Goal: Task Accomplishment & Management: Manage account settings

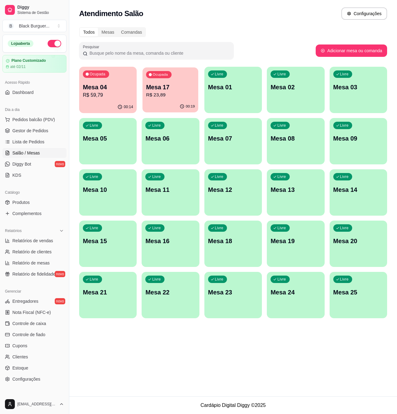
click at [184, 83] on p "Mesa 17" at bounding box center [170, 87] width 49 height 8
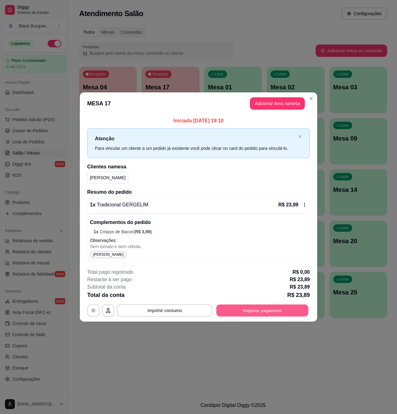
click at [270, 308] on button "Registrar pagamento" at bounding box center [262, 311] width 92 height 12
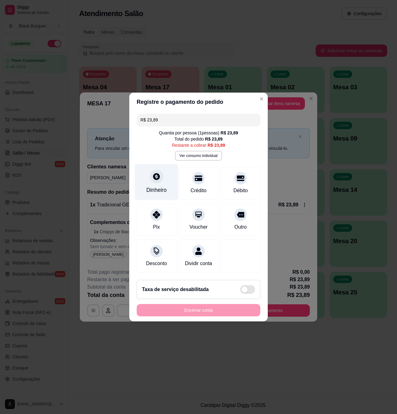
click at [159, 173] on icon at bounding box center [156, 176] width 7 height 7
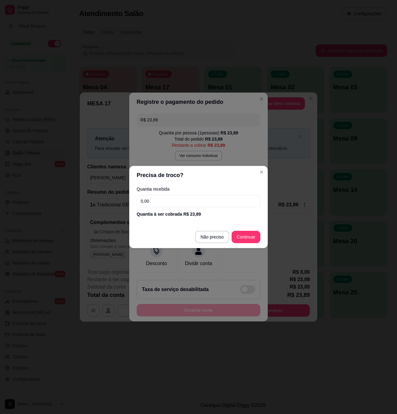
click at [162, 204] on input "0,00" at bounding box center [199, 201] width 124 height 12
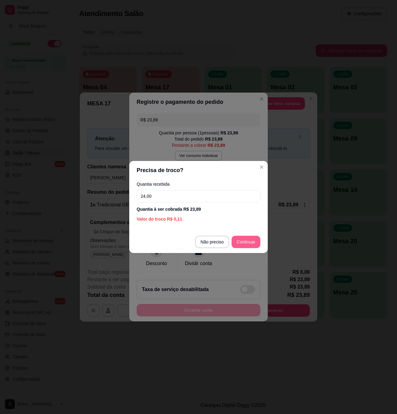
type input "24,00"
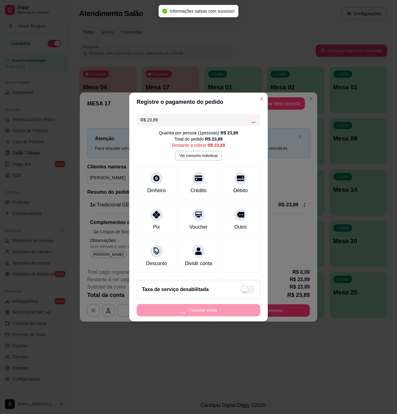
type input "R$ 0,00"
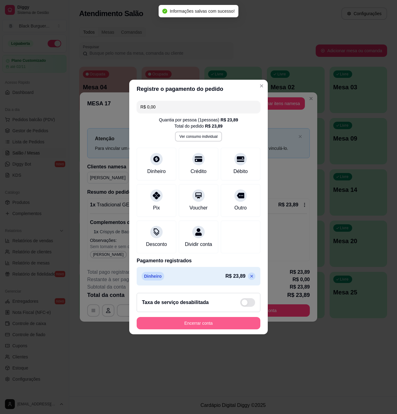
click at [229, 323] on button "Encerrar conta" at bounding box center [199, 323] width 124 height 12
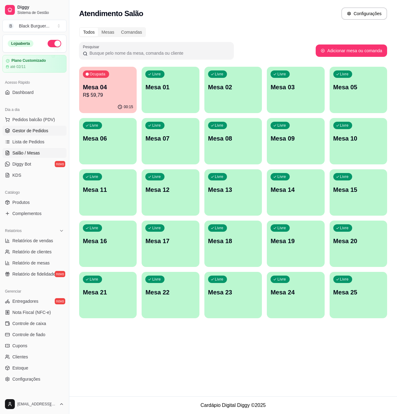
click at [39, 132] on span "Gestor de Pedidos" at bounding box center [30, 131] width 36 height 6
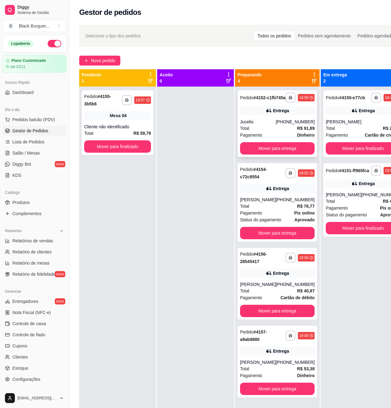
click at [262, 132] on div "Total R$ 91,89" at bounding box center [277, 128] width 75 height 7
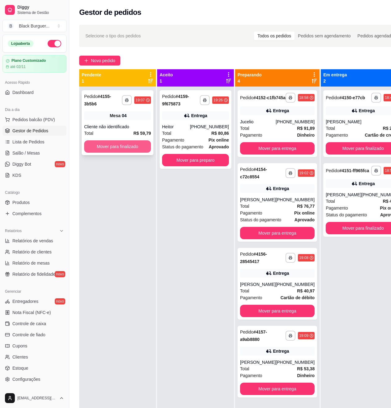
click at [123, 150] on button "Mover para finalizado" at bounding box center [117, 146] width 67 height 12
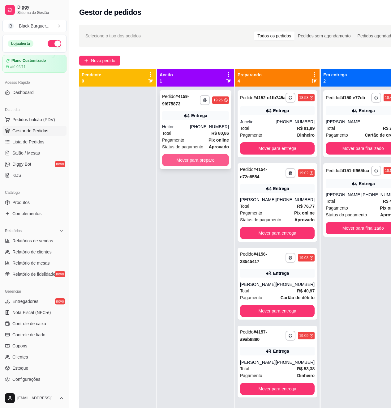
click at [217, 163] on button "Mover para preparo" at bounding box center [195, 160] width 67 height 12
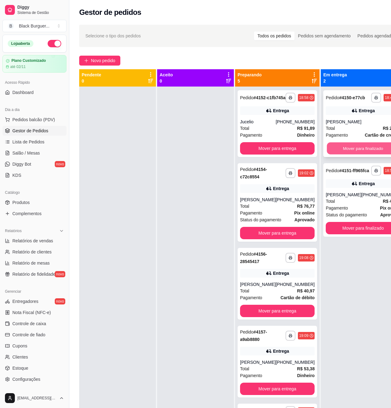
click at [342, 155] on button "Mover para finalizado" at bounding box center [363, 149] width 72 height 12
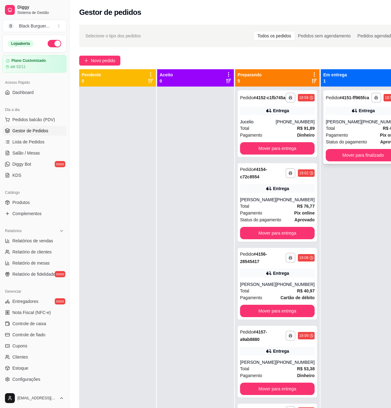
click at [344, 154] on div "**********" at bounding box center [362, 127] width 79 height 74
click at [348, 161] on button "Mover para finalizado" at bounding box center [363, 155] width 75 height 12
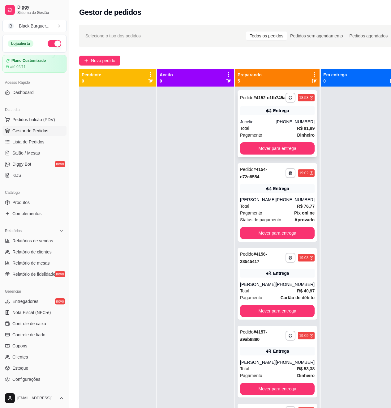
click at [269, 123] on div "**********" at bounding box center [277, 123] width 79 height 67
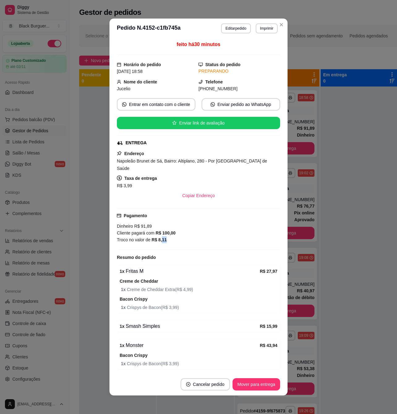
drag, startPoint x: 158, startPoint y: 232, endPoint x: 165, endPoint y: 233, distance: 7.1
click at [164, 237] on div "Troco no valor de R$ 8,11" at bounding box center [198, 240] width 163 height 7
click at [165, 237] on div "Troco no valor de R$ 8,11" at bounding box center [198, 240] width 163 height 7
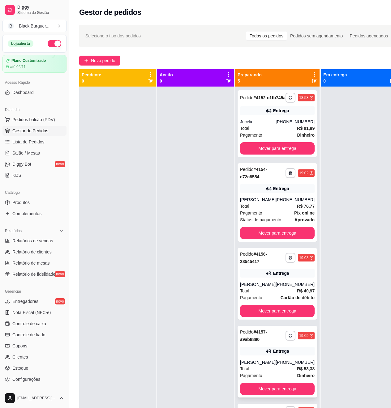
scroll to position [17, 0]
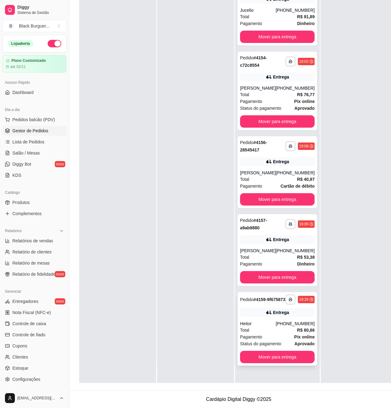
click at [273, 316] on div "Entrega" at bounding box center [281, 313] width 16 height 6
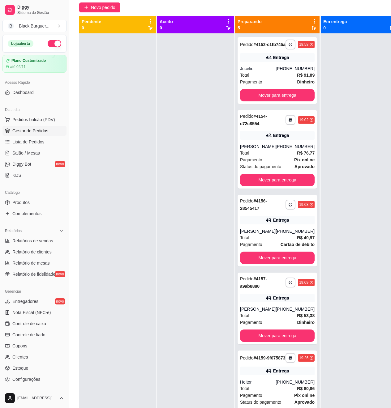
scroll to position [0, 0]
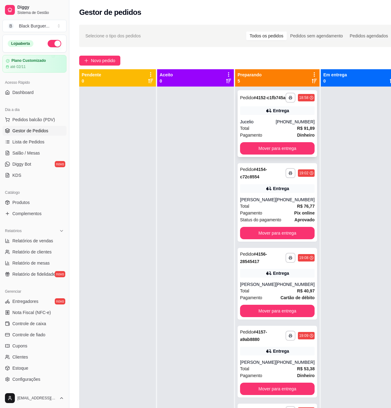
click at [280, 114] on div "Entrega" at bounding box center [281, 111] width 16 height 6
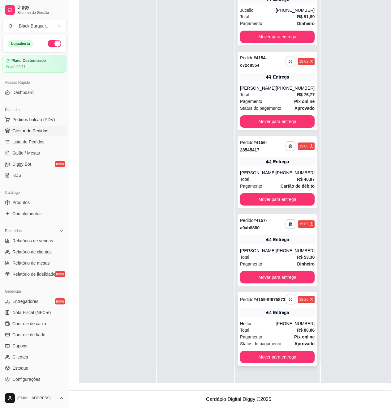
click at [269, 334] on div "Total R$ 80,86" at bounding box center [277, 330] width 75 height 7
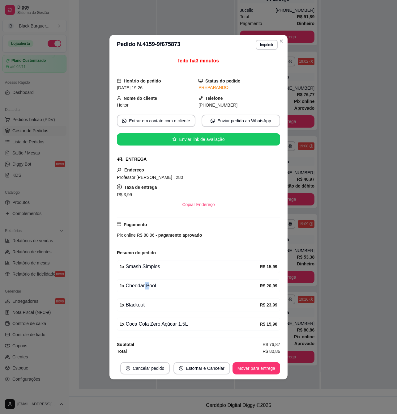
drag, startPoint x: 143, startPoint y: 287, endPoint x: 152, endPoint y: 287, distance: 8.7
click at [150, 287] on div "1 x Cheddar Pool" at bounding box center [190, 285] width 140 height 7
click at [153, 287] on div "1 x Cheddar Pool" at bounding box center [190, 285] width 140 height 7
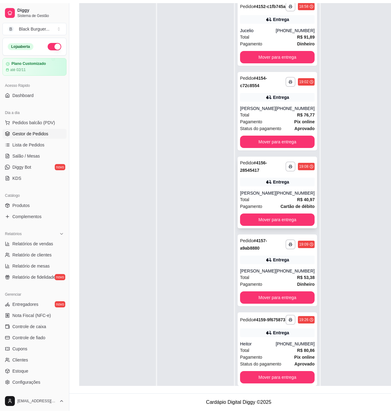
scroll to position [0, 0]
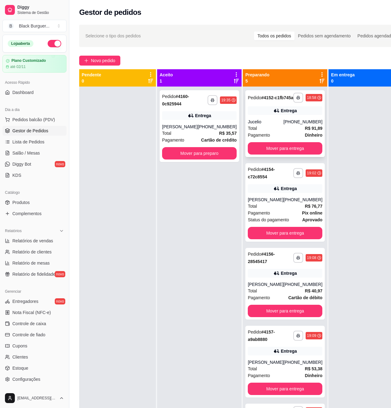
click at [305, 131] on strong "R$ 91,89" at bounding box center [314, 128] width 18 height 5
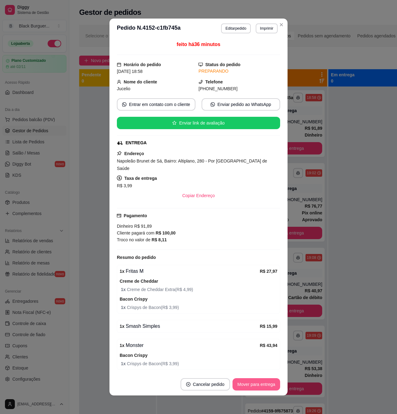
click at [260, 385] on button "Mover para entrega" at bounding box center [257, 385] width 48 height 12
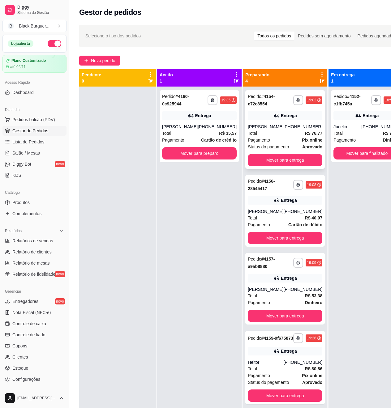
click at [305, 136] on strong "R$ 76,77" at bounding box center [314, 133] width 18 height 5
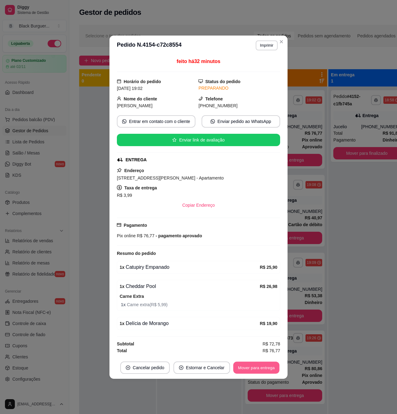
click at [263, 366] on button "Mover para entrega" at bounding box center [256, 368] width 46 height 12
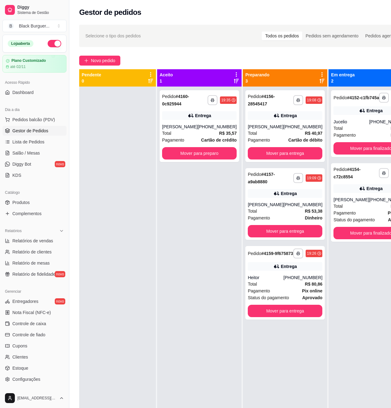
drag, startPoint x: 166, startPoint y: 225, endPoint x: 167, endPoint y: 220, distance: 6.0
click at [166, 225] on div "**********" at bounding box center [199, 291] width 84 height 408
click at [198, 122] on div "**********" at bounding box center [199, 126] width 79 height 72
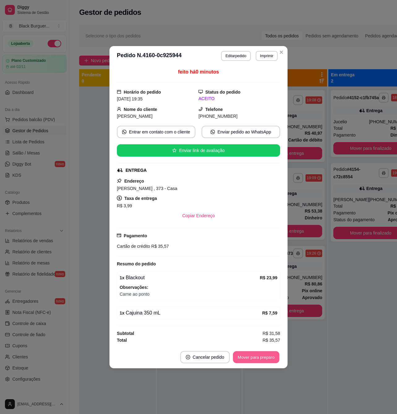
click at [252, 358] on button "Mover para preparo" at bounding box center [256, 357] width 46 height 12
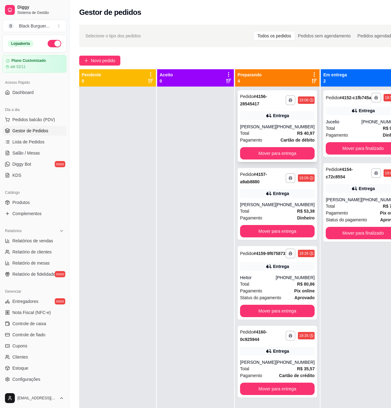
click at [279, 127] on div "[PHONE_NUMBER]" at bounding box center [295, 127] width 39 height 6
click at [294, 120] on div "Entrega" at bounding box center [277, 115] width 75 height 9
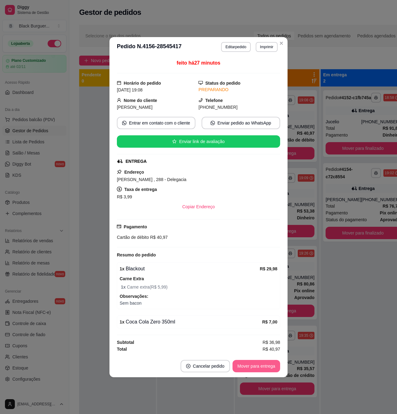
click at [254, 365] on button "Mover para entrega" at bounding box center [257, 366] width 48 height 12
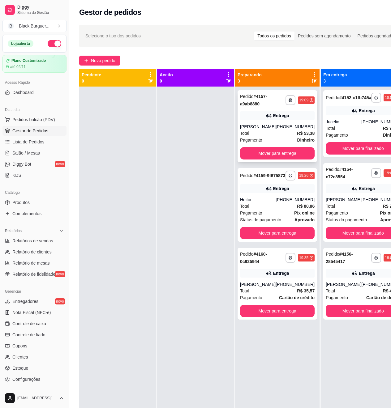
click at [280, 117] on div "Entrega" at bounding box center [281, 116] width 16 height 6
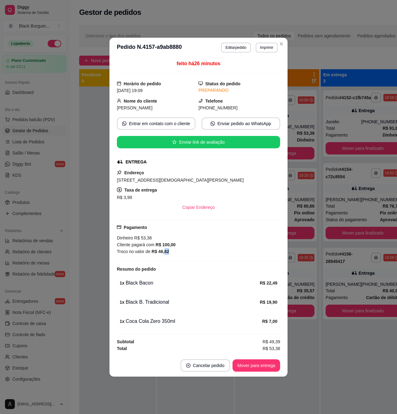
drag, startPoint x: 164, startPoint y: 252, endPoint x: 175, endPoint y: 252, distance: 10.8
click at [174, 252] on div "Troco no valor de R$ 46,62" at bounding box center [198, 251] width 163 height 7
click at [175, 252] on div "Troco no valor de R$ 46,62" at bounding box center [198, 251] width 163 height 7
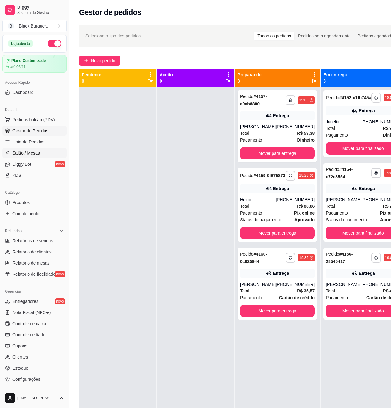
click at [31, 156] on link "Salão / Mesas" at bounding box center [34, 153] width 64 height 10
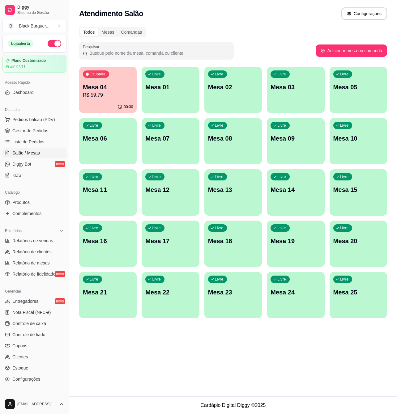
click at [112, 92] on p "R$ 59,79" at bounding box center [108, 95] width 50 height 7
click at [37, 129] on span "Gestor de Pedidos" at bounding box center [30, 131] width 36 height 6
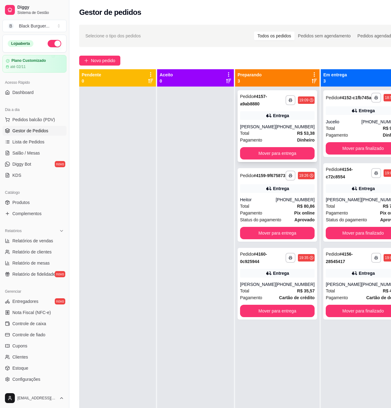
click at [259, 122] on div "**********" at bounding box center [277, 126] width 79 height 72
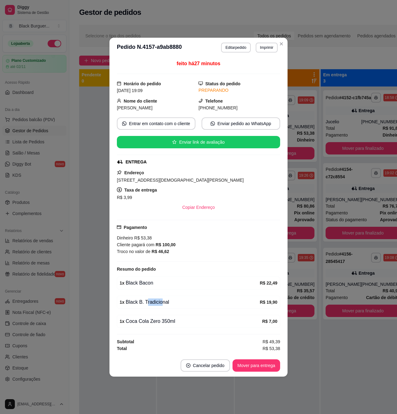
drag, startPoint x: 145, startPoint y: 304, endPoint x: 166, endPoint y: 304, distance: 20.7
click at [165, 304] on div "1 x Black B. Tradicional" at bounding box center [190, 302] width 140 height 7
click at [166, 304] on div "1 x Black B. Tradicional" at bounding box center [190, 302] width 140 height 7
drag, startPoint x: 162, startPoint y: 310, endPoint x: 171, endPoint y: 310, distance: 8.3
click at [169, 309] on div "1 x Black B. Tradicional R$ 19,90" at bounding box center [198, 302] width 163 height 13
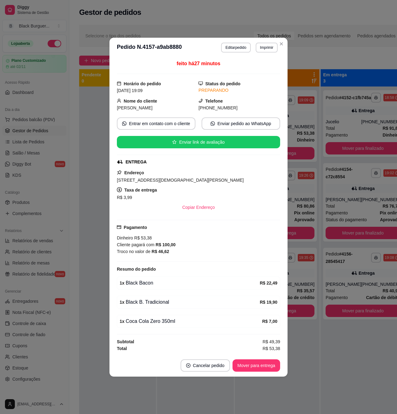
click at [173, 310] on div "feito há 27 minutos Horário do pedido [DATE] 19:09 Status do pedido PREPARANDO …" at bounding box center [198, 206] width 163 height 292
click at [263, 370] on button "Mover para entrega" at bounding box center [257, 366] width 48 height 12
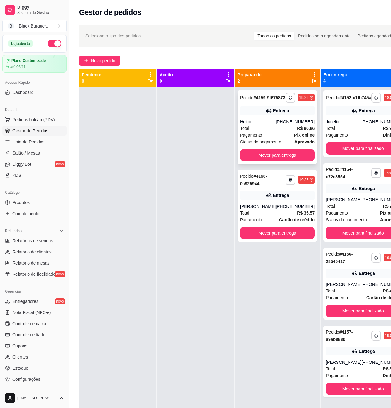
click at [299, 131] on strong "R$ 80,86" at bounding box center [306, 128] width 18 height 5
click at [254, 115] on div "Entrega" at bounding box center [277, 110] width 75 height 9
click at [32, 201] on link "Produtos" at bounding box center [34, 203] width 64 height 10
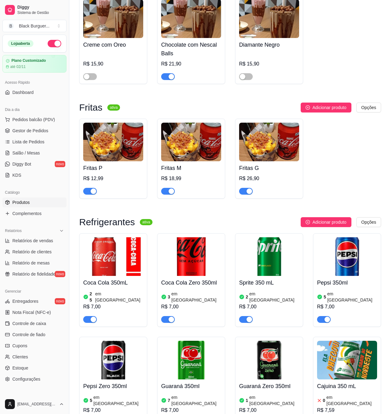
scroll to position [1855, 0]
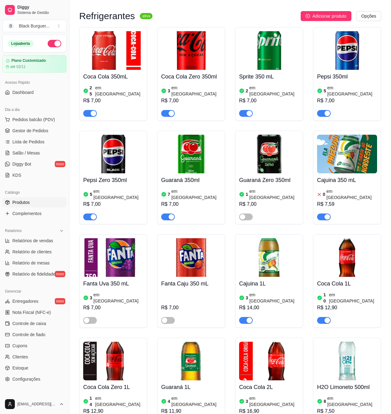
click at [325, 214] on div "button" at bounding box center [327, 217] width 6 height 6
click at [32, 131] on span "Gestor de Pedidos" at bounding box center [30, 131] width 36 height 6
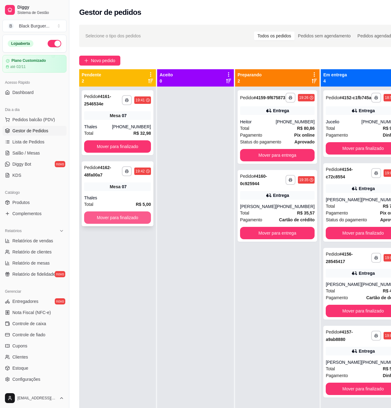
click at [141, 224] on button "Mover para finalizado" at bounding box center [117, 218] width 67 height 12
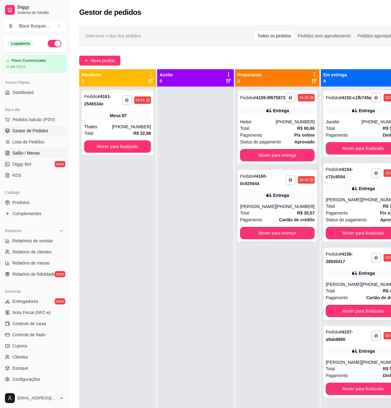
click at [28, 150] on link "Salão / Mesas" at bounding box center [34, 153] width 64 height 10
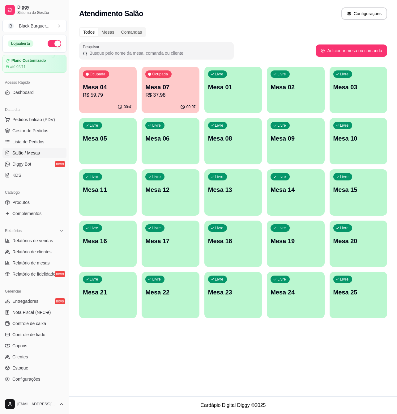
click at [150, 99] on div "Ocupada Mesa 07 R$ 37,98" at bounding box center [171, 84] width 58 height 34
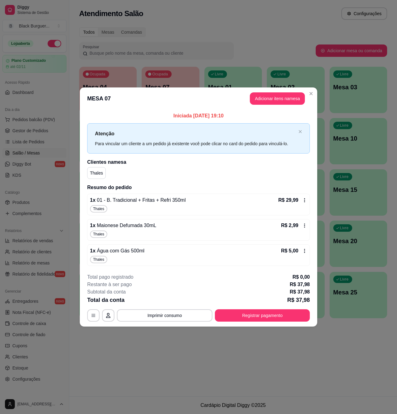
click at [140, 193] on div "Iniciada [DATE] 19:10 Atenção Para vincular um cliente a um pedido já existente…" at bounding box center [198, 189] width 223 height 154
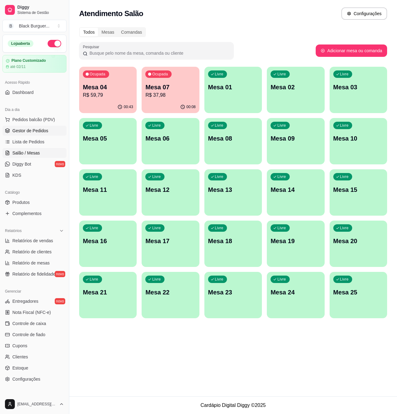
click at [25, 129] on span "Gestor de Pedidos" at bounding box center [30, 131] width 36 height 6
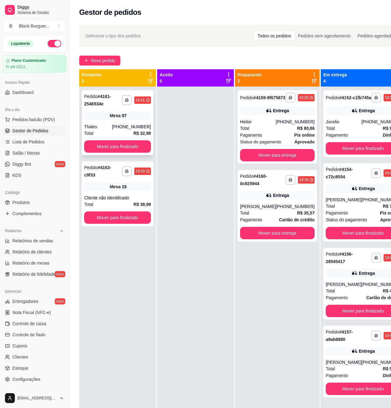
click at [129, 118] on div "Mesa 07" at bounding box center [117, 115] width 67 height 9
click at [102, 192] on div "**********" at bounding box center [118, 193] width 72 height 65
click at [111, 152] on button "Mover para finalizado" at bounding box center [117, 147] width 65 height 12
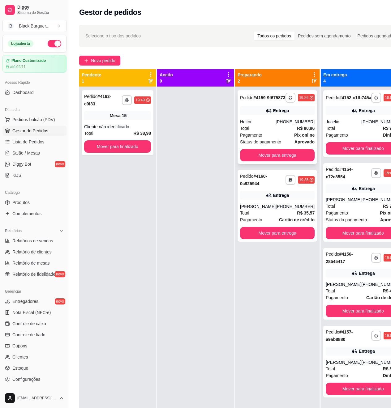
click at [264, 131] on div "Total R$ 80,86" at bounding box center [277, 128] width 75 height 7
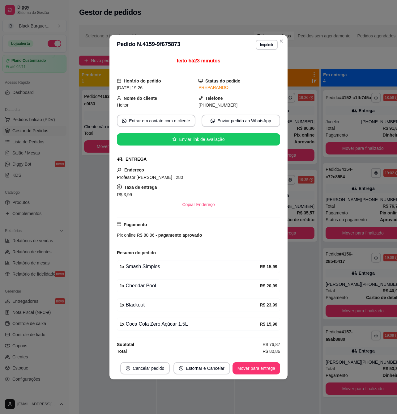
click at [189, 293] on div "feito há 23 minutos Horário do pedido [DATE] 19:26 Status do pedido PREPARANDO …" at bounding box center [198, 206] width 163 height 298
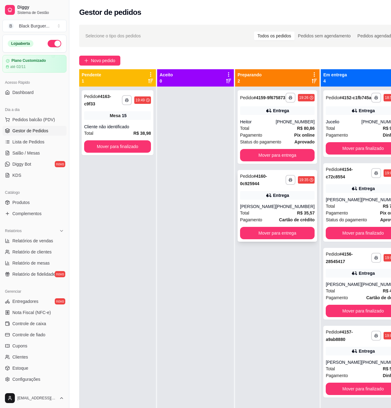
click at [307, 215] on div "**********" at bounding box center [277, 206] width 79 height 72
click at [229, 133] on div at bounding box center [195, 291] width 77 height 408
click at [199, 194] on div at bounding box center [195, 291] width 77 height 408
click at [33, 154] on span "Salão / Mesas" at bounding box center [26, 153] width 28 height 6
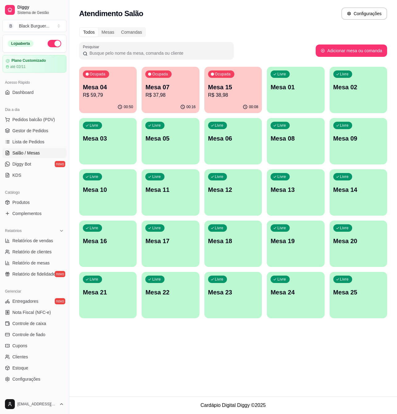
click at [108, 89] on p "Mesa 04" at bounding box center [108, 87] width 50 height 9
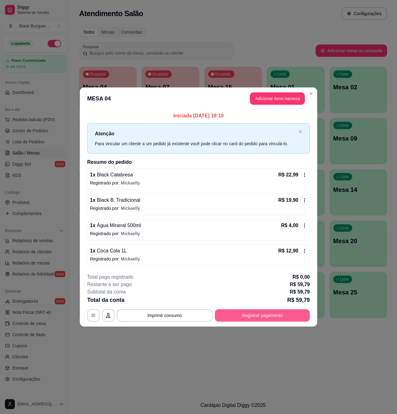
click at [243, 316] on button "Registrar pagamento" at bounding box center [262, 316] width 95 height 12
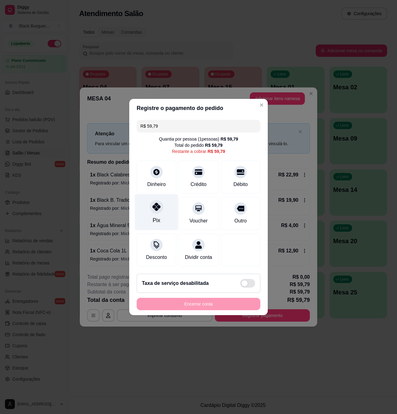
click at [160, 209] on div "Pix" at bounding box center [157, 213] width 44 height 36
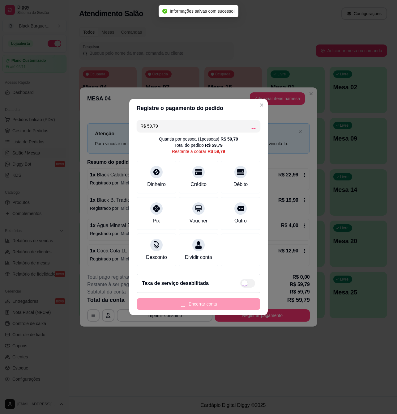
type input "R$ 0,00"
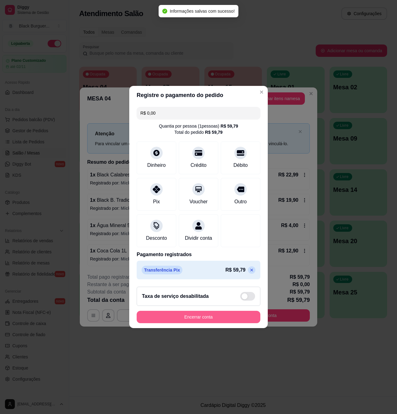
click at [232, 323] on button "Encerrar conta" at bounding box center [199, 317] width 124 height 12
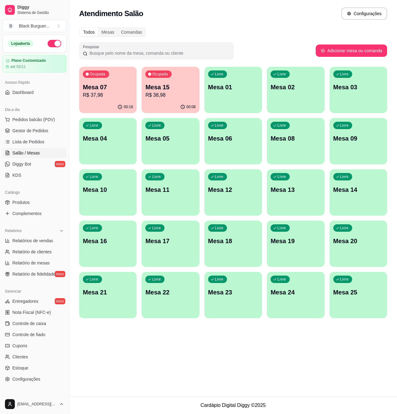
click at [174, 84] on p "Mesa 15" at bounding box center [170, 87] width 50 height 9
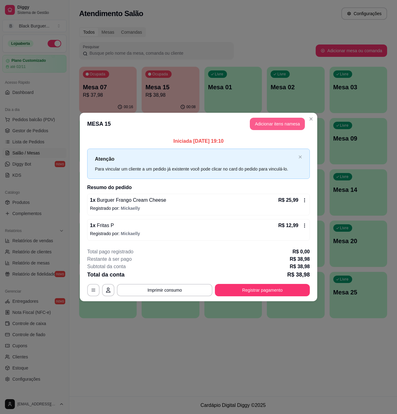
click at [273, 126] on button "Adicionar itens na mesa" at bounding box center [277, 124] width 55 height 12
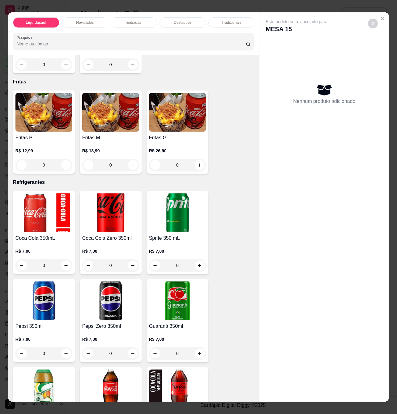
scroll to position [1443, 0]
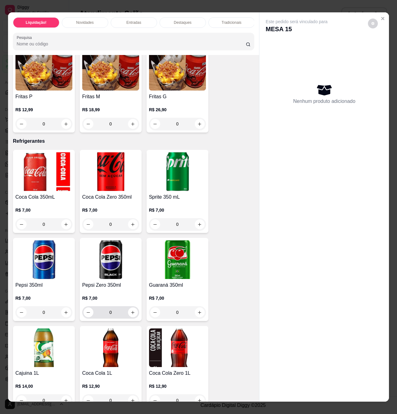
click at [132, 318] on button "increase-product-quantity" at bounding box center [133, 313] width 10 height 10
type input "1"
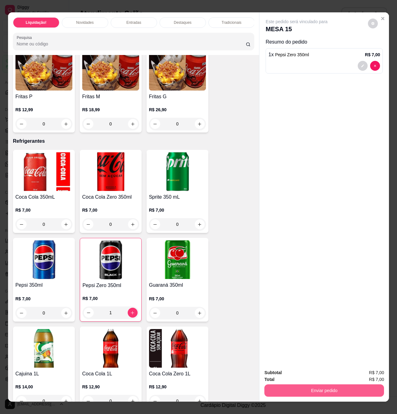
click at [294, 387] on button "Enviar pedido" at bounding box center [324, 391] width 120 height 12
click at [367, 376] on button "Enviar pedido" at bounding box center [367, 372] width 34 height 11
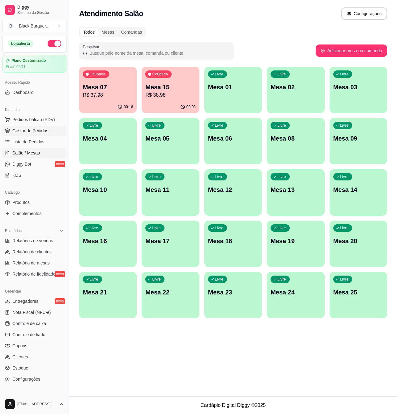
click at [34, 133] on span "Gestor de Pedidos" at bounding box center [30, 131] width 36 height 6
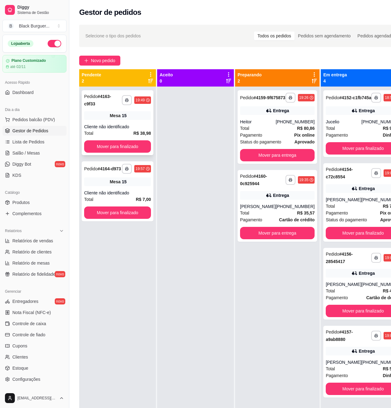
click at [129, 120] on div "**********" at bounding box center [118, 122] width 72 height 65
click at [108, 151] on button "Mover para finalizado" at bounding box center [117, 147] width 65 height 12
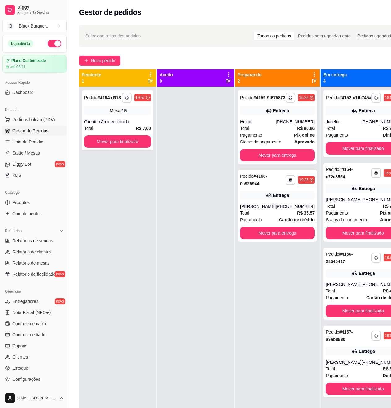
click at [108, 151] on div "**********" at bounding box center [117, 291] width 77 height 408
click at [111, 146] on button "Mover para finalizado" at bounding box center [117, 142] width 65 height 12
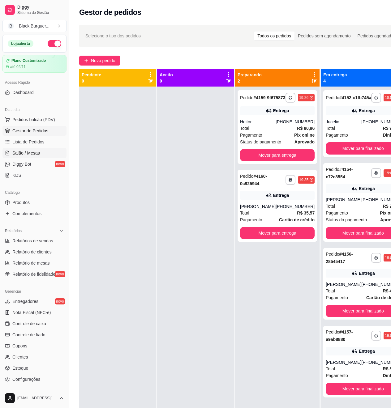
click at [19, 155] on span "Salão / Mesas" at bounding box center [26, 153] width 28 height 6
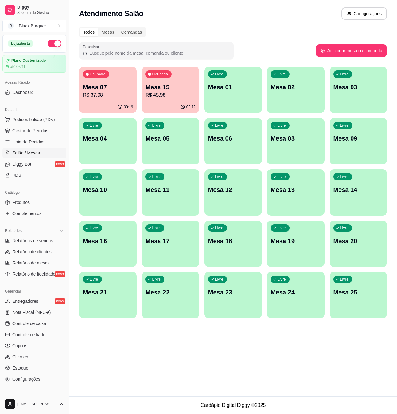
click at [159, 86] on p "Mesa 15" at bounding box center [170, 87] width 50 height 9
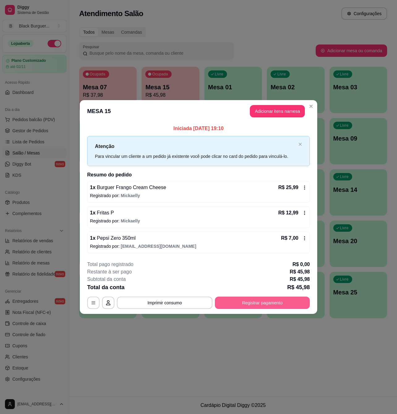
click at [261, 307] on button "Registrar pagamento" at bounding box center [262, 303] width 95 height 12
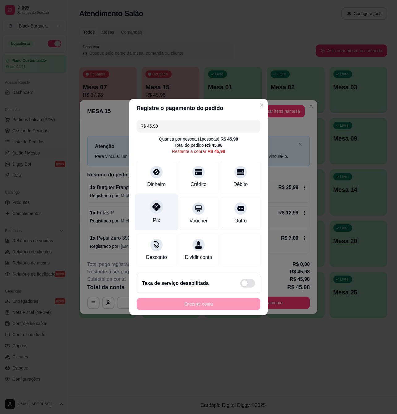
click at [156, 209] on div at bounding box center [157, 207] width 14 height 14
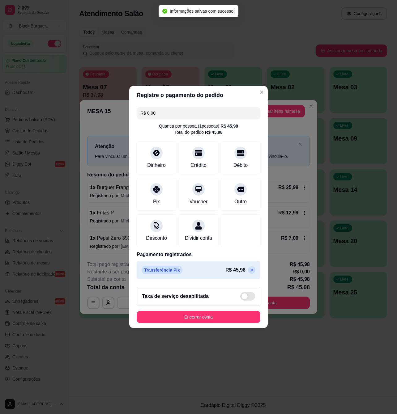
type input "R$ 0,00"
click at [215, 323] on button "Encerrar conta" at bounding box center [199, 317] width 120 height 12
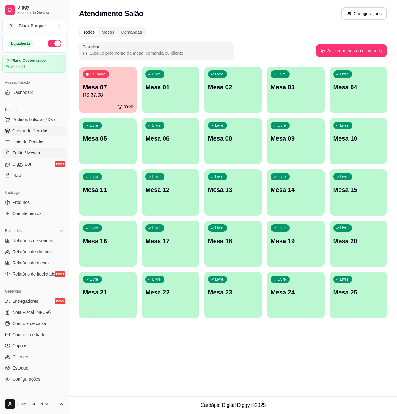
click at [32, 127] on link "Gestor de Pedidos" at bounding box center [34, 131] width 64 height 10
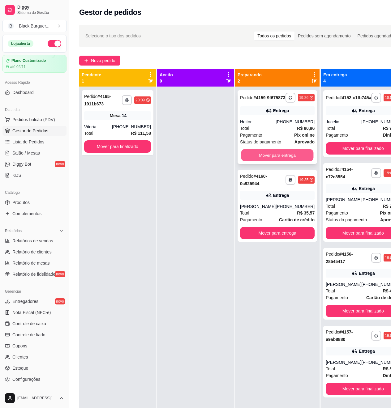
click at [262, 160] on button "Mover para entrega" at bounding box center [277, 155] width 72 height 12
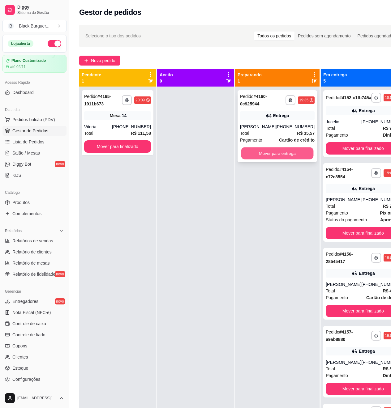
click at [268, 158] on button "Mover para entrega" at bounding box center [277, 154] width 72 height 12
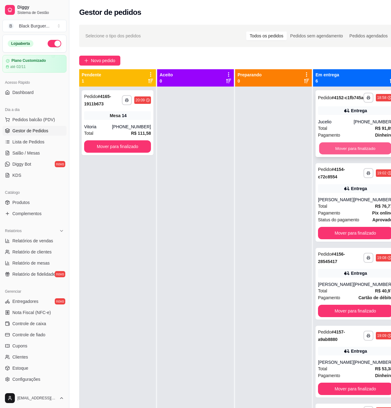
click at [357, 155] on button "Mover para finalizado" at bounding box center [355, 149] width 72 height 12
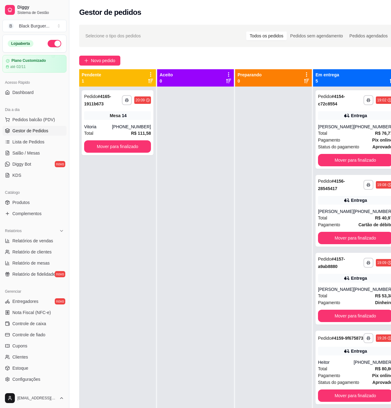
click at [357, 137] on div "Total R$ 76,77" at bounding box center [355, 133] width 75 height 7
click at [358, 166] on button "Mover para finalizado" at bounding box center [355, 160] width 75 height 12
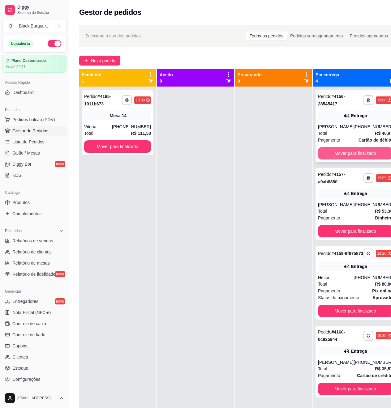
click at [355, 158] on button "Mover para finalizado" at bounding box center [355, 153] width 75 height 12
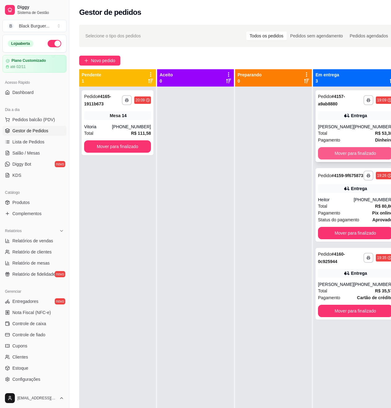
click at [355, 156] on button "Mover para finalizado" at bounding box center [355, 153] width 75 height 12
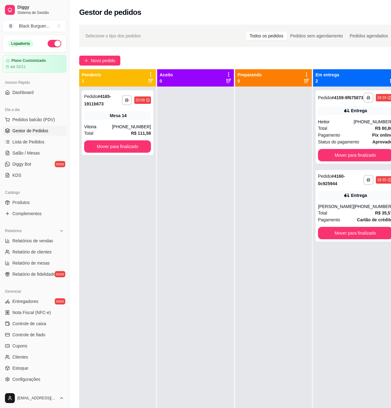
click at [169, 197] on div at bounding box center [195, 291] width 77 height 408
click at [128, 100] on icon "button" at bounding box center [127, 100] width 4 height 4
click at [115, 123] on button "Impressora" at bounding box center [110, 122] width 45 height 10
click at [94, 122] on div "**********" at bounding box center [118, 122] width 72 height 65
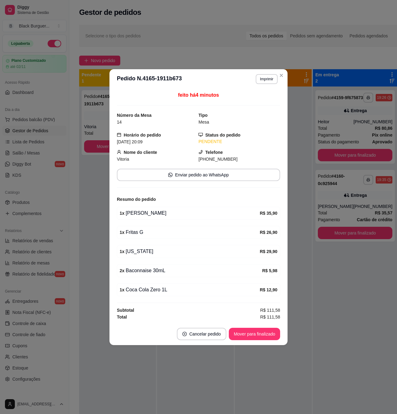
click at [140, 231] on div "1 x Fritas G" at bounding box center [190, 232] width 140 height 7
click at [141, 231] on div "1 x Fritas G" at bounding box center [190, 232] width 140 height 7
click at [148, 230] on div "1 x Fritas G" at bounding box center [190, 232] width 140 height 7
click at [141, 232] on div "1 x Fritas G" at bounding box center [190, 232] width 140 height 7
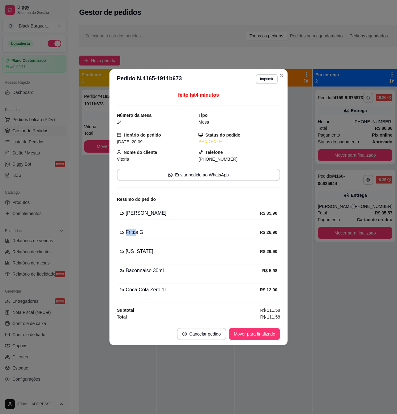
drag, startPoint x: 140, startPoint y: 231, endPoint x: 147, endPoint y: 232, distance: 6.8
click at [146, 231] on div "1 x Fritas G" at bounding box center [190, 232] width 140 height 7
click at [148, 233] on div "1 x Fritas G" at bounding box center [190, 232] width 140 height 7
click at [145, 246] on div "1 x [US_STATE] R$ 29,90" at bounding box center [198, 251] width 163 height 13
drag, startPoint x: 129, startPoint y: 257, endPoint x: 153, endPoint y: 257, distance: 24.4
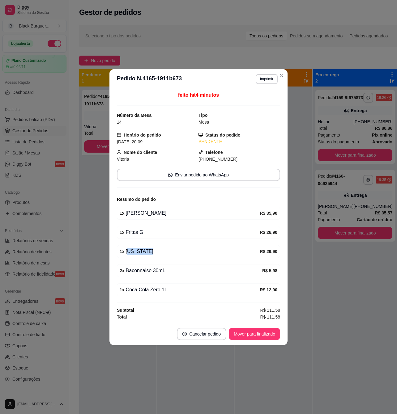
click at [150, 256] on div "1 x [US_STATE] R$ 29,90" at bounding box center [198, 251] width 163 height 13
click at [153, 258] on div "1 x [US_STATE] R$ 29,90" at bounding box center [198, 251] width 163 height 13
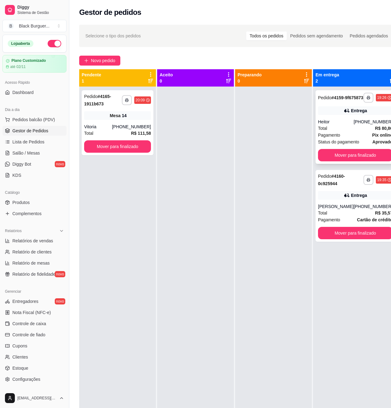
click at [319, 139] on span "Pagamento" at bounding box center [329, 135] width 22 height 7
click at [344, 199] on icon at bounding box center [347, 195] width 6 height 6
click at [101, 108] on div "**********" at bounding box center [118, 122] width 72 height 65
click at [342, 139] on div "Pagamento Pix online" at bounding box center [355, 135] width 75 height 7
click at [336, 200] on div "Entrega" at bounding box center [355, 195] width 75 height 9
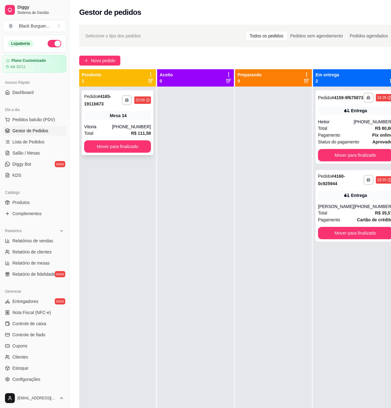
click at [137, 131] on strong "R$ 111,58" at bounding box center [141, 133] width 20 height 5
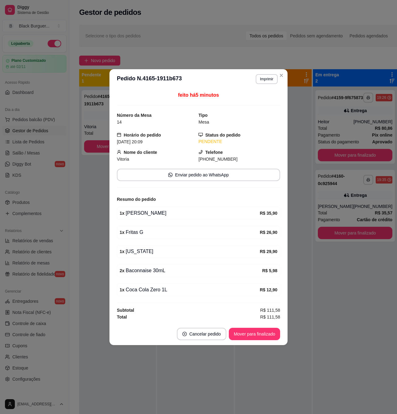
click at [144, 254] on div "1 x [US_STATE]" at bounding box center [190, 251] width 140 height 7
click at [144, 253] on div "1 x [US_STATE]" at bounding box center [190, 251] width 140 height 7
click at [145, 249] on div "1 x [US_STATE]" at bounding box center [190, 251] width 140 height 7
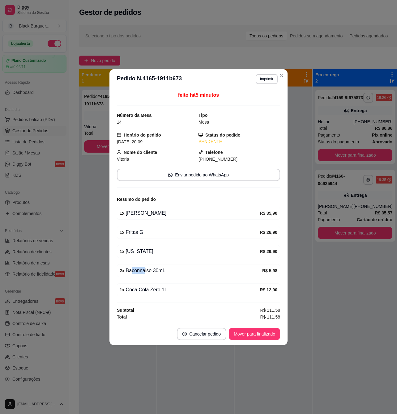
drag, startPoint x: 140, startPoint y: 272, endPoint x: 159, endPoint y: 272, distance: 18.9
click at [149, 272] on div "2 x Baconnaise 30mL" at bounding box center [191, 270] width 143 height 7
drag, startPoint x: 159, startPoint y: 272, endPoint x: 148, endPoint y: 270, distance: 10.8
click at [159, 271] on div "2 x Baconnaise 30mL" at bounding box center [191, 270] width 143 height 7
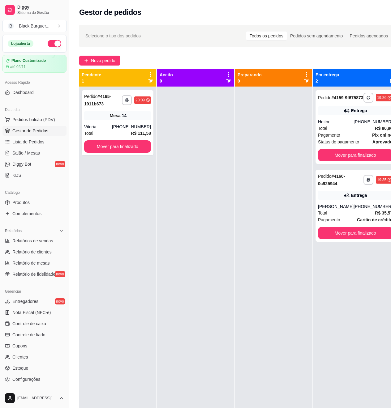
click at [101, 253] on div "**********" at bounding box center [117, 291] width 77 height 408
click at [152, 115] on div "**********" at bounding box center [118, 122] width 72 height 65
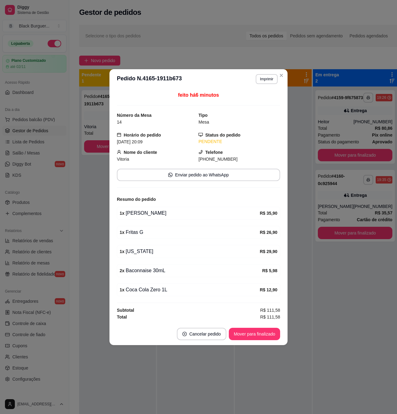
click at [135, 248] on div "1 x [US_STATE] R$ 29,90" at bounding box center [198, 251] width 163 height 13
click at [135, 252] on div "1 x [US_STATE]" at bounding box center [190, 251] width 140 height 7
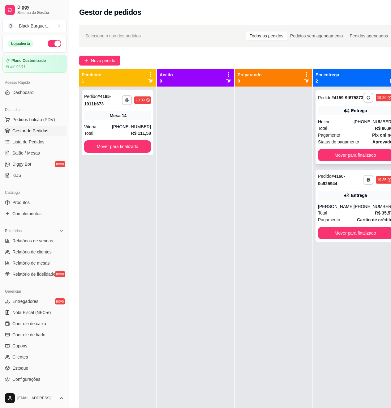
click at [339, 125] on div "Heitor" at bounding box center [336, 122] width 36 height 6
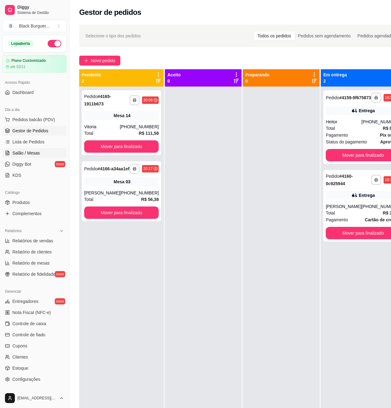
click at [18, 151] on span "Salão / Mesas" at bounding box center [26, 153] width 28 height 6
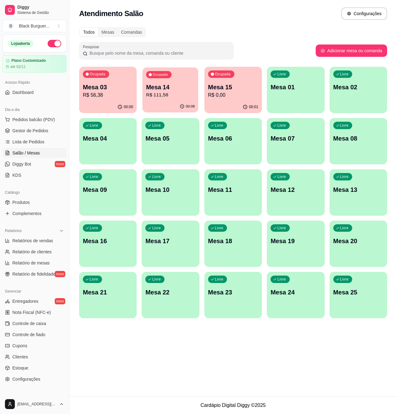
click at [170, 98] on p "R$ 111,58" at bounding box center [170, 95] width 49 height 7
click at [101, 99] on div "Ocupada Mesa 03 R$ 56,38" at bounding box center [108, 84] width 58 height 34
click at [45, 134] on span "Gestor de Pedidos" at bounding box center [30, 131] width 36 height 6
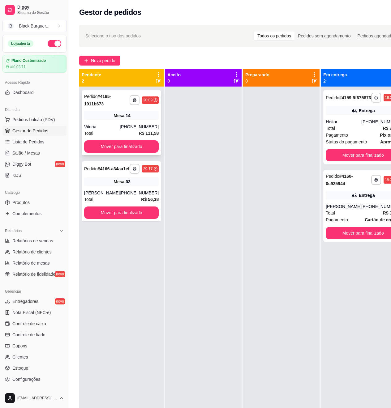
click at [121, 112] on div "Mesa 14" at bounding box center [121, 115] width 75 height 9
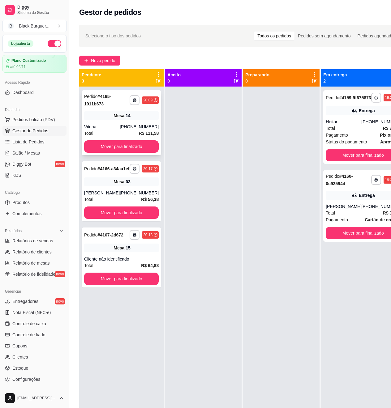
click at [108, 119] on div "Mesa 14" at bounding box center [121, 115] width 75 height 9
click at [124, 196] on div "[PHONE_NUMBER]" at bounding box center [139, 193] width 39 height 6
click at [323, 118] on div "**********" at bounding box center [362, 127] width 79 height 74
click at [131, 125] on div "[PHONE_NUMBER]" at bounding box center [139, 127] width 39 height 6
click at [120, 129] on div "[PHONE_NUMBER]" at bounding box center [139, 127] width 39 height 6
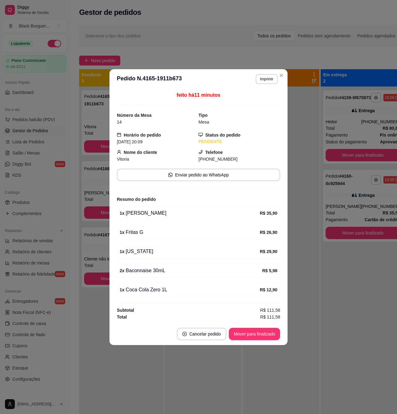
drag, startPoint x: 132, startPoint y: 236, endPoint x: 139, endPoint y: 235, distance: 6.8
click at [139, 235] on div "1 x Fritas G" at bounding box center [190, 232] width 140 height 7
click at [140, 235] on div "1 x Fritas G" at bounding box center [190, 232] width 140 height 7
click at [138, 233] on div "1 x Fritas G" at bounding box center [190, 232] width 140 height 7
click at [139, 219] on div "1 x [PERSON_NAME] R$ 35,90" at bounding box center [198, 213] width 163 height 13
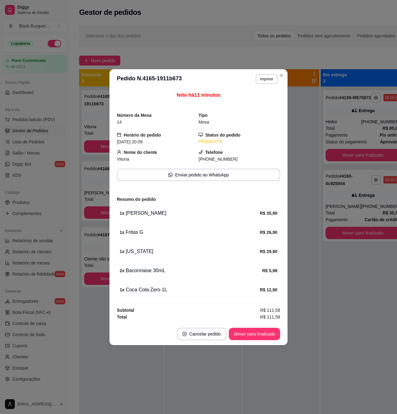
click at [137, 208] on div "1 x [PERSON_NAME] R$ 35,90" at bounding box center [198, 213] width 163 height 13
click at [137, 214] on div "1 x [PERSON_NAME]" at bounding box center [190, 213] width 140 height 7
drag, startPoint x: 141, startPoint y: 228, endPoint x: 142, endPoint y: 246, distance: 18.6
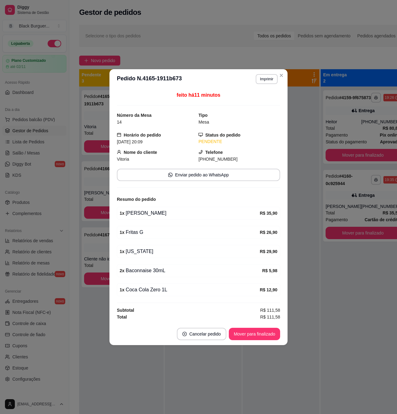
click at [142, 229] on div "1 x Fritas G R$ 26,90" at bounding box center [198, 232] width 163 height 13
click at [142, 246] on div "1 x [US_STATE] R$ 29,90" at bounding box center [198, 251] width 163 height 13
drag, startPoint x: 143, startPoint y: 273, endPoint x: 155, endPoint y: 272, distance: 11.4
click at [155, 272] on div "2 x Baconnaise 30mL" at bounding box center [191, 270] width 143 height 7
click at [156, 272] on div "2 x Baconnaise 30mL" at bounding box center [191, 270] width 143 height 7
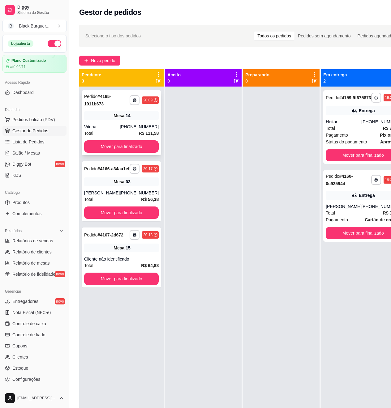
click at [100, 133] on div "Total R$ 111,58" at bounding box center [121, 133] width 75 height 7
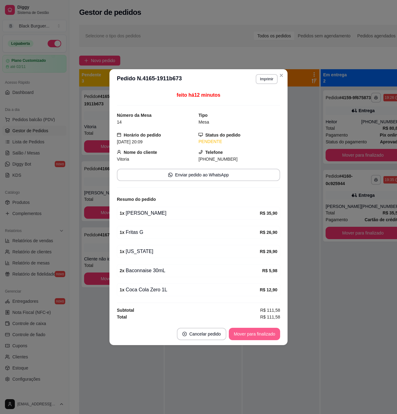
click at [250, 336] on button "Mover para finalizado" at bounding box center [254, 334] width 51 height 12
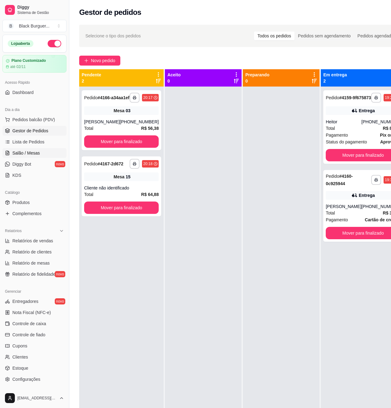
click at [36, 153] on span "Salão / Mesas" at bounding box center [26, 153] width 28 height 6
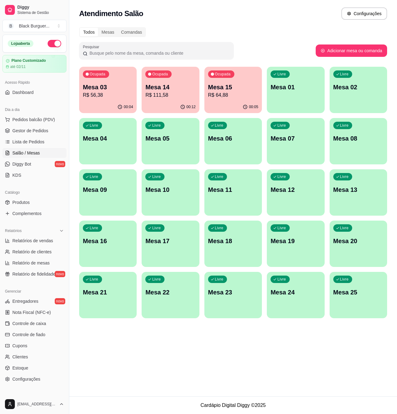
click at [108, 103] on div "00:04" at bounding box center [108, 107] width 58 height 12
click at [44, 131] on span "Gestor de Pedidos" at bounding box center [30, 131] width 36 height 6
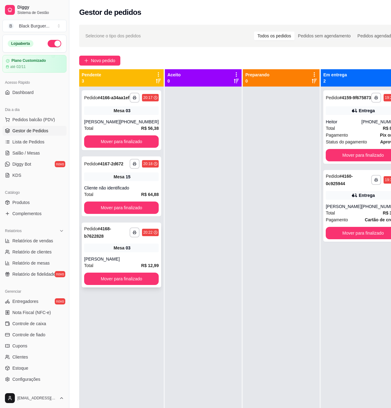
click at [110, 262] on div "[PERSON_NAME]" at bounding box center [121, 259] width 75 height 6
click at [103, 121] on div "**********" at bounding box center [121, 120] width 79 height 60
click at [104, 181] on div "Mesa 15" at bounding box center [121, 177] width 75 height 9
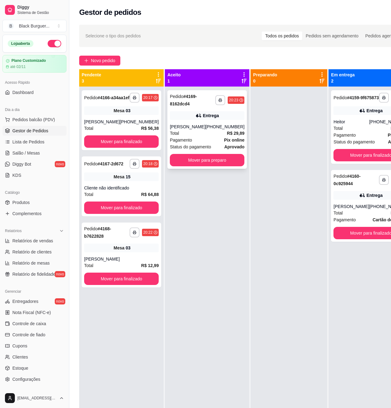
click at [187, 121] on div "**********" at bounding box center [206, 129] width 79 height 79
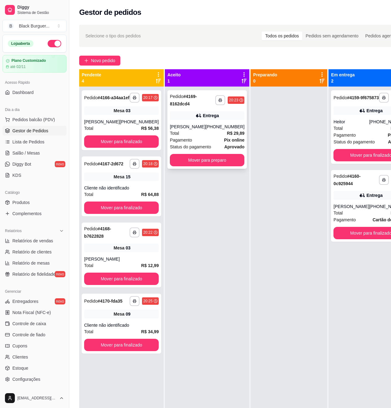
click at [206, 143] on div "Pagamento Pix online" at bounding box center [207, 140] width 75 height 7
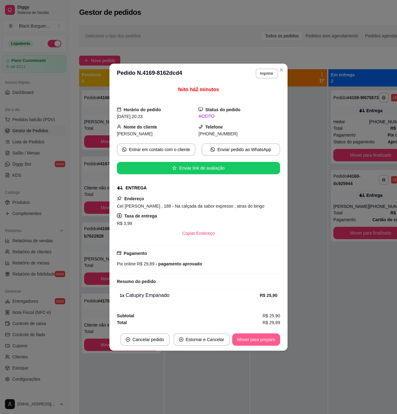
click at [254, 343] on button "Mover para preparo" at bounding box center [256, 340] width 48 height 12
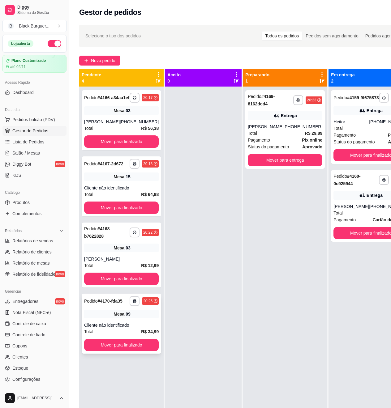
click at [127, 336] on div "**********" at bounding box center [121, 324] width 79 height 60
click at [102, 115] on div "Mesa 03" at bounding box center [121, 110] width 75 height 9
click at [96, 182] on div "**********" at bounding box center [121, 186] width 79 height 60
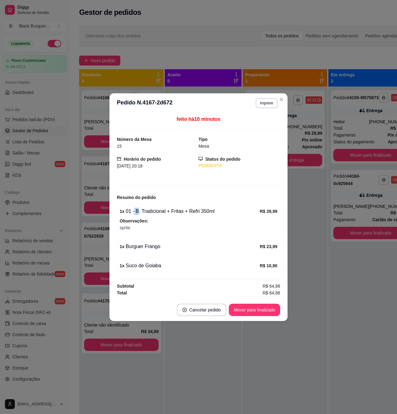
drag, startPoint x: 133, startPoint y: 215, endPoint x: 141, endPoint y: 214, distance: 8.0
click at [139, 215] on div "1 x 01 - B. Tradicional + Fritas + Refri 350ml" at bounding box center [190, 211] width 140 height 7
click at [142, 214] on div "1 x 01 - B. Tradicional + Fritas + Refri 350ml" at bounding box center [190, 211] width 140 height 7
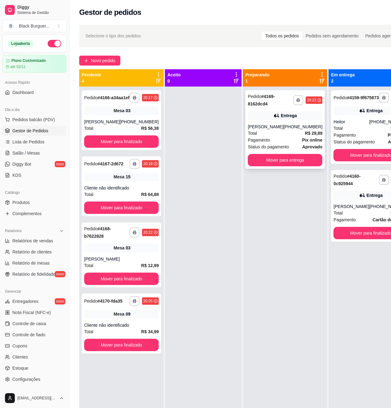
click at [267, 124] on div "**********" at bounding box center [284, 129] width 79 height 79
click at [333, 125] on div "Heitor" at bounding box center [351, 122] width 36 height 6
click at [368, 161] on button "Mover para finalizado" at bounding box center [370, 155] width 75 height 12
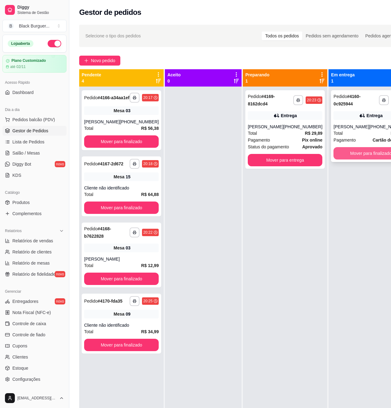
click at [368, 159] on button "Mover para finalizado" at bounding box center [370, 153] width 75 height 12
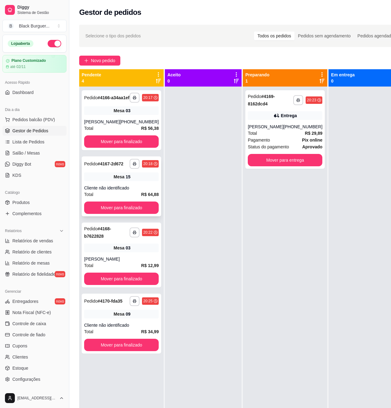
click at [96, 180] on div "**********" at bounding box center [121, 186] width 79 height 60
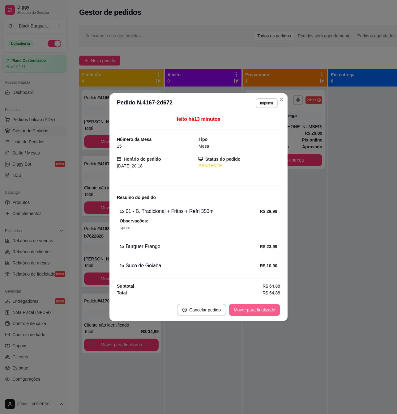
click at [248, 309] on button "Mover para finalizado" at bounding box center [254, 310] width 51 height 12
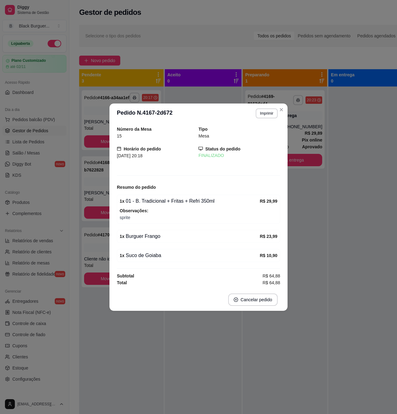
click at [124, 177] on div "Número da Mesa 15 Tipo Mesa Horário do pedido [DATE] 20:18 Status do pedido FIN…" at bounding box center [198, 206] width 163 height 161
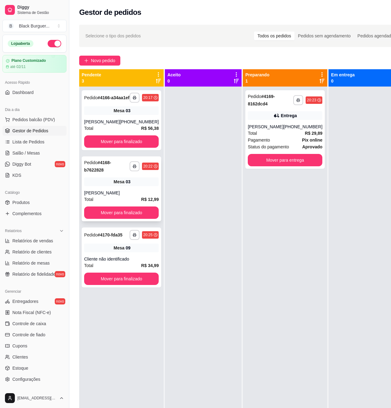
click at [109, 196] on div "[PERSON_NAME]" at bounding box center [121, 193] width 75 height 6
click at [108, 254] on div "**********" at bounding box center [121, 258] width 79 height 60
click at [102, 131] on div "Total R$ 56,38" at bounding box center [121, 128] width 75 height 7
click at [121, 120] on div "**********" at bounding box center [121, 120] width 79 height 60
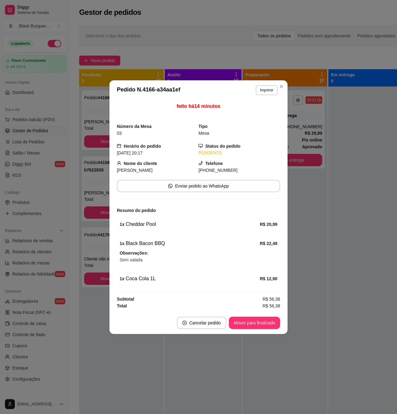
click at [133, 268] on div "feito há 14 minutos Número da Mesa 03 Tipo Mesa Horário do pedido [DATE] 20:17 …" at bounding box center [198, 206] width 163 height 207
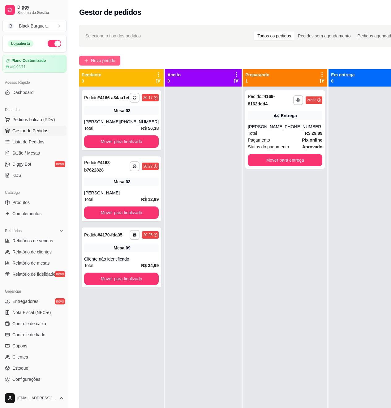
click at [100, 64] on span "Novo pedido" at bounding box center [103, 60] width 24 height 7
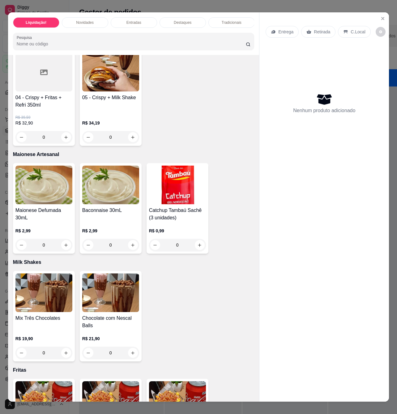
scroll to position [1154, 0]
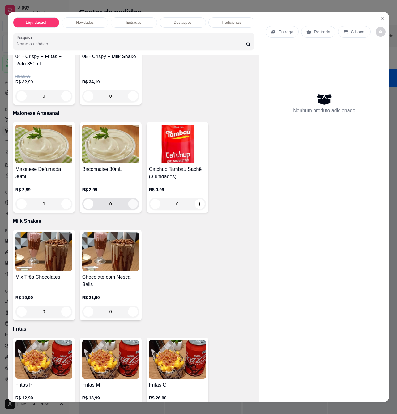
click at [129, 209] on button "increase-product-quantity" at bounding box center [133, 204] width 10 height 10
type input "1"
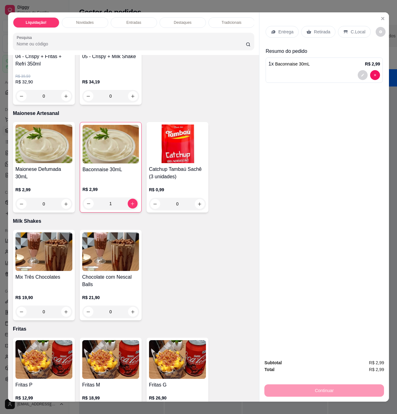
click at [322, 29] on p "Retirada" at bounding box center [322, 32] width 16 height 6
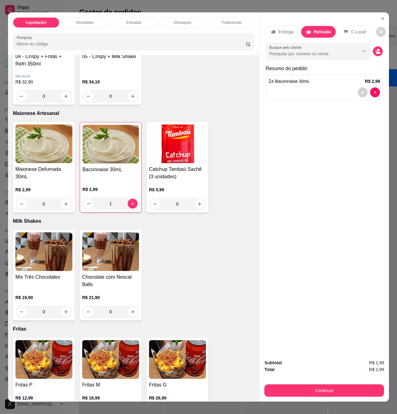
click at [339, 29] on div "C.Local" at bounding box center [354, 32] width 32 height 12
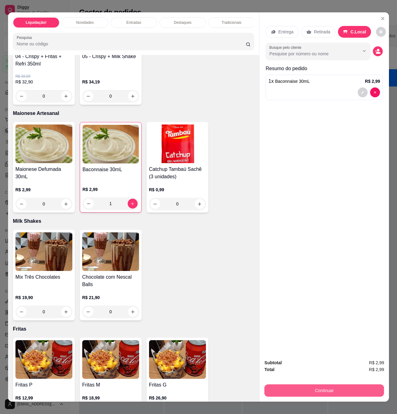
click at [332, 385] on button "Continuar" at bounding box center [324, 391] width 120 height 12
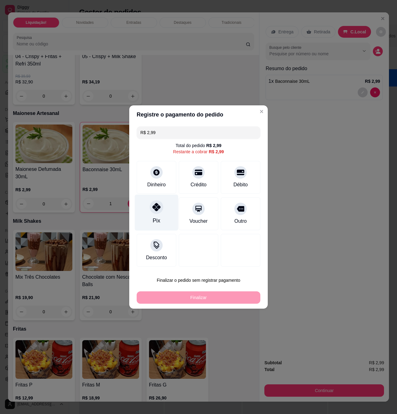
click at [163, 202] on div "Pix" at bounding box center [157, 213] width 44 height 36
type input "R$ 0,00"
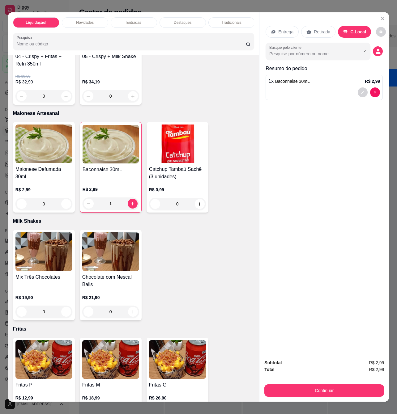
click at [322, 29] on p "Retirada" at bounding box center [322, 32] width 16 height 6
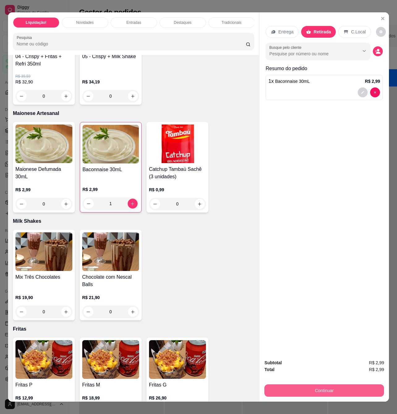
click at [333, 387] on button "Continuar" at bounding box center [324, 391] width 120 height 12
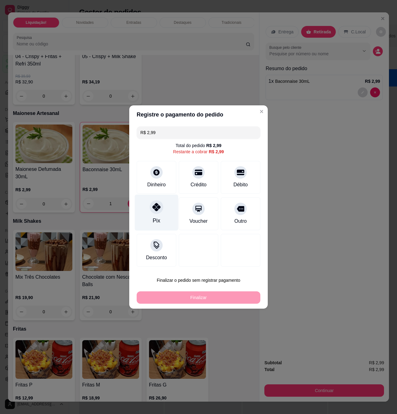
click at [154, 212] on div at bounding box center [157, 207] width 14 height 14
type input "R$ 0,00"
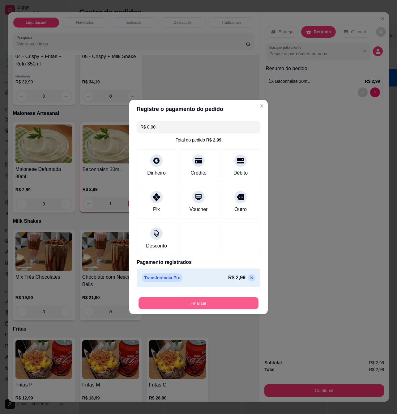
click at [216, 306] on button "Finalizar" at bounding box center [199, 303] width 120 height 12
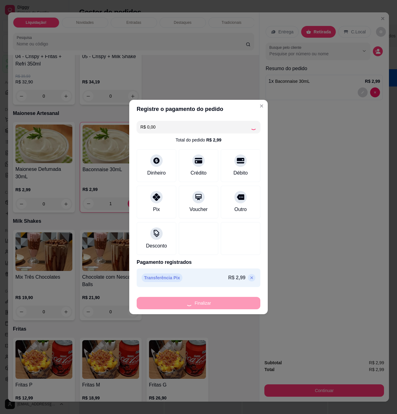
type input "0"
type input "-R$ 2,99"
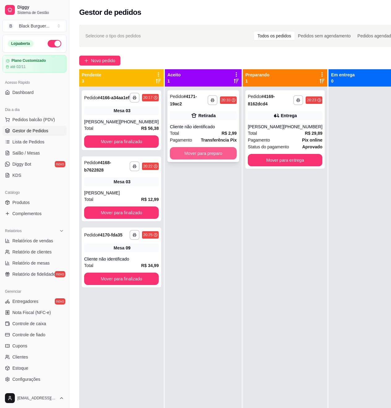
click at [196, 151] on button "Mover para preparo" at bounding box center [203, 153] width 67 height 12
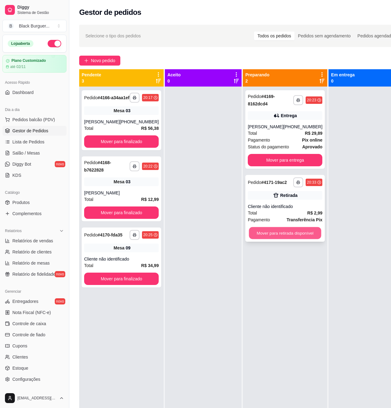
click at [275, 235] on button "Mover para retirada disponível" at bounding box center [285, 233] width 72 height 12
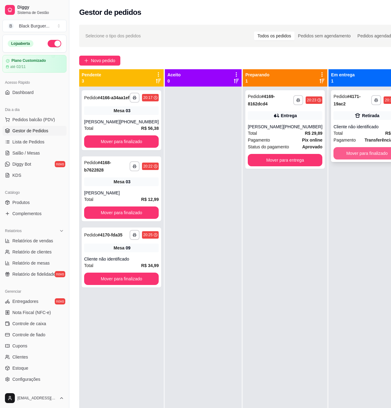
click at [351, 152] on button "Mover para finalizado" at bounding box center [366, 153] width 67 height 12
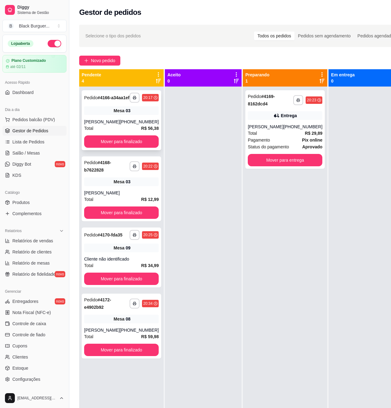
click at [137, 122] on div "**********" at bounding box center [121, 120] width 79 height 60
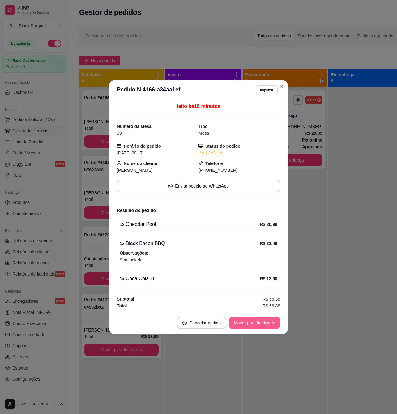
click at [251, 323] on button "Mover para finalizado" at bounding box center [254, 323] width 51 height 12
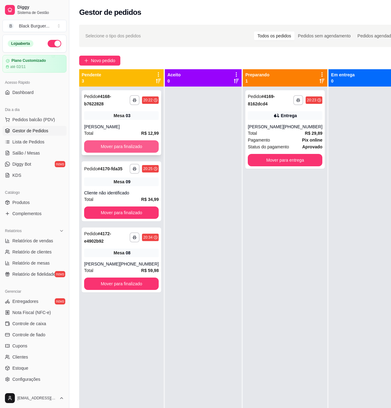
click at [145, 147] on button "Mover para finalizado" at bounding box center [121, 146] width 75 height 12
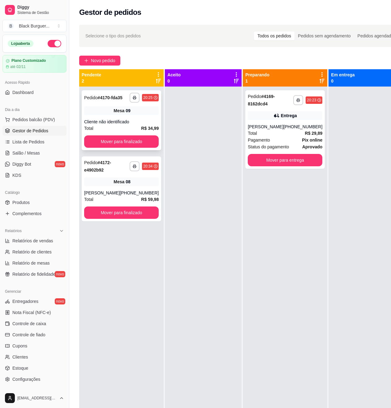
click at [126, 114] on div "09" at bounding box center [128, 111] width 5 height 6
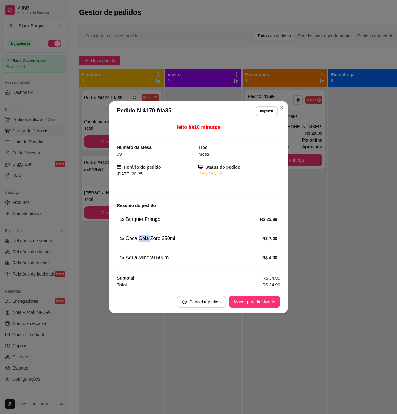
drag, startPoint x: 144, startPoint y: 243, endPoint x: 169, endPoint y: 236, distance: 26.3
click at [153, 240] on div "1 x Coca Cola Zero 350ml R$ 7,00" at bounding box center [198, 238] width 163 height 13
click at [169, 236] on div "1 x Coca Cola Zero 350ml" at bounding box center [191, 238] width 143 height 7
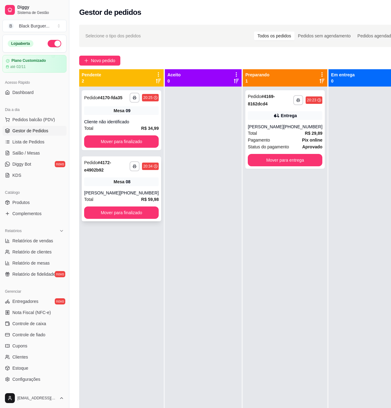
click at [97, 185] on div "Mesa 08" at bounding box center [121, 182] width 75 height 9
click at [114, 125] on div "Cliente não identificado" at bounding box center [121, 122] width 75 height 6
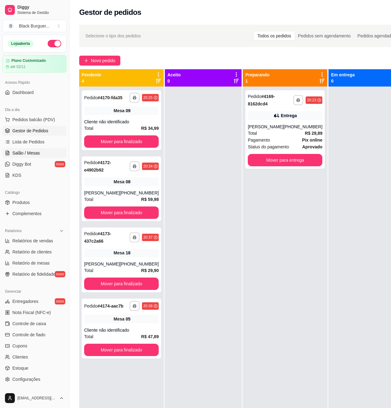
click at [29, 152] on span "Salão / Mesas" at bounding box center [26, 153] width 28 height 6
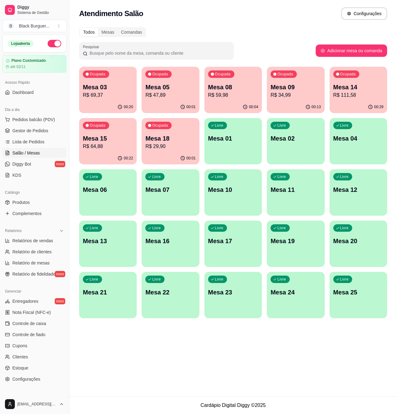
click at [292, 84] on p "Mesa 09" at bounding box center [296, 87] width 50 height 9
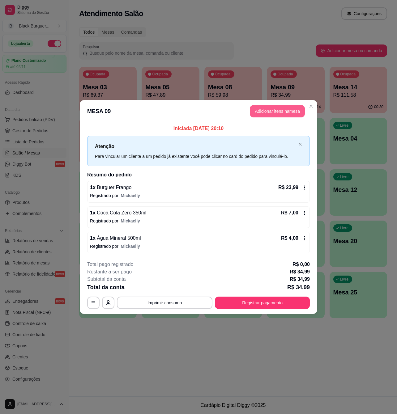
click at [292, 113] on button "Adicionar itens na mesa" at bounding box center [277, 111] width 55 height 12
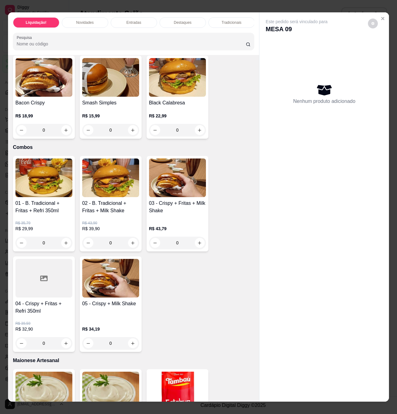
scroll to position [783, 0]
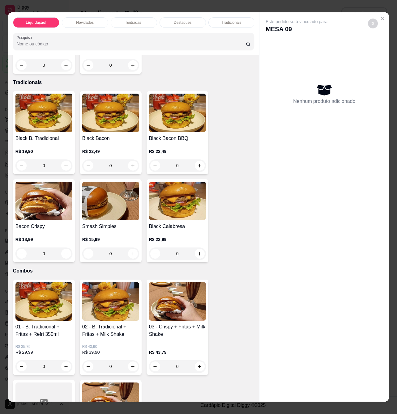
click at [197, 259] on div "0" at bounding box center [177, 254] width 57 height 12
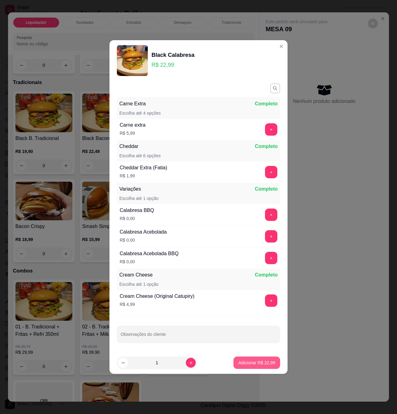
click at [248, 364] on p "Adicionar R$ 22,99" at bounding box center [256, 363] width 37 height 6
type input "1"
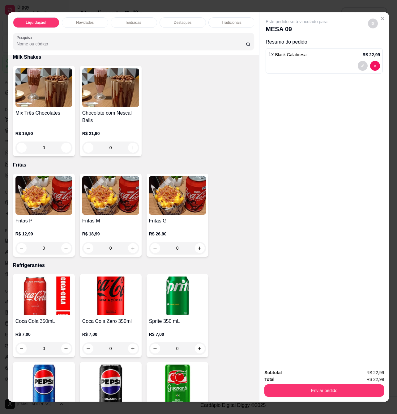
scroll to position [1361, 0]
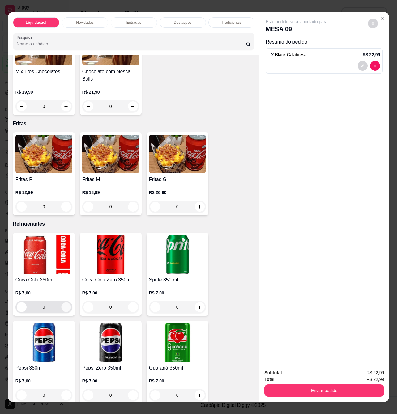
click at [64, 310] on icon "increase-product-quantity" at bounding box center [66, 307] width 5 height 5
type input "1"
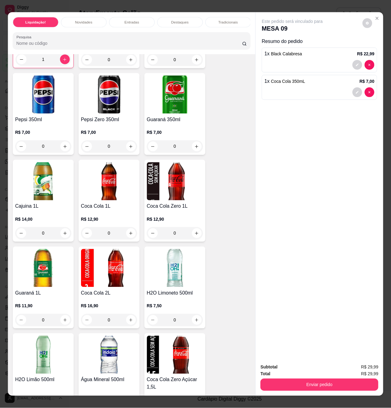
scroll to position [1649, 0]
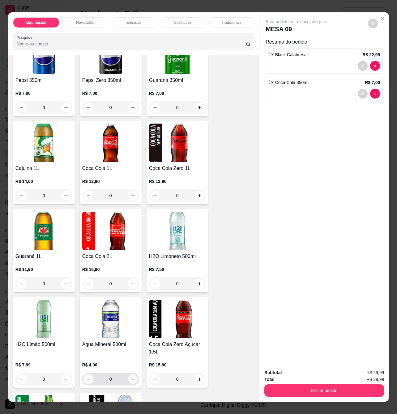
click at [130, 380] on button "increase-product-quantity" at bounding box center [133, 380] width 10 height 10
type input "1"
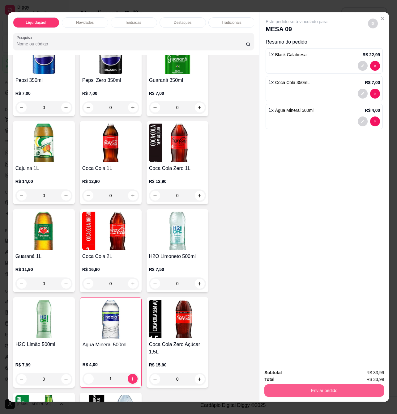
click at [315, 385] on button "Enviar pedido" at bounding box center [324, 391] width 120 height 12
click at [372, 374] on button "Enviar pedido" at bounding box center [367, 373] width 35 height 12
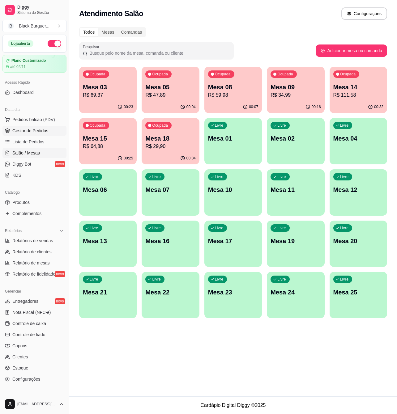
click at [44, 133] on span "Gestor de Pedidos" at bounding box center [30, 131] width 36 height 6
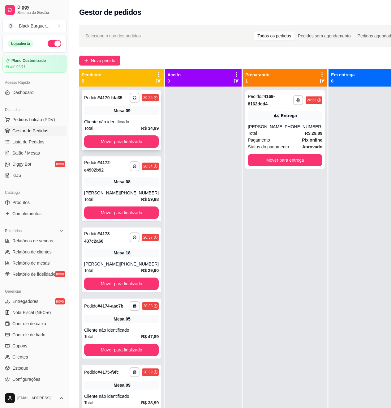
click at [112, 110] on div "**********" at bounding box center [121, 120] width 79 height 60
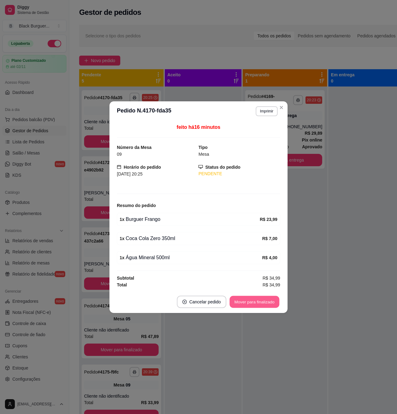
click at [245, 300] on button "Mover para finalizado" at bounding box center [255, 302] width 50 height 12
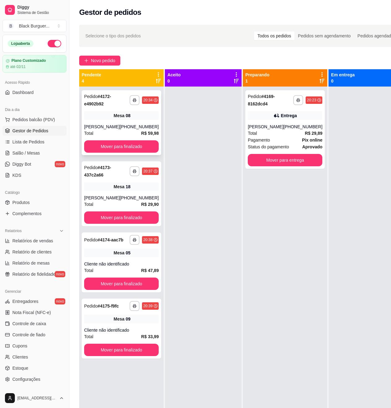
click at [115, 124] on div "[PERSON_NAME]" at bounding box center [102, 127] width 36 height 6
click at [102, 192] on div "**********" at bounding box center [121, 193] width 79 height 65
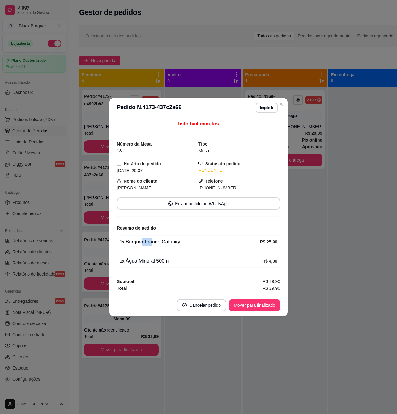
drag, startPoint x: 141, startPoint y: 244, endPoint x: 152, endPoint y: 244, distance: 11.5
click at [152, 244] on div "1 x Burguer Frango Catupiry" at bounding box center [190, 241] width 140 height 7
click at [154, 244] on div "1 x Burguer Frango Catupiry" at bounding box center [190, 241] width 140 height 7
drag, startPoint x: 139, startPoint y: 241, endPoint x: 151, endPoint y: 241, distance: 11.8
click at [149, 241] on div "1 x Burguer Frango Catupiry" at bounding box center [190, 241] width 140 height 7
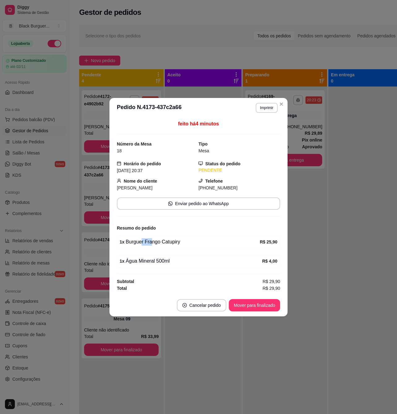
click at [151, 241] on div "1 x Burguer Frango Catupiry" at bounding box center [190, 241] width 140 height 7
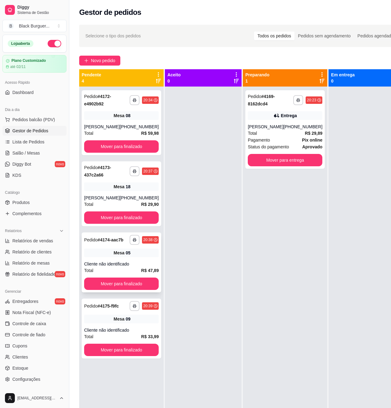
click at [108, 257] on div "Mesa 05" at bounding box center [121, 253] width 75 height 9
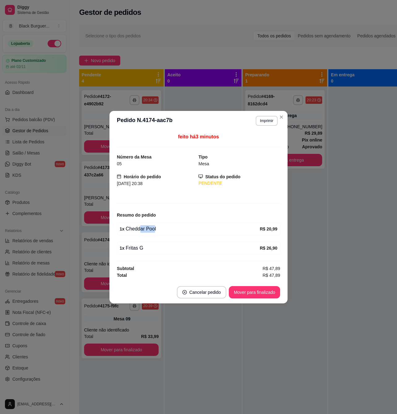
drag, startPoint x: 139, startPoint y: 229, endPoint x: 154, endPoint y: 229, distance: 15.5
click at [154, 229] on div "1 x Cheddar Pool" at bounding box center [190, 228] width 140 height 7
click at [155, 229] on div "1 x Cheddar Pool" at bounding box center [190, 228] width 140 height 7
drag, startPoint x: 141, startPoint y: 229, endPoint x: 154, endPoint y: 229, distance: 12.7
click at [154, 229] on div "1 x Cheddar Pool" at bounding box center [190, 228] width 140 height 7
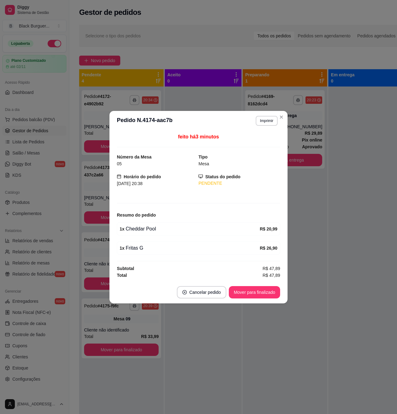
click at [154, 229] on div "1 x Cheddar Pool" at bounding box center [190, 228] width 140 height 7
drag, startPoint x: 140, startPoint y: 231, endPoint x: 152, endPoint y: 232, distance: 12.7
click at [152, 232] on div "1 x Cheddar Pool" at bounding box center [190, 228] width 140 height 7
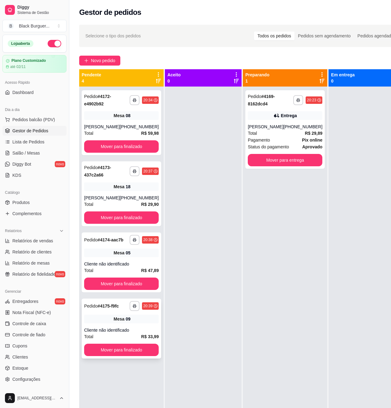
click at [102, 323] on div "Mesa 09" at bounding box center [121, 319] width 75 height 9
click at [271, 136] on div "Total R$ 29,89" at bounding box center [285, 133] width 75 height 7
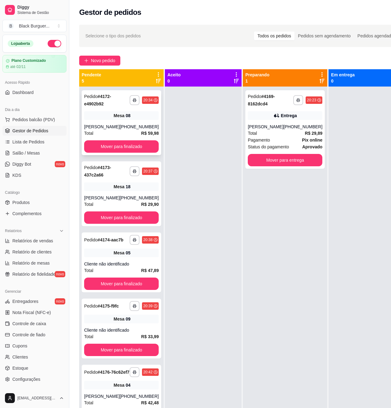
click at [122, 110] on div "**********" at bounding box center [121, 122] width 79 height 65
click at [102, 186] on div "Mesa 18" at bounding box center [121, 186] width 75 height 9
click at [97, 257] on div "Mesa 05" at bounding box center [121, 253] width 75 height 9
click at [100, 257] on div "Mesa 05" at bounding box center [121, 253] width 75 height 9
click at [111, 332] on div "**********" at bounding box center [121, 329] width 79 height 60
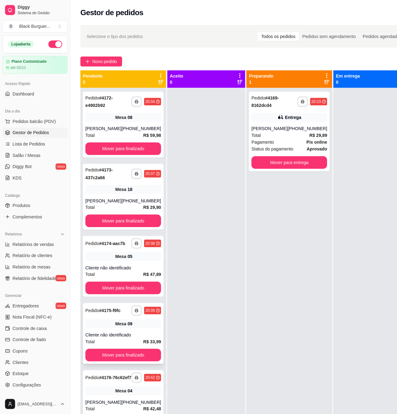
scroll to position [17, 0]
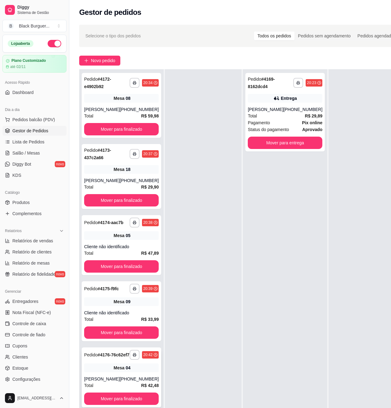
click at [105, 374] on div "**********" at bounding box center [121, 378] width 79 height 60
click at [97, 60] on span "Novo pedido" at bounding box center [103, 60] width 24 height 7
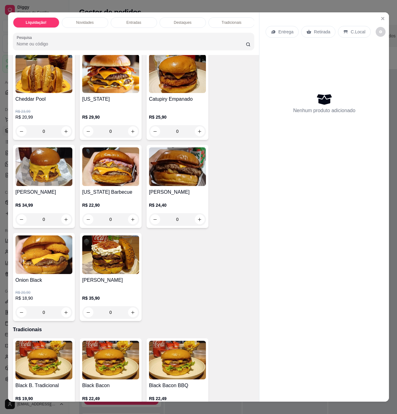
scroll to position [618, 0]
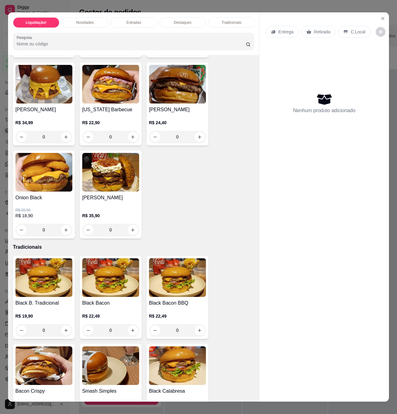
click at [52, 307] on h4 "Black B. Tradicional" at bounding box center [43, 303] width 57 height 7
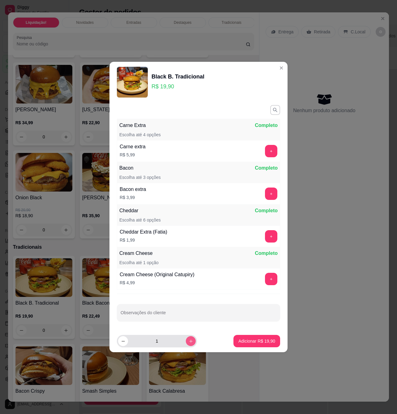
click at [189, 344] on icon "increase-product-quantity" at bounding box center [191, 341] width 5 height 5
type input "2"
click at [244, 343] on p "Adicionar R$ 39,80" at bounding box center [256, 341] width 37 height 6
type input "2"
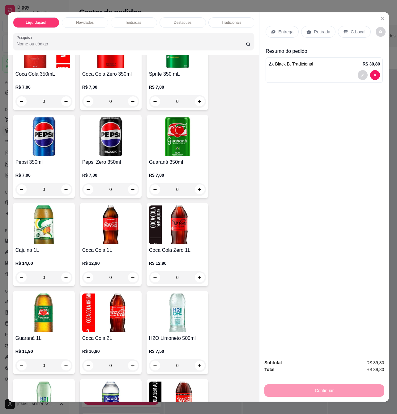
scroll to position [1608, 0]
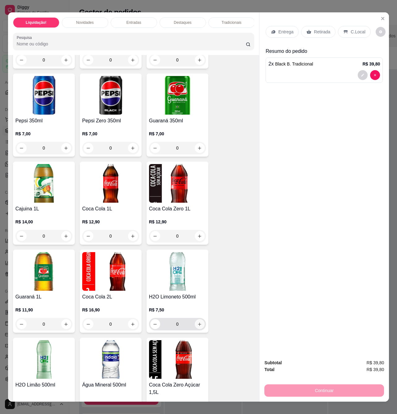
click at [195, 329] on button "increase-product-quantity" at bounding box center [200, 324] width 10 height 10
type input "1"
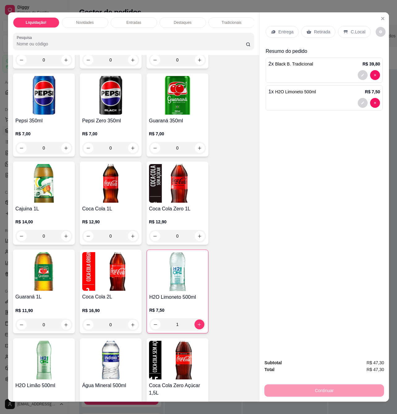
click at [324, 31] on p "Retirada" at bounding box center [322, 32] width 16 height 6
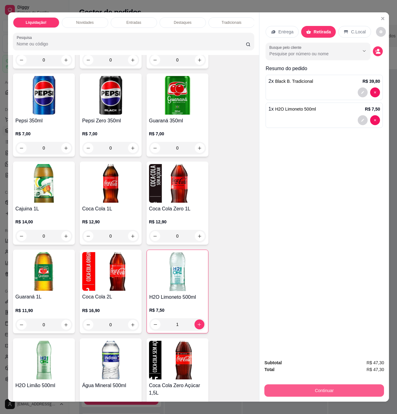
click at [345, 388] on button "Continuar" at bounding box center [324, 391] width 120 height 12
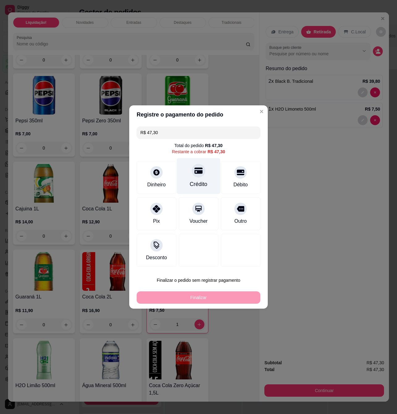
click at [203, 173] on div "Crédito" at bounding box center [199, 176] width 44 height 36
type input "R$ 0,00"
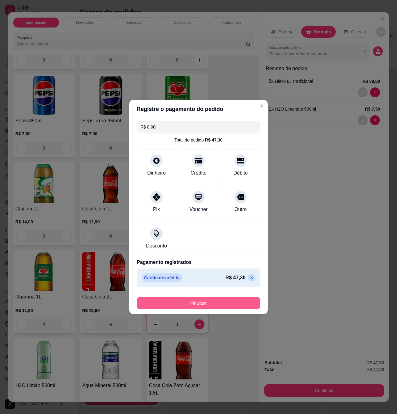
click at [218, 303] on button "Finalizar" at bounding box center [199, 303] width 124 height 12
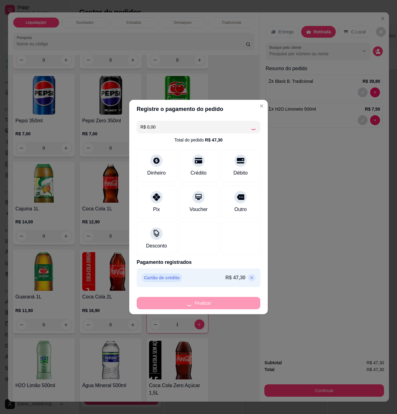
type input "0"
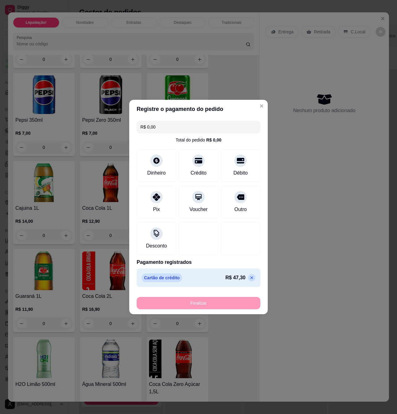
type input "-R$ 47,30"
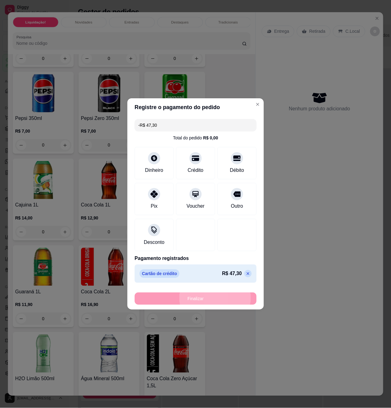
scroll to position [1607, 0]
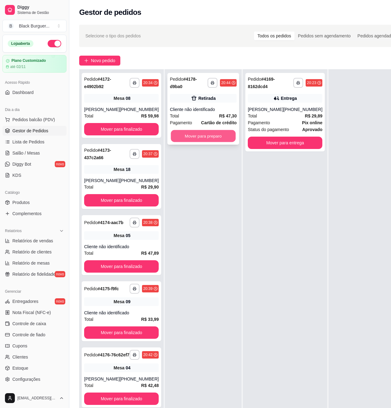
click at [212, 139] on button "Mover para preparo" at bounding box center [203, 136] width 65 height 12
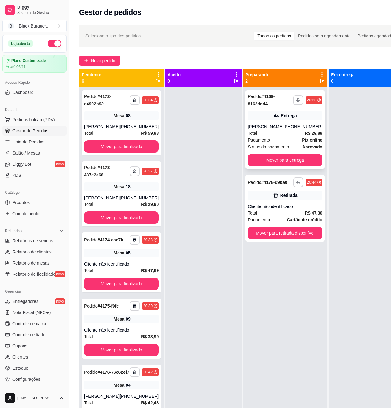
click at [274, 139] on div "Pagamento Pix online" at bounding box center [285, 140] width 75 height 7
click at [130, 103] on button "button" at bounding box center [135, 100] width 10 height 10
click at [146, 126] on div "**********" at bounding box center [121, 122] width 79 height 65
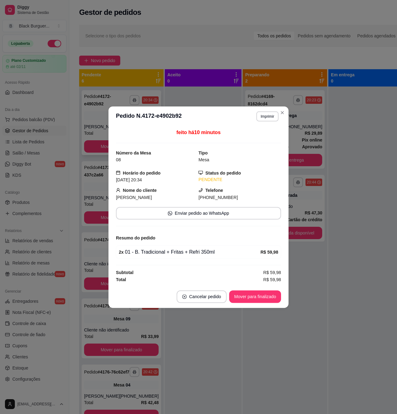
click at [138, 122] on header "**********" at bounding box center [199, 116] width 180 height 20
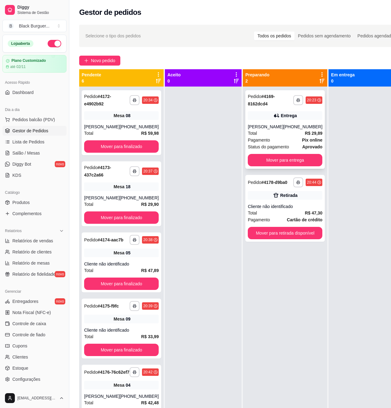
click at [287, 132] on div "Total R$ 29,89" at bounding box center [285, 133] width 75 height 7
click at [298, 159] on button "Mover para entrega" at bounding box center [285, 160] width 75 height 12
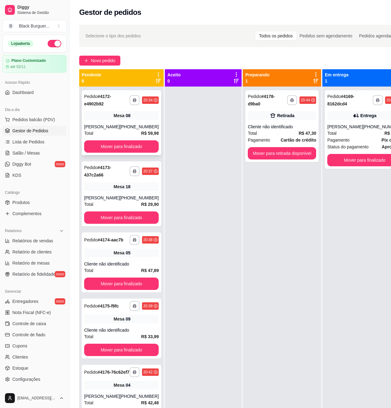
click at [120, 121] on div "**********" at bounding box center [121, 122] width 79 height 65
click at [273, 129] on div "Cliente não identificado" at bounding box center [282, 127] width 68 height 6
click at [343, 122] on div "**********" at bounding box center [364, 129] width 79 height 79
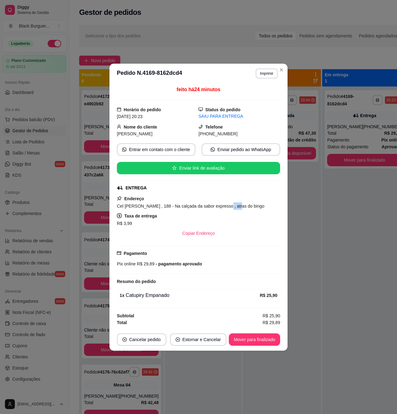
drag, startPoint x: 219, startPoint y: 206, endPoint x: 230, endPoint y: 206, distance: 11.1
click at [229, 206] on span "Cel [PERSON_NAME] , 188 - Na calçada da sabor expresso , atras do bingo" at bounding box center [191, 206] width 148 height 5
click at [230, 206] on span "Cel [PERSON_NAME] , 188 - Na calçada da sabor expresso , atras do bingo" at bounding box center [191, 206] width 148 height 5
drag, startPoint x: 218, startPoint y: 204, endPoint x: 233, endPoint y: 205, distance: 15.5
click at [232, 205] on span "Cel [PERSON_NAME] , 188 - Na calçada da sabor expresso , atras do bingo" at bounding box center [191, 206] width 148 height 5
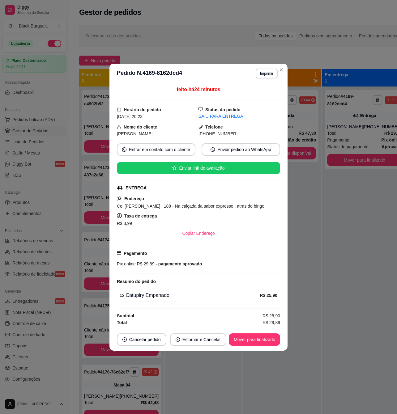
click at [233, 205] on span "Cel [PERSON_NAME] , 188 - Na calçada da sabor expresso , atras do bingo" at bounding box center [191, 206] width 148 height 5
drag, startPoint x: 226, startPoint y: 206, endPoint x: 244, endPoint y: 207, distance: 17.9
click at [241, 207] on span "Cel [PERSON_NAME] , 188 - Na calçada da sabor expresso , atras do bingo" at bounding box center [191, 206] width 148 height 5
click at [244, 207] on span "Cel [PERSON_NAME] , 188 - Na calçada da sabor expresso , atras do bingo" at bounding box center [191, 206] width 148 height 5
click at [251, 207] on span "Cel [PERSON_NAME] , 188 - Na calçada da sabor expresso , atras do bingo" at bounding box center [191, 206] width 148 height 5
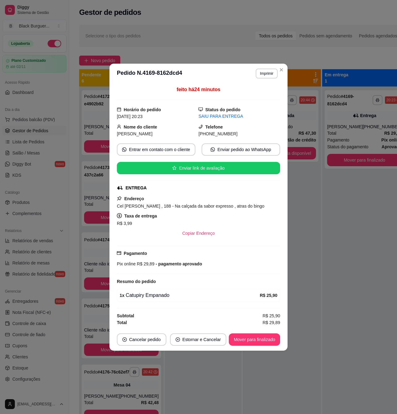
click at [251, 207] on span "Cel [PERSON_NAME] , 188 - Na calçada da sabor expresso , atras do bingo" at bounding box center [191, 206] width 148 height 5
click at [248, 207] on span "Cel [PERSON_NAME] , 188 - Na calçada da sabor expresso , atras do bingo" at bounding box center [191, 206] width 148 height 5
drag, startPoint x: 250, startPoint y: 207, endPoint x: 254, endPoint y: 206, distance: 4.1
click at [250, 207] on span "Cel [PERSON_NAME] , 188 - Na calçada da sabor expresso , atras do bingo" at bounding box center [191, 206] width 148 height 5
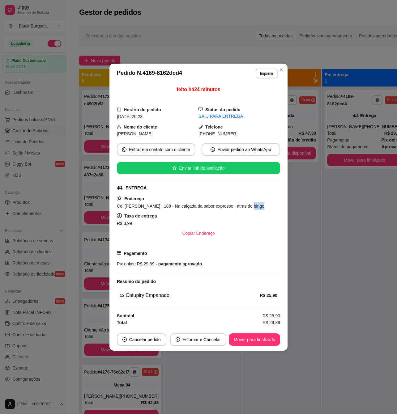
click at [263, 203] on div "Cel [PERSON_NAME] , 188 - Na calçada da sabor expresso , atras do bingo" at bounding box center [198, 206] width 163 height 7
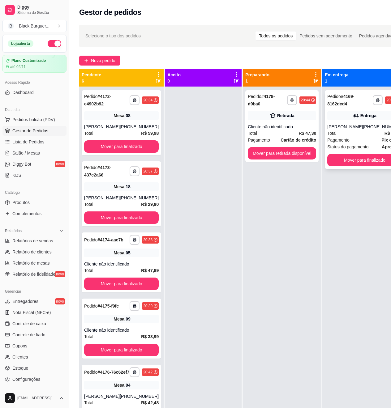
click at [350, 124] on div "[PERSON_NAME]" at bounding box center [345, 127] width 36 height 6
click at [366, 158] on button "Mover para finalizado" at bounding box center [364, 160] width 75 height 12
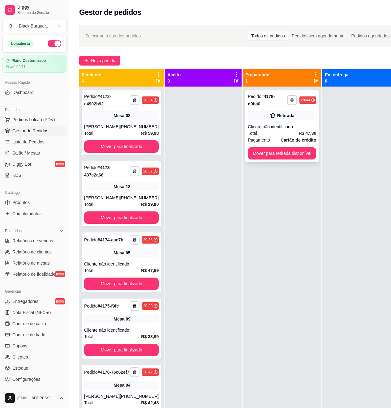
click at [277, 126] on div "Cliente não identificado" at bounding box center [282, 127] width 68 height 6
click at [142, 125] on div "[PHONE_NUMBER]" at bounding box center [139, 127] width 39 height 6
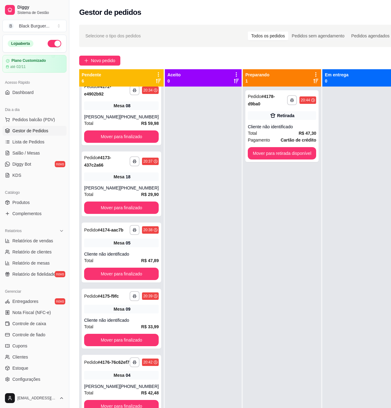
scroll to position [17, 0]
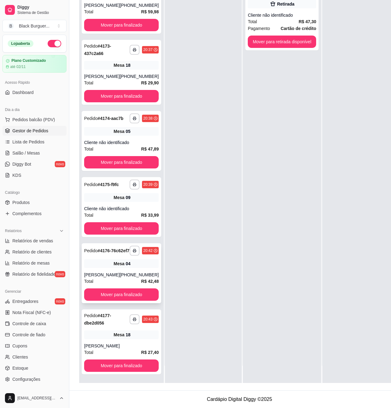
click at [122, 272] on div "[PHONE_NUMBER]" at bounding box center [139, 275] width 39 height 6
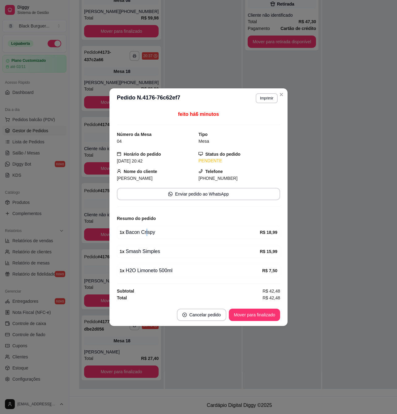
drag, startPoint x: 145, startPoint y: 233, endPoint x: 149, endPoint y: 232, distance: 4.1
click at [146, 233] on div "1 x Bacon Crispy" at bounding box center [190, 232] width 140 height 7
click at [149, 232] on div "1 x Bacon Crispy" at bounding box center [190, 232] width 140 height 7
click at [141, 234] on div "1 x Bacon Crispy" at bounding box center [190, 232] width 140 height 7
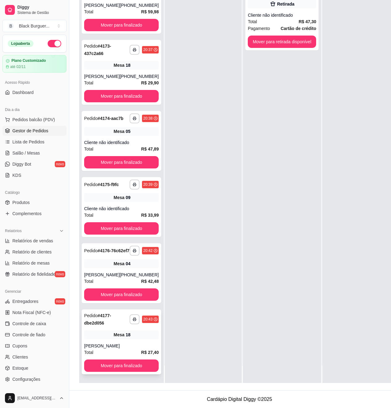
click at [101, 339] on div "Mesa 18" at bounding box center [121, 335] width 75 height 9
click at [104, 208] on div "Cliente não identificado" at bounding box center [121, 209] width 75 height 6
click at [100, 268] on div "Mesa 04" at bounding box center [121, 263] width 75 height 9
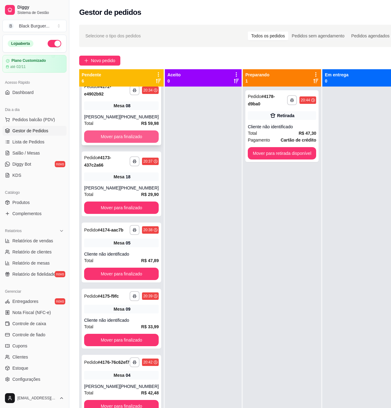
scroll to position [0, 0]
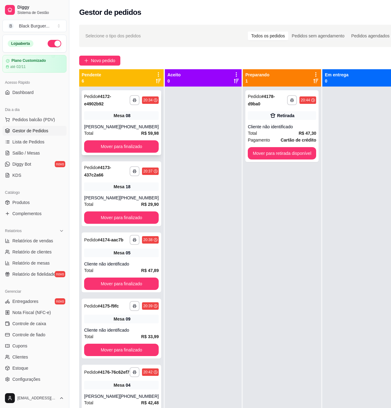
click at [120, 128] on div "[PHONE_NUMBER]" at bounding box center [139, 127] width 39 height 6
click at [255, 118] on div "Retirada" at bounding box center [282, 115] width 68 height 9
click at [131, 130] on div "[PHONE_NUMBER]" at bounding box center [139, 127] width 39 height 6
click at [125, 147] on button "Mover para finalizado" at bounding box center [121, 146] width 75 height 12
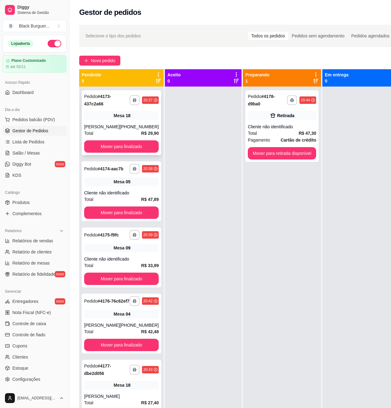
click at [119, 123] on div "**********" at bounding box center [121, 122] width 79 height 65
click at [99, 196] on div "Cliente não identificado" at bounding box center [121, 193] width 75 height 6
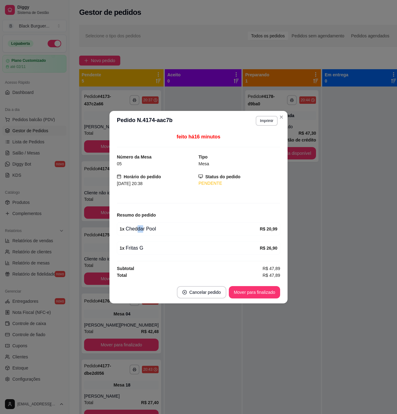
drag, startPoint x: 135, startPoint y: 234, endPoint x: 144, endPoint y: 233, distance: 9.1
click at [143, 233] on div "1 x Cheddar Pool R$ 20,99" at bounding box center [198, 229] width 163 height 13
click at [144, 233] on div "1 x Cheddar Pool R$ 20,99" at bounding box center [198, 229] width 163 height 13
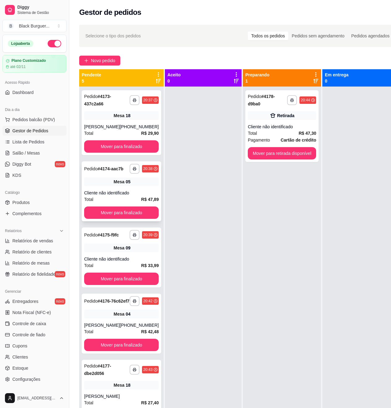
click at [119, 186] on div "Mesa 05" at bounding box center [121, 182] width 75 height 9
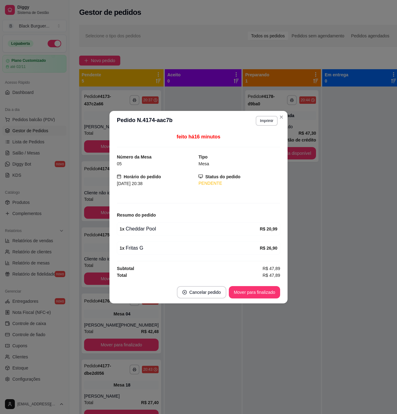
click at [115, 193] on div "feito há 16 minutos Número da Mesa 05 Tipo Mesa Horário do pedido [DATE] 20:38 …" at bounding box center [198, 206] width 178 height 151
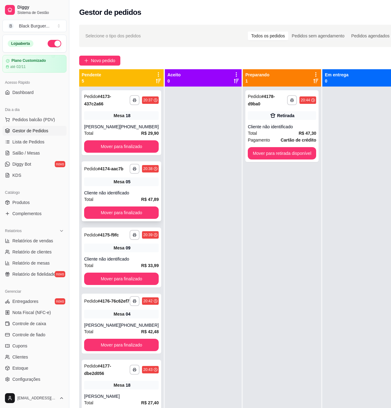
click at [109, 193] on div "**********" at bounding box center [121, 191] width 79 height 60
click at [138, 122] on div "**********" at bounding box center [121, 122] width 79 height 65
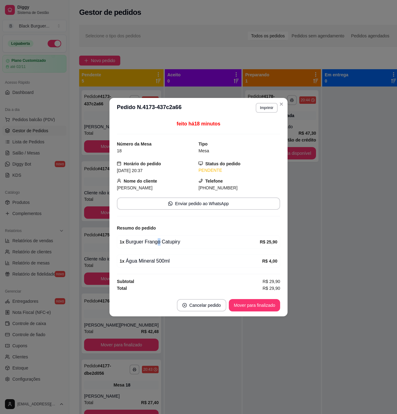
drag, startPoint x: 157, startPoint y: 245, endPoint x: 170, endPoint y: 246, distance: 12.7
click at [167, 246] on div "1 x Burguer Frango Catupiry R$ 25,90" at bounding box center [198, 242] width 163 height 13
drag, startPoint x: 170, startPoint y: 246, endPoint x: 122, endPoint y: 221, distance: 54.2
click at [166, 244] on div "1 x Burguer Frango Catupiry R$ 25,90" at bounding box center [198, 242] width 163 height 13
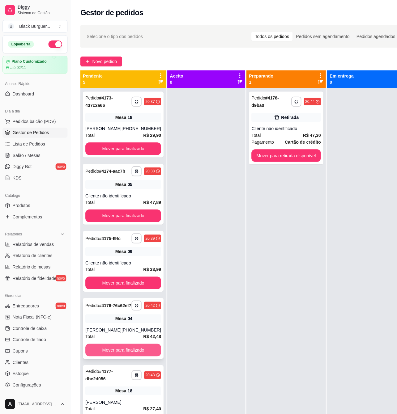
scroll to position [17, 0]
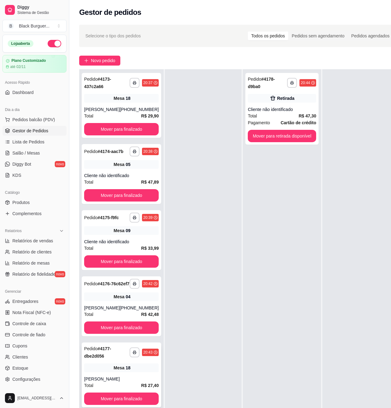
click at [113, 372] on div "Mesa 18" at bounding box center [121, 368] width 75 height 9
click at [14, 157] on link "Salão / Mesas" at bounding box center [34, 153] width 64 height 10
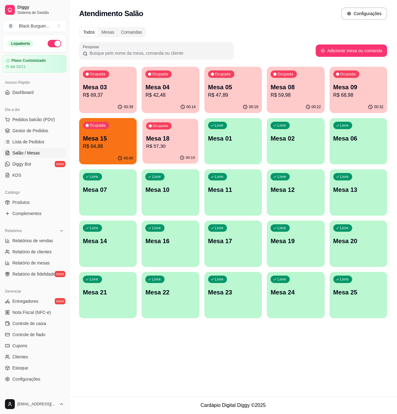
click at [158, 148] on p "R$ 57,30" at bounding box center [170, 146] width 49 height 7
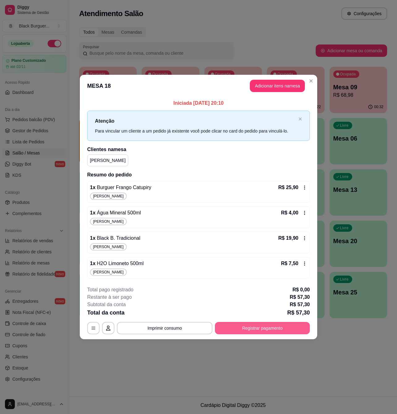
click at [270, 332] on button "Registrar pagamento" at bounding box center [262, 328] width 95 height 12
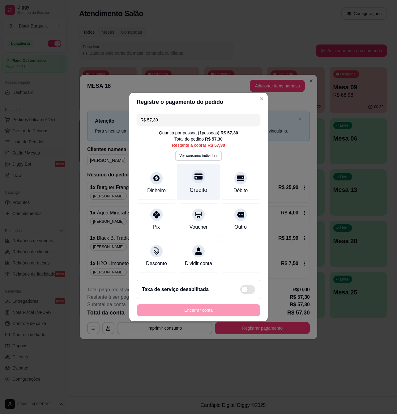
click at [194, 177] on div at bounding box center [199, 177] width 14 height 14
type input "R$ 0,00"
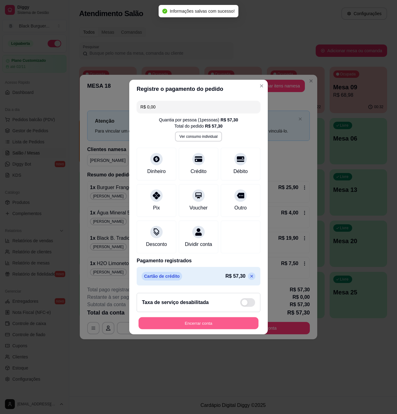
click at [197, 323] on button "Encerrar conta" at bounding box center [199, 324] width 120 height 12
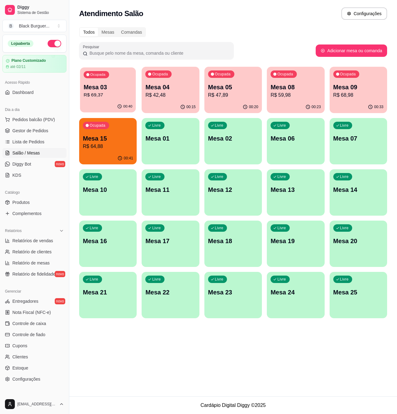
click at [108, 84] on p "Mesa 03" at bounding box center [107, 87] width 49 height 8
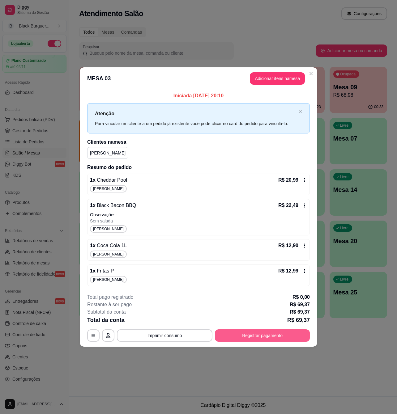
click at [273, 332] on button "Registrar pagamento" at bounding box center [262, 336] width 95 height 12
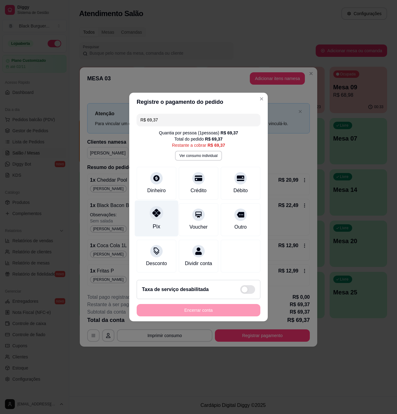
click at [153, 213] on icon at bounding box center [156, 213] width 8 height 8
type input "R$ 0,00"
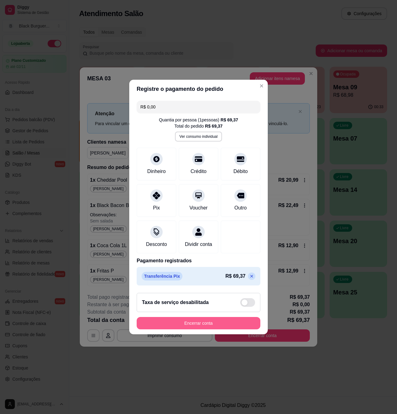
click at [181, 330] on button "Encerrar conta" at bounding box center [199, 323] width 124 height 12
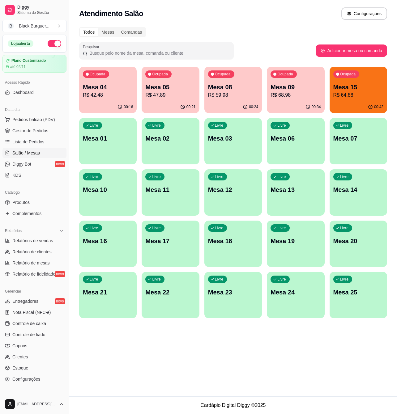
click at [186, 84] on p "Mesa 05" at bounding box center [170, 87] width 50 height 9
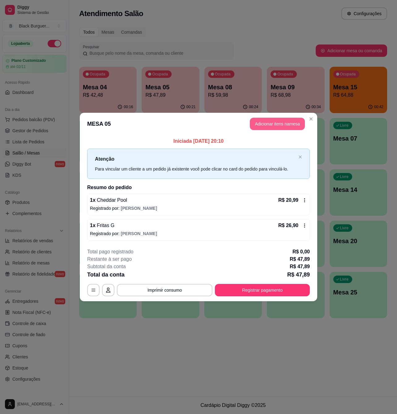
click at [270, 129] on button "Adicionar itens na mesa" at bounding box center [277, 124] width 55 height 12
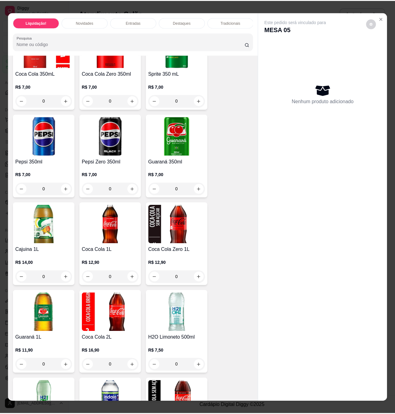
scroll to position [1526, 0]
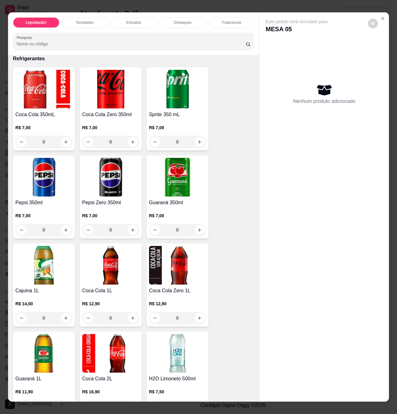
click at [159, 187] on img at bounding box center [177, 177] width 57 height 39
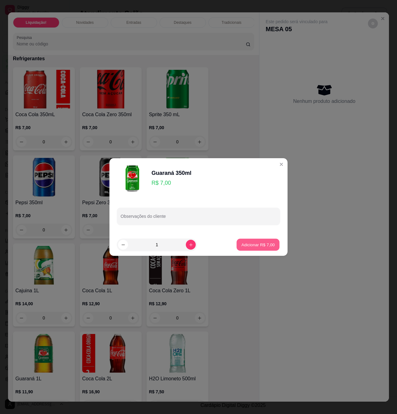
click at [241, 247] on p "Adicionar R$ 7,00" at bounding box center [257, 245] width 33 height 6
type input "1"
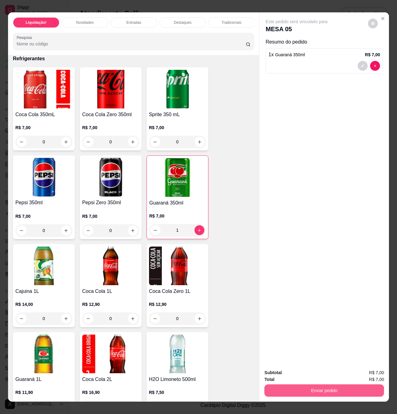
click at [295, 385] on button "Enviar pedido" at bounding box center [324, 391] width 120 height 12
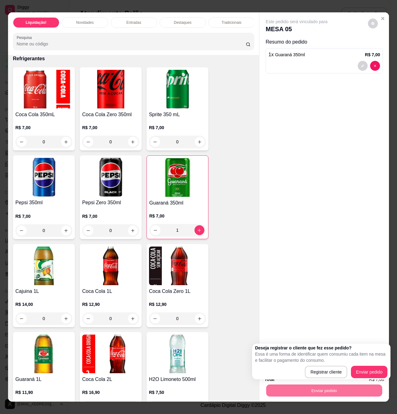
click at [387, 364] on div "Deseja registrar o cliente que fez esse pedido? Essa é uma forma de identificar…" at bounding box center [321, 362] width 139 height 36
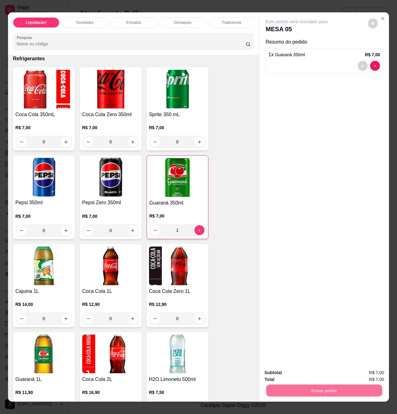
click at [384, 370] on button "Enviar pedido" at bounding box center [367, 373] width 35 height 12
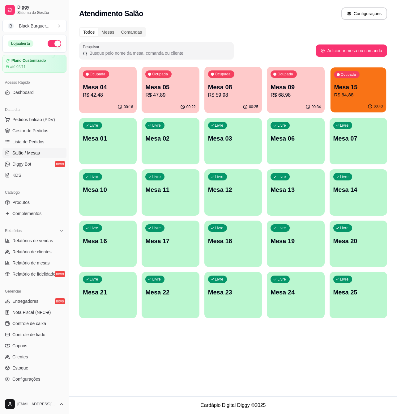
click at [362, 100] on div "Ocupada Mesa 15 R$ 64,88" at bounding box center [358, 83] width 56 height 33
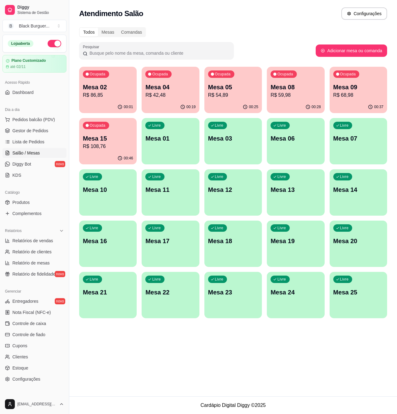
click at [240, 83] on p "Mesa 05" at bounding box center [233, 87] width 50 height 9
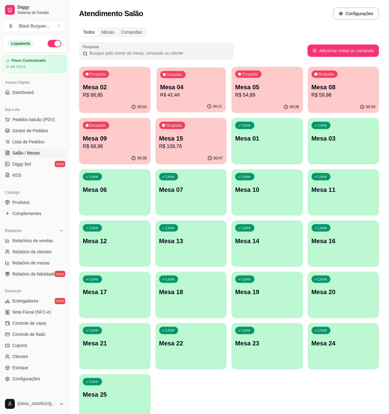
click at [191, 83] on p "Mesa 04" at bounding box center [191, 87] width 62 height 8
click at [361, 100] on div "Ocupada Mesa 08 R$ 59,98" at bounding box center [343, 83] width 69 height 33
click at [26, 135] on link "Gestor de Pedidos" at bounding box center [34, 131] width 64 height 10
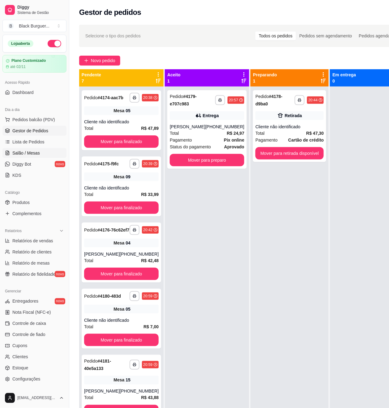
click at [42, 155] on link "Salão / Mesas" at bounding box center [34, 153] width 64 height 10
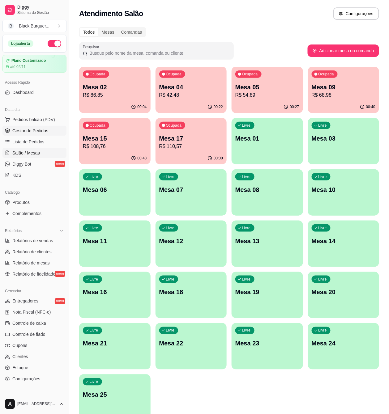
click at [43, 129] on span "Gestor de Pedidos" at bounding box center [30, 131] width 36 height 6
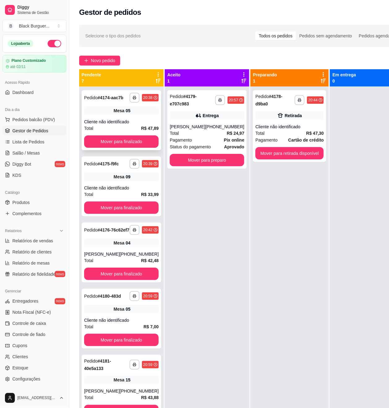
click at [138, 114] on div "Mesa 05" at bounding box center [121, 110] width 75 height 9
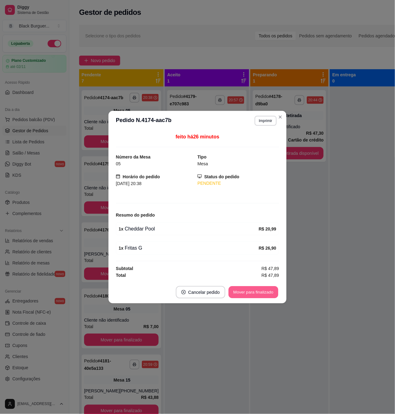
click at [251, 293] on button "Mover para finalizado" at bounding box center [254, 292] width 50 height 12
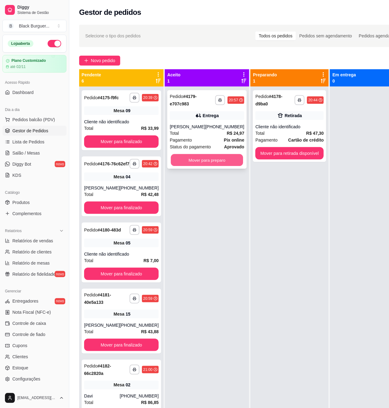
click at [199, 159] on button "Mover para preparo" at bounding box center [207, 160] width 72 height 12
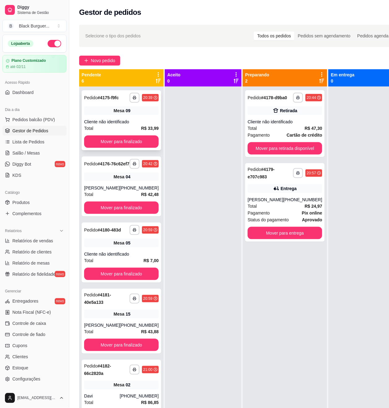
click at [125, 122] on div "**********" at bounding box center [121, 120] width 79 height 60
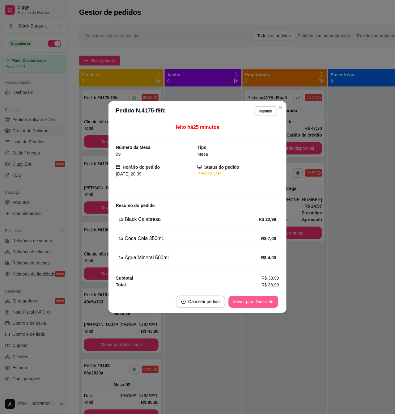
click at [238, 305] on button "Mover para finalizado" at bounding box center [254, 302] width 50 height 12
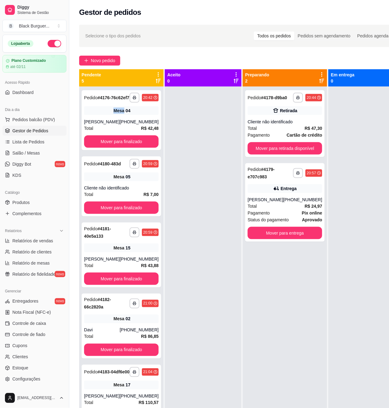
click at [103, 115] on div "Mesa 04" at bounding box center [121, 110] width 75 height 9
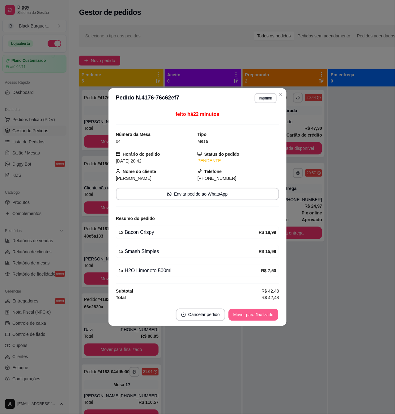
click at [243, 315] on button "Mover para finalizado" at bounding box center [254, 315] width 50 height 12
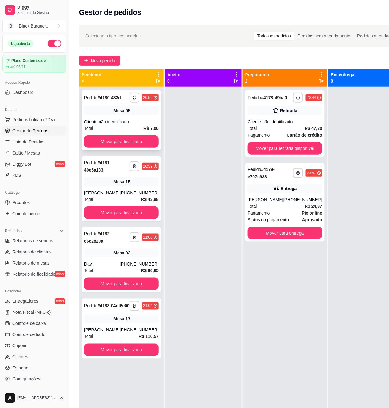
click at [94, 119] on div "Cliente não identificado" at bounding box center [121, 122] width 75 height 6
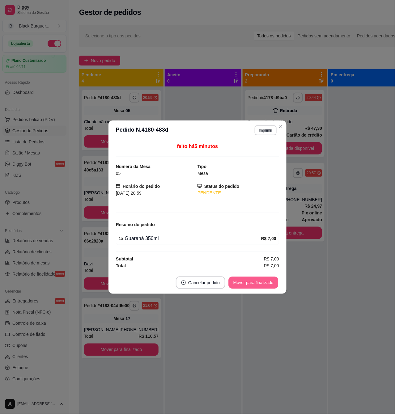
click at [236, 279] on button "Mover para finalizado" at bounding box center [254, 283] width 50 height 12
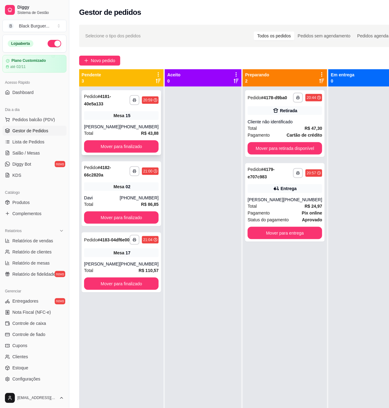
click at [102, 126] on div "[PERSON_NAME]" at bounding box center [102, 127] width 36 height 6
click at [92, 191] on div "Mesa 02" at bounding box center [121, 186] width 75 height 9
click at [94, 257] on div "Mesa 17" at bounding box center [121, 253] width 75 height 9
click at [29, 151] on span "Salão / Mesas" at bounding box center [26, 153] width 28 height 6
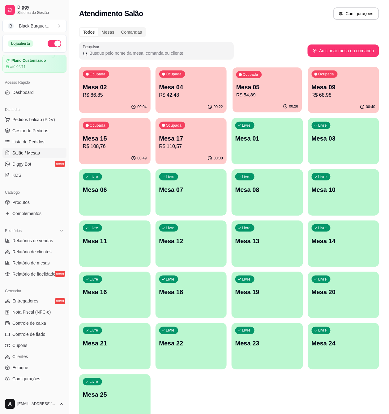
click at [259, 88] on p "Mesa 05" at bounding box center [267, 87] width 62 height 8
click at [342, 89] on p "Mesa 09" at bounding box center [344, 87] width 64 height 9
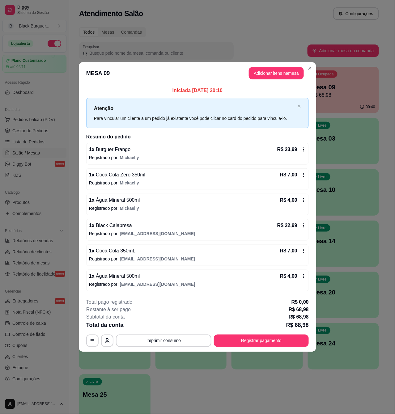
click at [278, 79] on header "MESA 09 Adicionar itens na mesa" at bounding box center [198, 73] width 238 height 22
click at [278, 76] on button "Adicionar itens na mesa" at bounding box center [276, 73] width 55 height 12
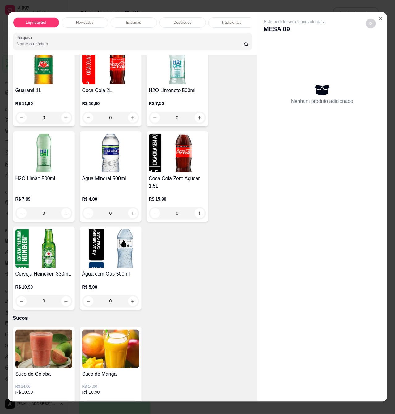
scroll to position [1839, 0]
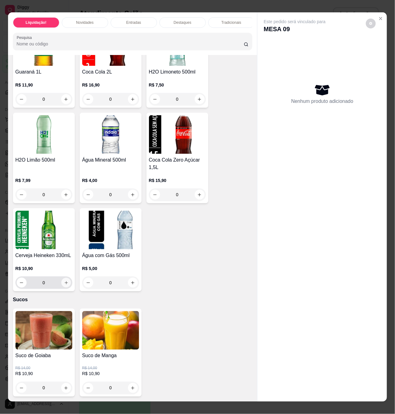
click at [64, 281] on icon "increase-product-quantity" at bounding box center [66, 283] width 5 height 5
type input "1"
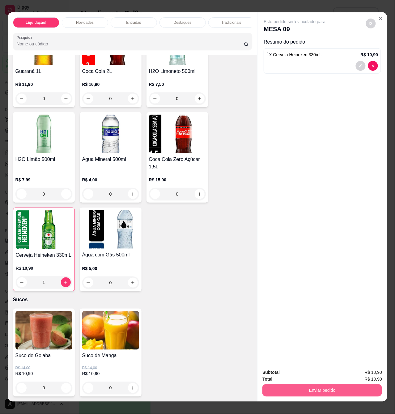
click at [300, 385] on button "Enviar pedido" at bounding box center [323, 391] width 120 height 12
click at [372, 367] on button "Enviar pedido" at bounding box center [366, 372] width 34 height 11
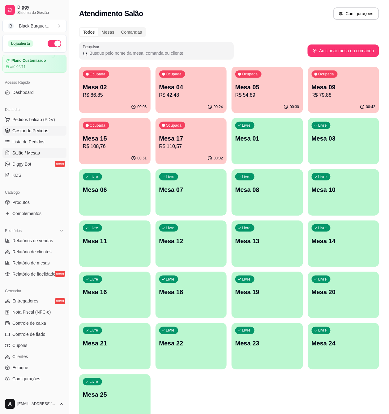
click at [46, 129] on span "Gestor de Pedidos" at bounding box center [30, 131] width 36 height 6
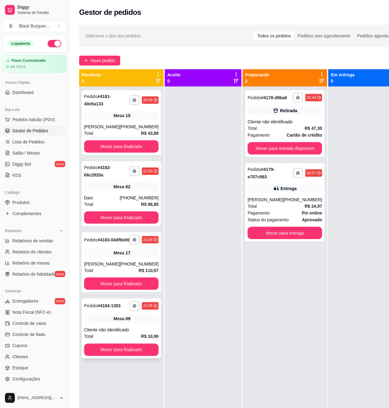
click at [100, 333] on div "Cliente não identificado" at bounding box center [121, 330] width 75 height 6
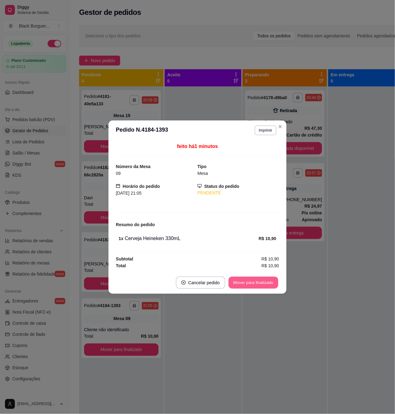
click at [248, 285] on button "Mover para finalizado" at bounding box center [254, 283] width 50 height 12
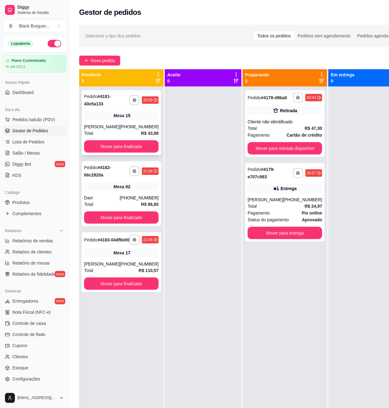
click at [124, 124] on div "**********" at bounding box center [121, 122] width 79 height 65
click at [96, 187] on div "Mesa 02" at bounding box center [121, 186] width 75 height 9
click at [283, 155] on button "Mover para retirada disponível" at bounding box center [285, 148] width 75 height 12
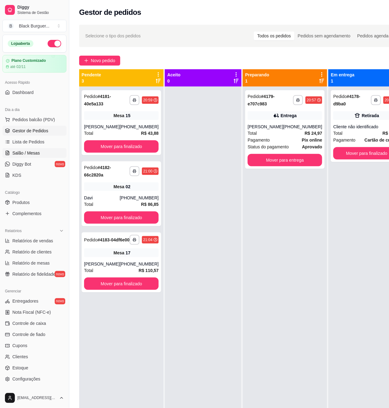
click at [22, 156] on span "Salão / Mesas" at bounding box center [26, 153] width 28 height 6
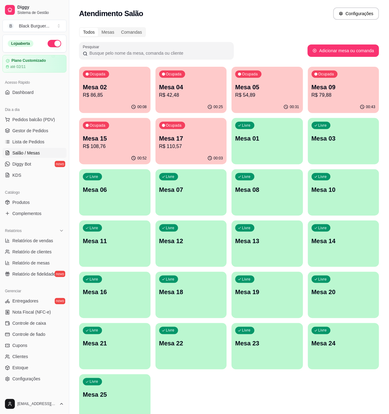
click at [255, 94] on p "R$ 54,89" at bounding box center [267, 95] width 64 height 7
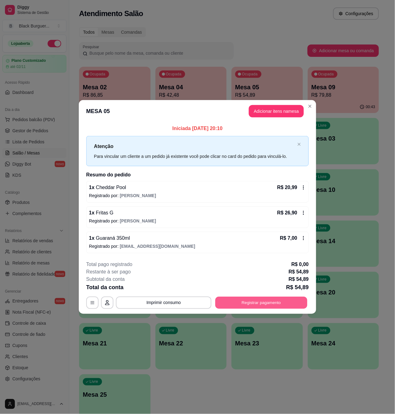
click at [237, 307] on button "Registrar pagamento" at bounding box center [262, 303] width 92 height 12
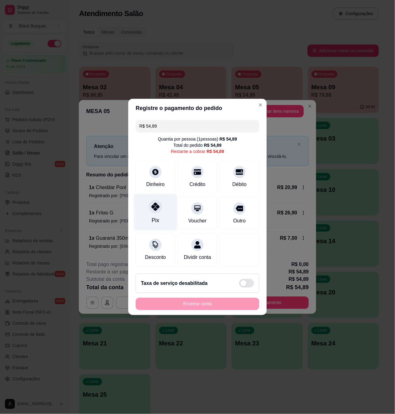
click at [159, 209] on div "Pix" at bounding box center [156, 213] width 44 height 36
type input "R$ 0,00"
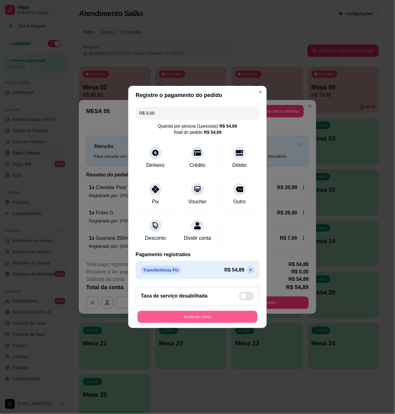
click at [198, 321] on button "Encerrar conta" at bounding box center [198, 317] width 120 height 12
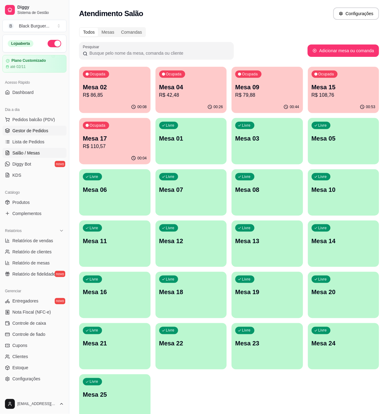
click at [43, 133] on span "Gestor de Pedidos" at bounding box center [30, 131] width 36 height 6
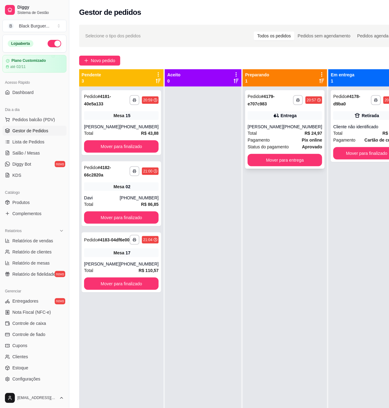
click at [283, 124] on div "[PHONE_NUMBER]" at bounding box center [302, 127] width 39 height 6
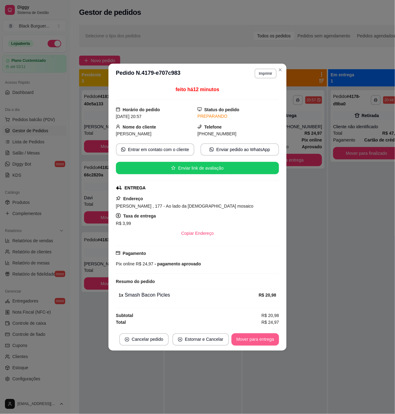
click at [263, 338] on button "Mover para entrega" at bounding box center [256, 340] width 48 height 12
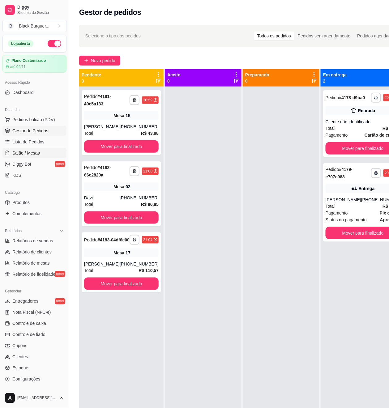
click at [31, 153] on span "Salão / Mesas" at bounding box center [26, 153] width 28 height 6
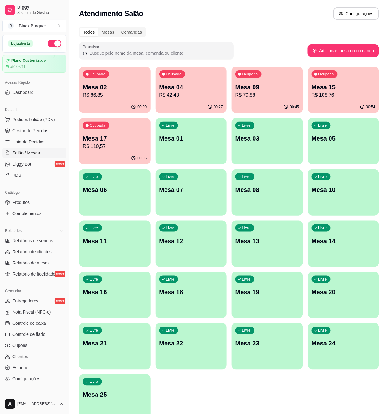
click at [260, 104] on div "00:45" at bounding box center [267, 107] width 71 height 12
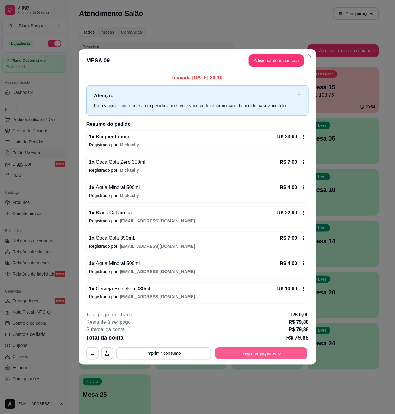
click at [244, 350] on button "Registrar pagamento" at bounding box center [262, 354] width 92 height 12
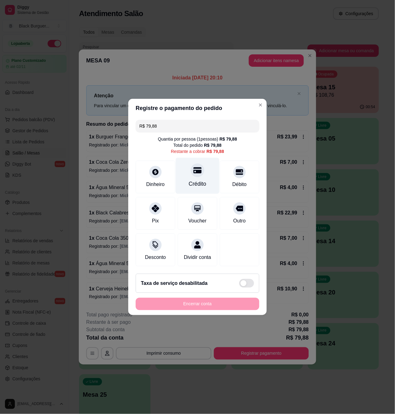
click at [206, 171] on div "Crédito" at bounding box center [198, 176] width 44 height 36
type input "R$ 0,00"
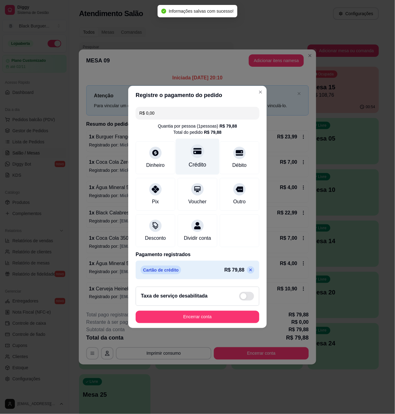
click at [199, 155] on div "Crédito" at bounding box center [198, 157] width 44 height 36
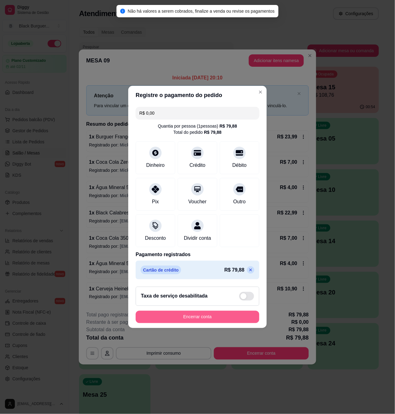
click at [229, 323] on button "Encerrar conta" at bounding box center [198, 317] width 124 height 12
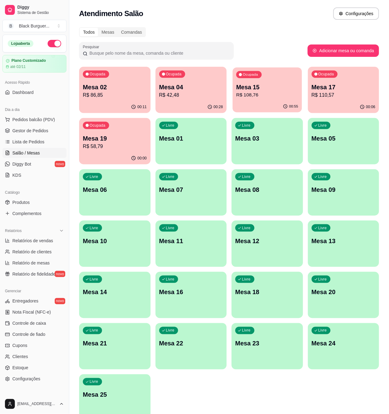
click at [262, 96] on p "R$ 108,76" at bounding box center [267, 95] width 62 height 7
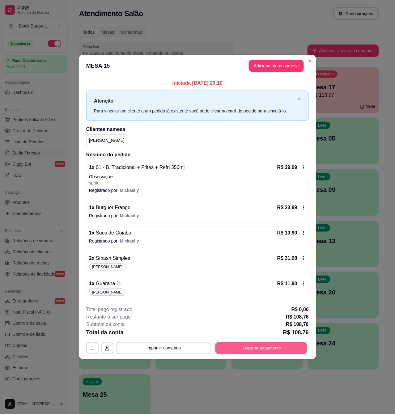
click at [297, 348] on button "Registrar pagamento" at bounding box center [262, 348] width 92 height 12
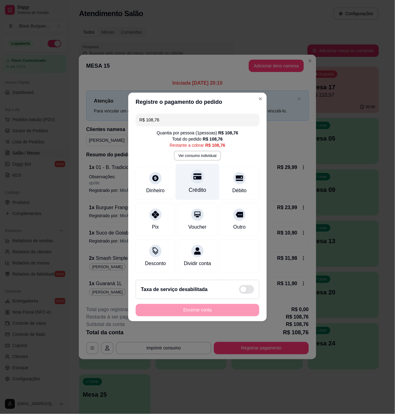
click at [187, 181] on div "Crédito" at bounding box center [198, 182] width 44 height 36
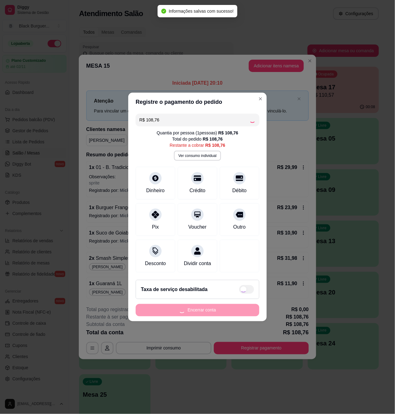
type input "R$ 0,00"
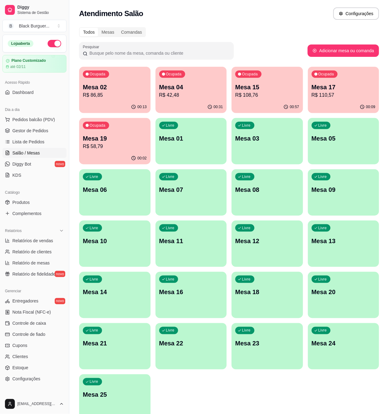
click at [267, 93] on p "R$ 108,76" at bounding box center [267, 95] width 64 height 7
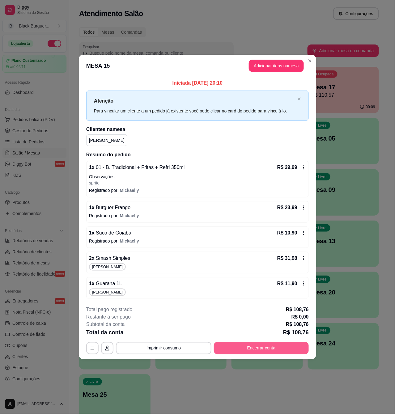
click at [279, 347] on button "Encerrar conta" at bounding box center [261, 348] width 95 height 12
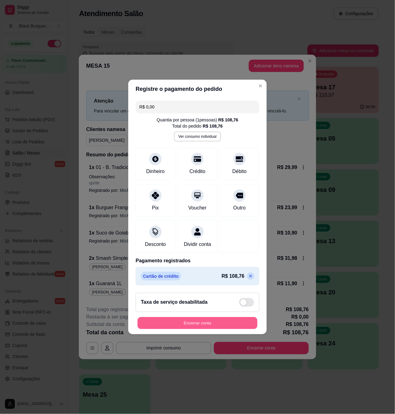
click at [237, 330] on button "Encerrar conta" at bounding box center [198, 324] width 120 height 12
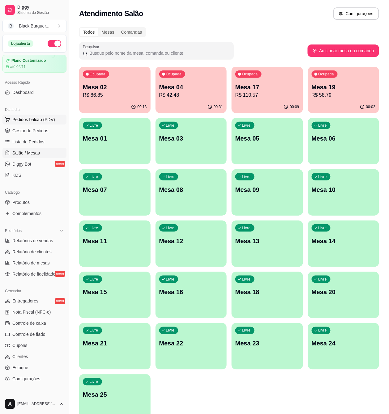
click at [31, 121] on span "Pedidos balcão (PDV)" at bounding box center [33, 120] width 43 height 6
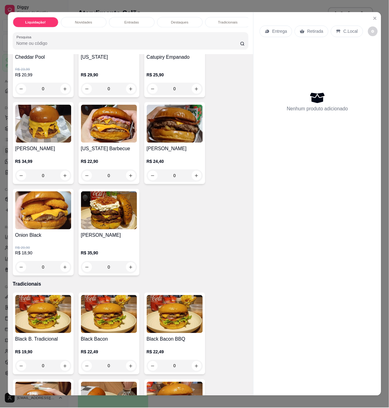
scroll to position [701, 0]
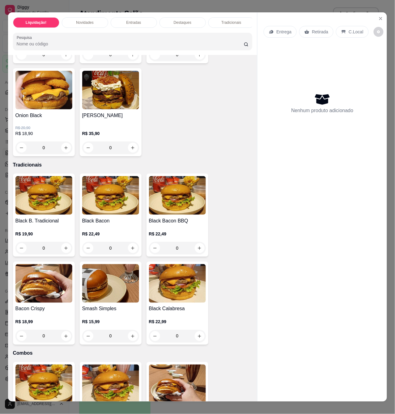
click at [62, 235] on p "R$ 19,90" at bounding box center [43, 234] width 57 height 6
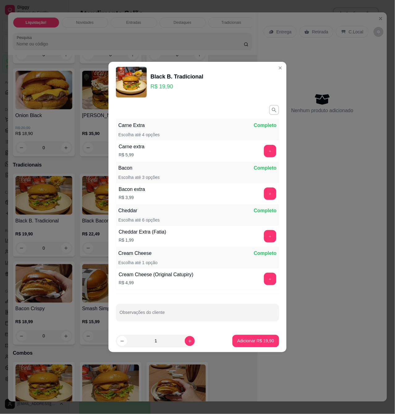
click at [259, 349] on footer "1 Adicionar R$ 19,90" at bounding box center [198, 341] width 178 height 22
click at [260, 349] on footer "1 Adicionar R$ 19,90" at bounding box center [198, 341] width 178 height 22
click at [260, 345] on button "Adicionar R$ 19,90" at bounding box center [256, 341] width 47 height 12
type input "1"
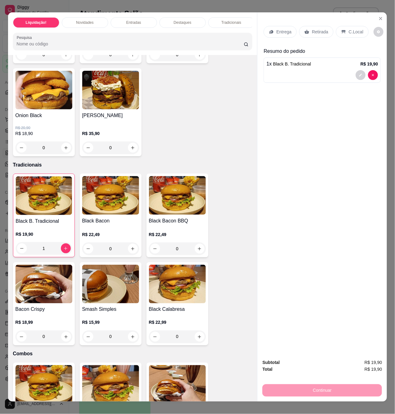
click at [315, 32] on p "Retirada" at bounding box center [320, 32] width 16 height 6
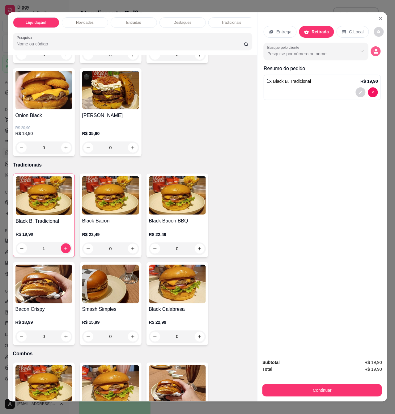
click at [375, 51] on icon "decrease-product-quantity" at bounding box center [376, 52] width 6 height 6
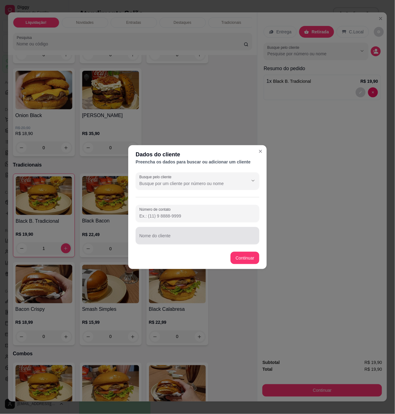
click at [198, 235] on input "Nome do cliente" at bounding box center [197, 238] width 116 height 6
type input "ALANA"
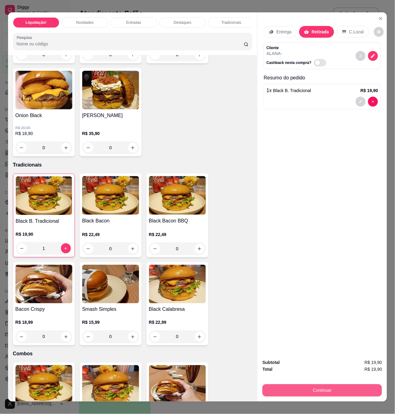
click at [318, 388] on button "Continuar" at bounding box center [323, 391] width 120 height 12
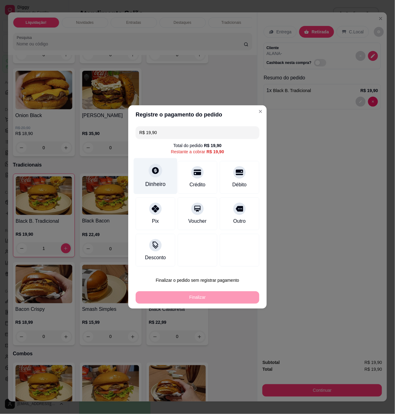
click at [164, 173] on div "Dinheiro" at bounding box center [156, 176] width 44 height 36
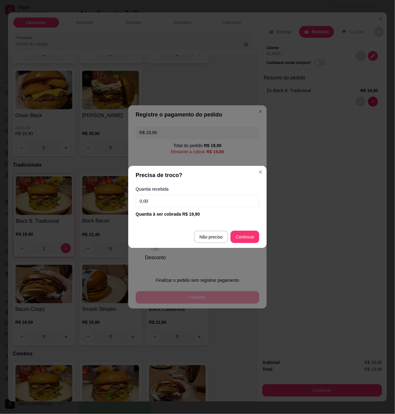
click at [183, 202] on input "0,00" at bounding box center [198, 201] width 124 height 12
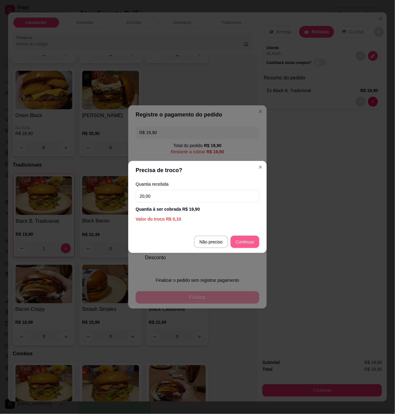
type input "20,00"
type input "R$ 0,00"
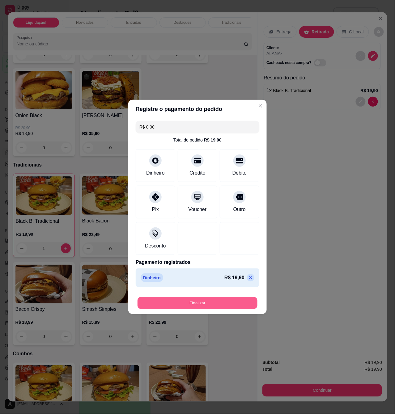
click at [242, 304] on button "Finalizar" at bounding box center [198, 303] width 120 height 12
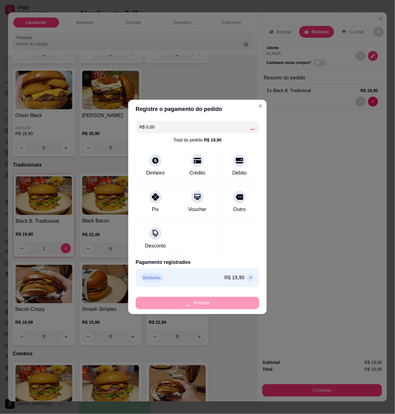
type input "0"
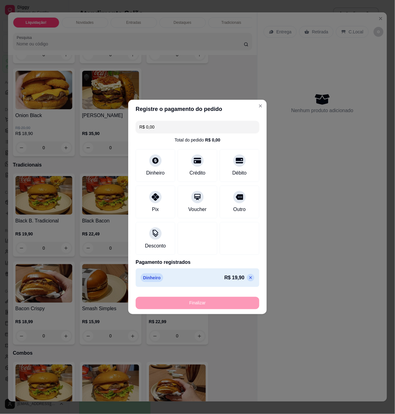
type input "-R$ 19,90"
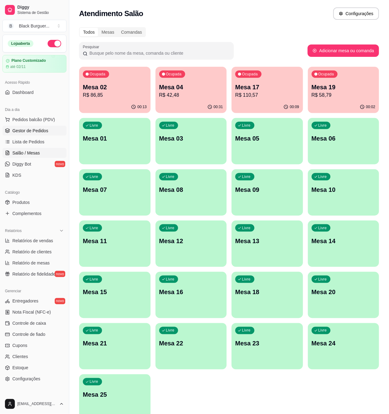
click at [40, 129] on span "Gestor de Pedidos" at bounding box center [30, 131] width 36 height 6
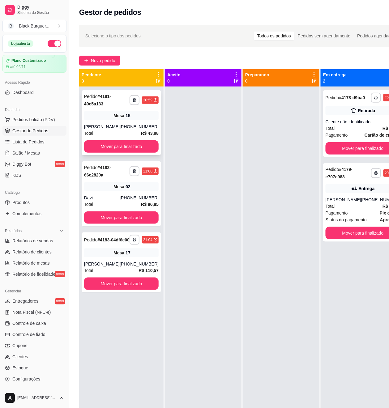
click at [112, 111] on div "**********" at bounding box center [121, 122] width 79 height 65
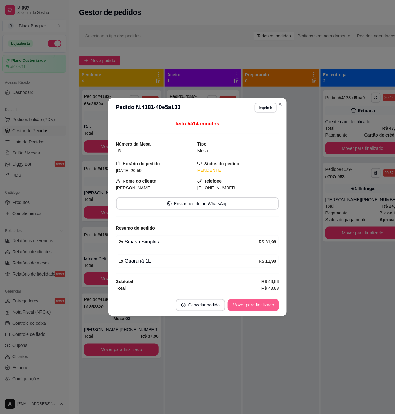
click at [251, 307] on button "Mover para finalizado" at bounding box center [253, 305] width 51 height 12
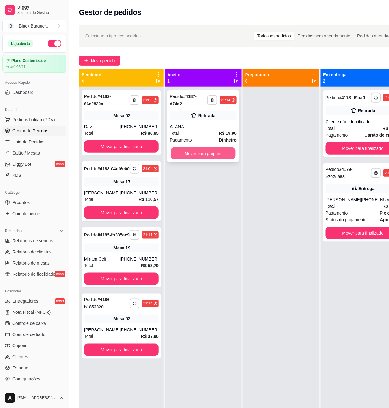
click at [198, 154] on button "Mover para preparo" at bounding box center [203, 154] width 65 height 12
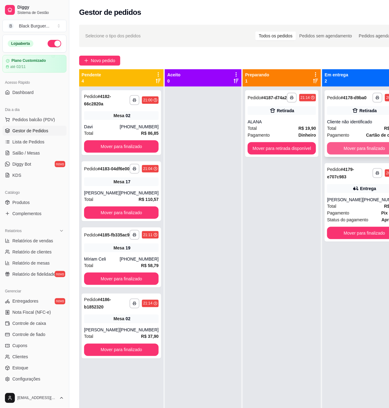
click at [353, 154] on button "Mover para finalizado" at bounding box center [364, 148] width 75 height 12
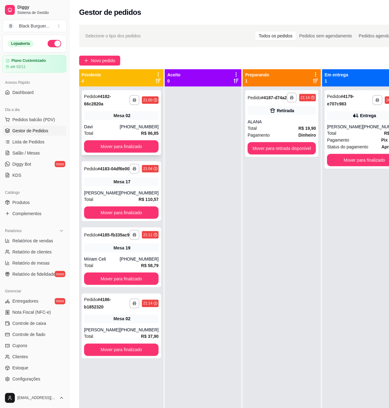
click at [87, 119] on div "Mesa 02" at bounding box center [121, 115] width 75 height 9
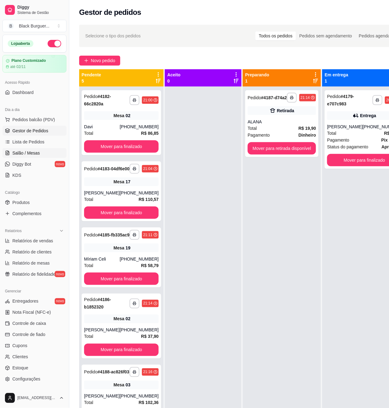
click at [21, 152] on span "Salão / Mesas" at bounding box center [26, 153] width 28 height 6
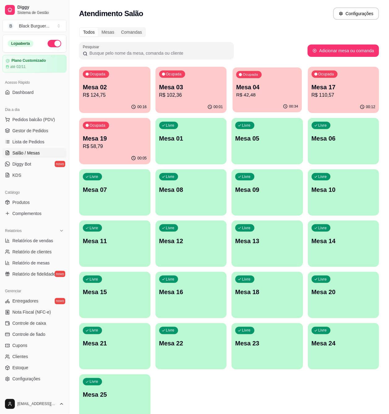
click at [270, 88] on p "Mesa 04" at bounding box center [267, 87] width 62 height 8
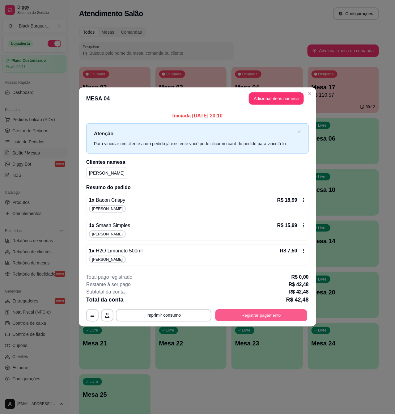
click at [248, 320] on button "Registrar pagamento" at bounding box center [262, 316] width 92 height 12
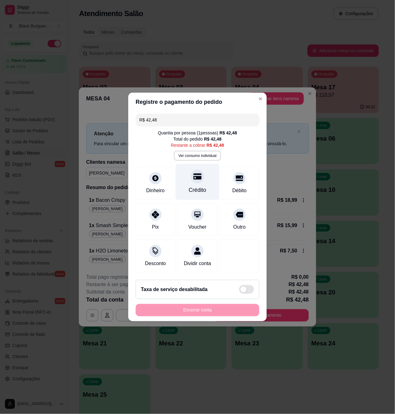
click at [198, 180] on div "Crédito" at bounding box center [198, 182] width 44 height 36
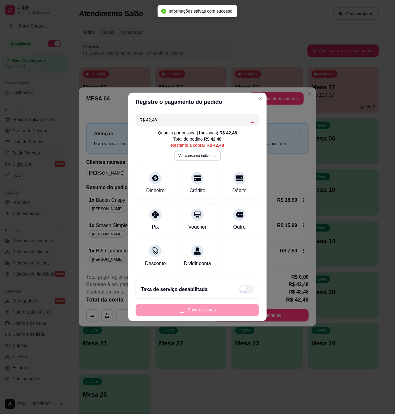
type input "R$ 0,00"
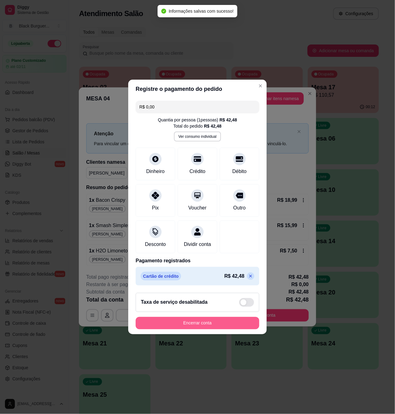
click at [219, 327] on button "Encerrar conta" at bounding box center [198, 323] width 124 height 12
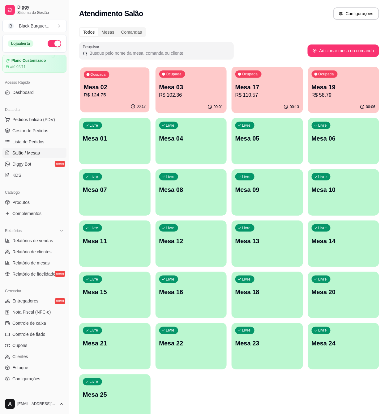
click at [122, 82] on div "Ocupada Mesa 02 R$ 124,75" at bounding box center [114, 83] width 69 height 33
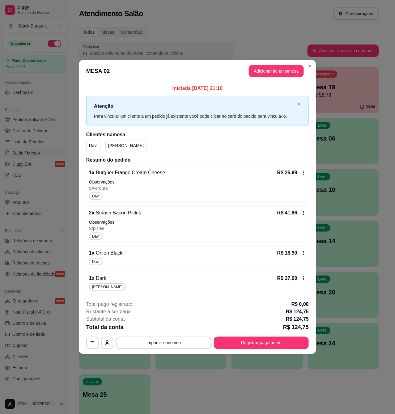
click at [150, 213] on div "2 x Smash Bacon Picles R$ 41,96" at bounding box center [197, 212] width 217 height 7
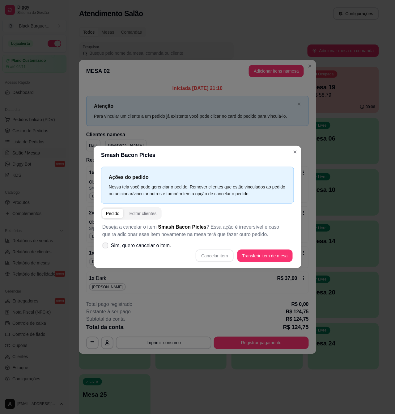
click at [159, 247] on span "Sim, quero cancelar o item." at bounding box center [141, 245] width 60 height 7
click at [106, 247] on input "Sim, quero cancelar o item." at bounding box center [104, 249] width 4 height 4
checkbox input "true"
click at [221, 255] on button "Cancelar item" at bounding box center [215, 256] width 38 height 12
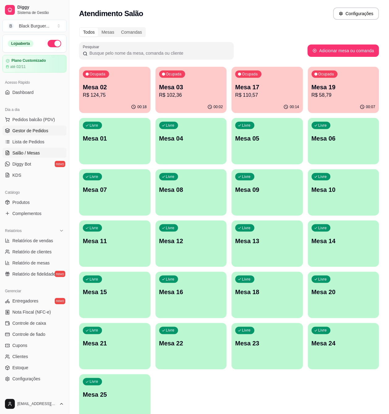
click at [51, 132] on link "Gestor de Pedidos" at bounding box center [34, 131] width 64 height 10
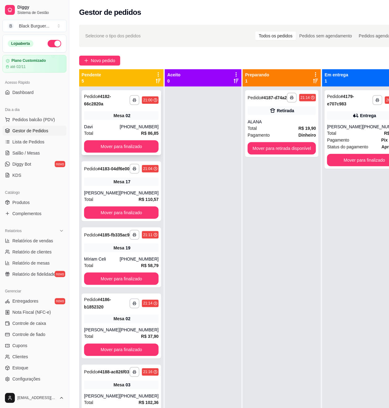
click at [125, 120] on div "**********" at bounding box center [121, 122] width 79 height 65
click at [101, 186] on div "Mesa 17" at bounding box center [121, 182] width 75 height 9
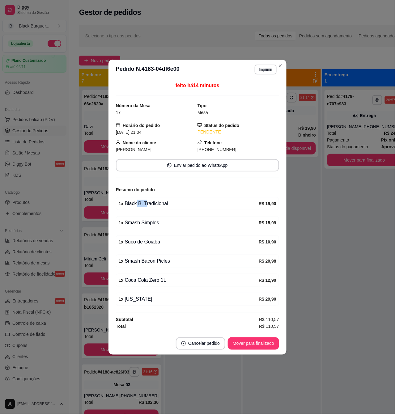
drag, startPoint x: 138, startPoint y: 206, endPoint x: 151, endPoint y: 206, distance: 13.6
click at [149, 206] on div "1 x Black B. Tradicional" at bounding box center [189, 203] width 140 height 7
click at [151, 206] on div "1 x Black B. Tradicional" at bounding box center [189, 203] width 140 height 7
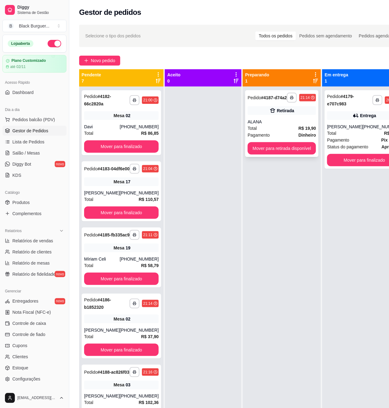
click at [248, 125] on div "ALANA" at bounding box center [282, 122] width 68 height 6
click at [355, 139] on div "Pagamento Pix online" at bounding box center [364, 140] width 75 height 7
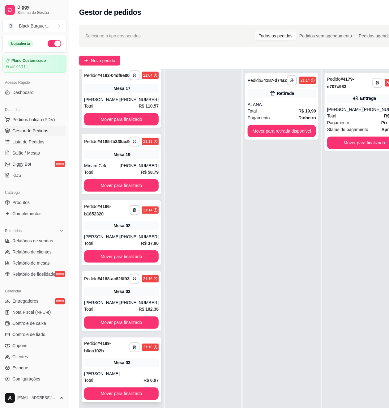
scroll to position [101, 0]
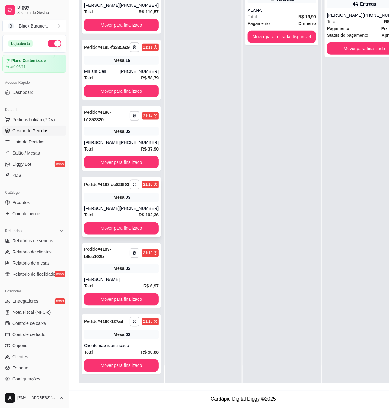
click at [119, 212] on div "Total R$ 102,36" at bounding box center [121, 215] width 75 height 7
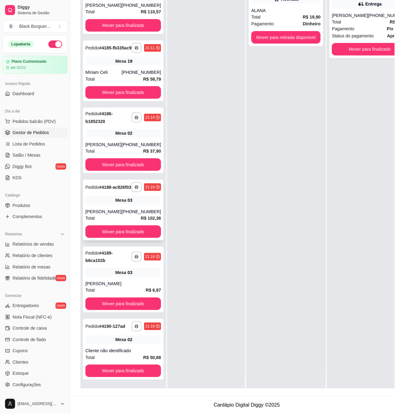
scroll to position [94, 0]
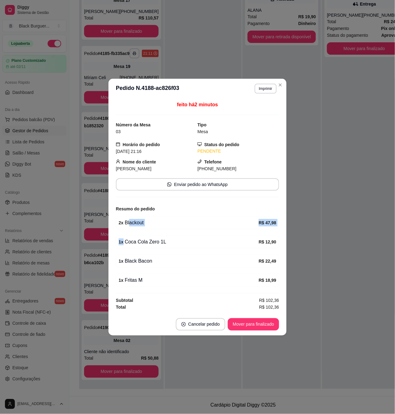
drag, startPoint x: 131, startPoint y: 226, endPoint x: 145, endPoint y: 232, distance: 15.7
click at [145, 232] on div "feito há 2 minutos Número da Mesa 03 Tipo Mesa Horário do pedido [DATE] 21:16 S…" at bounding box center [197, 206] width 163 height 210
click at [147, 237] on div "1 x Coca Cola Zero 1L R$ 12,90" at bounding box center [197, 242] width 163 height 13
click at [138, 250] on div "feito há 2 minutos Número da Mesa 03 Tipo Mesa Horário do pedido [DATE] 21:16 S…" at bounding box center [197, 206] width 163 height 210
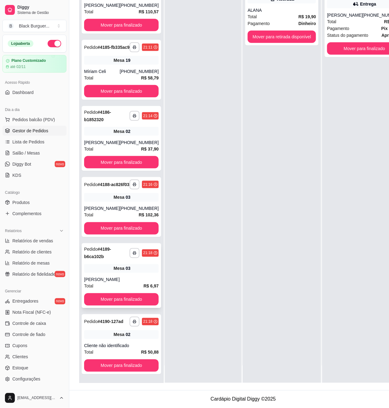
click at [96, 266] on div "Mesa 03" at bounding box center [121, 268] width 75 height 9
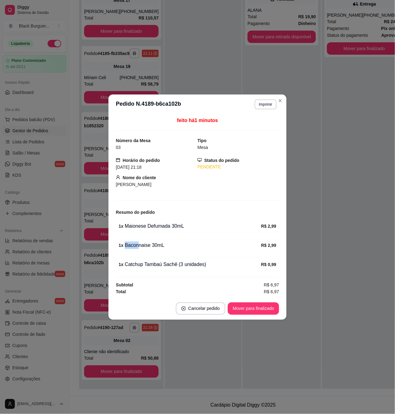
drag, startPoint x: 149, startPoint y: 249, endPoint x: 156, endPoint y: 249, distance: 7.1
click at [155, 249] on div "1 x Baconnaise 30mL R$ 2,99" at bounding box center [197, 245] width 163 height 13
drag, startPoint x: 160, startPoint y: 249, endPoint x: 124, endPoint y: 253, distance: 36.1
click at [160, 249] on div "1 x Baconnaise 30mL" at bounding box center [190, 245] width 143 height 7
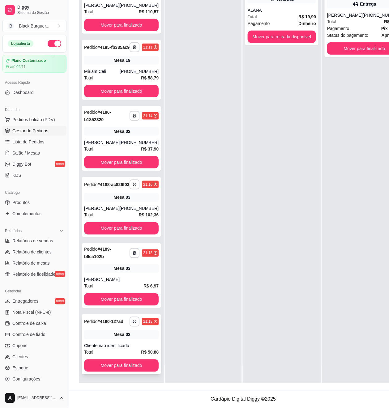
click at [106, 338] on div "Mesa 02" at bounding box center [121, 335] width 75 height 9
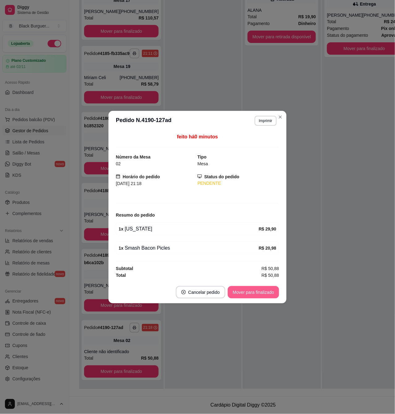
click at [244, 296] on button "Mover para finalizado" at bounding box center [253, 292] width 51 height 12
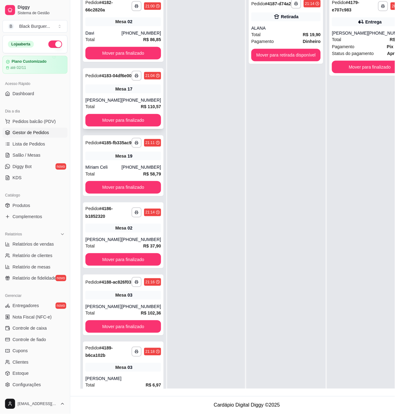
scroll to position [0, 0]
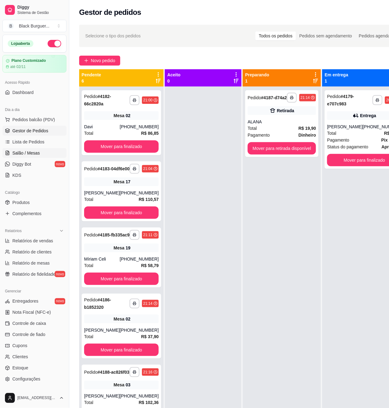
click at [34, 155] on span "Salão / Mesas" at bounding box center [26, 153] width 28 height 6
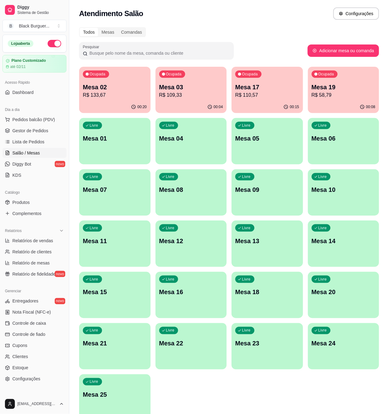
click at [187, 86] on p "Mesa 03" at bounding box center [191, 87] width 64 height 9
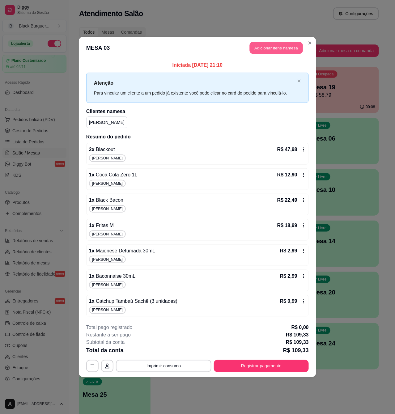
click at [262, 47] on button "Adicionar itens na mesa" at bounding box center [276, 48] width 53 height 12
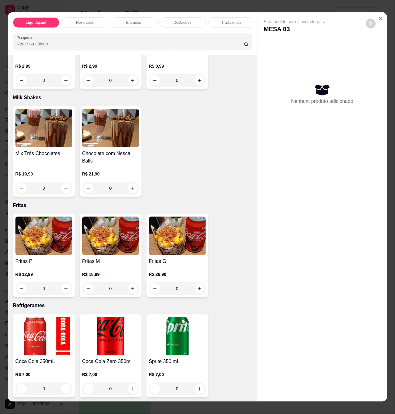
scroll to position [1319, 0]
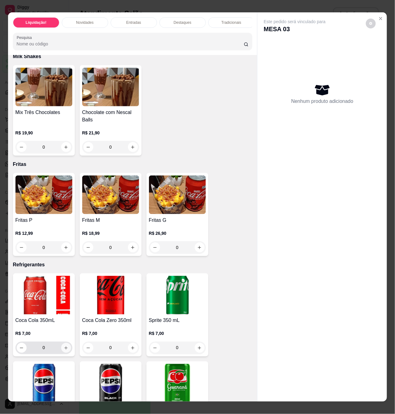
click at [65, 349] on icon "increase-product-quantity" at bounding box center [66, 348] width 5 height 5
type input "1"
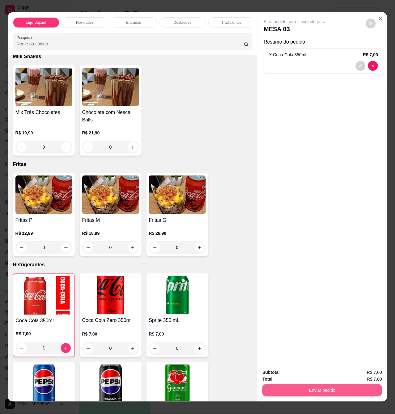
click at [332, 389] on button "Enviar pedido" at bounding box center [323, 391] width 120 height 12
click at [332, 371] on button "Registrar cliente" at bounding box center [324, 373] width 41 height 12
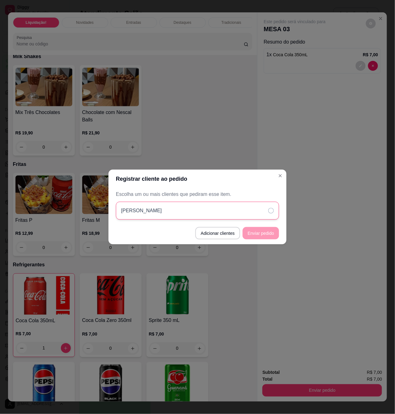
click at [197, 207] on div "[PERSON_NAME]" at bounding box center [197, 211] width 163 height 18
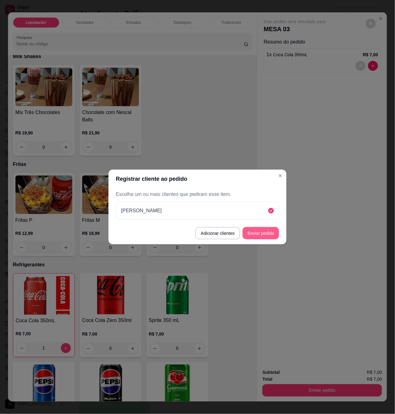
click at [270, 231] on button "Enviar pedido" at bounding box center [261, 233] width 36 height 12
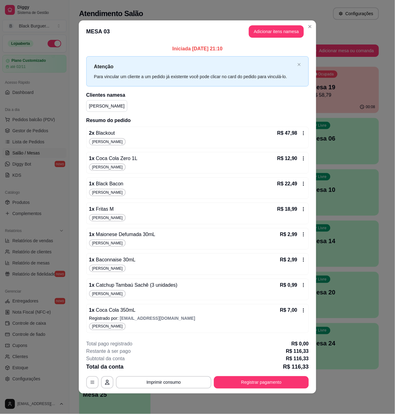
scroll to position [0, 0]
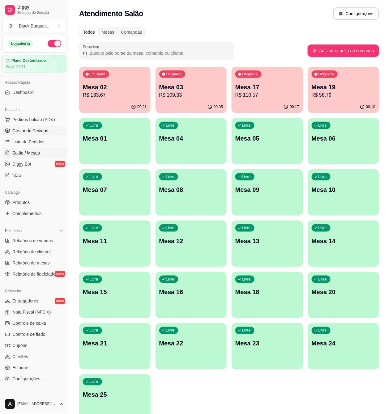
click at [40, 129] on span "Gestor de Pedidos" at bounding box center [30, 131] width 36 height 6
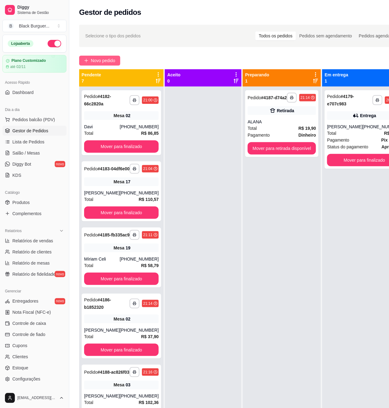
click at [109, 62] on span "Novo pedido" at bounding box center [103, 60] width 24 height 7
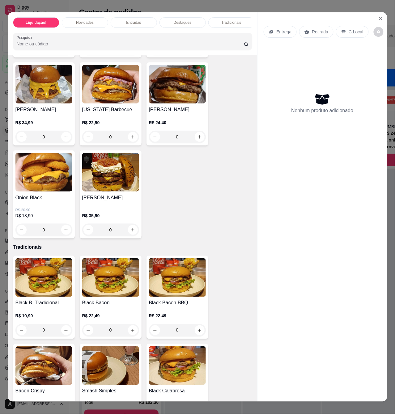
scroll to position [660, 0]
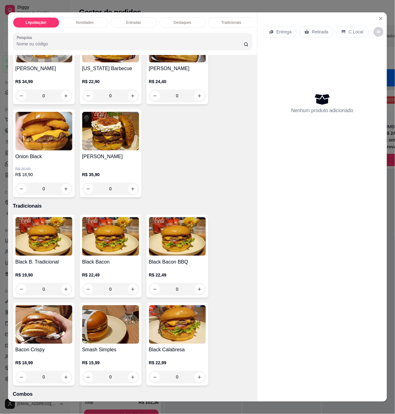
click at [131, 296] on div "0" at bounding box center [110, 289] width 57 height 12
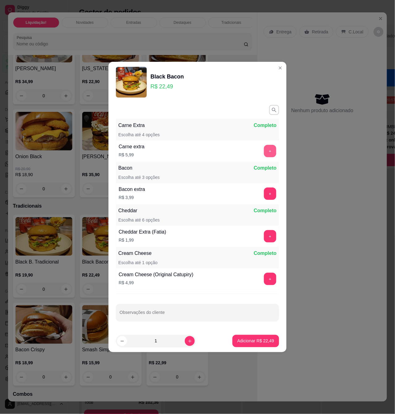
click at [264, 148] on button "+" at bounding box center [270, 151] width 12 height 12
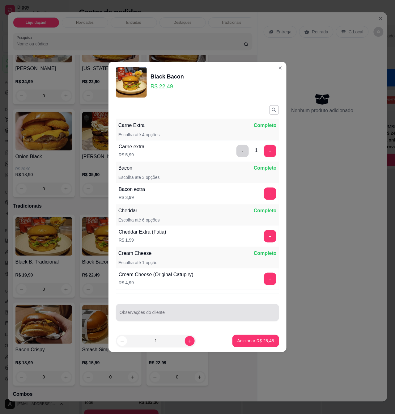
click at [169, 312] on div at bounding box center [198, 313] width 156 height 12
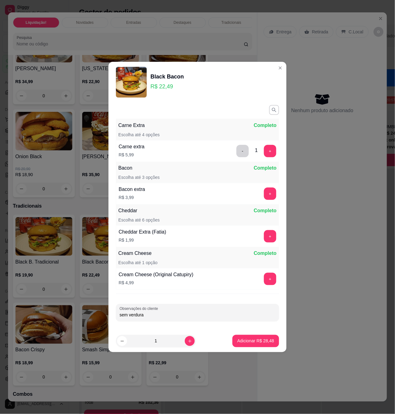
type input "sem verdura"
click at [252, 343] on p "Adicionar R$ 28,48" at bounding box center [256, 341] width 36 height 6
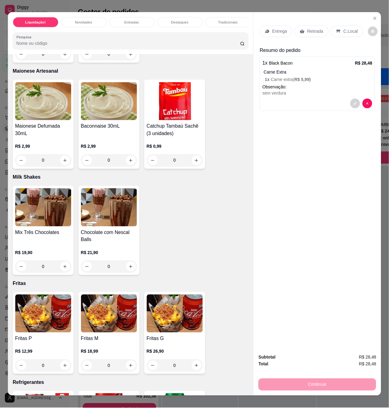
scroll to position [1361, 0]
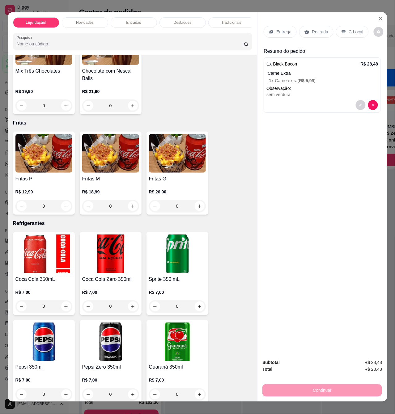
click at [59, 207] on div "0" at bounding box center [43, 206] width 57 height 12
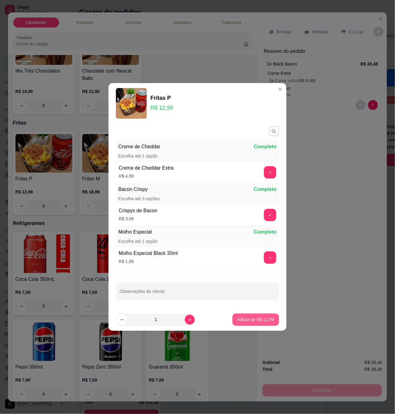
click at [248, 322] on p "Adicionar R$ 12,99" at bounding box center [256, 320] width 37 height 6
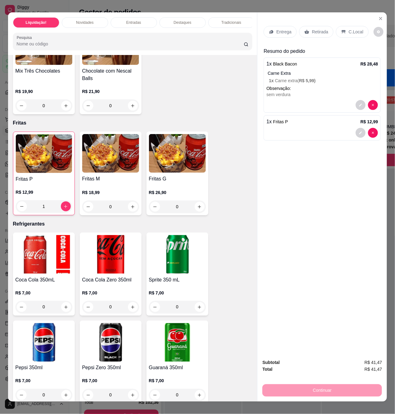
click at [317, 29] on p "Retirada" at bounding box center [320, 32] width 16 height 6
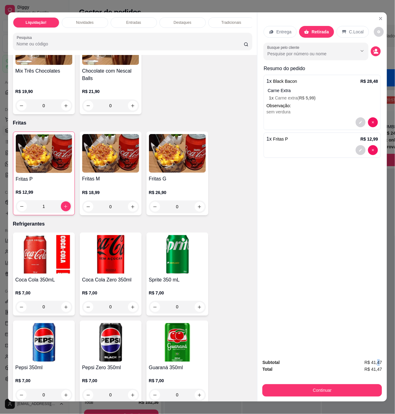
click at [379, 362] on span "R$ 41,47" at bounding box center [374, 363] width 18 height 7
click at [373, 361] on span "R$ 41,47" at bounding box center [374, 363] width 18 height 7
type input "0"
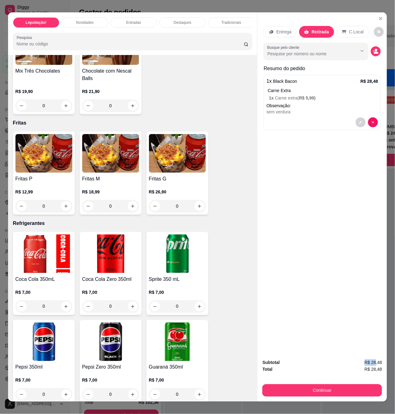
drag, startPoint x: 364, startPoint y: 358, endPoint x: 374, endPoint y: 358, distance: 10.2
click at [374, 360] on span "R$ 28,48" at bounding box center [374, 363] width 18 height 7
click at [375, 360] on span "R$ 28,48" at bounding box center [374, 363] width 18 height 7
click at [375, 49] on circle "decrease-product-quantity" at bounding box center [376, 50] width 2 height 2
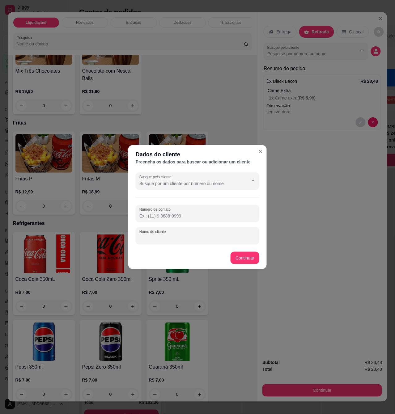
click at [209, 239] on input "Nome do cliente" at bounding box center [197, 238] width 116 height 6
type input "[PERSON_NAME]"
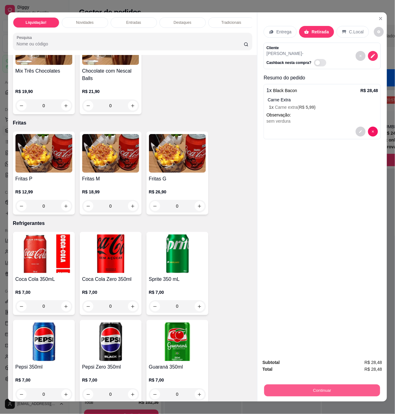
click at [335, 385] on button "Continuar" at bounding box center [322, 391] width 116 height 12
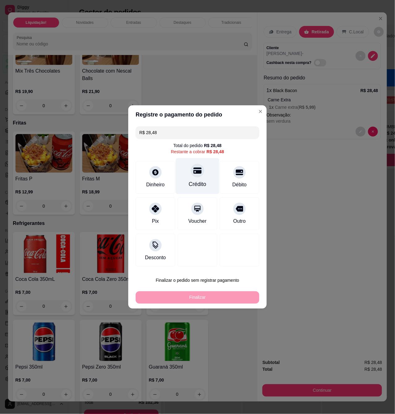
click at [195, 177] on div at bounding box center [198, 171] width 14 height 14
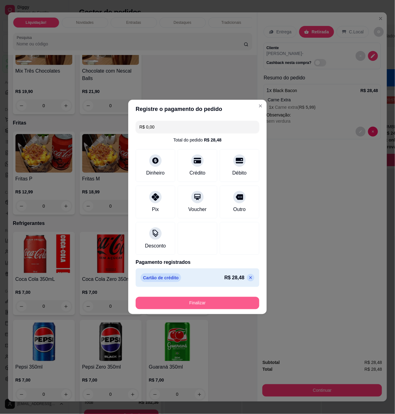
click at [213, 300] on button "Finalizar" at bounding box center [198, 303] width 124 height 12
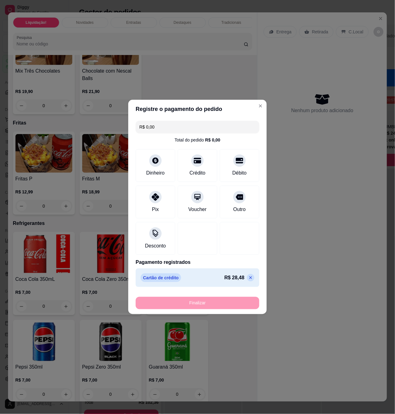
type input "-R$ 28,48"
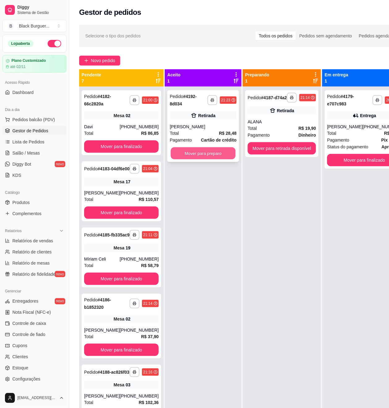
click at [212, 158] on button "Mover para preparo" at bounding box center [203, 154] width 65 height 12
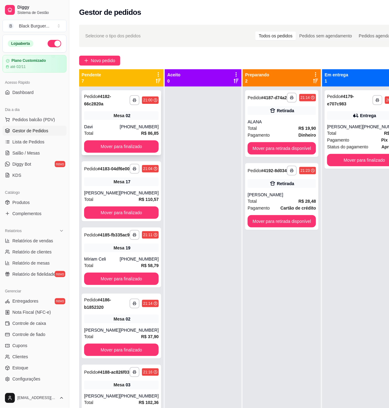
click at [130, 116] on div "Mesa 02" at bounding box center [121, 115] width 75 height 9
click at [257, 125] on div "ALANA" at bounding box center [282, 122] width 68 height 6
click at [375, 161] on button "Mover para finalizado" at bounding box center [364, 160] width 75 height 12
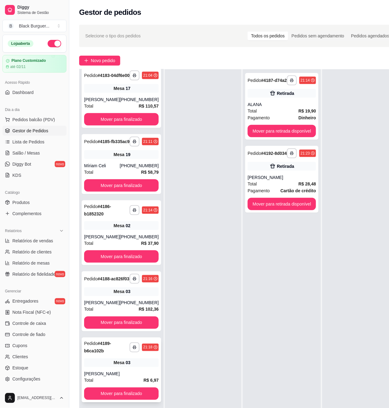
scroll to position [101, 0]
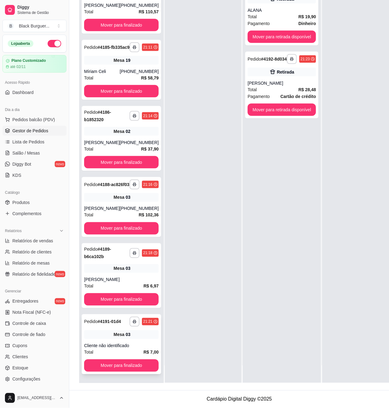
click at [110, 330] on div "**********" at bounding box center [121, 345] width 79 height 60
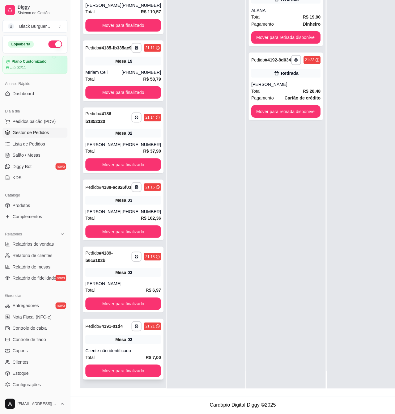
scroll to position [94, 0]
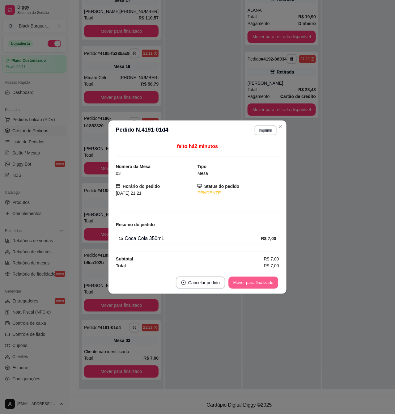
click at [239, 281] on button "Mover para finalizado" at bounding box center [254, 283] width 50 height 12
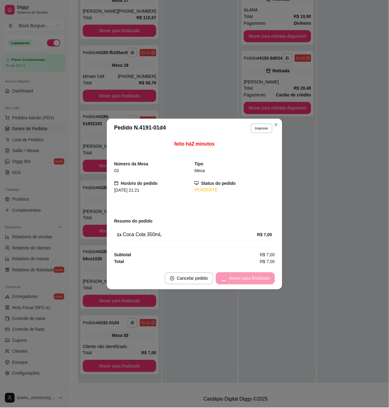
scroll to position [21, 0]
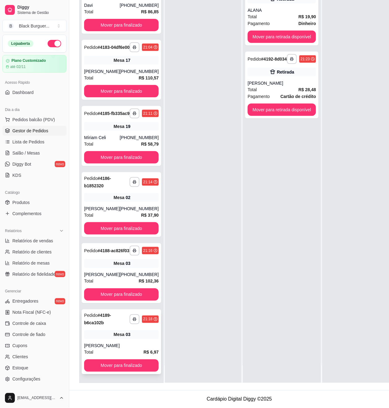
click at [105, 349] on div "[PERSON_NAME]" at bounding box center [121, 346] width 75 height 6
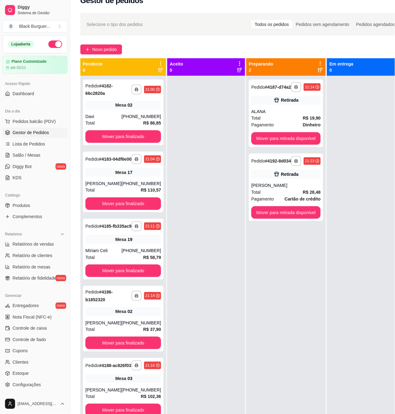
scroll to position [0, 0]
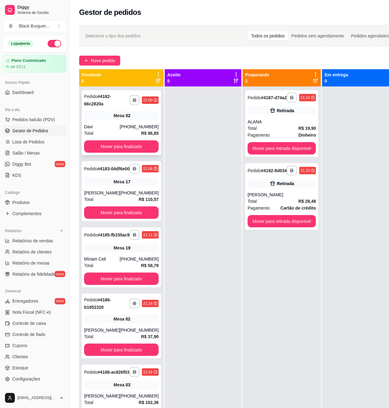
click at [113, 117] on span "Mesa" at bounding box center [118, 116] width 11 height 6
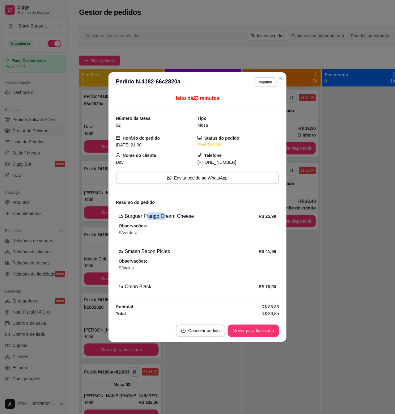
click at [163, 214] on div "1 x Burguer Frango Cream Cheese" at bounding box center [189, 216] width 140 height 7
click at [246, 334] on button "Mover para finalizado" at bounding box center [253, 331] width 51 height 12
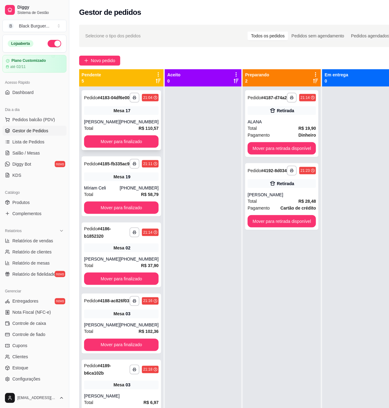
click at [114, 125] on div "[PERSON_NAME]" at bounding box center [102, 122] width 36 height 6
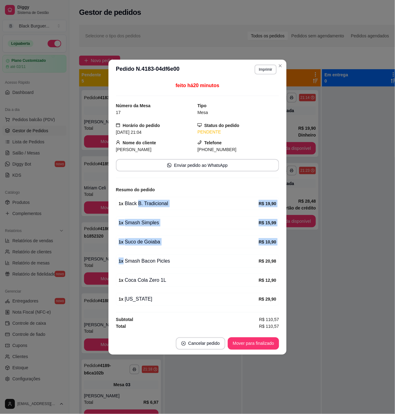
drag, startPoint x: 138, startPoint y: 207, endPoint x: 151, endPoint y: 259, distance: 53.3
click at [151, 259] on div "feito há 20 minutos Número da Mesa 17 Tipo Mesa Horário do pedido [DATE] 21:04 …" at bounding box center [197, 206] width 163 height 248
click at [151, 260] on div "1 x Smash Bacon Picles" at bounding box center [189, 261] width 140 height 7
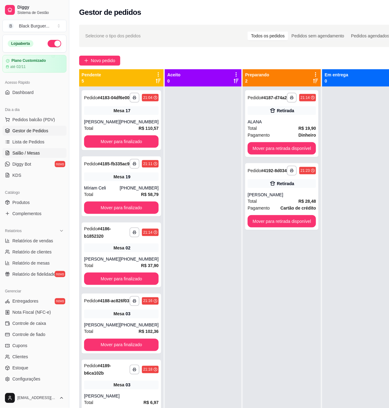
click at [32, 149] on link "Salão / Mesas" at bounding box center [34, 153] width 64 height 10
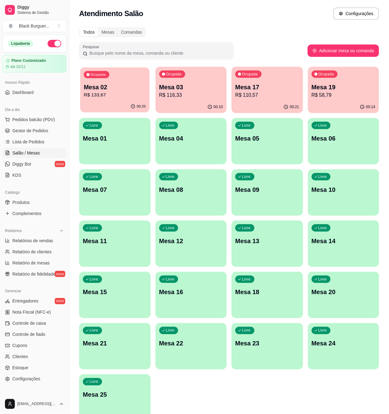
click at [118, 89] on p "Mesa 02" at bounding box center [115, 87] width 62 height 8
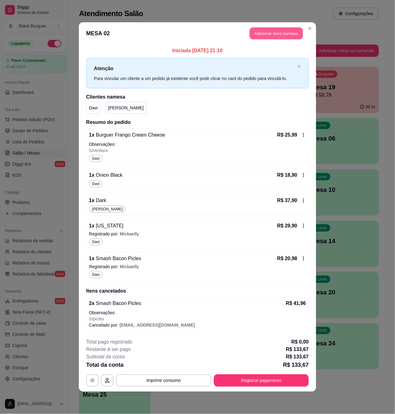
click at [290, 36] on button "Adicionar itens na mesa" at bounding box center [276, 34] width 53 height 12
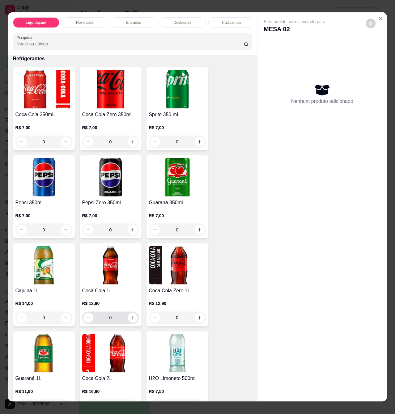
scroll to position [1608, 0]
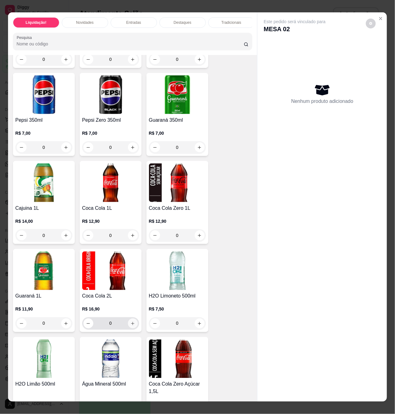
click at [131, 326] on icon "increase-product-quantity" at bounding box center [133, 324] width 5 height 5
type input "1"
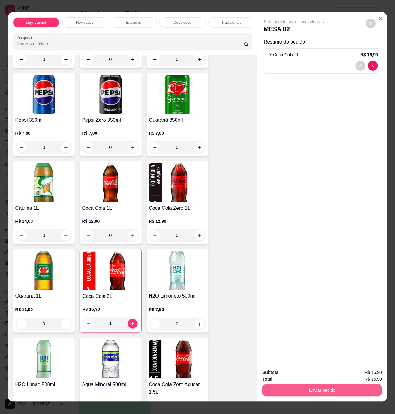
click at [291, 386] on button "Enviar pedido" at bounding box center [323, 391] width 120 height 12
click at [332, 374] on button "Registrar cliente" at bounding box center [325, 372] width 40 height 11
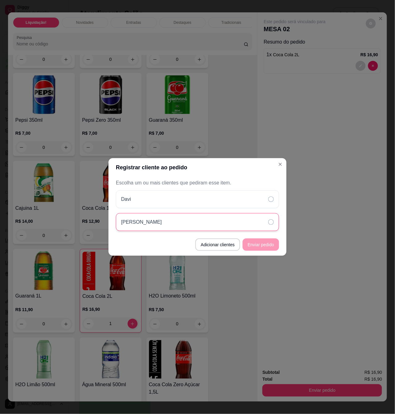
click at [273, 225] on icon at bounding box center [271, 223] width 6 height 6
click at [270, 245] on button "Enviar pedido" at bounding box center [261, 245] width 36 height 12
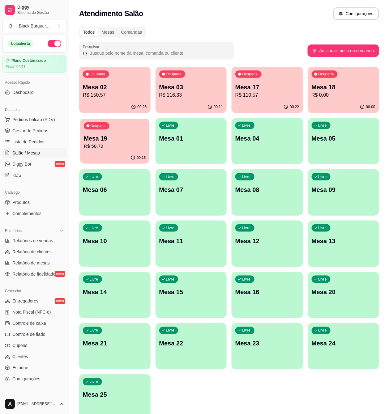
click at [133, 137] on p "Mesa 19" at bounding box center [115, 139] width 62 height 8
click at [333, 93] on p "R$ 0,00" at bounding box center [344, 95] width 62 height 7
click at [292, 80] on div "Ocupada Mesa 17 R$ 110,57" at bounding box center [267, 83] width 69 height 33
click at [213, 96] on p "R$ 116,33" at bounding box center [191, 95] width 64 height 7
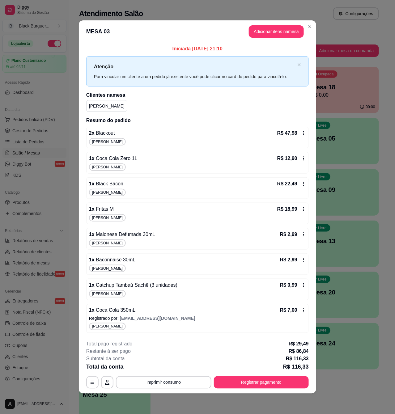
scroll to position [0, 0]
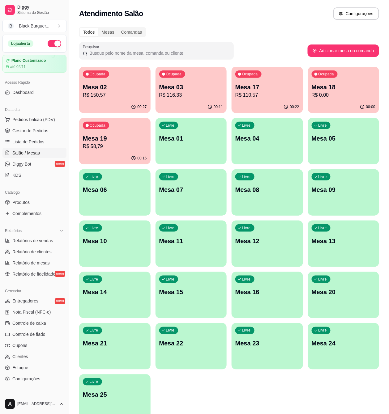
click at [124, 82] on div "Ocupada Mesa 02 R$ 150,57" at bounding box center [114, 84] width 71 height 34
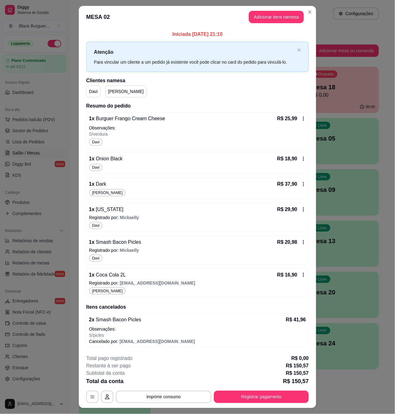
scroll to position [15, 0]
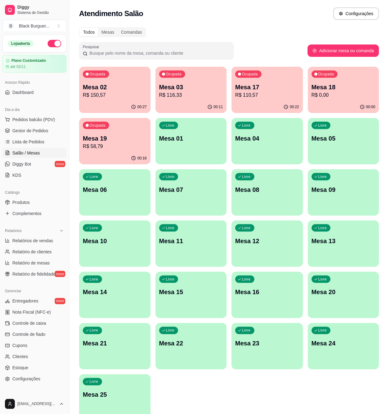
click at [196, 90] on p "Mesa 03" at bounding box center [191, 87] width 64 height 9
click at [127, 86] on p "Mesa 02" at bounding box center [115, 87] width 62 height 8
click at [213, 96] on p "R$ 116,33" at bounding box center [191, 95] width 62 height 7
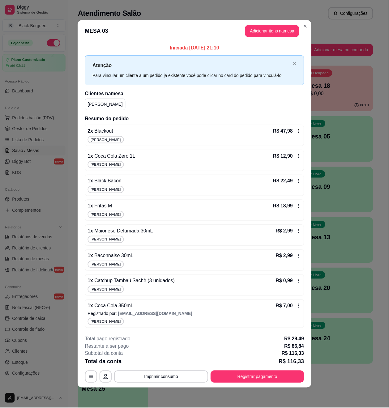
scroll to position [0, 0]
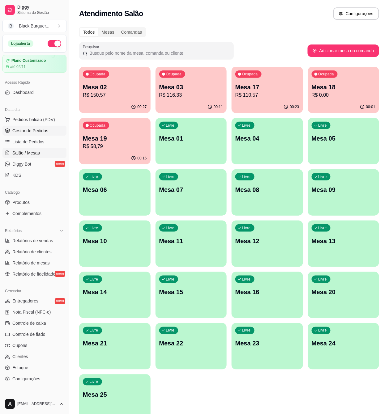
click at [45, 134] on link "Gestor de Pedidos" at bounding box center [34, 131] width 64 height 10
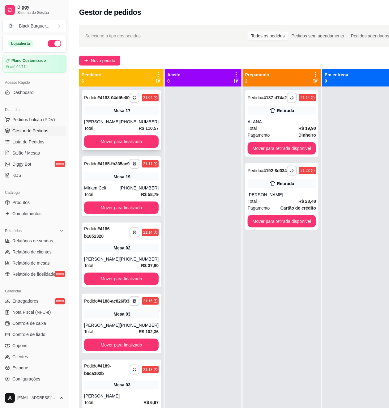
click at [107, 123] on div "**********" at bounding box center [121, 120] width 79 height 60
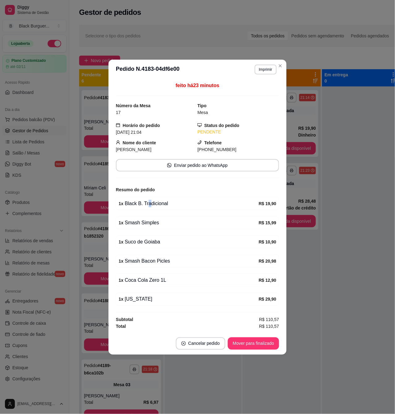
drag, startPoint x: 148, startPoint y: 205, endPoint x: 152, endPoint y: 205, distance: 4.3
click at [152, 205] on div "1 x Black B. Tradicional" at bounding box center [189, 203] width 140 height 7
click at [157, 205] on div "1 x Black B. Tradicional" at bounding box center [189, 203] width 140 height 7
drag, startPoint x: 144, startPoint y: 221, endPoint x: 160, endPoint y: 223, distance: 15.8
click at [160, 223] on div "1 x Smash Simples" at bounding box center [189, 222] width 140 height 7
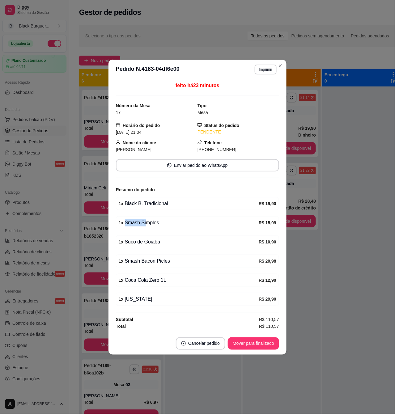
drag, startPoint x: 161, startPoint y: 224, endPoint x: 144, endPoint y: 249, distance: 30.1
click at [161, 225] on div "1 x Smash Simples" at bounding box center [189, 222] width 140 height 7
click at [145, 250] on div "feito há 23 minutos Número da Mesa 17 Tipo Mesa Horário do pedido [DATE] 21:04 …" at bounding box center [197, 206] width 163 height 248
drag, startPoint x: 151, startPoint y: 254, endPoint x: 158, endPoint y: 264, distance: 12.5
click at [157, 263] on div "feito há 23 minutos Número da Mesa 17 Tipo Mesa Horário do pedido [DATE] 21:04 …" at bounding box center [197, 206] width 163 height 248
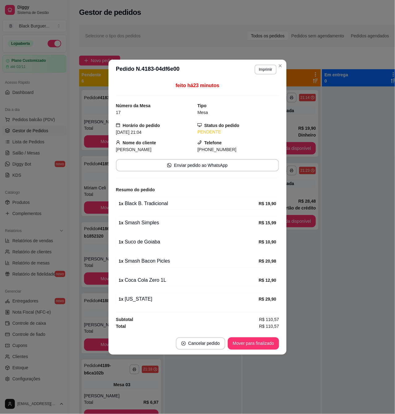
click at [158, 265] on div "1 x Smash Bacon Picles" at bounding box center [189, 261] width 140 height 7
drag, startPoint x: 146, startPoint y: 287, endPoint x: 158, endPoint y: 288, distance: 11.8
click at [158, 287] on div "1 x Coca Cola Zero 1L R$ 12,90" at bounding box center [197, 280] width 163 height 13
drag, startPoint x: 141, startPoint y: 286, endPoint x: 161, endPoint y: 287, distance: 19.5
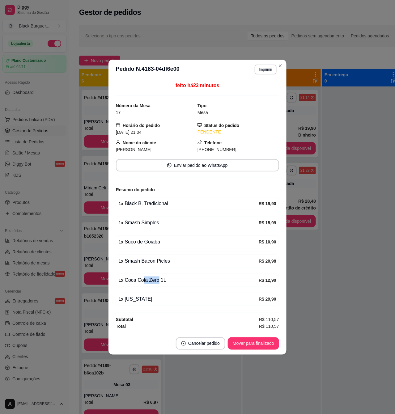
click at [159, 287] on div "1 x Coca Cola Zero 1L R$ 12,90" at bounding box center [197, 280] width 163 height 13
click at [161, 287] on div "1 x Coca Cola Zero 1L R$ 12,90" at bounding box center [197, 280] width 163 height 13
drag, startPoint x: 135, startPoint y: 305, endPoint x: 141, endPoint y: 306, distance: 5.9
click at [140, 306] on div "1 x [US_STATE] R$ 29,90" at bounding box center [197, 299] width 163 height 13
click at [141, 306] on div "1 x [US_STATE] R$ 29,90" at bounding box center [197, 299] width 163 height 13
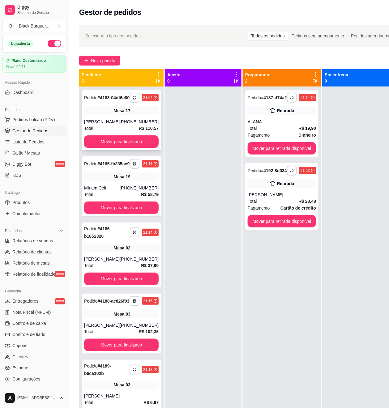
click at [105, 115] on div "Mesa 17" at bounding box center [121, 110] width 75 height 9
click at [124, 191] on div "[PHONE_NUMBER]" at bounding box center [139, 188] width 39 height 6
click at [120, 125] on div "[PHONE_NUMBER]" at bounding box center [139, 122] width 39 height 6
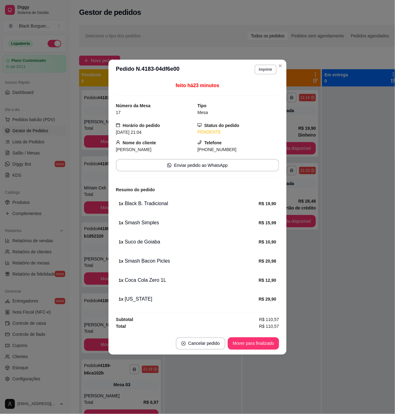
click at [150, 207] on div "1 x Black B. Tradicional" at bounding box center [189, 203] width 140 height 7
drag, startPoint x: 153, startPoint y: 224, endPoint x: 165, endPoint y: 224, distance: 11.1
click at [165, 224] on div "1 x Smash Simples" at bounding box center [189, 222] width 140 height 7
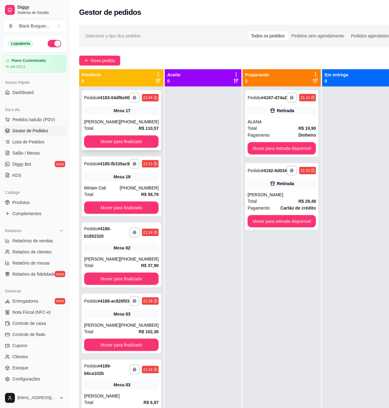
click at [145, 122] on div "**********" at bounding box center [121, 120] width 79 height 60
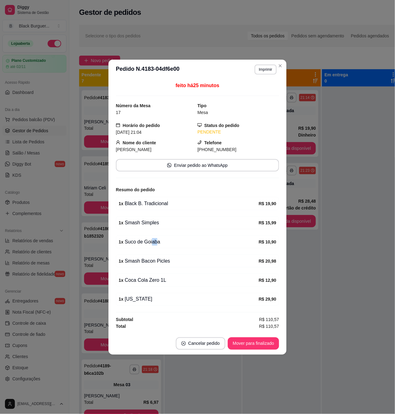
drag, startPoint x: 151, startPoint y: 246, endPoint x: 157, endPoint y: 247, distance: 6.6
click at [156, 246] on div "1 x Suco de Goiaba R$ 10,90" at bounding box center [197, 242] width 163 height 13
click at [159, 277] on div "1 x Coca Cola Zero 1L R$ 12,90" at bounding box center [197, 280] width 163 height 13
click at [257, 344] on button "Mover para finalizado" at bounding box center [254, 344] width 50 height 12
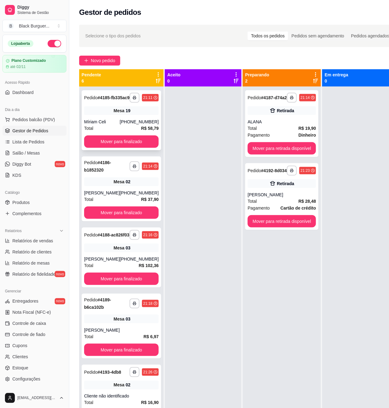
click at [126, 114] on div "19" at bounding box center [128, 111] width 5 height 6
click at [105, 186] on div "Mesa 02" at bounding box center [121, 182] width 75 height 9
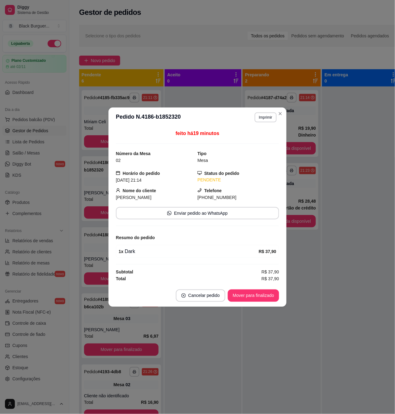
click at [109, 176] on div "feito há 19 minutos Número da Mesa 02 Tipo Mesa Horário do pedido [DATE] 21:14 …" at bounding box center [198, 205] width 178 height 157
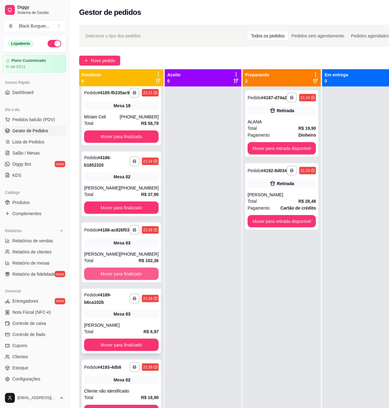
scroll to position [17, 0]
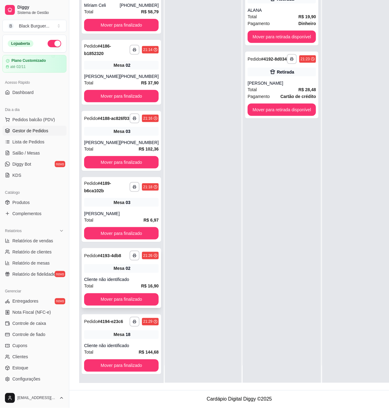
click at [131, 277] on div "Cliente não identificado" at bounding box center [121, 280] width 75 height 6
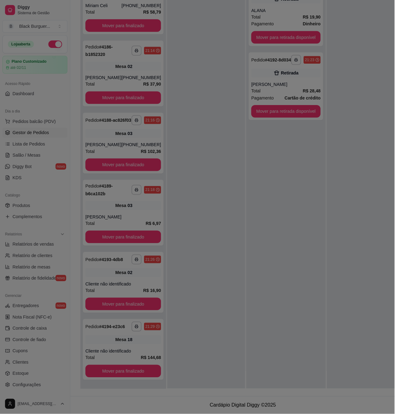
scroll to position [94, 0]
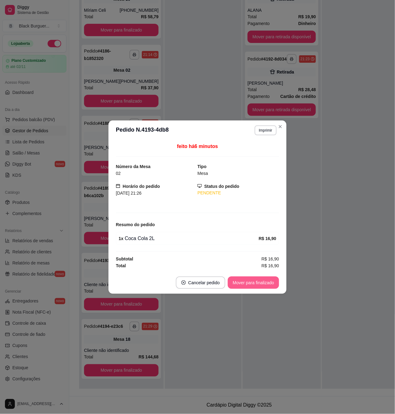
click at [244, 279] on button "Mover para finalizado" at bounding box center [253, 283] width 51 height 12
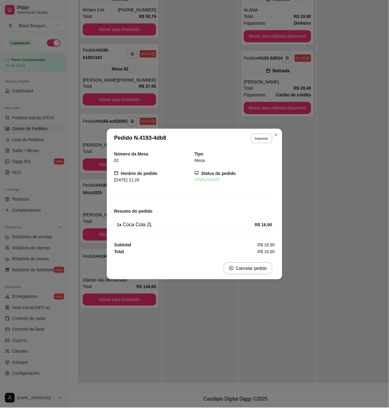
scroll to position [0, 0]
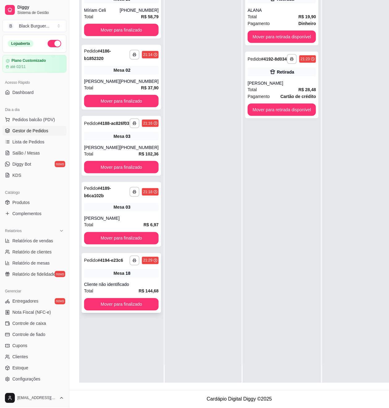
click at [119, 288] on div "Cliente não identificado" at bounding box center [121, 285] width 75 height 6
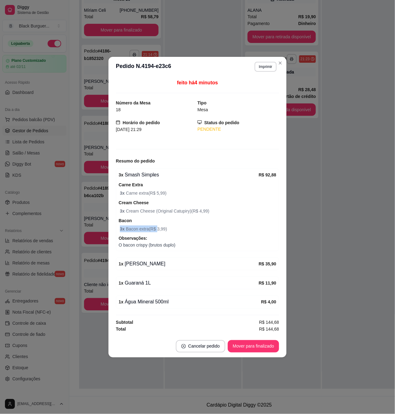
drag, startPoint x: 137, startPoint y: 219, endPoint x: 159, endPoint y: 232, distance: 25.2
click at [158, 232] on div "Bacon 3 x Bacon extra ( R$ 3,99 )" at bounding box center [198, 224] width 158 height 15
click at [159, 232] on span "3 x Bacon extra ( R$ 3,99 )" at bounding box center [198, 229] width 156 height 7
drag, startPoint x: 141, startPoint y: 204, endPoint x: 159, endPoint y: 216, distance: 20.8
click at [158, 215] on div "3 x Smash Simples R$ 92,88 Carne Extra 3 x Carne extra ( R$ 5,99 ) Cream Cheese…" at bounding box center [197, 210] width 163 height 83
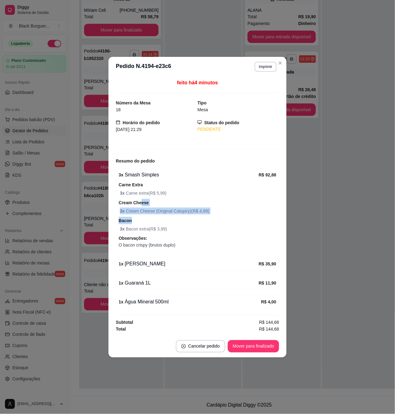
drag, startPoint x: 159, startPoint y: 216, endPoint x: 150, endPoint y: 210, distance: 10.3
click at [159, 216] on div "3 x Smash Simples R$ 92,88 Carne Extra 3 x Carne extra ( R$ 5,99 ) Cream Cheese…" at bounding box center [197, 210] width 163 height 83
click at [139, 191] on span "3 x Carne extra ( R$ 5,99 )" at bounding box center [198, 193] width 156 height 7
drag, startPoint x: 162, startPoint y: 245, endPoint x: 175, endPoint y: 246, distance: 12.7
click at [175, 246] on span "O bacon crispy (brutos duplo)" at bounding box center [198, 245] width 158 height 7
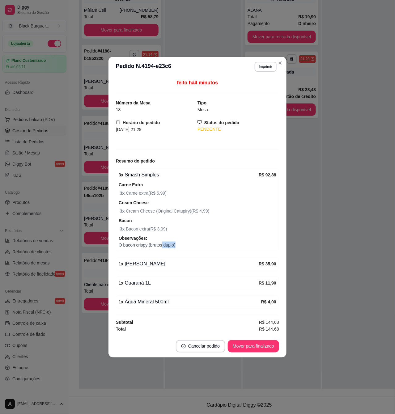
click at [175, 246] on span "O bacon crispy (brutos duplo)" at bounding box center [198, 245] width 158 height 7
drag, startPoint x: 166, startPoint y: 246, endPoint x: 175, endPoint y: 247, distance: 9.1
click at [175, 247] on span "O bacon crispy (brutos duplo)" at bounding box center [198, 245] width 158 height 7
drag, startPoint x: 143, startPoint y: 244, endPoint x: 170, endPoint y: 247, distance: 26.7
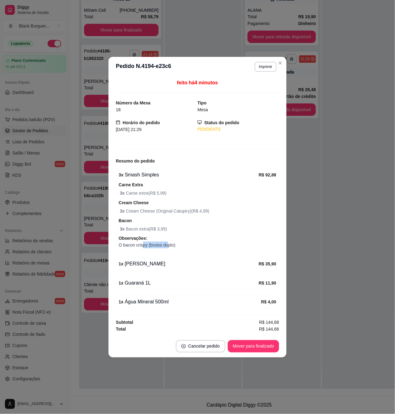
click at [170, 247] on span "O bacon crispy (brutos duplo)" at bounding box center [198, 245] width 158 height 7
click at [171, 247] on span "O bacon crispy (brutos duplo)" at bounding box center [198, 245] width 158 height 7
click at [169, 244] on span "O bacon crispy (brutos duplo)" at bounding box center [198, 245] width 158 height 7
click at [165, 243] on span "O bacon crispy (brutos duplo)" at bounding box center [198, 245] width 158 height 7
click at [160, 243] on span "O bacon crispy (brutos duplo)" at bounding box center [198, 245] width 158 height 7
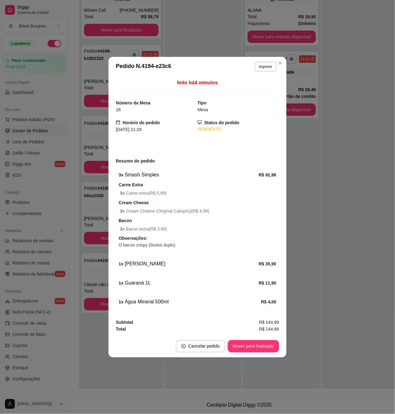
click at [169, 245] on span "O bacon crispy (brutos duplo)" at bounding box center [198, 245] width 158 height 7
drag, startPoint x: 158, startPoint y: 244, endPoint x: 170, endPoint y: 246, distance: 11.9
click at [170, 246] on span "O bacon crispy (brutos duplo)" at bounding box center [198, 245] width 158 height 7
drag, startPoint x: 160, startPoint y: 244, endPoint x: 175, endPoint y: 246, distance: 15.0
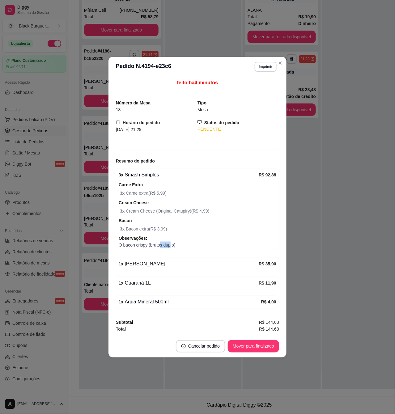
click at [174, 246] on span "O bacon crispy (brutos duplo)" at bounding box center [198, 245] width 158 height 7
click at [175, 246] on span "O bacon crispy (brutos duplo)" at bounding box center [198, 245] width 158 height 7
drag, startPoint x: 155, startPoint y: 228, endPoint x: 178, endPoint y: 233, distance: 23.7
click at [178, 233] on div "3 x Smash Simples R$ 92,88 Carne Extra 3 x Carne extra ( R$ 5,99 ) Cream Cheese…" at bounding box center [197, 210] width 163 height 83
click at [180, 234] on div "3 x Smash Simples R$ 92,88 Carne Extra 3 x Carne extra ( R$ 5,99 ) Cream Cheese…" at bounding box center [197, 210] width 163 height 83
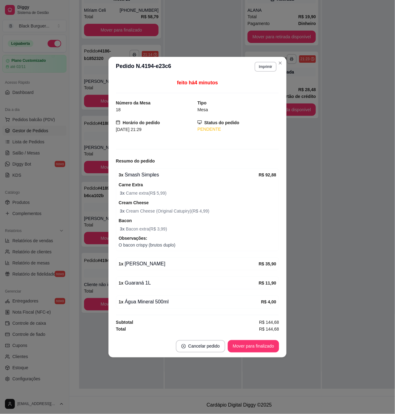
click at [172, 244] on span "O bacon crispy (brutos duplo)" at bounding box center [198, 245] width 158 height 7
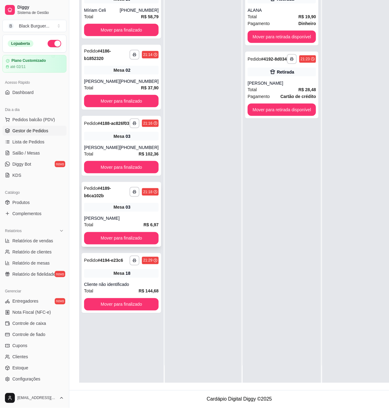
click at [91, 212] on div "Mesa 03" at bounding box center [121, 207] width 75 height 9
click at [104, 151] on div "[PERSON_NAME]" at bounding box center [102, 147] width 36 height 6
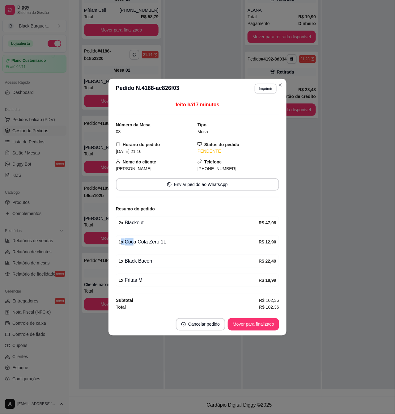
drag, startPoint x: 123, startPoint y: 240, endPoint x: 135, endPoint y: 243, distance: 12.4
click at [132, 242] on div "1 x Coca Cola Zero 1L" at bounding box center [189, 241] width 140 height 7
click at [136, 243] on div "1 x Coca Cola Zero 1L" at bounding box center [189, 241] width 140 height 7
click at [109, 236] on div "feito há 17 minutos Número da Mesa 03 Tipo Mesa Horário do pedido [DATE] 21:16 …" at bounding box center [198, 206] width 178 height 215
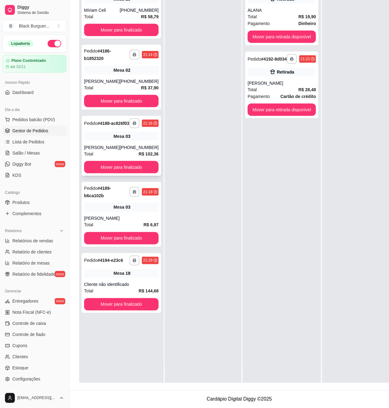
click at [117, 141] on div "Mesa 03" at bounding box center [121, 136] width 75 height 9
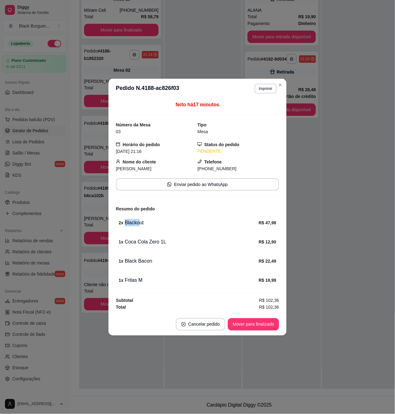
drag, startPoint x: 141, startPoint y: 221, endPoint x: 145, endPoint y: 223, distance: 4.8
click at [145, 223] on div "2 x Blackout" at bounding box center [189, 222] width 140 height 7
click at [147, 226] on div "2 x Blackout" at bounding box center [189, 222] width 140 height 7
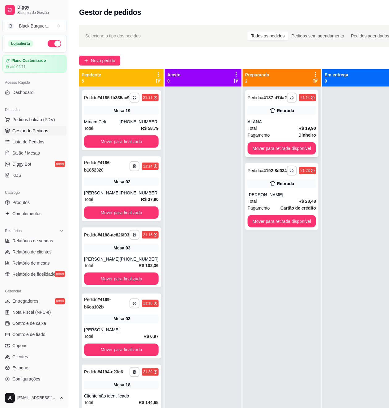
click at [256, 132] on div "Total R$ 19,90" at bounding box center [282, 128] width 68 height 7
click at [106, 61] on span "Novo pedido" at bounding box center [103, 60] width 24 height 7
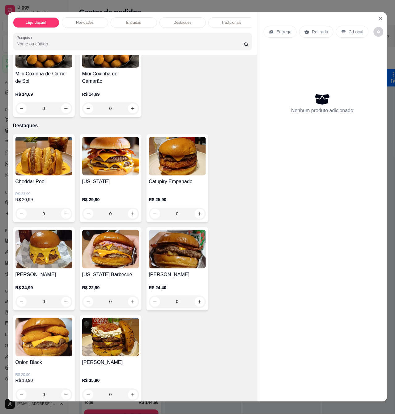
scroll to position [330, 0]
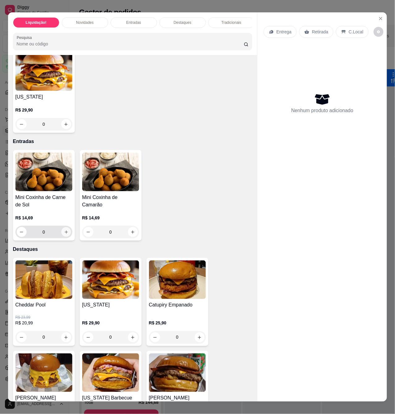
click at [65, 235] on icon "increase-product-quantity" at bounding box center [66, 232] width 5 height 5
type input "1"
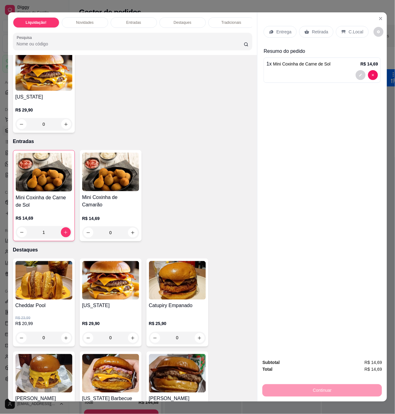
click at [349, 29] on p "C.Local" at bounding box center [356, 32] width 15 height 6
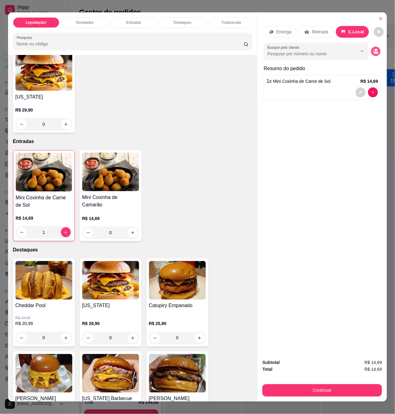
click at [374, 50] on icon "decrease-product-quantity" at bounding box center [375, 51] width 2 height 2
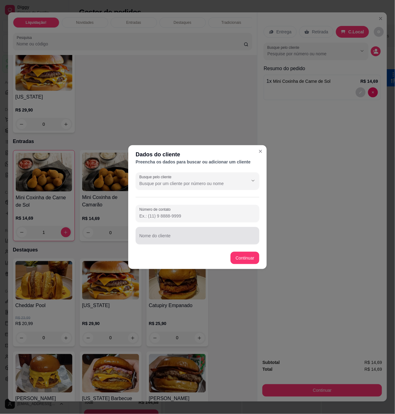
click at [206, 237] on input "Nome do cliente" at bounding box center [197, 238] width 116 height 6
type input "MESA 03"
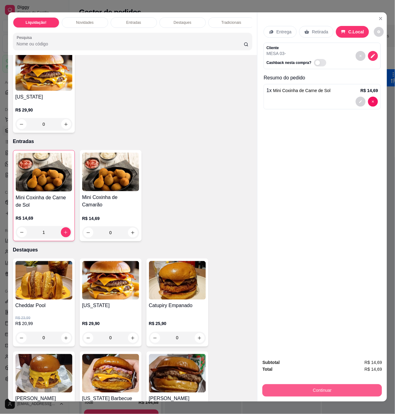
click at [303, 388] on button "Continuar" at bounding box center [323, 391] width 120 height 12
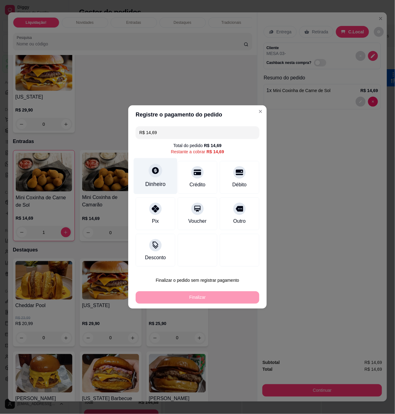
click at [160, 178] on div "Dinheiro" at bounding box center [156, 176] width 44 height 36
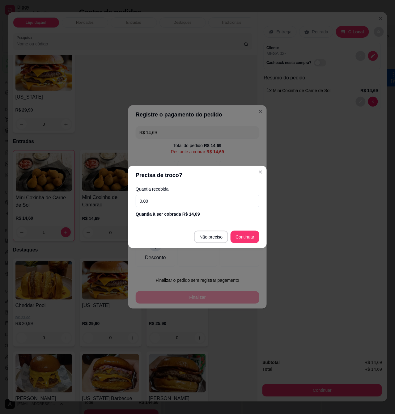
click at [162, 200] on input "0,00" at bounding box center [198, 201] width 124 height 12
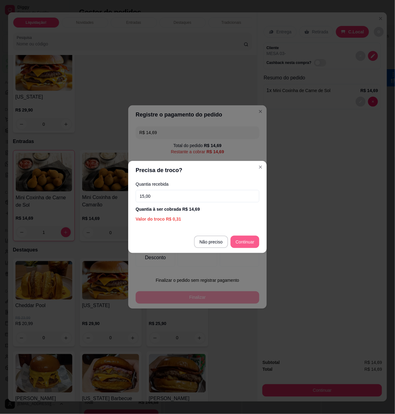
type input "15,00"
type input "R$ 0,00"
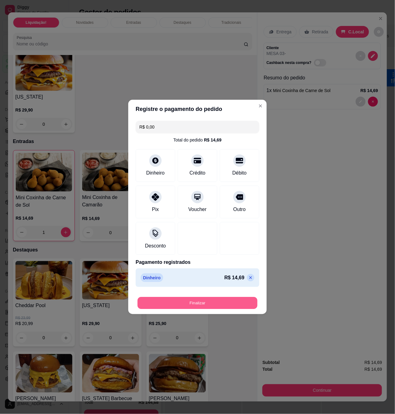
click at [234, 308] on button "Finalizar" at bounding box center [198, 303] width 120 height 12
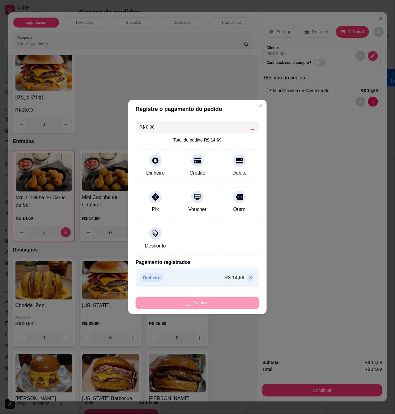
type input "0"
type input "-R$ 14,69"
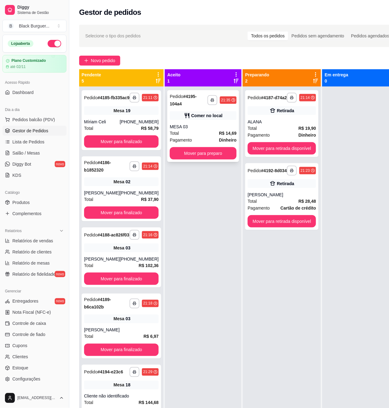
click at [195, 123] on div "**********" at bounding box center [203, 126] width 72 height 72
click at [97, 56] on button "Novo pedido" at bounding box center [99, 61] width 41 height 10
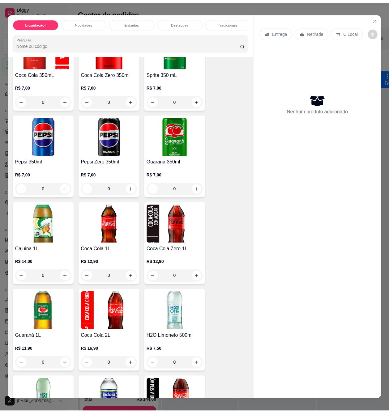
scroll to position [1526, 0]
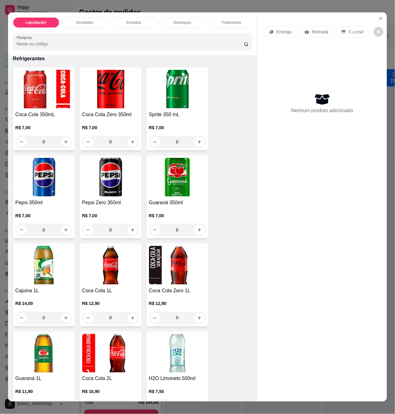
click at [187, 298] on div "R$ 12,90 0" at bounding box center [177, 310] width 57 height 30
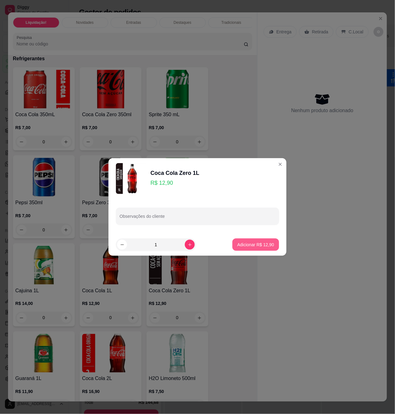
click at [239, 244] on p "Adicionar R$ 12,90" at bounding box center [256, 245] width 37 height 6
type input "1"
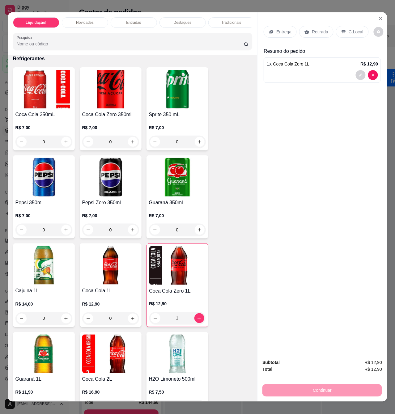
click at [347, 26] on div "C.Local" at bounding box center [352, 32] width 32 height 12
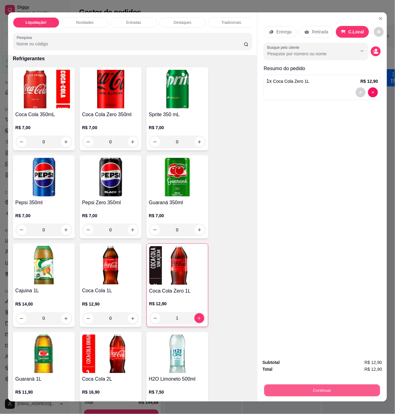
click at [322, 385] on button "Continuar" at bounding box center [322, 391] width 116 height 12
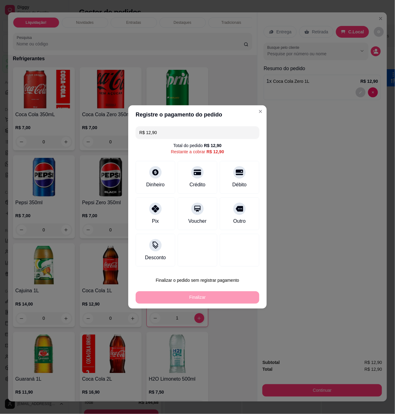
click at [159, 159] on div "R$ 12,90 Total do pedido R$ 12,90 Restante a cobrar R$ 12,90 Dinheiro Crédito D…" at bounding box center [197, 196] width 139 height 145
click at [159, 173] on div at bounding box center [156, 171] width 14 height 14
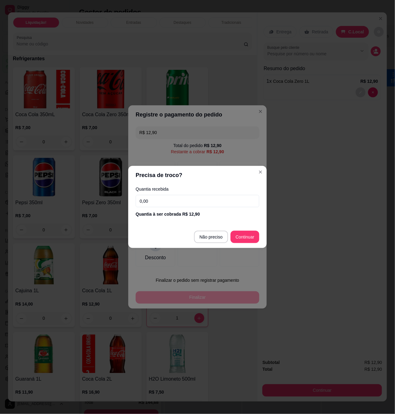
click at [169, 202] on input "0,00" at bounding box center [198, 201] width 124 height 12
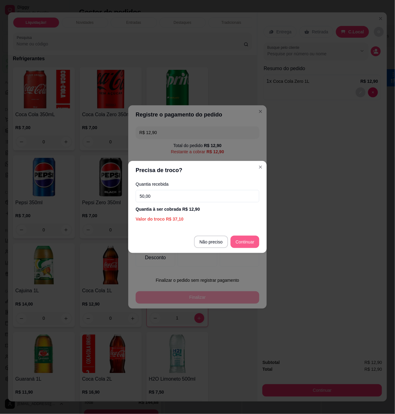
type input "50,00"
type input "R$ 0,00"
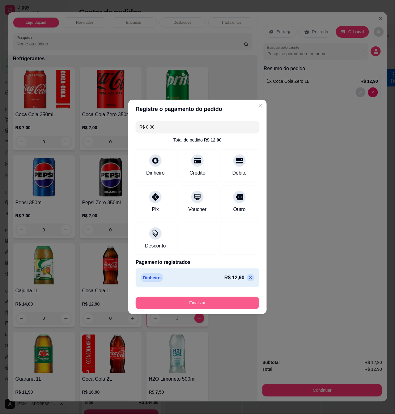
click at [240, 303] on button "Finalizar" at bounding box center [198, 303] width 124 height 12
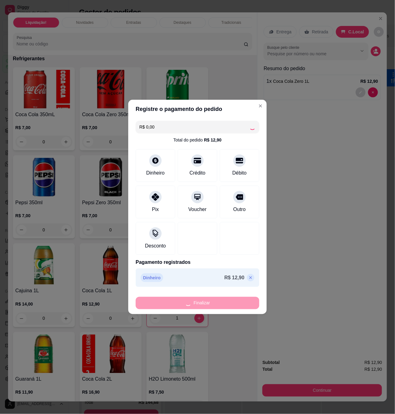
type input "0"
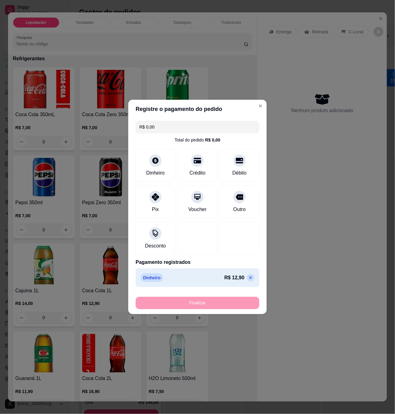
type input "-R$ 12,90"
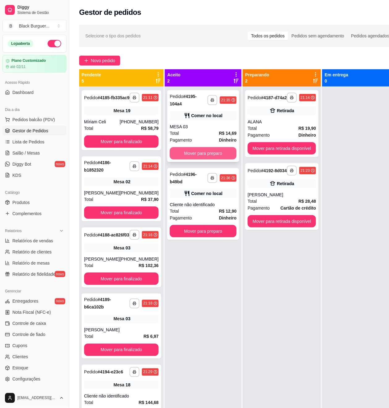
click at [192, 158] on button "Mover para preparo" at bounding box center [203, 153] width 67 height 12
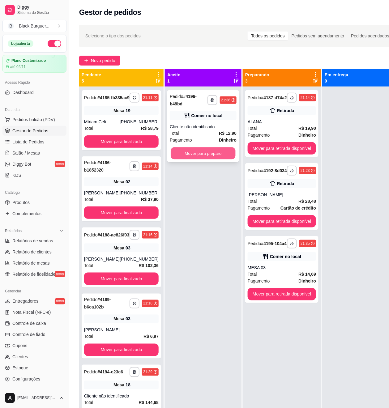
click at [193, 156] on button "Mover para preparo" at bounding box center [203, 154] width 65 height 12
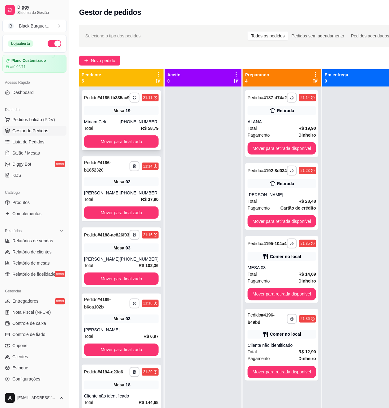
click at [140, 115] on div "Mesa 19" at bounding box center [121, 110] width 75 height 9
click at [32, 209] on link "Complementos" at bounding box center [34, 214] width 64 height 10
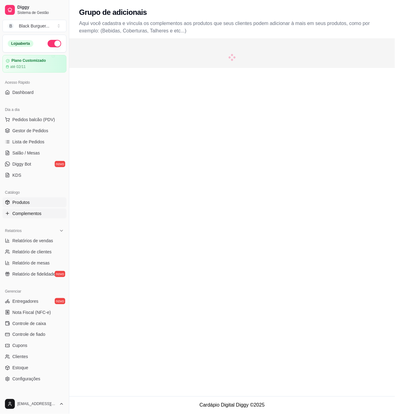
click at [40, 198] on link "Produtos" at bounding box center [34, 203] width 64 height 10
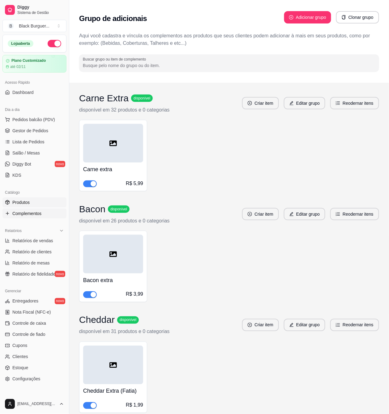
click at [36, 204] on link "Produtos" at bounding box center [34, 203] width 64 height 10
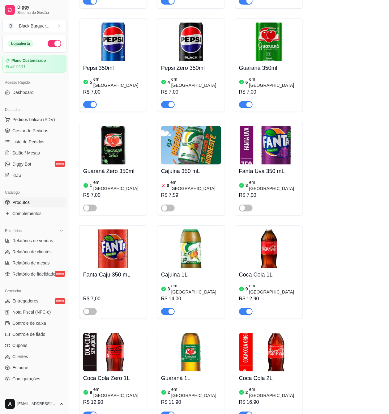
scroll to position [2598, 0]
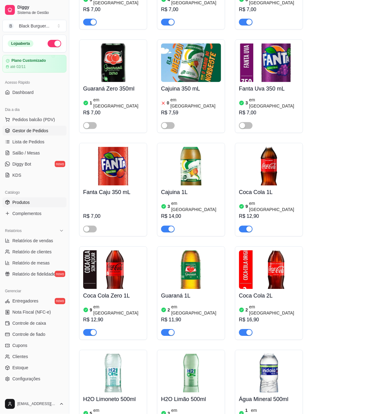
click at [22, 133] on span "Gestor de Pedidos" at bounding box center [30, 131] width 36 height 6
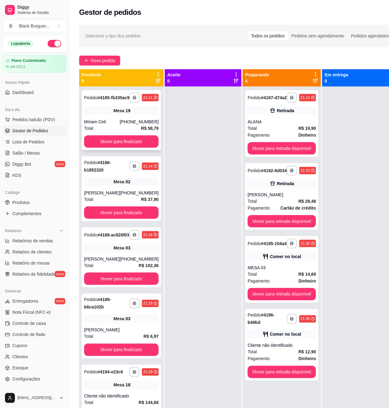
click at [123, 125] on div "[PHONE_NUMBER]" at bounding box center [139, 122] width 39 height 6
click at [128, 115] on div "Mesa 19" at bounding box center [121, 110] width 75 height 9
click at [33, 153] on span "Salão / Mesas" at bounding box center [26, 153] width 28 height 6
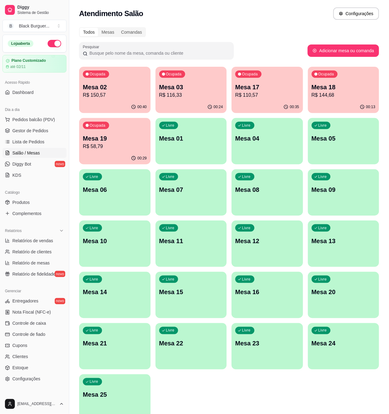
click at [121, 98] on p "R$ 150,57" at bounding box center [115, 95] width 64 height 7
click at [100, 91] on div "Mesa 02 R$ 150,57" at bounding box center [115, 90] width 62 height 15
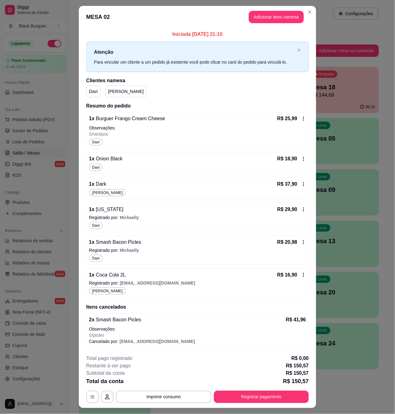
click at [79, 87] on div "Iniciada [DATE] 21:10 Atenção Para vincular um cliente a um pedido já existente…" at bounding box center [198, 189] width 238 height 322
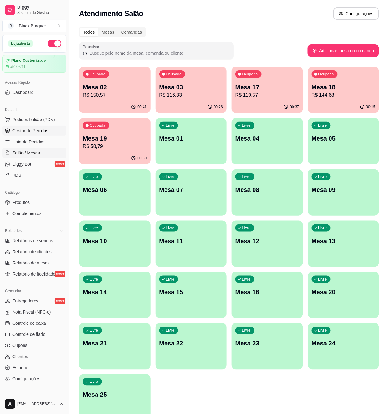
click at [32, 134] on link "Gestor de Pedidos" at bounding box center [34, 131] width 64 height 10
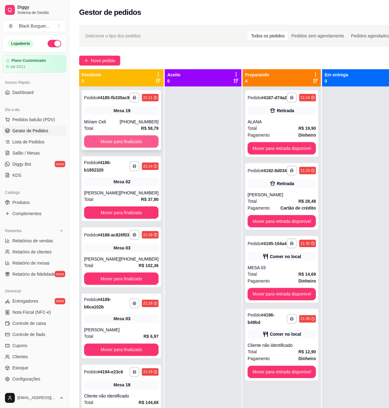
click at [125, 147] on button "Mover para finalizado" at bounding box center [121, 141] width 75 height 12
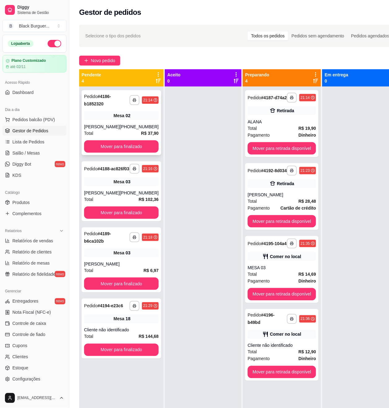
click at [103, 119] on div "Mesa 02" at bounding box center [121, 115] width 75 height 9
click at [98, 186] on div "Mesa 03" at bounding box center [121, 182] width 75 height 9
click at [23, 156] on span "Salão / Mesas" at bounding box center [26, 153] width 28 height 6
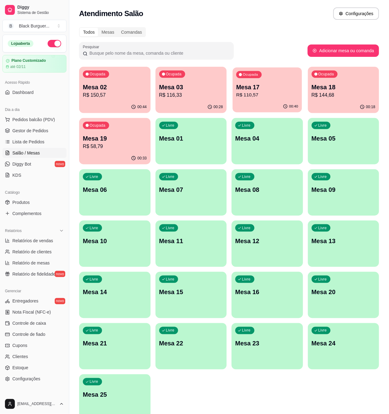
click at [262, 105] on div "00:40" at bounding box center [267, 107] width 69 height 12
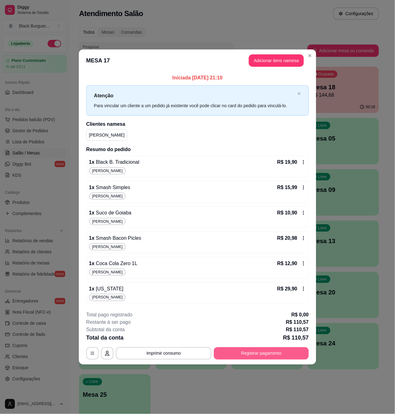
click at [267, 357] on button "Registrar pagamento" at bounding box center [261, 354] width 95 height 12
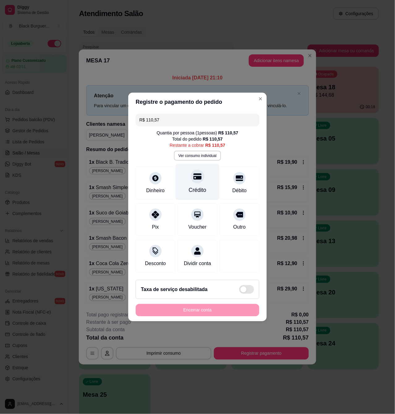
click at [201, 179] on div "Crédito" at bounding box center [198, 182] width 44 height 36
type input "R$ 0,00"
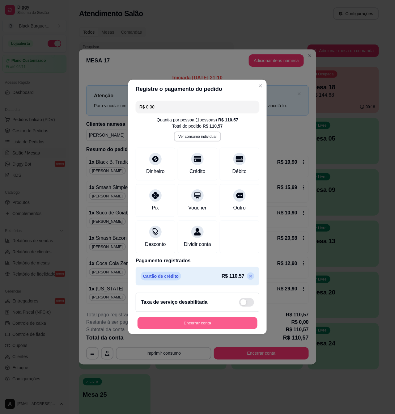
click at [217, 329] on button "Encerrar conta" at bounding box center [198, 324] width 120 height 12
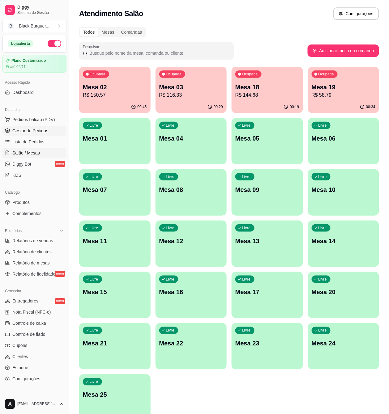
click at [49, 128] on link "Gestor de Pedidos" at bounding box center [34, 131] width 64 height 10
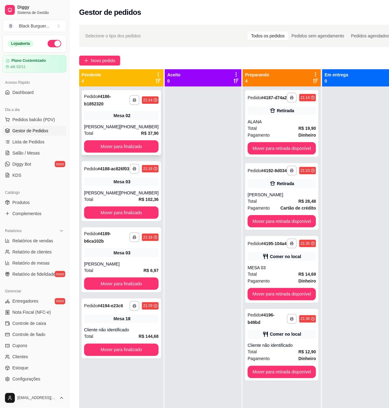
click at [112, 129] on div "[PERSON_NAME]" at bounding box center [102, 127] width 36 height 6
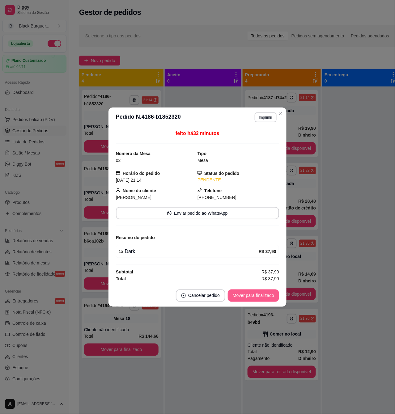
click at [257, 293] on button "Mover para finalizado" at bounding box center [253, 296] width 51 height 12
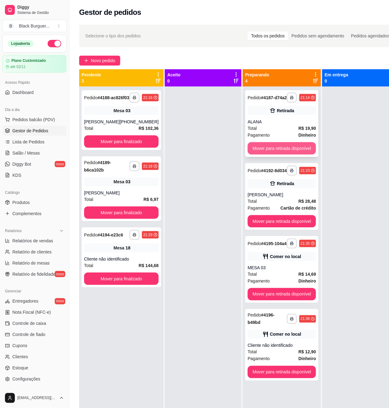
click at [292, 155] on button "Mover para retirada disponível" at bounding box center [282, 148] width 68 height 12
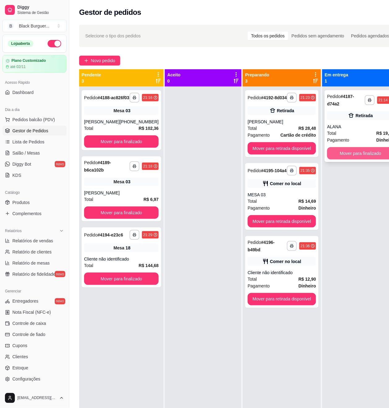
click at [343, 152] on button "Mover para finalizado" at bounding box center [360, 153] width 67 height 12
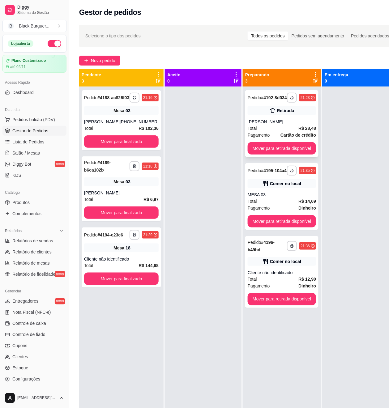
click at [306, 125] on div "[PERSON_NAME]" at bounding box center [282, 122] width 68 height 6
click at [300, 198] on div "MESA 03" at bounding box center [282, 195] width 68 height 6
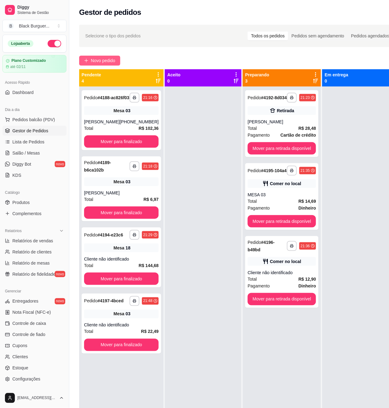
click at [105, 65] on button "Novo pedido" at bounding box center [99, 61] width 41 height 10
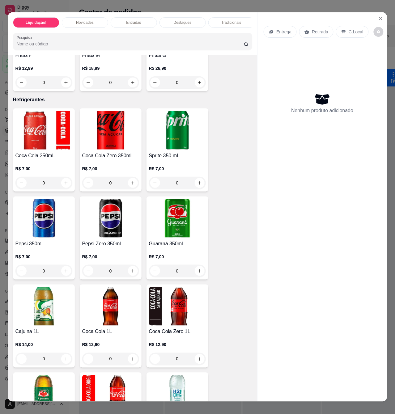
scroll to position [1649, 0]
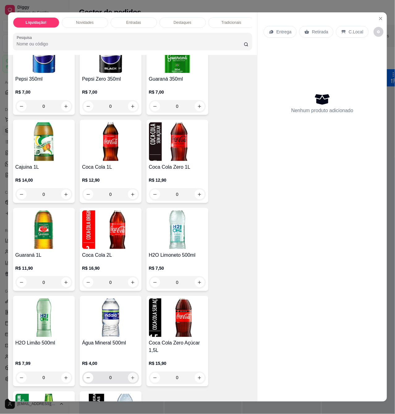
click at [132, 380] on icon "increase-product-quantity" at bounding box center [133, 378] width 5 height 5
type input "1"
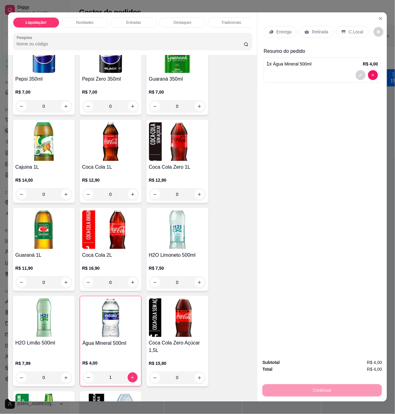
click at [317, 29] on p "Retirada" at bounding box center [320, 32] width 16 height 6
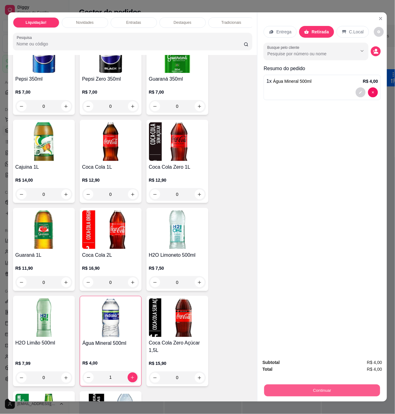
click at [312, 389] on button "Continuar" at bounding box center [322, 391] width 116 height 12
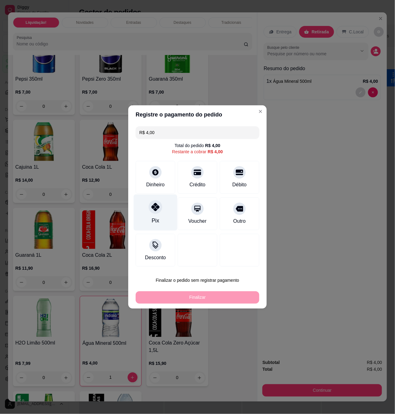
click at [156, 218] on div "Pix" at bounding box center [155, 221] width 7 height 8
type input "R$ 0,00"
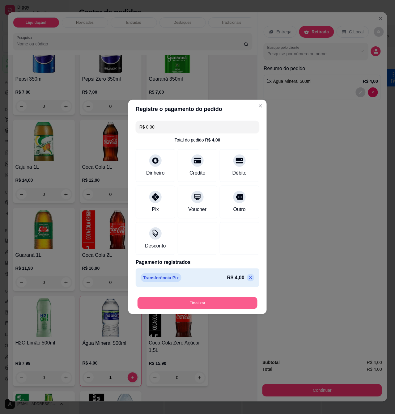
click at [192, 305] on button "Finalizar" at bounding box center [198, 303] width 120 height 12
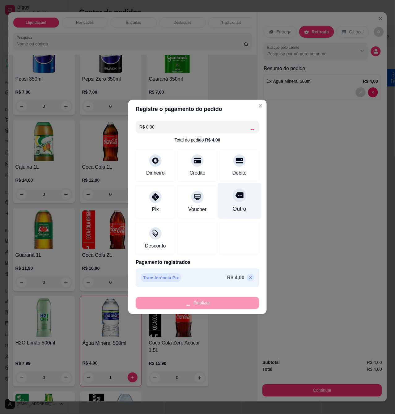
type input "0"
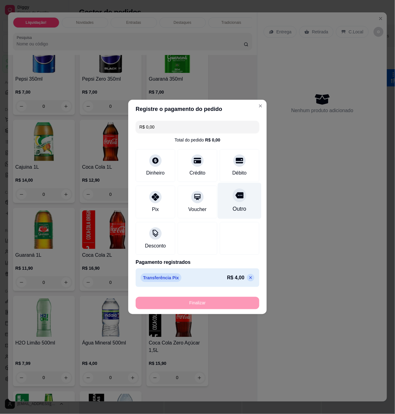
type input "-R$ 4,00"
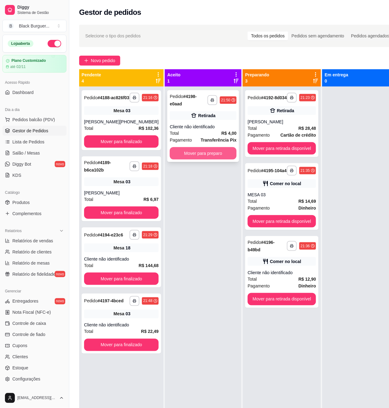
click at [195, 158] on button "Mover para preparo" at bounding box center [203, 153] width 67 height 12
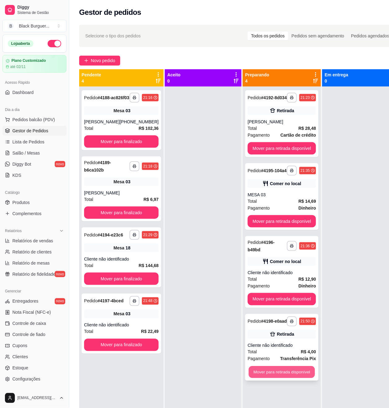
click at [277, 375] on button "Mover para retirada disponível" at bounding box center [282, 372] width 66 height 12
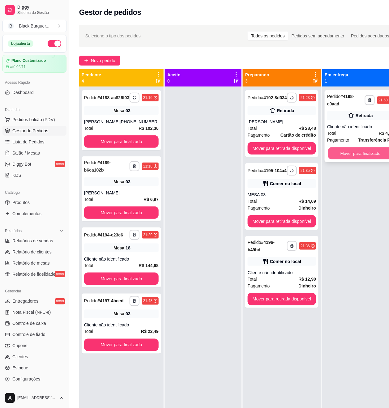
click at [343, 156] on button "Mover para finalizado" at bounding box center [360, 154] width 65 height 12
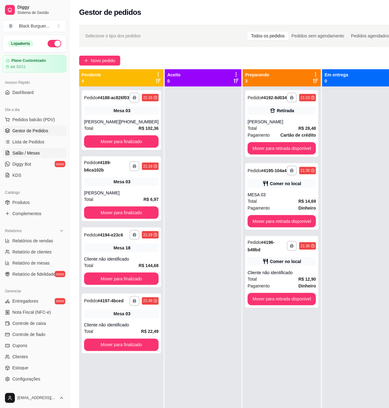
click at [29, 154] on span "Salão / Mesas" at bounding box center [26, 153] width 28 height 6
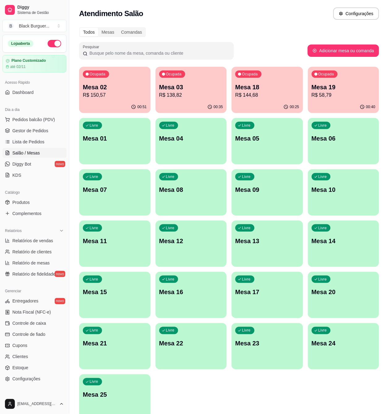
click at [214, 93] on p "R$ 138,82" at bounding box center [191, 95] width 64 height 7
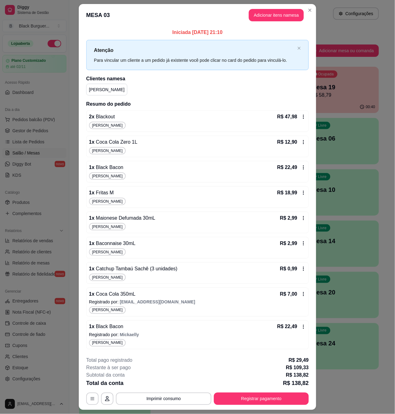
scroll to position [17, 0]
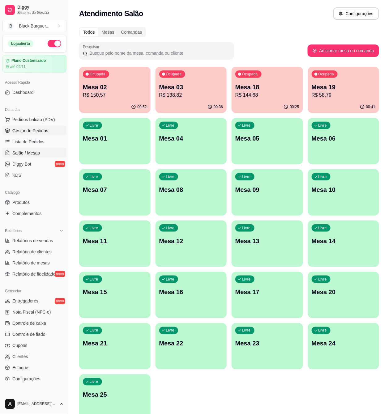
click at [41, 134] on link "Gestor de Pedidos" at bounding box center [34, 131] width 64 height 10
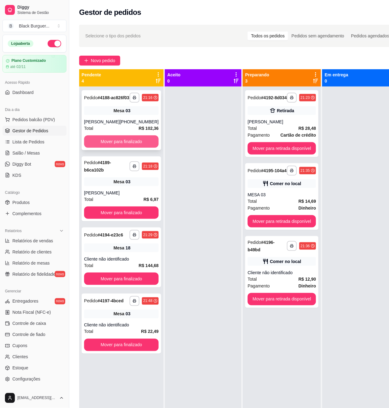
click at [141, 148] on button "Mover para finalizado" at bounding box center [121, 141] width 75 height 12
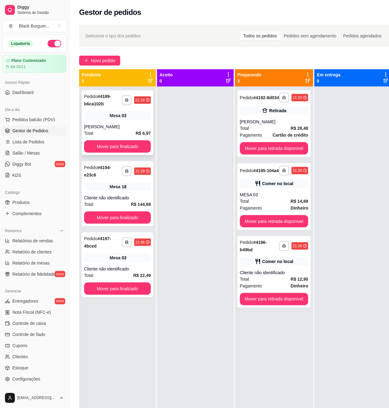
click at [141, 127] on div "[PERSON_NAME]" at bounding box center [117, 127] width 67 height 6
click at [109, 151] on button "Mover para finalizado" at bounding box center [117, 147] width 65 height 12
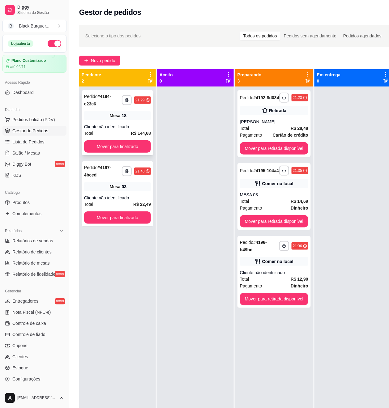
click at [129, 125] on div "Cliente não identificado" at bounding box center [117, 127] width 67 height 6
click at [114, 199] on div "Cliente não identificado" at bounding box center [117, 198] width 67 height 6
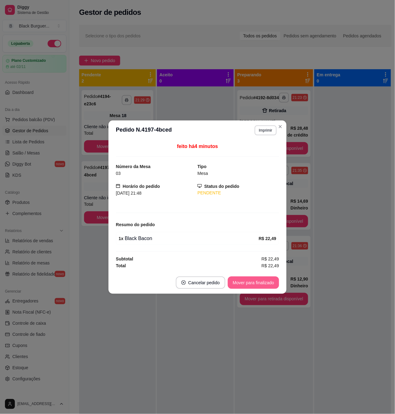
click at [244, 282] on button "Mover para finalizado" at bounding box center [253, 283] width 51 height 12
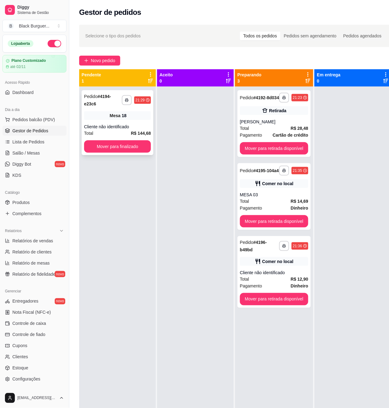
click at [109, 120] on div "**********" at bounding box center [118, 122] width 72 height 65
click at [260, 125] on div "[PERSON_NAME]" at bounding box center [274, 122] width 68 height 6
click at [295, 193] on div "**********" at bounding box center [274, 196] width 73 height 67
click at [285, 265] on div "Comer no local" at bounding box center [277, 262] width 31 height 6
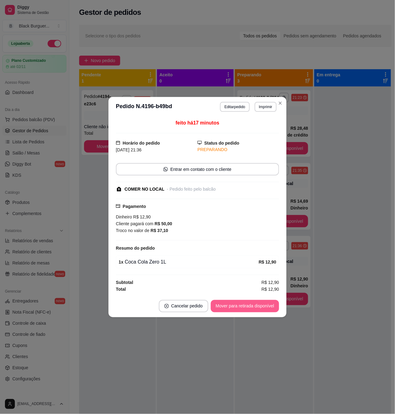
click at [260, 301] on div "Mover para retirada disponível" at bounding box center [245, 306] width 68 height 12
click at [264, 305] on button "Mover para retirada disponível" at bounding box center [245, 306] width 66 height 12
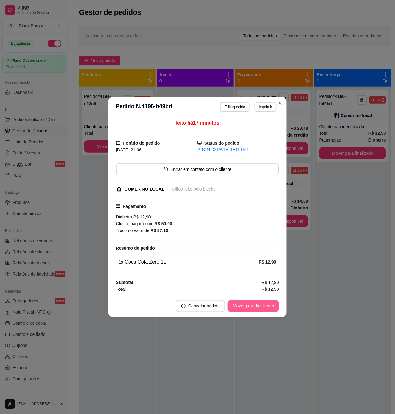
click at [272, 305] on button "Mover para finalizado" at bounding box center [253, 306] width 51 height 12
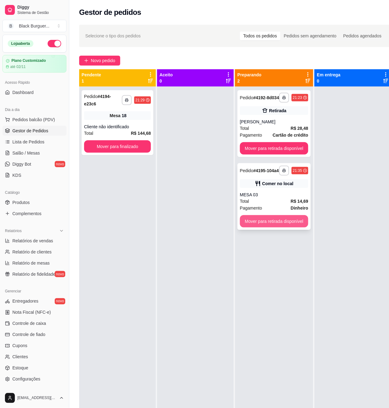
click at [291, 228] on button "Mover para retirada disponível" at bounding box center [274, 221] width 68 height 12
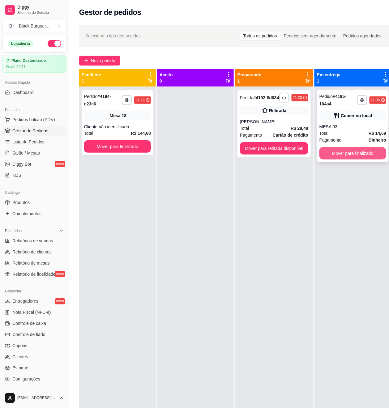
click at [354, 155] on button "Mover para finalizado" at bounding box center [352, 153] width 67 height 12
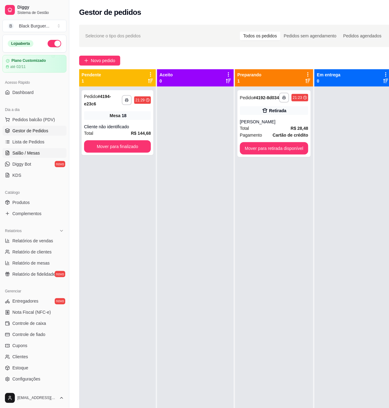
click at [39, 157] on link "Salão / Mesas" at bounding box center [34, 153] width 64 height 10
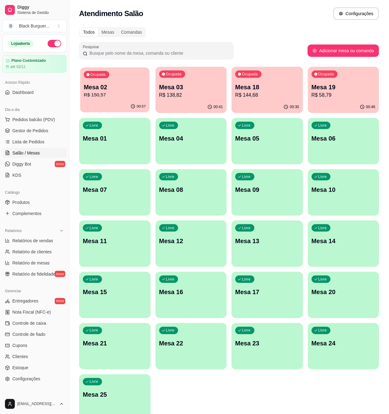
click at [119, 99] on div "Ocupada Mesa 02 R$ 150,57" at bounding box center [114, 83] width 69 height 33
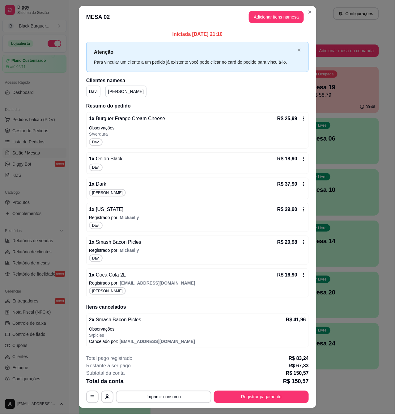
scroll to position [15, 0]
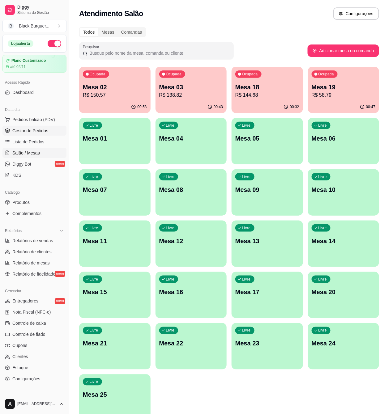
click at [18, 131] on span "Gestor de Pedidos" at bounding box center [30, 131] width 36 height 6
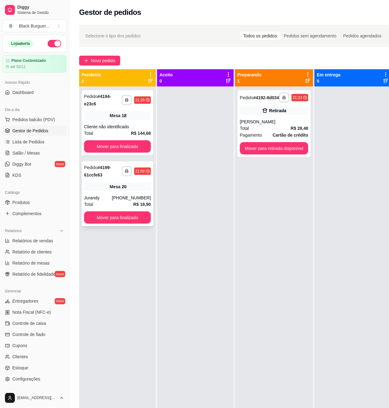
click at [121, 197] on div "[PHONE_NUMBER]" at bounding box center [131, 198] width 39 height 6
click at [128, 195] on div "**********" at bounding box center [118, 193] width 72 height 65
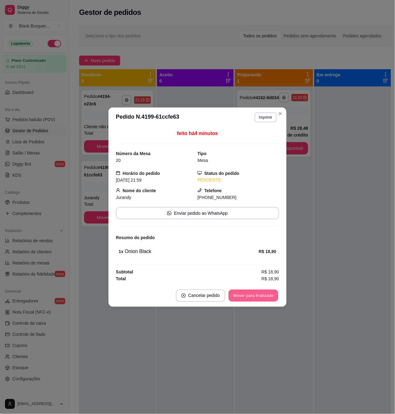
click at [232, 293] on button "Mover para finalizado" at bounding box center [254, 296] width 50 height 12
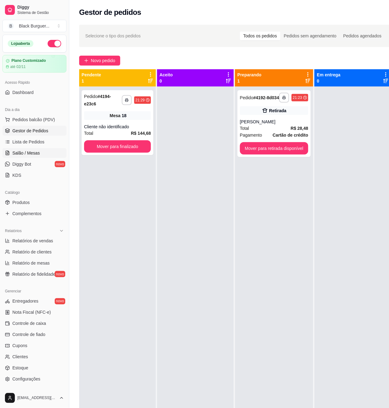
click at [23, 154] on span "Salão / Mesas" at bounding box center [26, 153] width 28 height 6
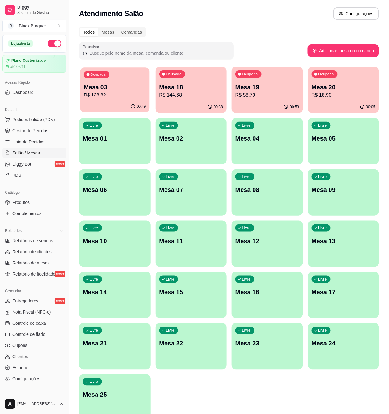
click at [111, 95] on p "R$ 138,82" at bounding box center [115, 95] width 62 height 7
click at [32, 134] on link "Gestor de Pedidos" at bounding box center [34, 131] width 64 height 10
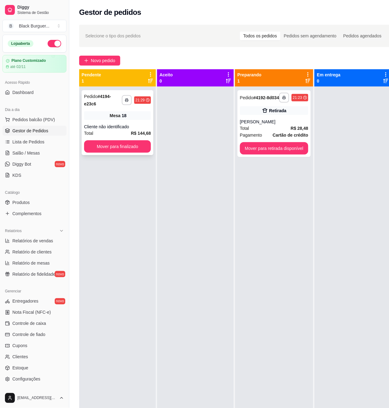
click at [108, 118] on div "Mesa 18" at bounding box center [117, 115] width 67 height 9
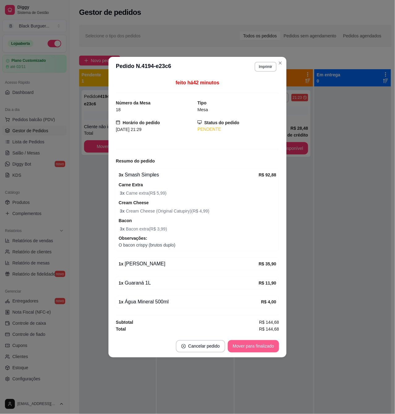
click at [249, 348] on button "Mover para finalizado" at bounding box center [253, 346] width 51 height 12
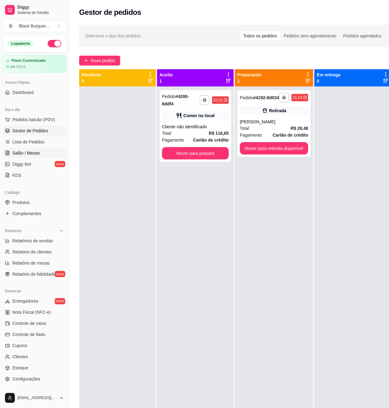
click at [32, 152] on span "Salão / Mesas" at bounding box center [26, 153] width 28 height 6
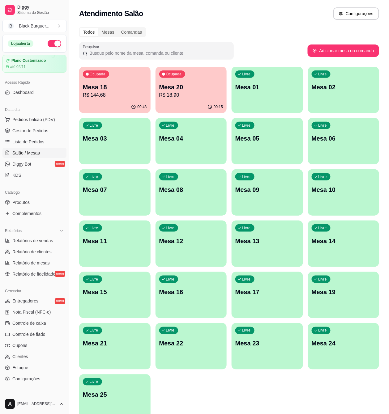
click at [108, 106] on div "00:48" at bounding box center [114, 107] width 71 height 12
click at [29, 129] on span "Gestor de Pedidos" at bounding box center [30, 131] width 36 height 6
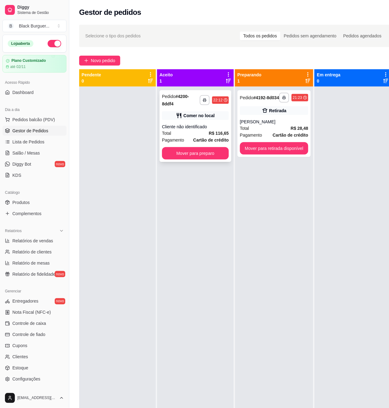
click at [192, 123] on div "**********" at bounding box center [196, 126] width 72 height 72
click at [285, 132] on div "Total R$ 28,48" at bounding box center [274, 128] width 68 height 7
click at [299, 155] on button "Mover para retirada disponível" at bounding box center [274, 149] width 66 height 12
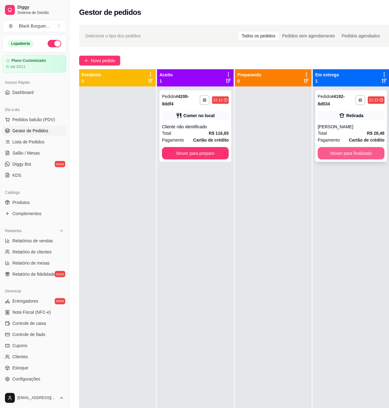
click at [344, 152] on button "Mover para finalizado" at bounding box center [351, 153] width 67 height 12
click at [214, 131] on strong "R$ 116,65" at bounding box center [219, 133] width 20 height 5
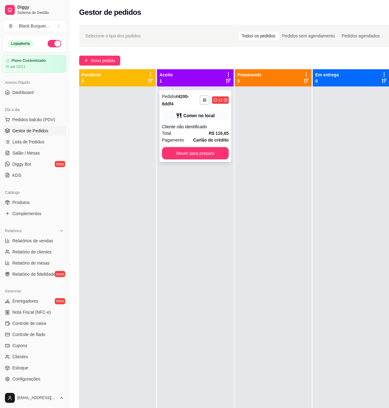
click at [212, 125] on div "Cliente não identificado" at bounding box center [195, 127] width 67 height 6
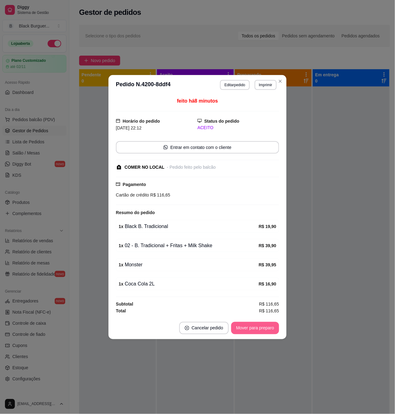
click at [256, 328] on button "Mover para preparo" at bounding box center [255, 328] width 48 height 12
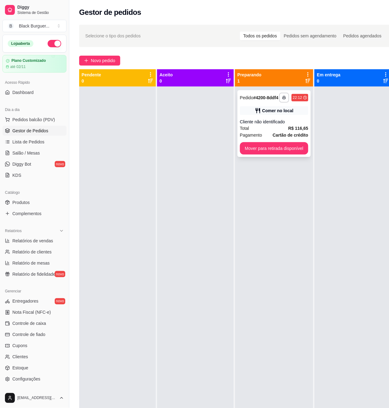
click at [286, 115] on div "Comer no local" at bounding box center [274, 110] width 68 height 9
click at [101, 62] on span "Novo pedido" at bounding box center [103, 60] width 24 height 7
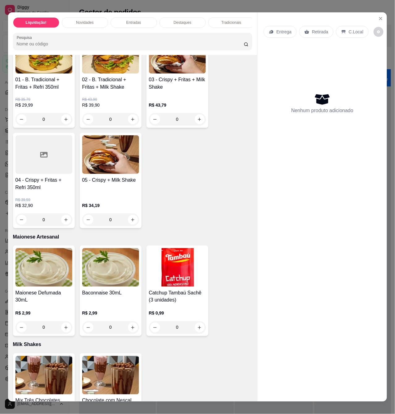
scroll to position [948, 0]
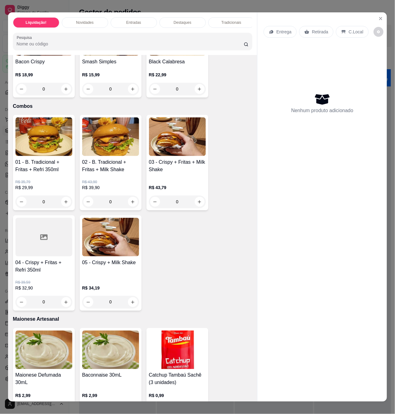
click at [48, 173] on h4 "01 - B. Tradicional + Fritas + Refri 350ml" at bounding box center [43, 166] width 57 height 15
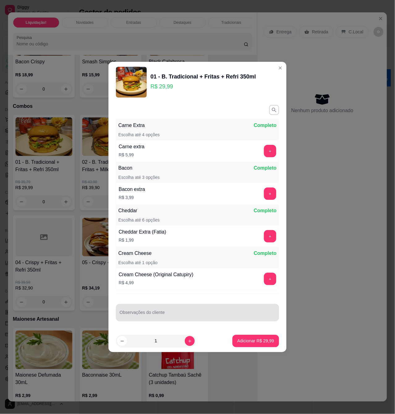
click at [152, 309] on div at bounding box center [198, 313] width 156 height 12
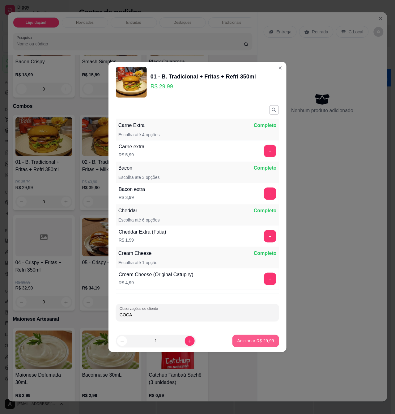
type input "COCA"
click at [268, 338] on button "Adicionar R$ 29,99" at bounding box center [256, 341] width 47 height 12
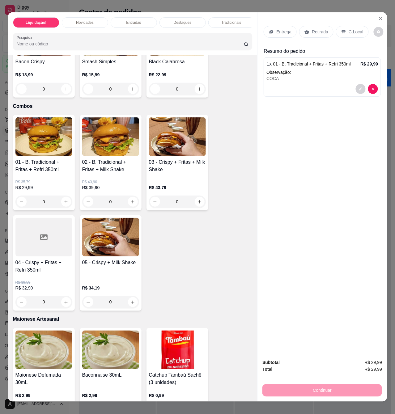
click at [349, 29] on p "C.Local" at bounding box center [356, 32] width 15 height 6
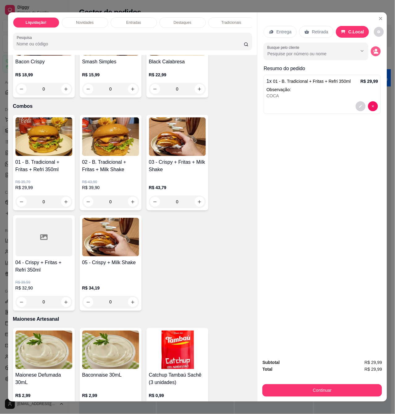
click at [375, 52] on icon "decrease-product-quantity" at bounding box center [376, 53] width 5 height 2
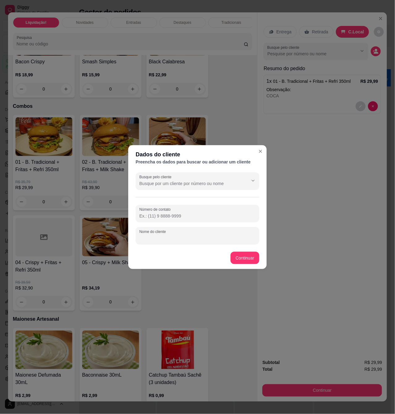
click at [212, 235] on input "Nome do cliente" at bounding box center [197, 238] width 116 height 6
type input "MESA 02"
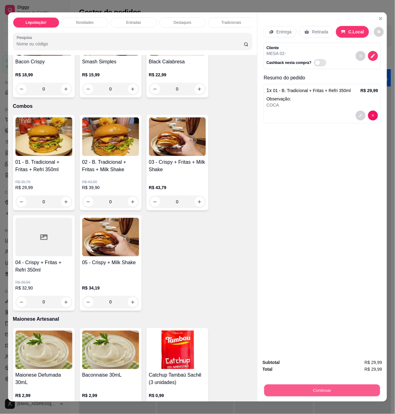
click at [331, 392] on button "Continuar" at bounding box center [322, 391] width 116 height 12
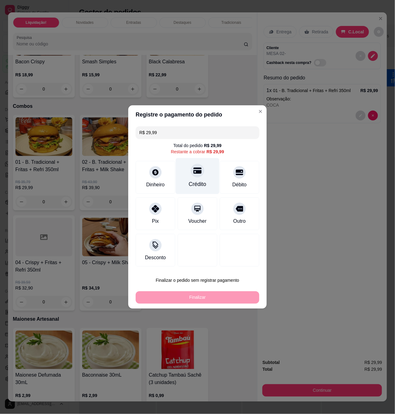
click at [199, 175] on div at bounding box center [198, 171] width 14 height 14
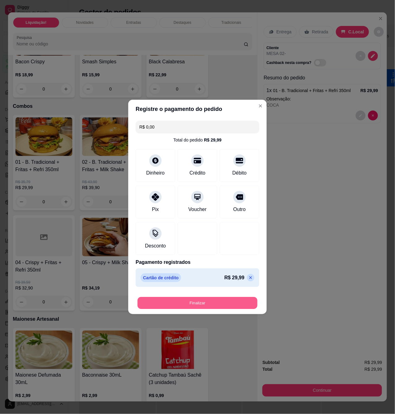
click at [223, 301] on button "Finalizar" at bounding box center [198, 303] width 120 height 12
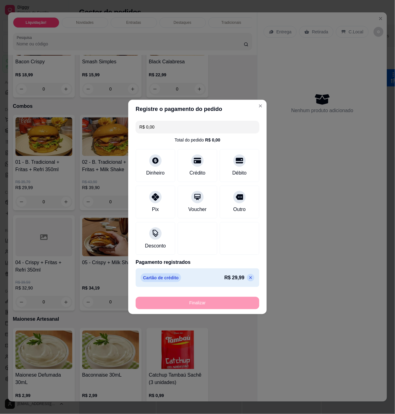
type input "-R$ 29,99"
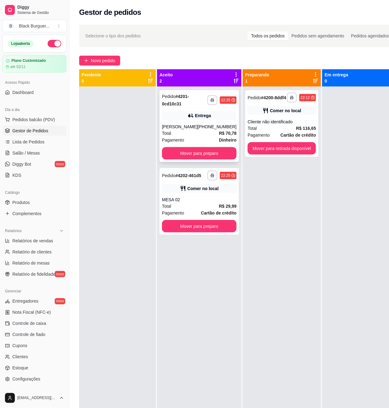
click at [228, 130] on div "[PHONE_NUMBER]" at bounding box center [217, 127] width 39 height 6
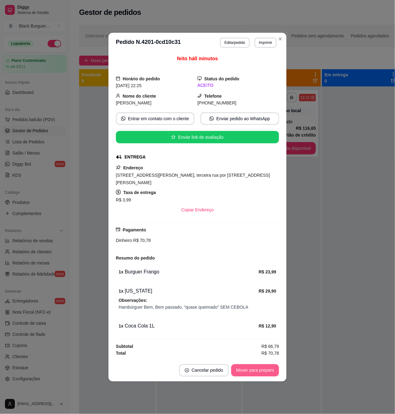
click at [254, 370] on button "Mover para preparo" at bounding box center [255, 371] width 48 height 12
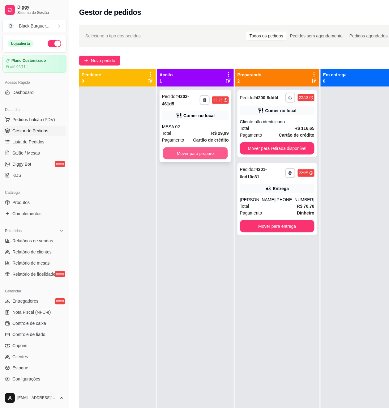
click at [207, 155] on button "Mover para preparo" at bounding box center [195, 154] width 65 height 12
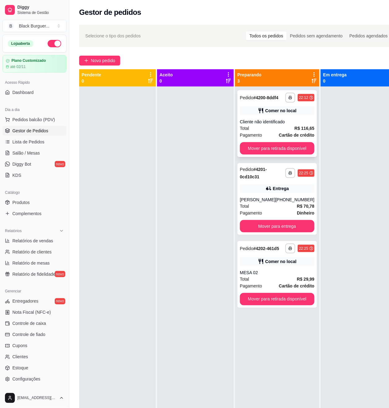
click at [252, 122] on div "**********" at bounding box center [277, 123] width 79 height 67
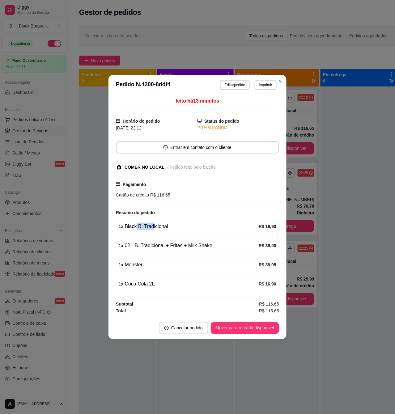
drag, startPoint x: 140, startPoint y: 227, endPoint x: 158, endPoint y: 228, distance: 18.0
click at [155, 228] on div "1 x Black B. Tradicional" at bounding box center [189, 226] width 140 height 7
click at [158, 228] on div "1 x Black B. Tradicional" at bounding box center [189, 226] width 140 height 7
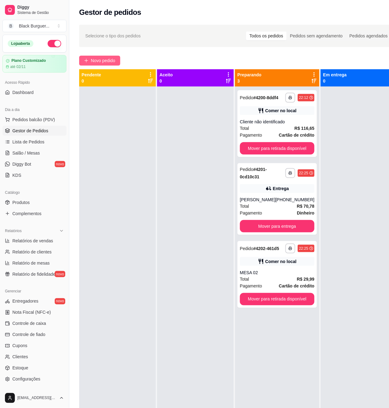
click at [114, 61] on span "Novo pedido" at bounding box center [103, 60] width 24 height 7
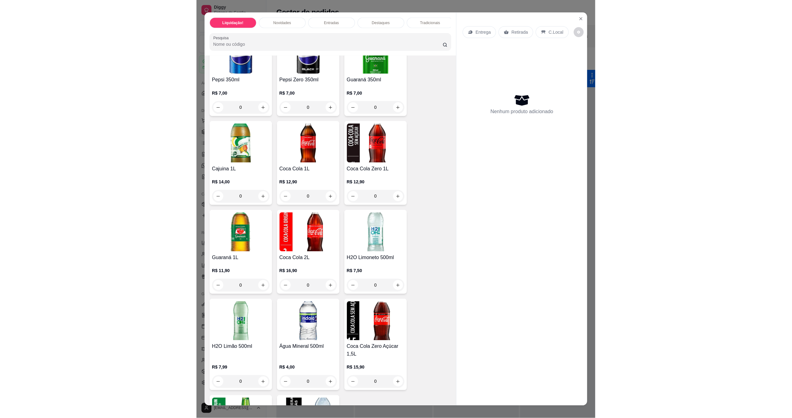
scroll to position [1690, 0]
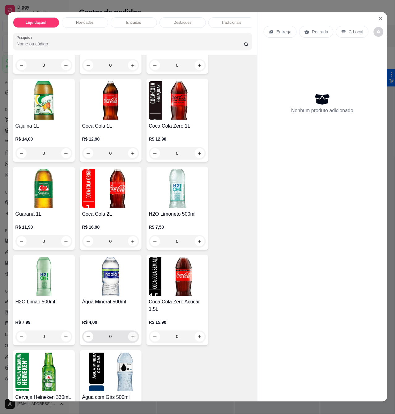
click at [129, 342] on button "increase-product-quantity" at bounding box center [133, 337] width 10 height 10
type input "1"
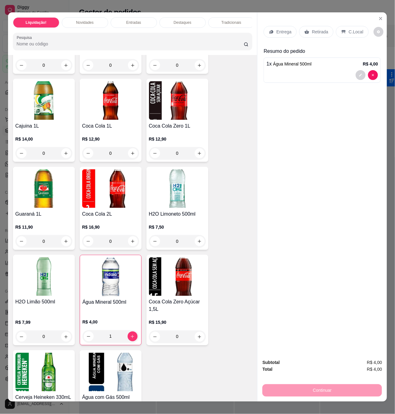
click at [313, 29] on p "Retirada" at bounding box center [320, 32] width 16 height 6
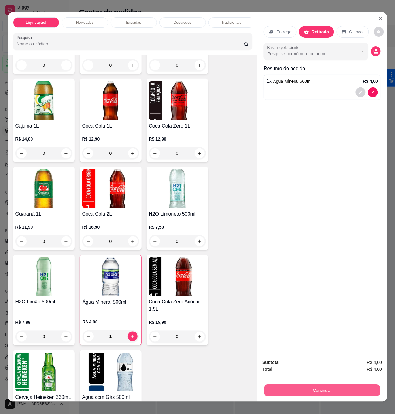
click at [329, 386] on button "Continuar" at bounding box center [322, 391] width 116 height 12
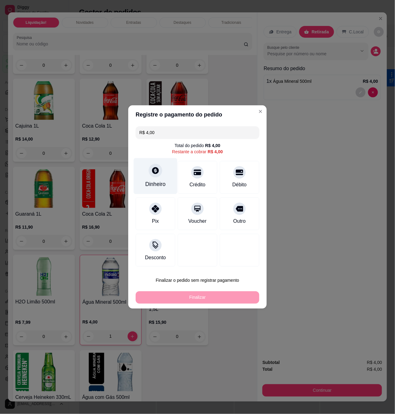
click at [160, 179] on div "Dinheiro" at bounding box center [156, 176] width 44 height 36
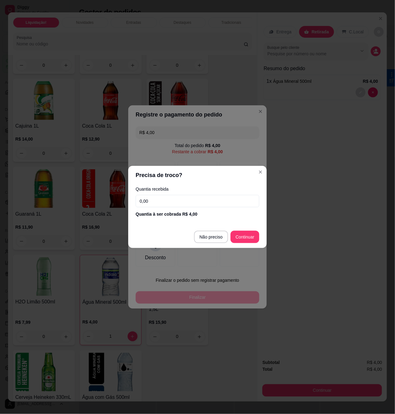
click at [163, 204] on input "0,00" at bounding box center [198, 201] width 124 height 12
type input "4,00"
type input "R$ 0,00"
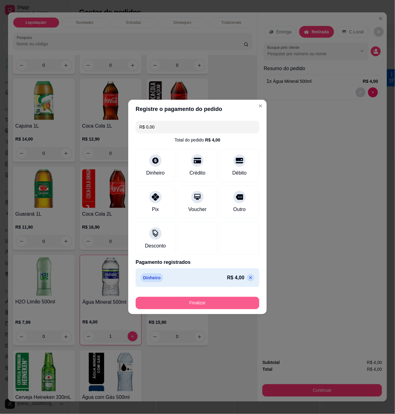
click at [240, 303] on button "Finalizar" at bounding box center [198, 303] width 124 height 12
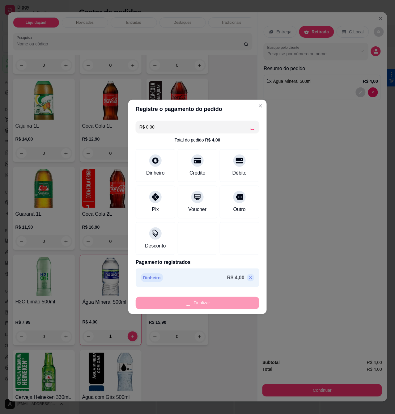
type input "0"
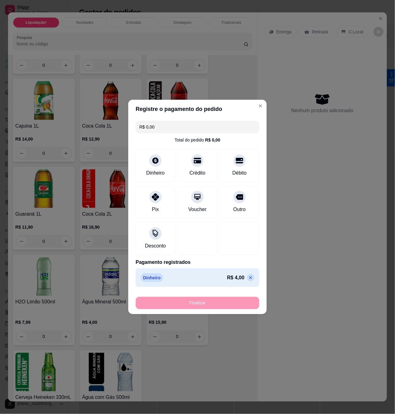
type input "-R$ 4,00"
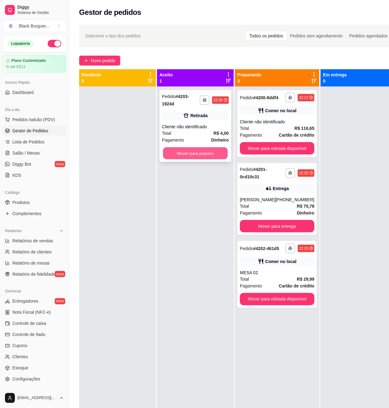
click at [210, 156] on button "Mover para preparo" at bounding box center [195, 154] width 65 height 12
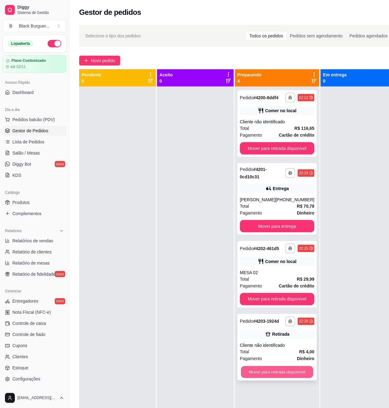
click at [293, 379] on button "Mover para retirada disponível" at bounding box center [277, 372] width 72 height 12
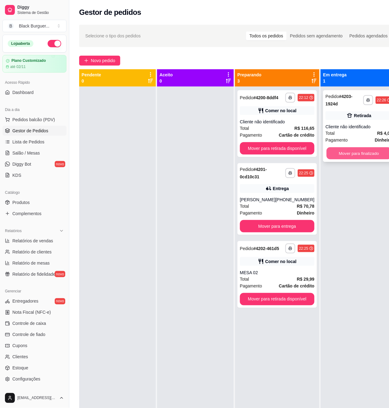
click at [349, 153] on button "Mover para finalizado" at bounding box center [359, 154] width 65 height 12
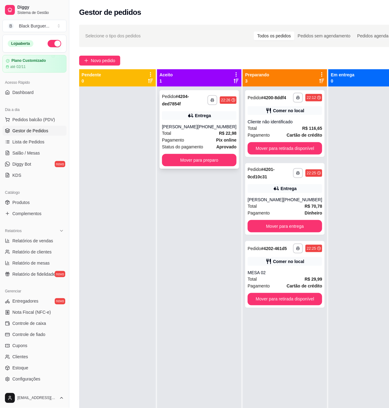
click at [180, 136] on div "Total R$ 22,98" at bounding box center [199, 133] width 75 height 7
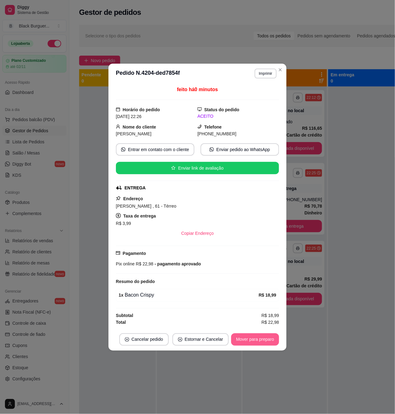
click at [258, 339] on button "Mover para preparo" at bounding box center [255, 340] width 48 height 12
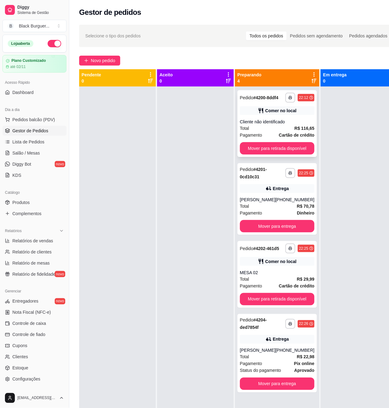
click at [297, 125] on div "Cliente não identificado" at bounding box center [277, 122] width 75 height 6
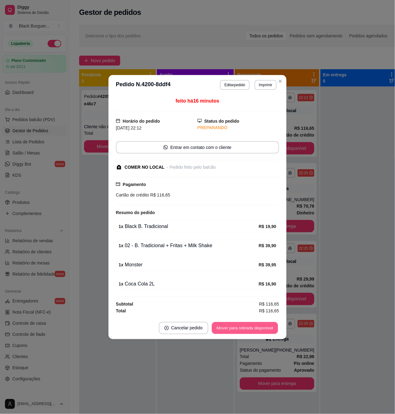
click at [257, 333] on button "Mover para retirada disponível" at bounding box center [245, 328] width 66 height 12
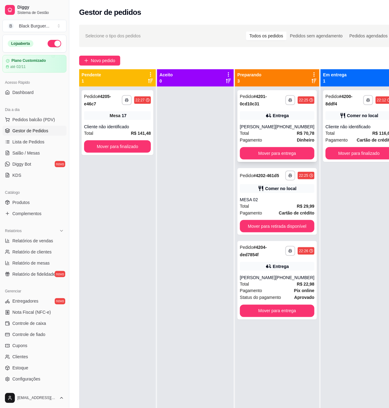
click at [283, 122] on div "**********" at bounding box center [277, 126] width 79 height 72
click at [143, 121] on div "**********" at bounding box center [118, 122] width 72 height 65
click at [118, 119] on div "Mesa 17" at bounding box center [117, 115] width 67 height 9
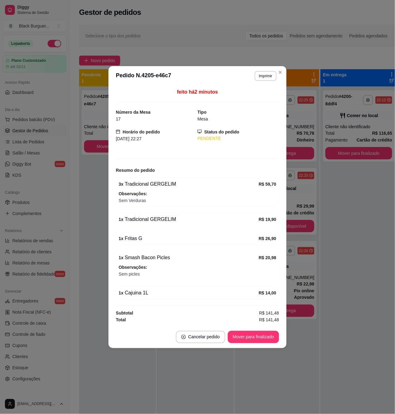
drag, startPoint x: 284, startPoint y: 205, endPoint x: 284, endPoint y: 202, distance: 3.7
click at [285, 205] on div "feito há 2 minutos Número da Mesa 17 Tipo Mesa Horário do pedido [DATE] 22:27 S…" at bounding box center [198, 206] width 178 height 240
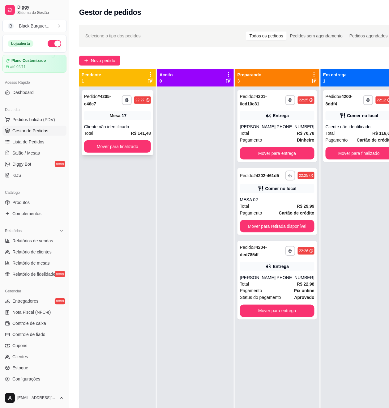
click at [131, 119] on div "Mesa 17" at bounding box center [117, 115] width 67 height 9
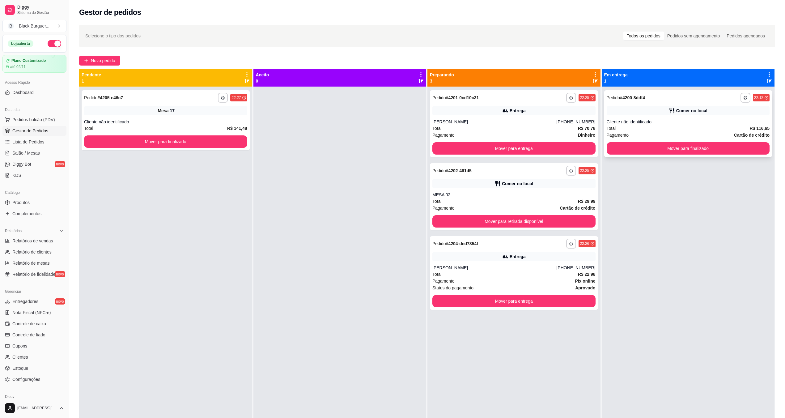
click at [397, 124] on div "Cliente não identificado" at bounding box center [688, 122] width 163 height 6
click at [397, 129] on strong "R$ 70,78" at bounding box center [587, 128] width 18 height 5
click at [397, 197] on div "MESA 02" at bounding box center [514, 195] width 163 height 6
click at [397, 280] on strong "Pix online" at bounding box center [585, 281] width 20 height 5
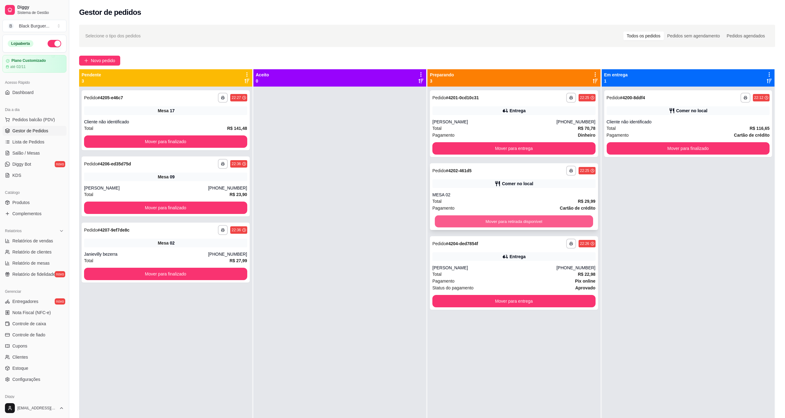
click at [397, 218] on button "Mover para retirada disponível" at bounding box center [514, 222] width 158 height 12
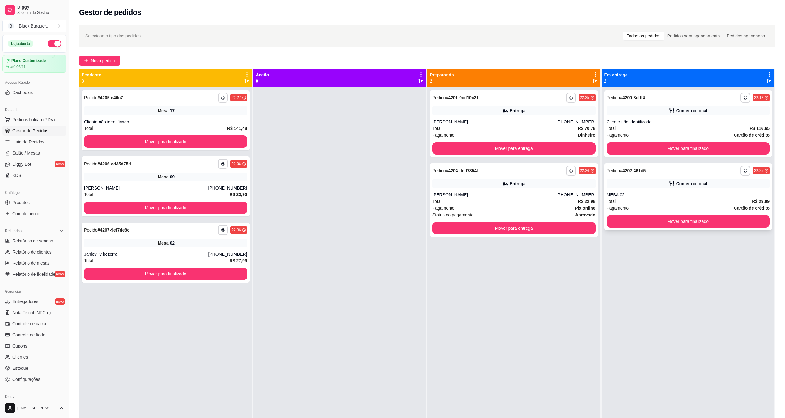
click at [397, 205] on div "Pagamento Cartão de crédito" at bounding box center [688, 208] width 163 height 7
click at [397, 194] on div "[PERSON_NAME]" at bounding box center [495, 195] width 124 height 6
click at [187, 112] on div "Mesa 17" at bounding box center [165, 110] width 163 height 9
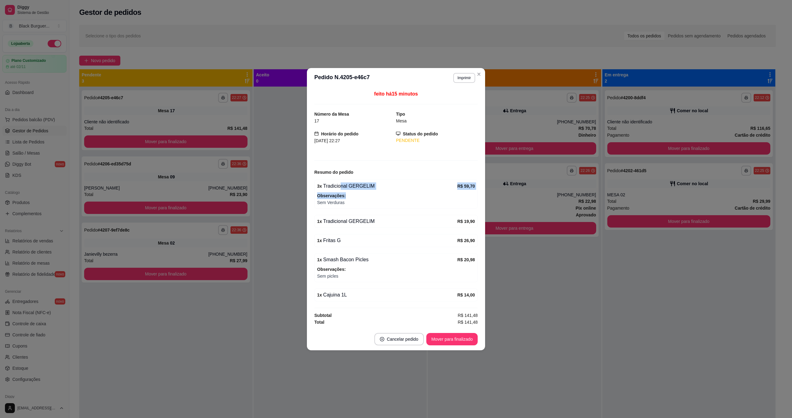
drag, startPoint x: 339, startPoint y: 186, endPoint x: 364, endPoint y: 190, distance: 25.4
click at [364, 190] on div "3 x Tradicional GERGELIM R$ 59,70 Observações: Sem Verduras" at bounding box center [395, 194] width 163 height 29
click at [365, 192] on span "Observações:" at bounding box center [396, 195] width 158 height 7
drag, startPoint x: 333, startPoint y: 212, endPoint x: 357, endPoint y: 237, distance: 34.6
click at [356, 235] on div "feito há 15 minutos Número da Mesa 17 Tipo Mesa Horário do pedido [DATE] 22:27 …" at bounding box center [395, 207] width 163 height 235
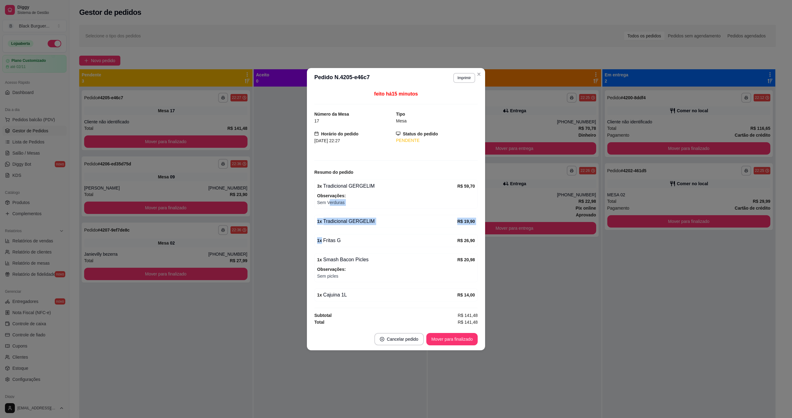
click at [357, 237] on div "1 x Fritas G" at bounding box center [387, 240] width 140 height 7
click at [397, 341] on button "Mover para finalizado" at bounding box center [452, 339] width 50 height 12
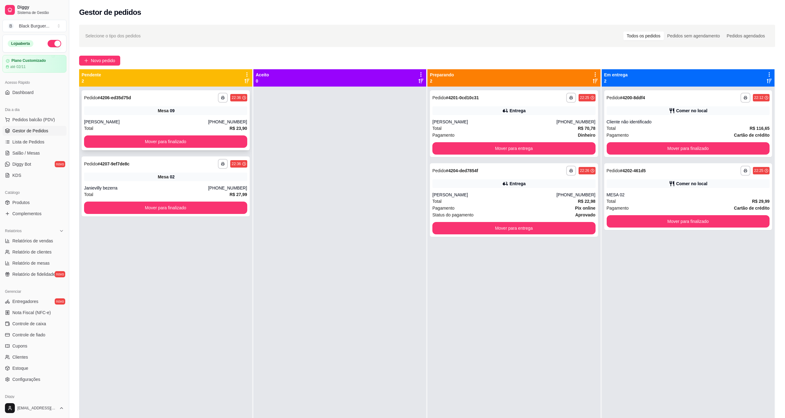
click at [172, 114] on div "Mesa 09" at bounding box center [165, 110] width 163 height 9
click at [178, 186] on div "Janievilly bezerra" at bounding box center [146, 188] width 124 height 6
click at [397, 114] on div "Entrega" at bounding box center [514, 110] width 163 height 9
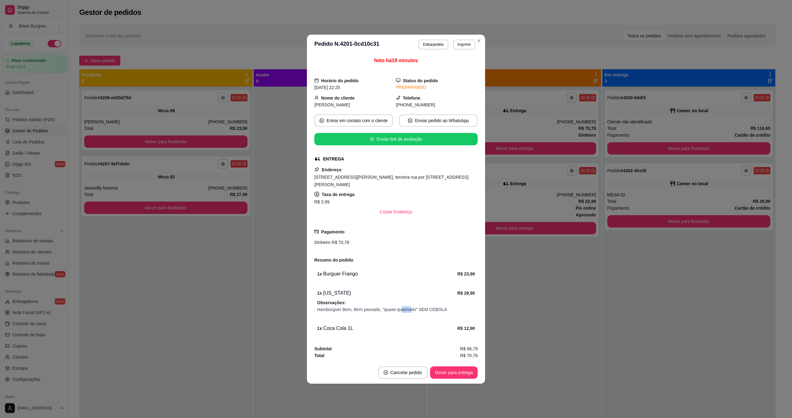
drag, startPoint x: 401, startPoint y: 312, endPoint x: 411, endPoint y: 312, distance: 10.5
click at [397, 312] on span "Hambúrguer Bem, Bem passado, “quase queimado” SEM CEBOLA" at bounding box center [396, 309] width 158 height 7
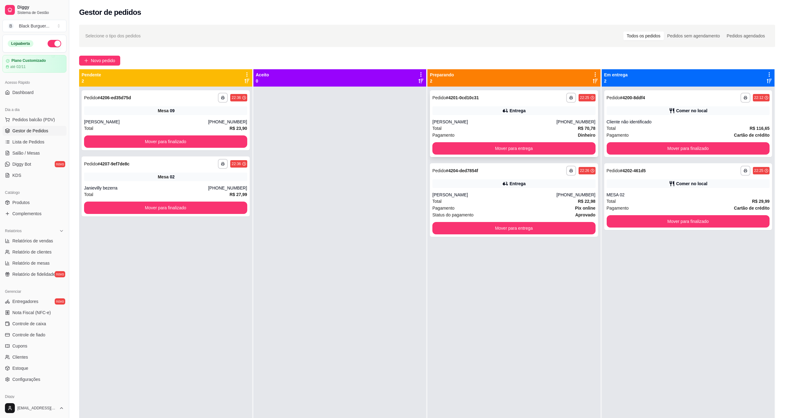
click at [397, 135] on div "Pagamento Dinheiro" at bounding box center [514, 135] width 163 height 7
click at [397, 192] on div "[PERSON_NAME]" at bounding box center [495, 195] width 124 height 6
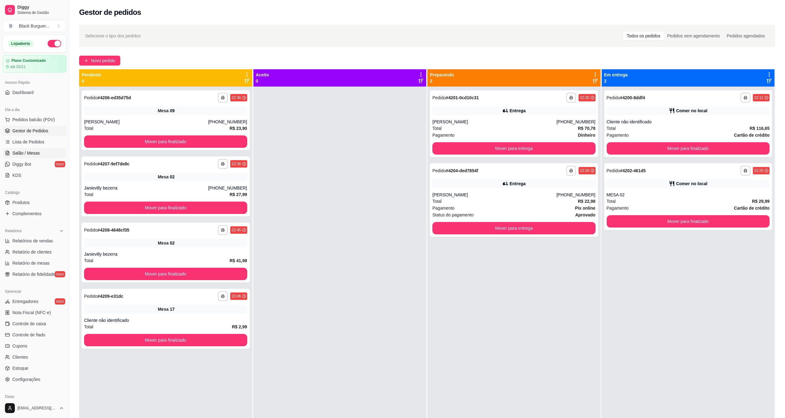
click at [32, 152] on span "Salão / Mesas" at bounding box center [26, 153] width 28 height 6
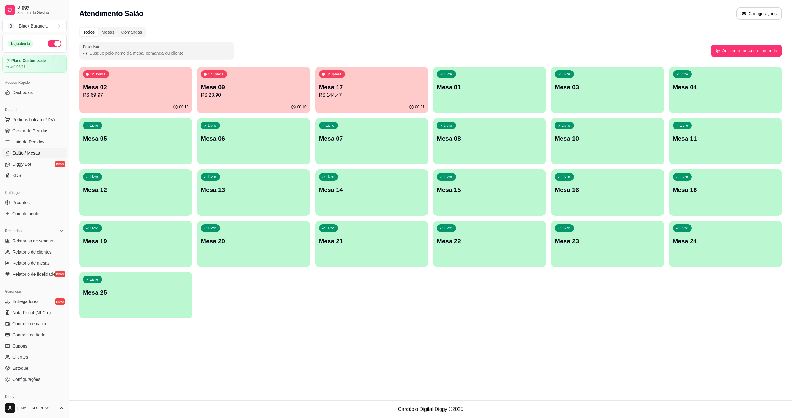
click at [91, 79] on div "Ocupada Mesa 02 R$ 69,97" at bounding box center [135, 84] width 113 height 34
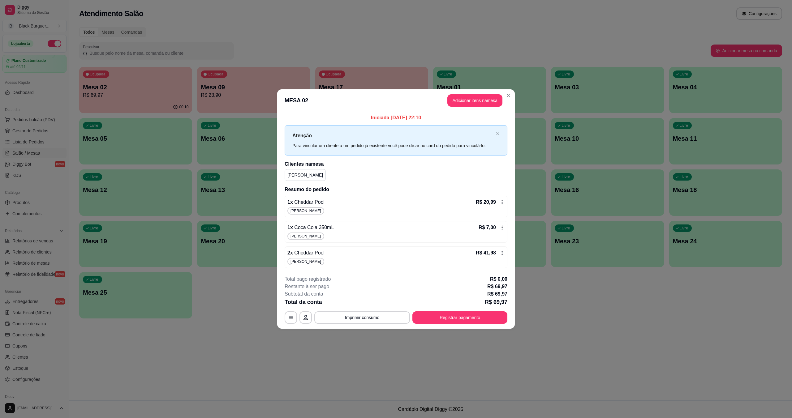
click at [336, 251] on div "2 x Cheddar Pool R$ 41,98" at bounding box center [395, 252] width 217 height 7
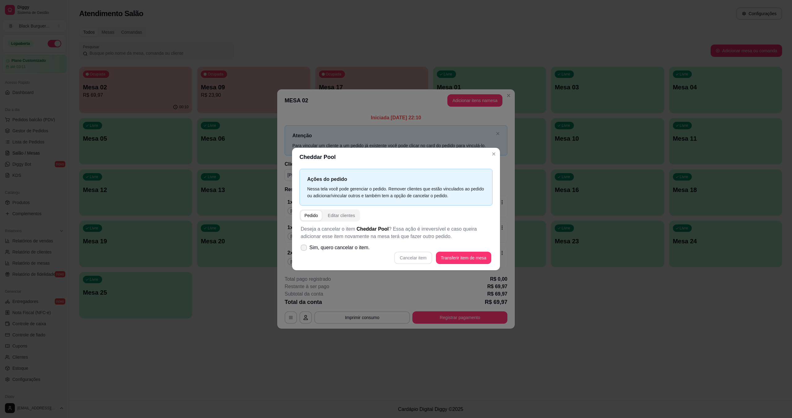
click at [360, 246] on span "Sim, quero cancelar o item." at bounding box center [339, 247] width 60 height 7
click at [304, 249] on input "Sim, quero cancelar o item." at bounding box center [302, 251] width 4 height 4
checkbox input "true"
click at [397, 257] on button "Cancelar item" at bounding box center [413, 258] width 38 height 12
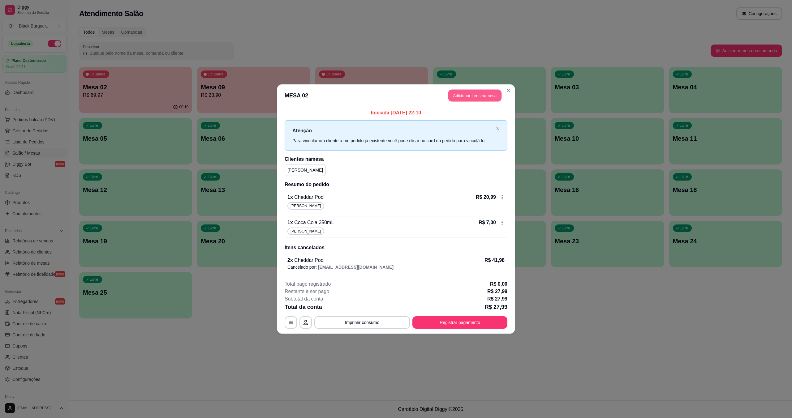
click at [397, 96] on button "Adicionar itens na mesa" at bounding box center [474, 96] width 53 height 12
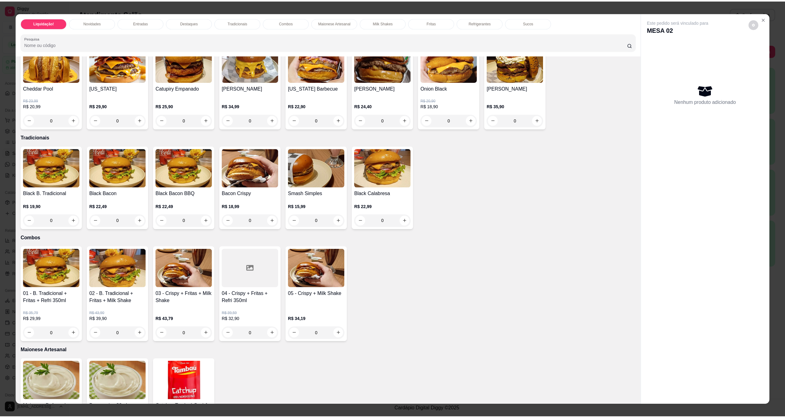
scroll to position [330, 0]
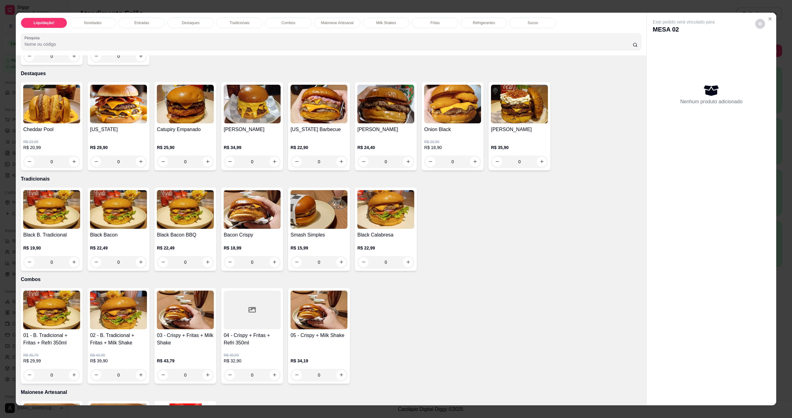
click at [69, 163] on div "0" at bounding box center [51, 162] width 57 height 12
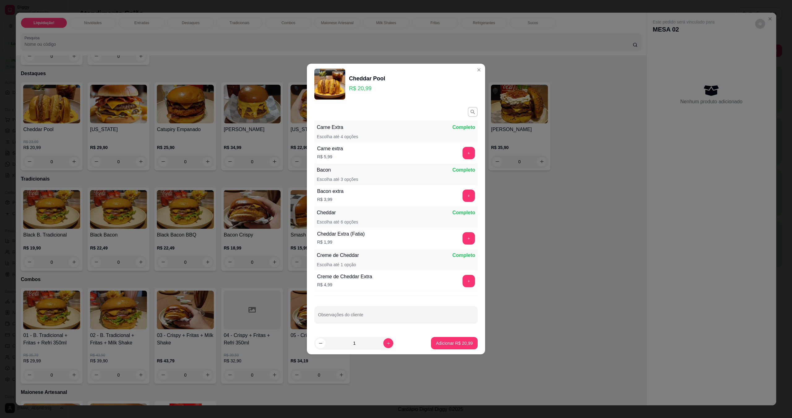
click at [397, 344] on p "Adicionar R$ 20,99" at bounding box center [454, 343] width 37 height 6
type input "1"
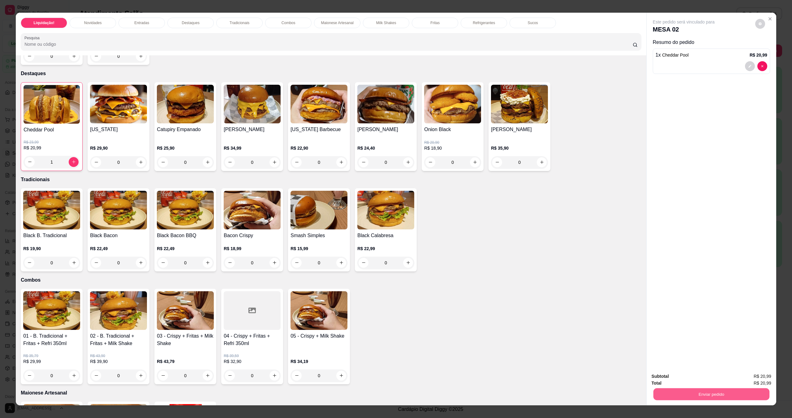
click at [397, 391] on button "Enviar pedido" at bounding box center [711, 394] width 116 height 12
click at [397, 379] on button "Registrar cliente" at bounding box center [712, 380] width 41 height 12
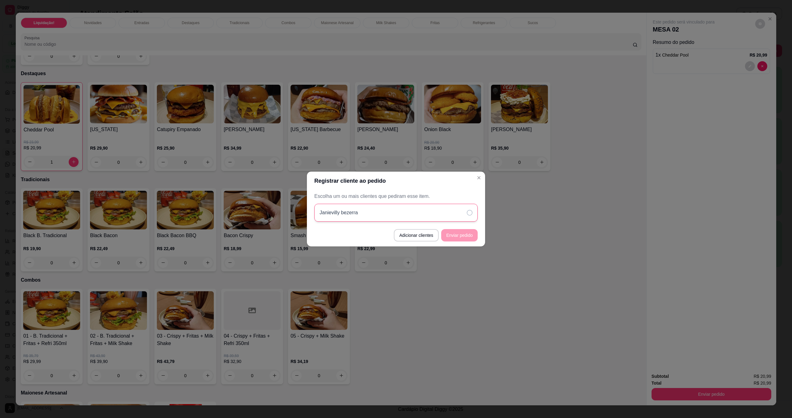
click at [397, 215] on div "Janievilly bezerra" at bounding box center [395, 213] width 163 height 18
click at [397, 234] on button "Enviar pedido" at bounding box center [459, 235] width 35 height 12
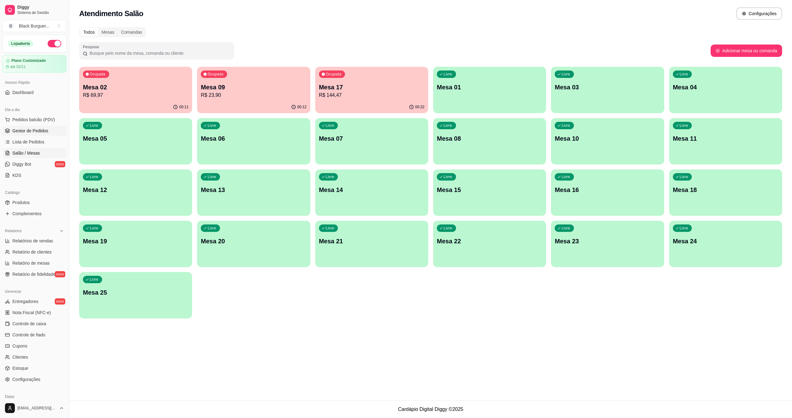
click at [32, 129] on span "Gestor de Pedidos" at bounding box center [30, 131] width 36 height 6
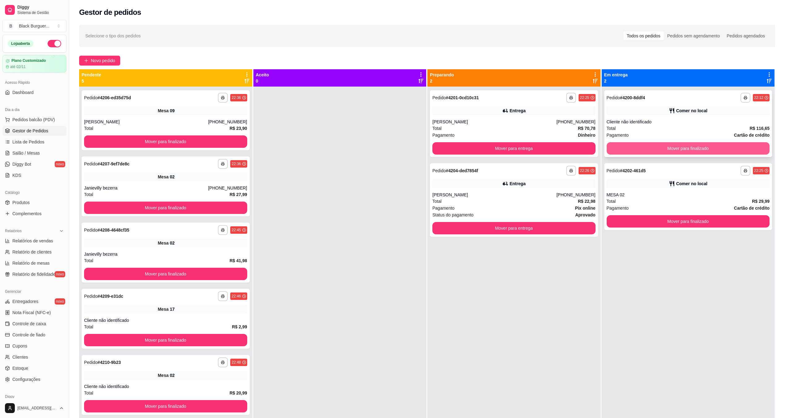
click at [397, 147] on button "Mover para finalizado" at bounding box center [688, 148] width 163 height 12
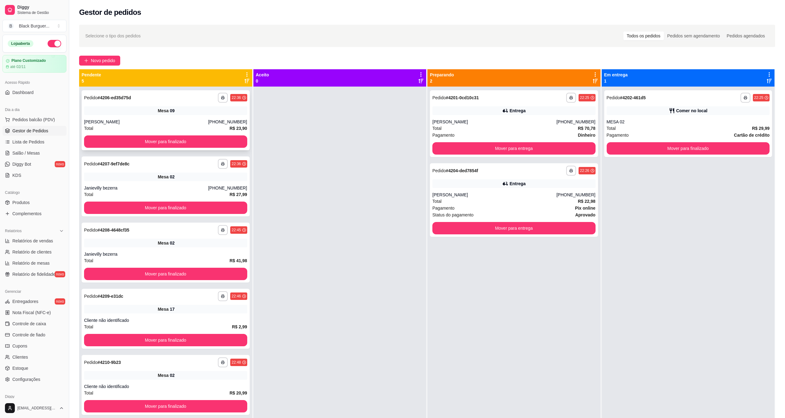
click at [161, 113] on span "Mesa" at bounding box center [163, 111] width 11 height 6
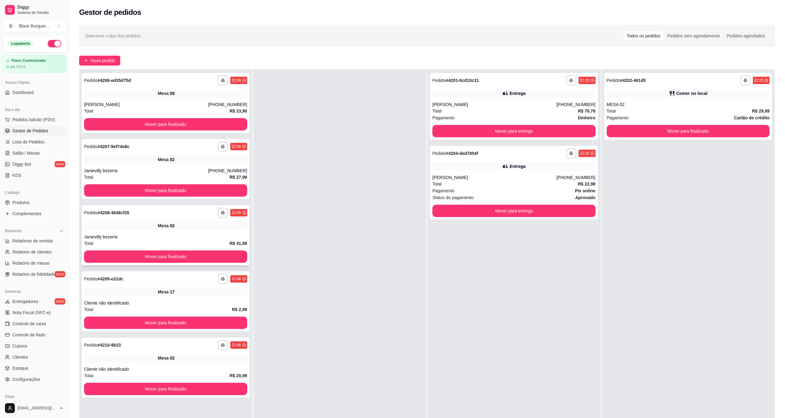
click at [191, 237] on div "Janievilly bezerra" at bounding box center [165, 237] width 163 height 6
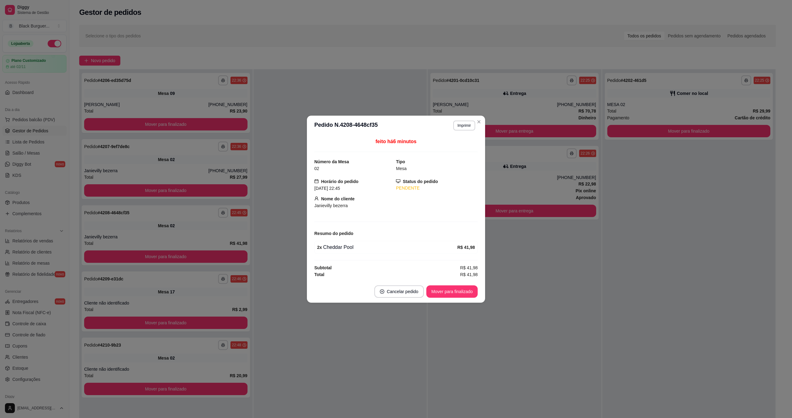
click at [397, 288] on button "Mover para finalizado" at bounding box center [451, 291] width 51 height 12
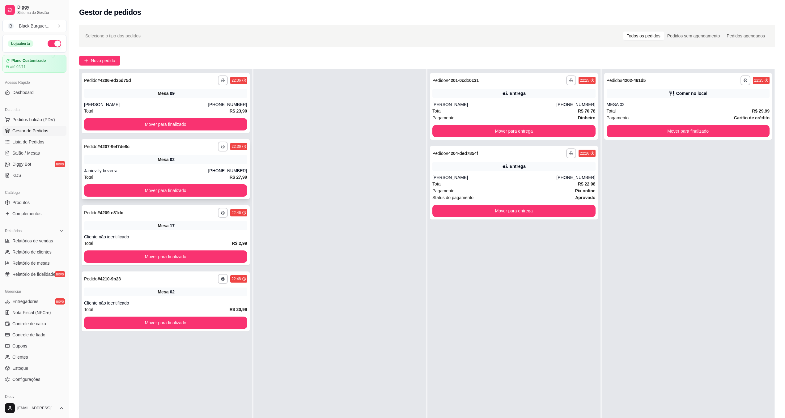
click at [195, 169] on div "Janievilly bezerra" at bounding box center [146, 171] width 124 height 6
click at [159, 306] on div "Cliente não identificado" at bounding box center [165, 303] width 163 height 6
click at [140, 231] on div "**********" at bounding box center [166, 235] width 168 height 60
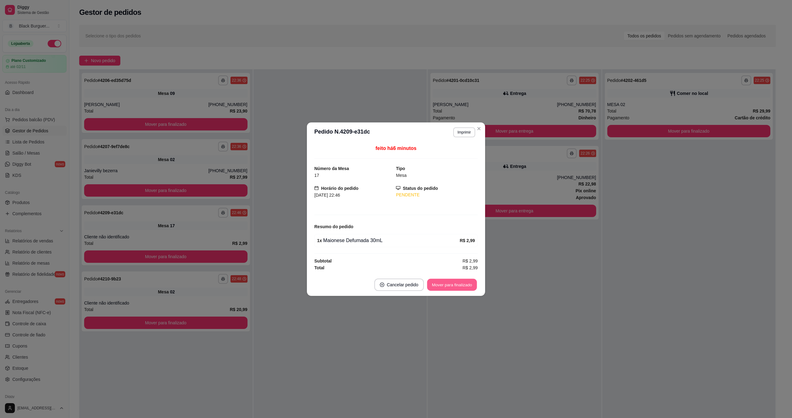
click at [397, 285] on button "Mover para finalizado" at bounding box center [452, 285] width 50 height 12
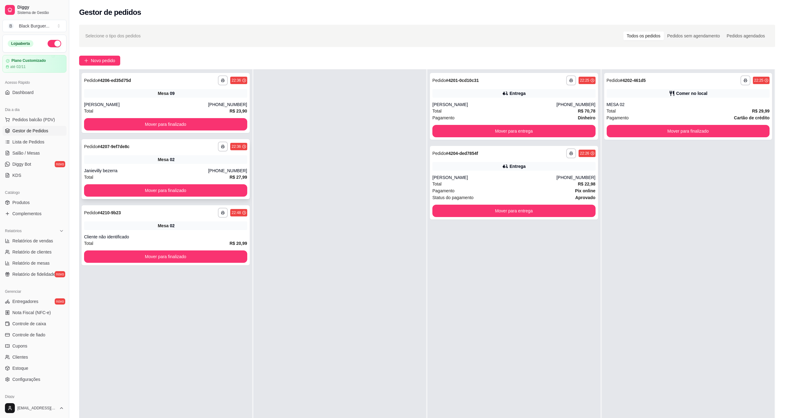
scroll to position [0, 0]
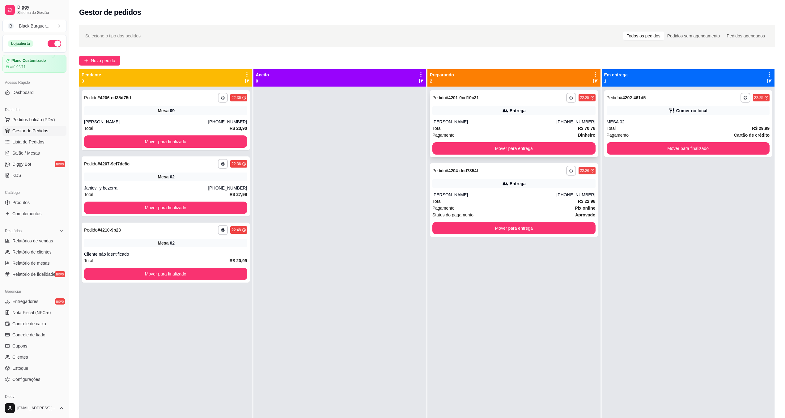
click at [397, 130] on div "Total R$ 70,78" at bounding box center [514, 128] width 163 height 7
click at [397, 186] on div "Entrega" at bounding box center [518, 184] width 16 height 6
click at [186, 177] on div "Mesa 02" at bounding box center [165, 177] width 163 height 9
click at [187, 246] on div "Mesa 02" at bounding box center [165, 243] width 163 height 9
click at [14, 152] on span "Salão / Mesas" at bounding box center [26, 153] width 28 height 6
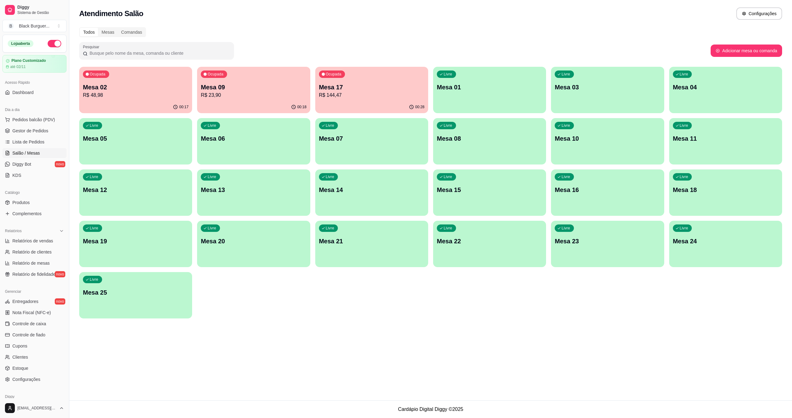
click at [161, 87] on p "Mesa 02" at bounding box center [135, 87] width 105 height 9
click at [32, 128] on span "Gestor de Pedidos" at bounding box center [30, 131] width 36 height 6
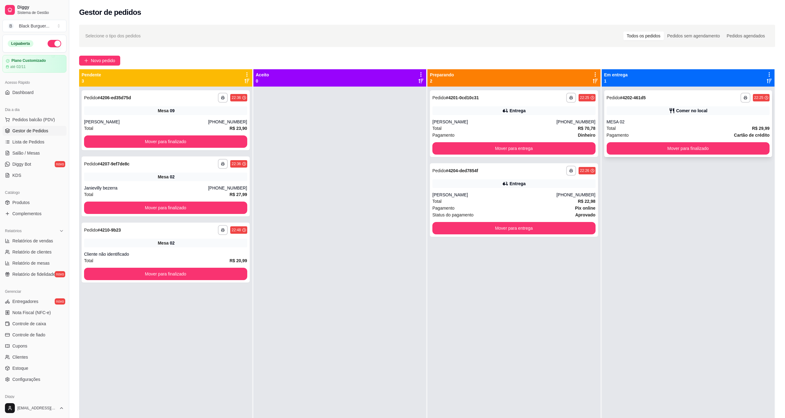
click at [397, 113] on div "Comer no local" at bounding box center [688, 110] width 163 height 9
click at [397, 134] on div "Pagamento Cartão de crédito" at bounding box center [688, 135] width 163 height 7
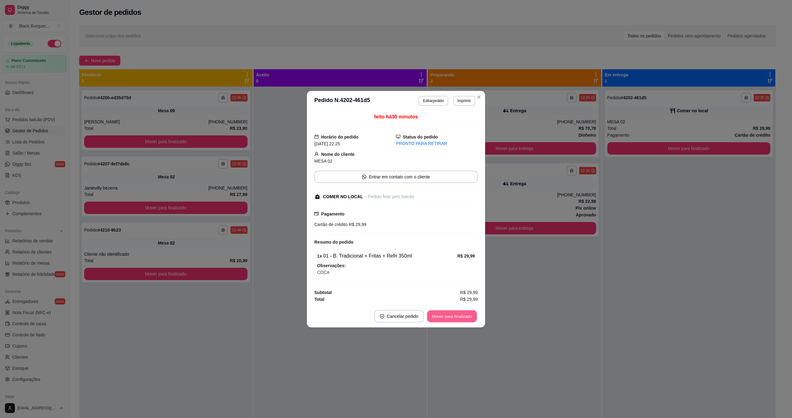
click at [397, 320] on button "Mover para finalizado" at bounding box center [452, 316] width 50 height 12
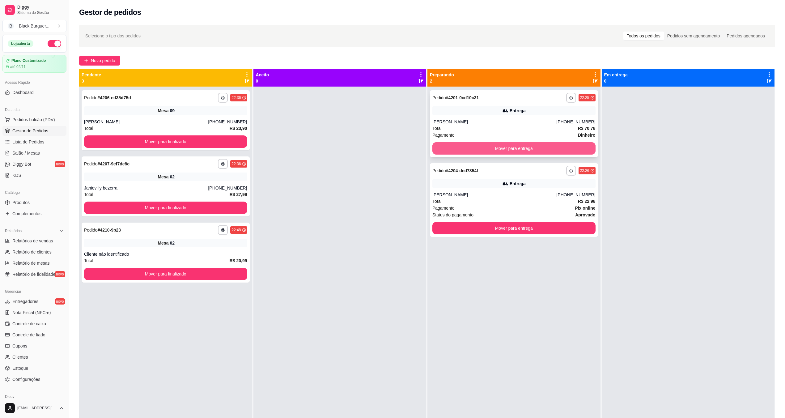
click at [397, 145] on button "Mover para entrega" at bounding box center [514, 148] width 163 height 12
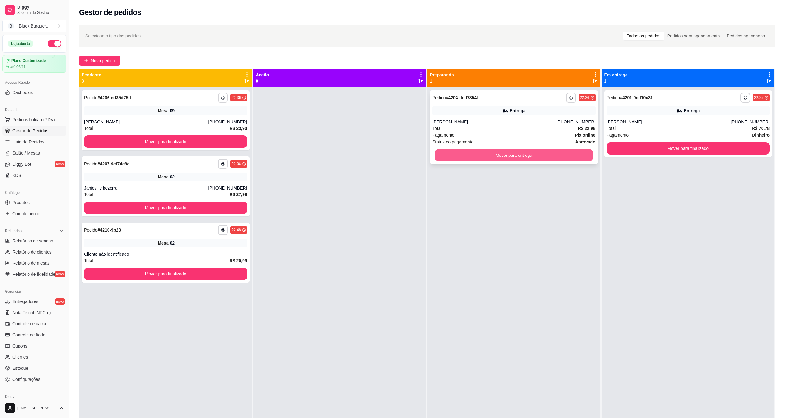
click at [397, 150] on button "Mover para entrega" at bounding box center [514, 155] width 158 height 12
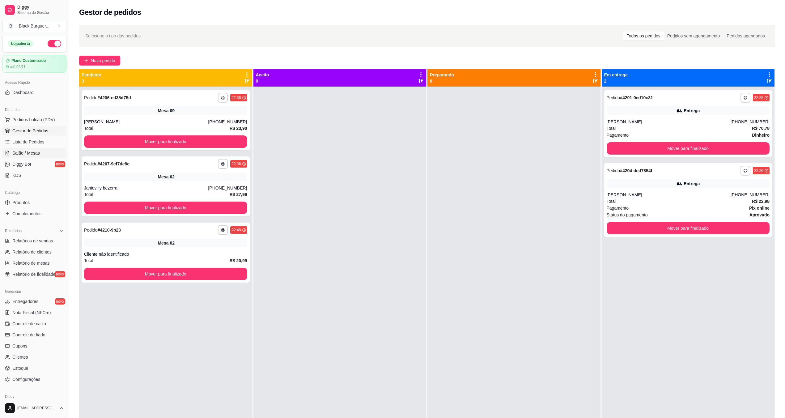
click at [45, 151] on link "Salão / Mesas" at bounding box center [34, 153] width 64 height 10
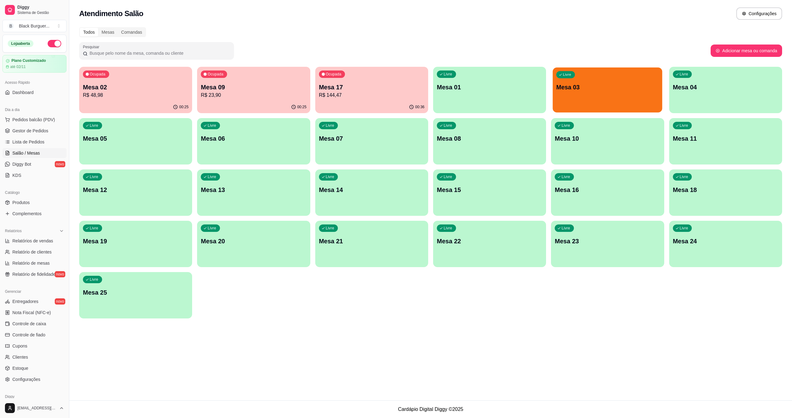
click at [397, 91] on p "Mesa 03" at bounding box center [607, 87] width 102 height 8
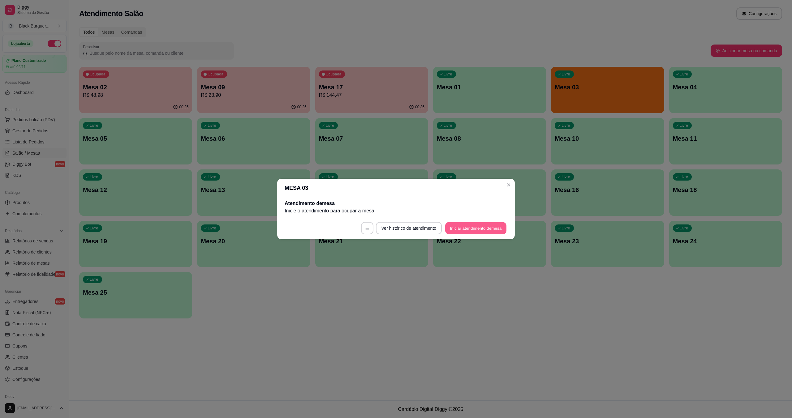
click at [397, 228] on button "Iniciar atendimento de mesa" at bounding box center [475, 228] width 61 height 12
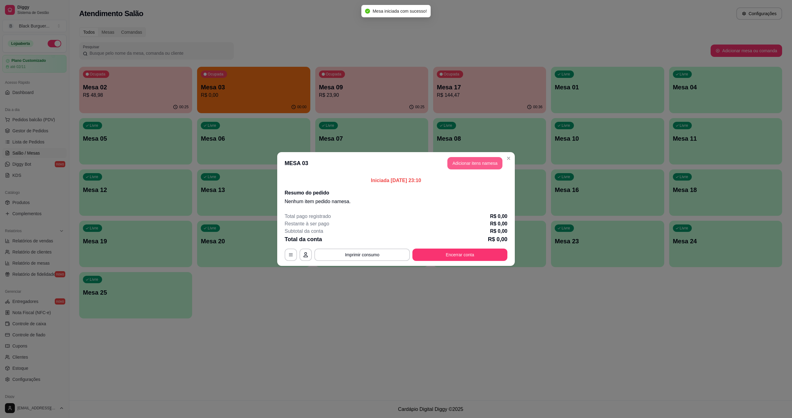
click at [397, 166] on button "Adicionar itens na mesa" at bounding box center [474, 163] width 55 height 12
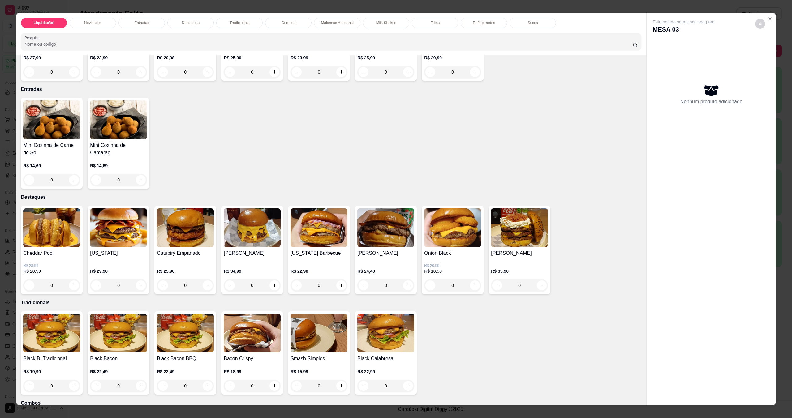
scroll to position [289, 0]
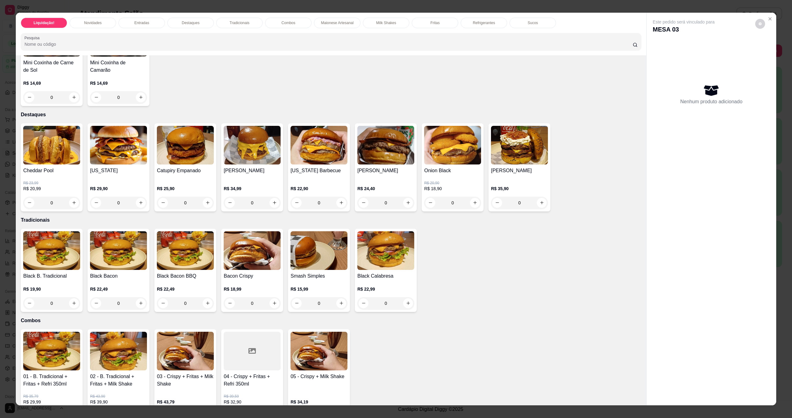
click at [68, 183] on p "R$ 23,99" at bounding box center [51, 183] width 57 height 5
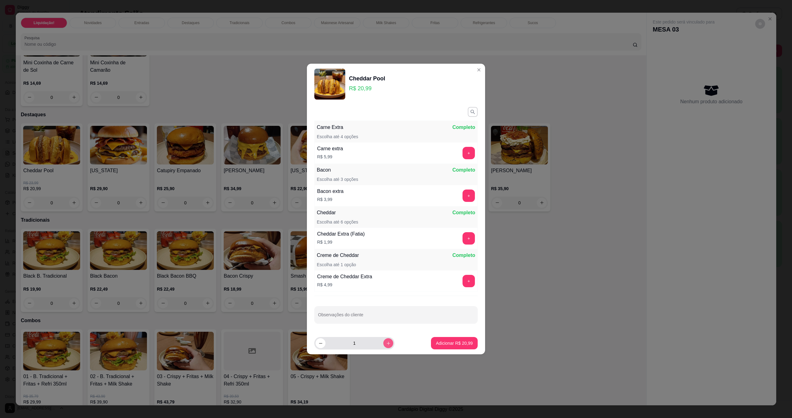
click at [387, 343] on icon "increase-product-quantity" at bounding box center [388, 343] width 3 height 3
click at [386, 343] on icon "increase-product-quantity" at bounding box center [388, 343] width 5 height 5
type input "3"
click at [397, 343] on p "Adicionar R$ 62,97" at bounding box center [454, 343] width 37 height 6
type input "3"
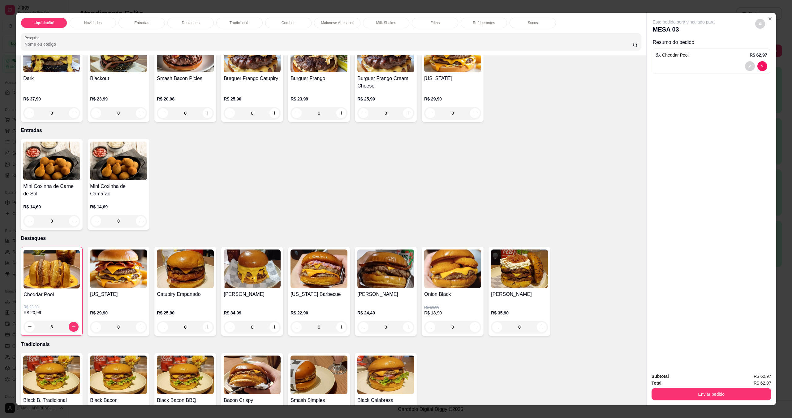
scroll to position [41, 0]
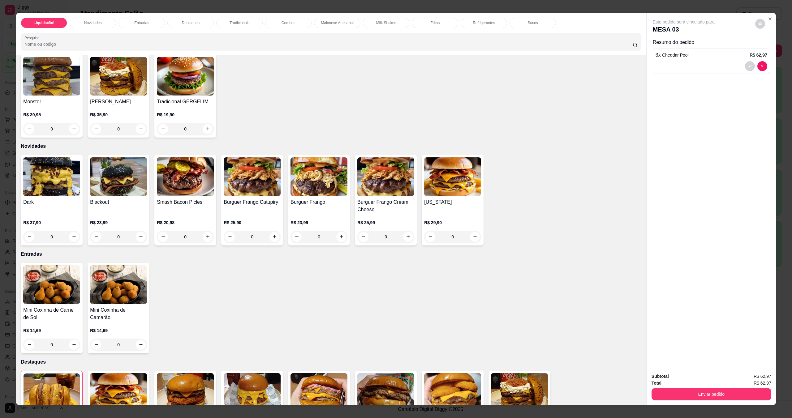
click at [397, 236] on div "0" at bounding box center [385, 237] width 57 height 12
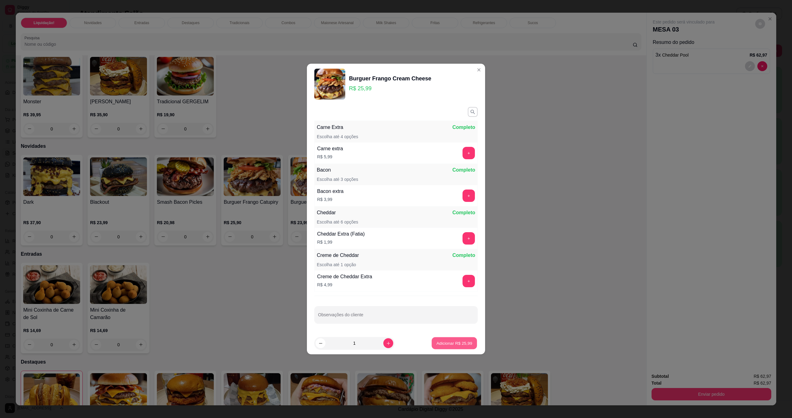
click at [397, 344] on p "Adicionar R$ 25,99" at bounding box center [454, 343] width 36 height 6
type input "1"
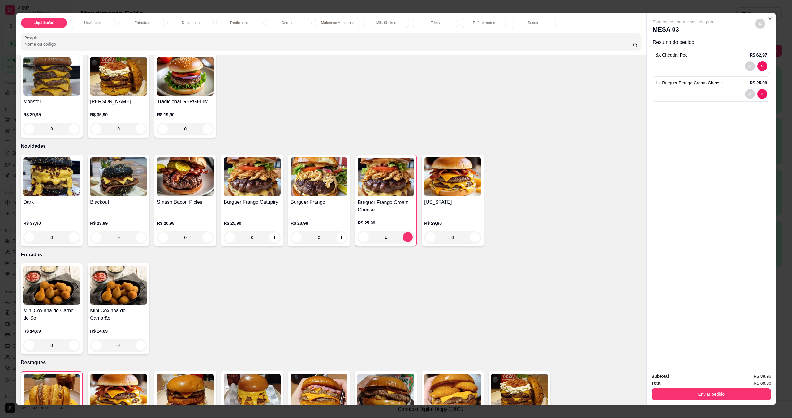
click at [186, 203] on h4 "Smash Bacon Picles" at bounding box center [185, 202] width 57 height 7
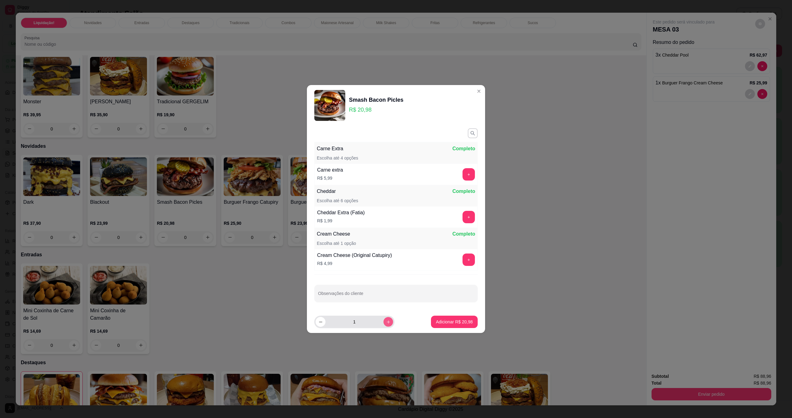
click at [387, 325] on button "increase-product-quantity" at bounding box center [388, 322] width 10 height 10
type input "2"
click at [397, 322] on p "Adicionar R$ 41,96" at bounding box center [454, 322] width 37 height 6
type input "2"
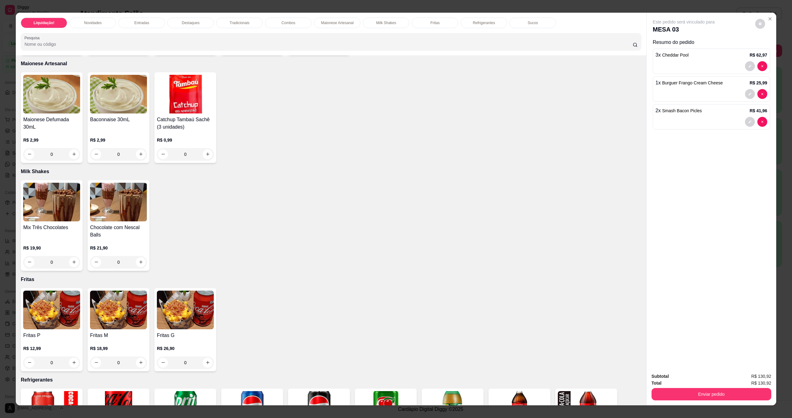
scroll to position [701, 0]
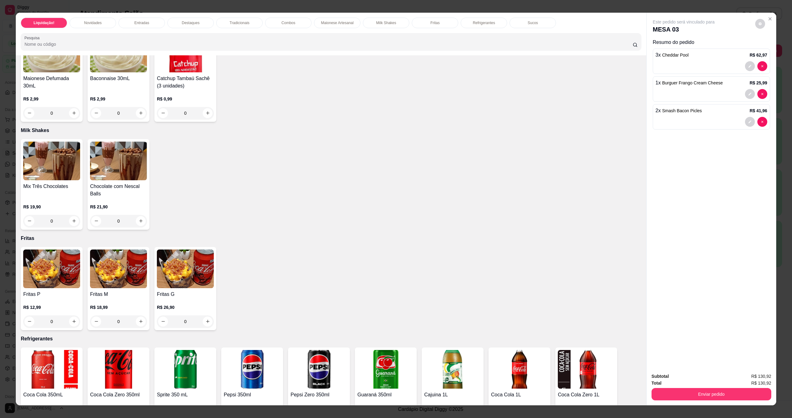
click at [206, 320] on div "0" at bounding box center [185, 321] width 57 height 12
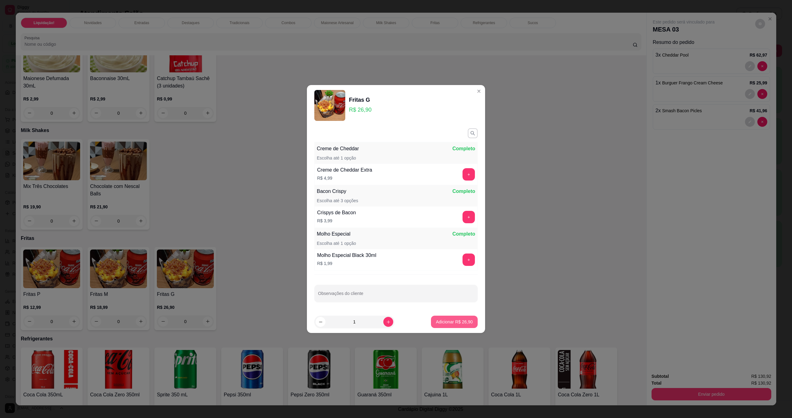
click at [397, 324] on p "Adicionar R$ 26,90" at bounding box center [454, 322] width 37 height 6
type input "1"
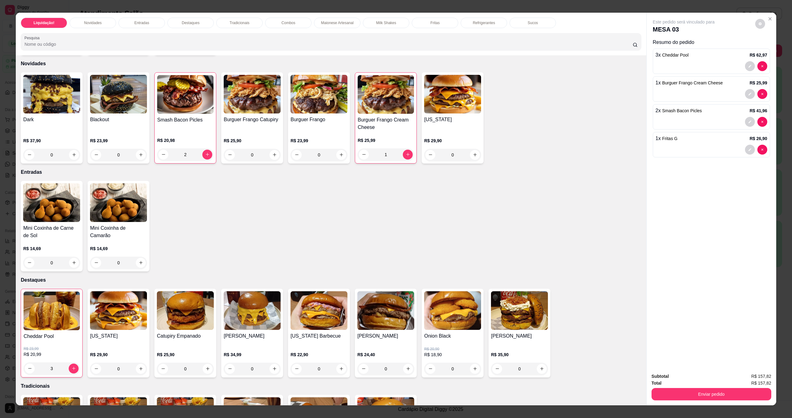
scroll to position [165, 0]
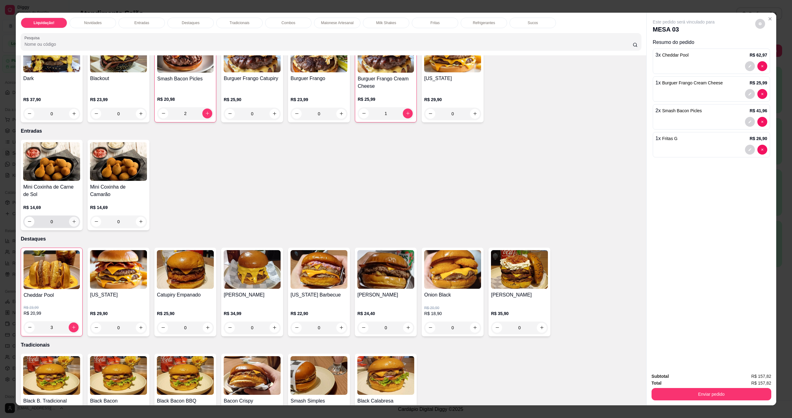
click at [72, 221] on icon "increase-product-quantity" at bounding box center [74, 221] width 5 height 5
type input "1"
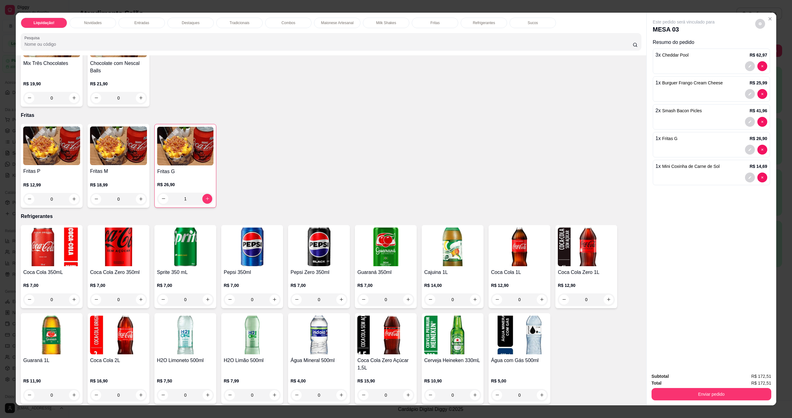
scroll to position [907, 0]
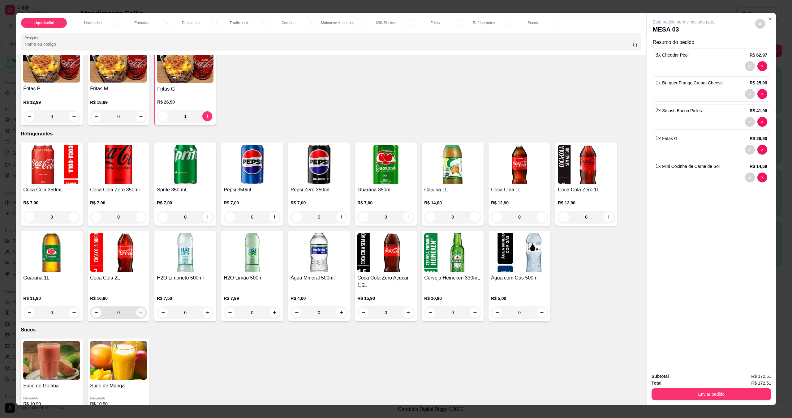
click at [139, 315] on icon "increase-product-quantity" at bounding box center [141, 312] width 5 height 5
type input "1"
click at [397, 397] on button "Enviar pedido" at bounding box center [711, 394] width 116 height 12
click at [397, 378] on button "Enviar pedido" at bounding box center [754, 380] width 35 height 12
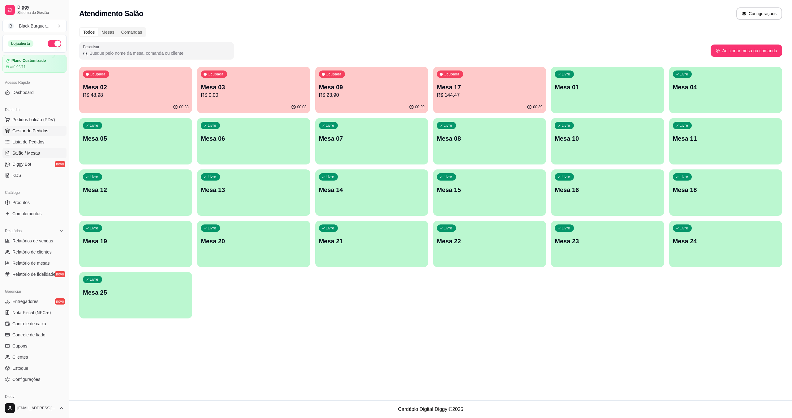
click at [30, 133] on span "Gestor de Pedidos" at bounding box center [30, 131] width 36 height 6
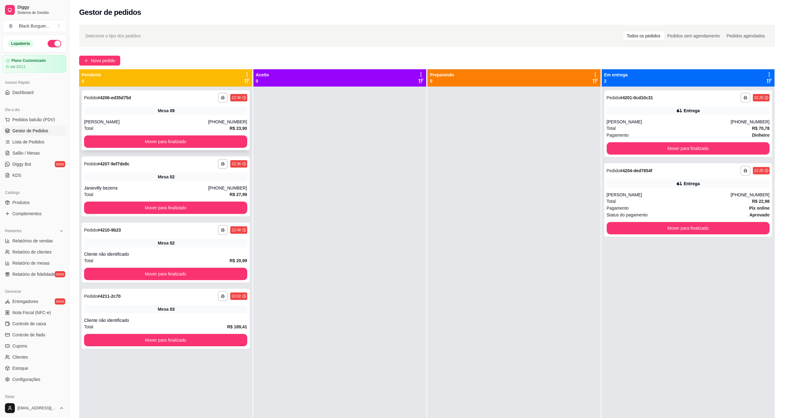
click at [143, 121] on div "[PERSON_NAME]" at bounding box center [146, 122] width 124 height 6
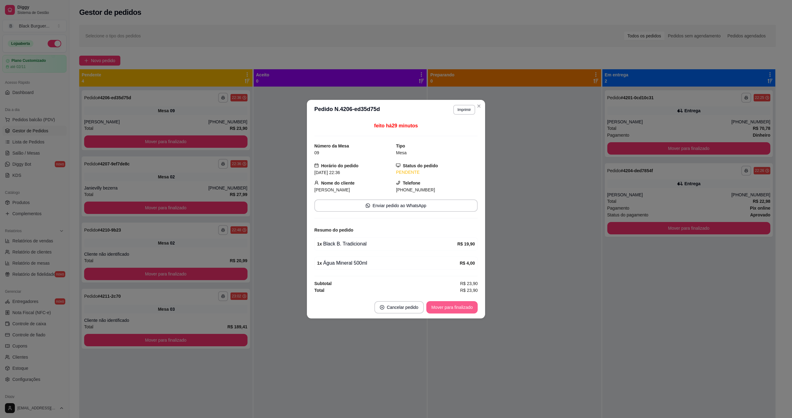
click at [397, 310] on button "Mover para finalizado" at bounding box center [451, 307] width 51 height 12
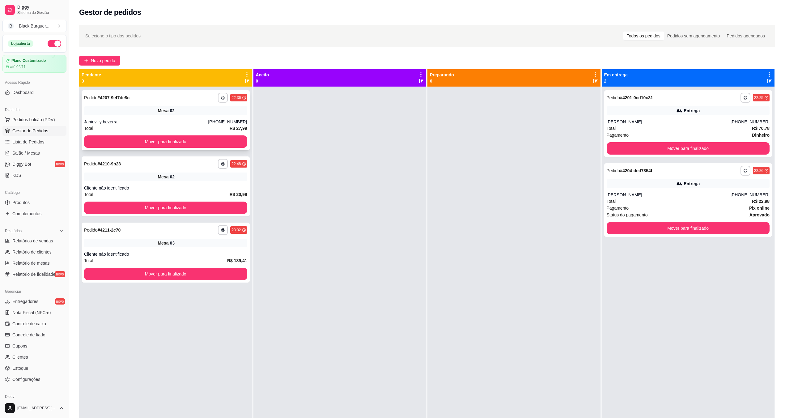
click at [158, 118] on div "**********" at bounding box center [166, 120] width 168 height 60
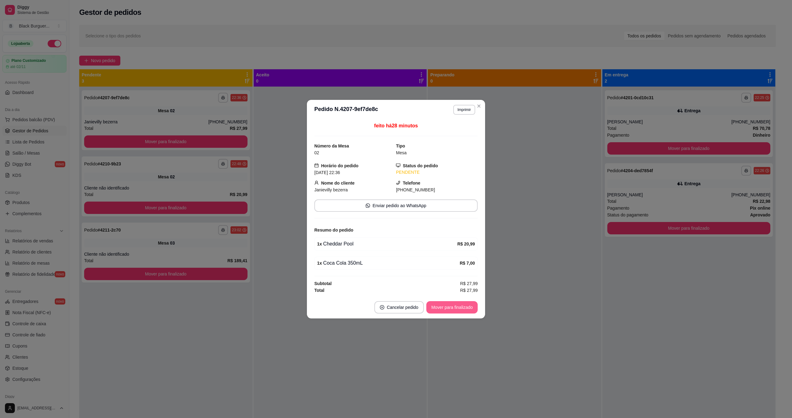
click at [397, 304] on button "Mover para finalizado" at bounding box center [451, 307] width 51 height 12
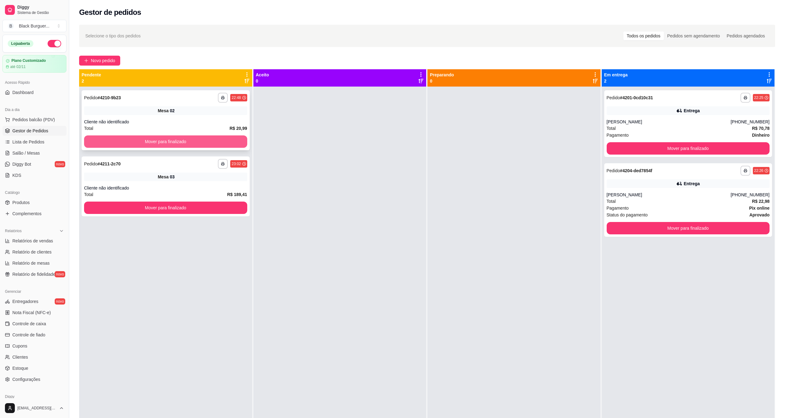
click at [193, 138] on button "Mover para finalizado" at bounding box center [165, 141] width 163 height 12
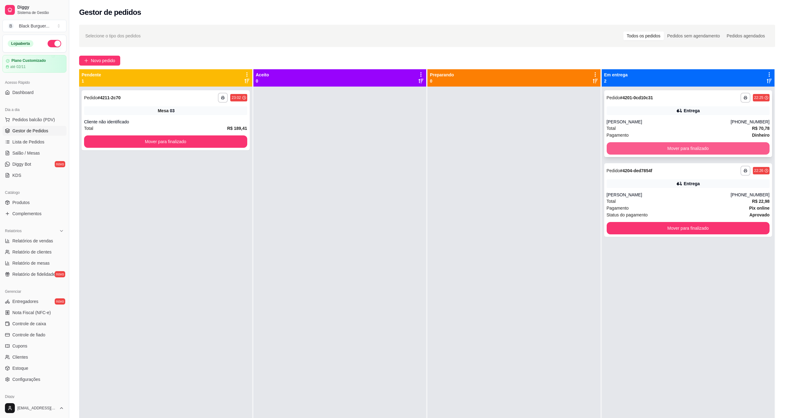
click at [397, 147] on button "Mover para finalizado" at bounding box center [688, 148] width 163 height 12
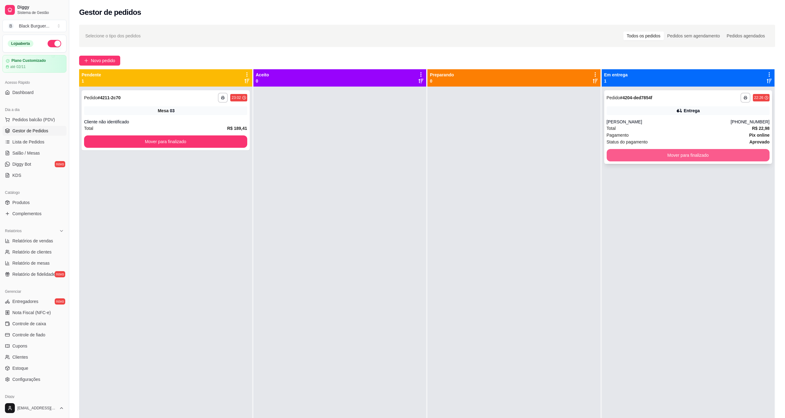
click at [397, 157] on button "Mover para finalizado" at bounding box center [688, 155] width 163 height 12
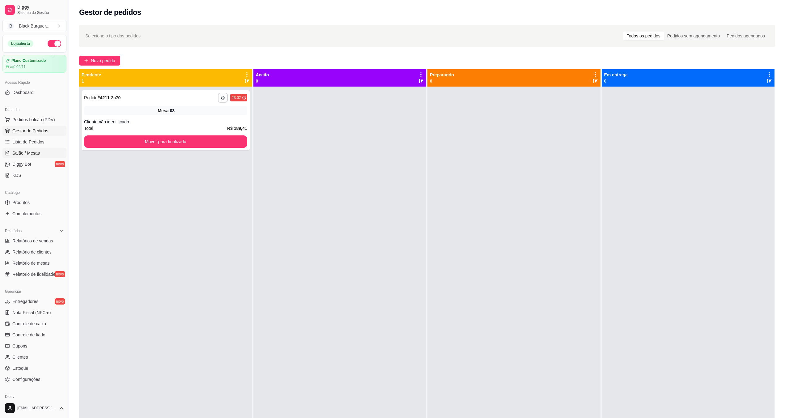
click at [37, 151] on span "Salão / Mesas" at bounding box center [26, 153] width 28 height 6
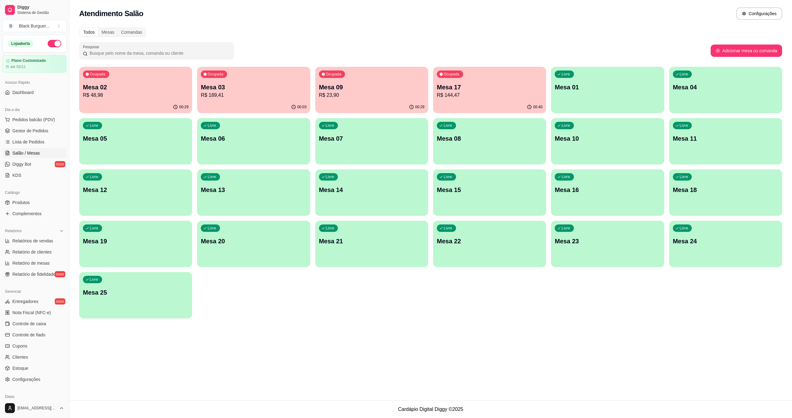
click at [397, 93] on p "R$ 144,47" at bounding box center [489, 95] width 105 height 7
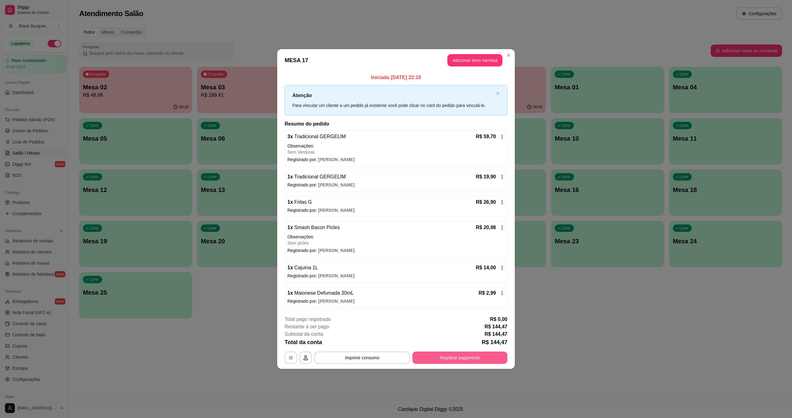
click at [397, 354] on button "Registrar pagamento" at bounding box center [459, 358] width 95 height 12
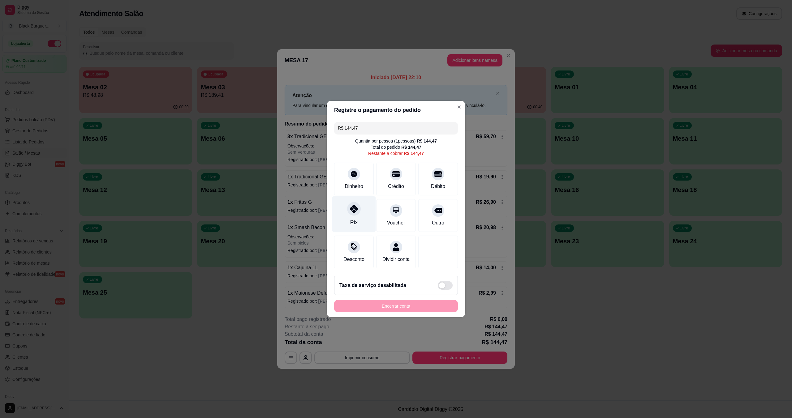
click at [353, 213] on div "Pix" at bounding box center [354, 214] width 44 height 36
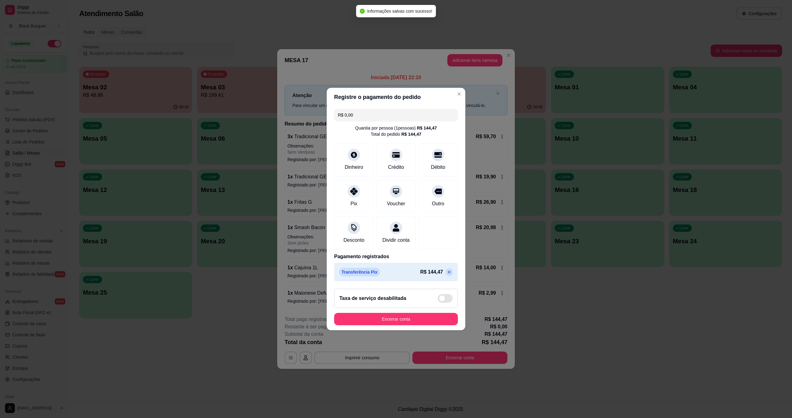
type input "R$ 0,00"
click at [397, 320] on button "Encerrar conta" at bounding box center [396, 319] width 124 height 12
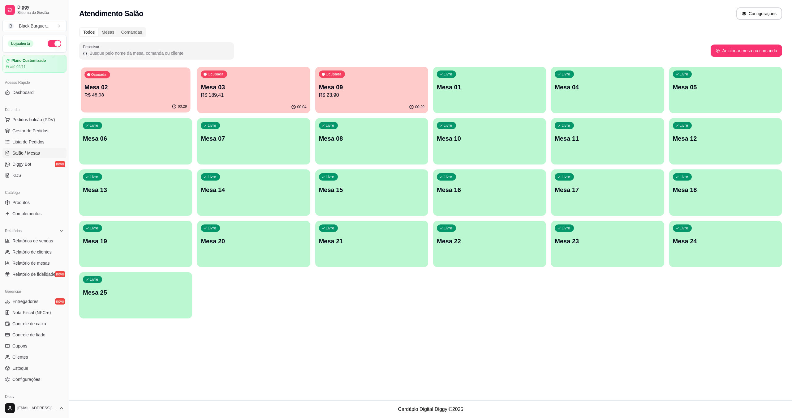
click at [123, 96] on p "R$ 48,98" at bounding box center [135, 95] width 102 height 7
click at [231, 87] on p "Mesa 03" at bounding box center [253, 87] width 102 height 8
click at [377, 76] on div "Ocupada Mesa 09 R$ 23,90" at bounding box center [371, 84] width 113 height 34
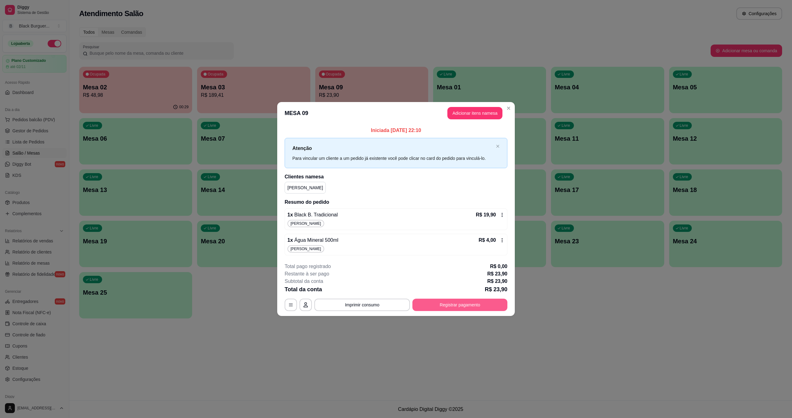
click at [397, 302] on button "Registrar pagamento" at bounding box center [459, 305] width 95 height 12
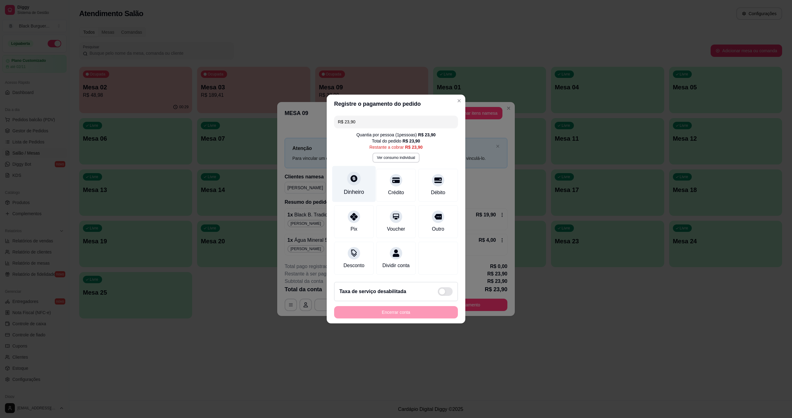
click at [362, 192] on div "Dinheiro" at bounding box center [354, 192] width 20 height 8
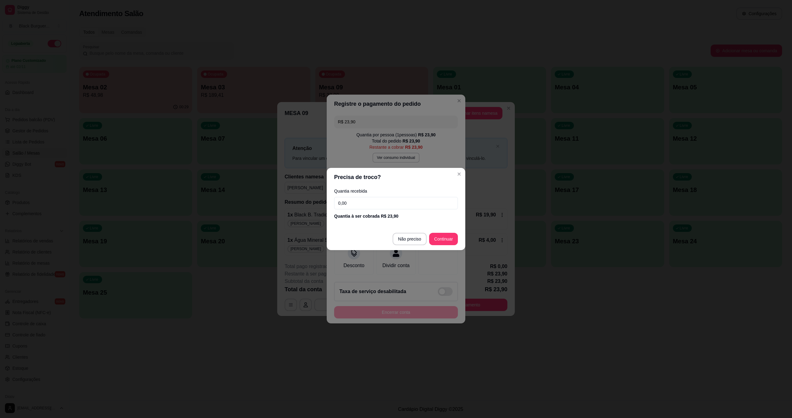
click at [355, 203] on input "0,00" at bounding box center [396, 203] width 124 height 12
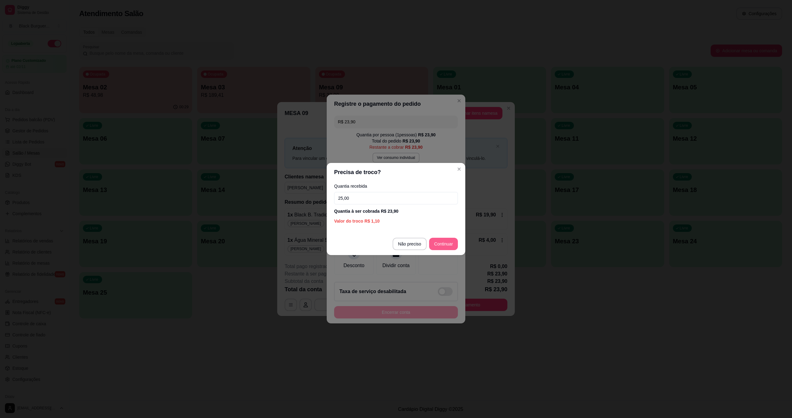
type input "25,00"
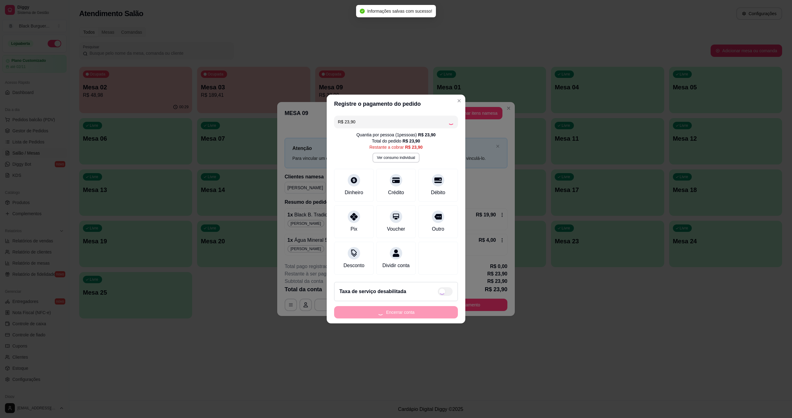
type input "R$ 0,00"
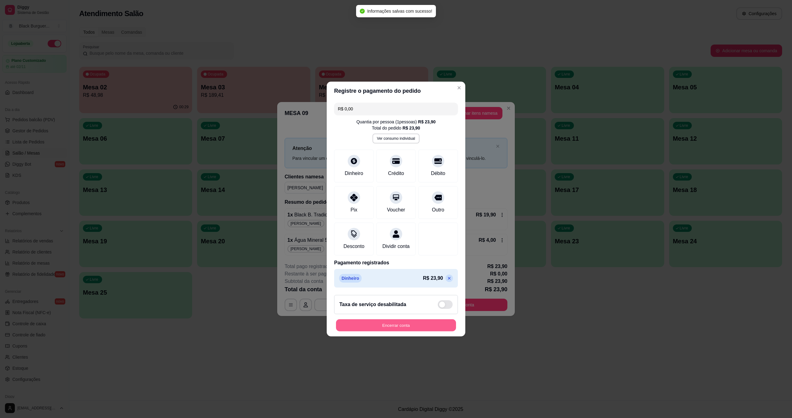
click at [397, 327] on button "Encerrar conta" at bounding box center [396, 325] width 120 height 12
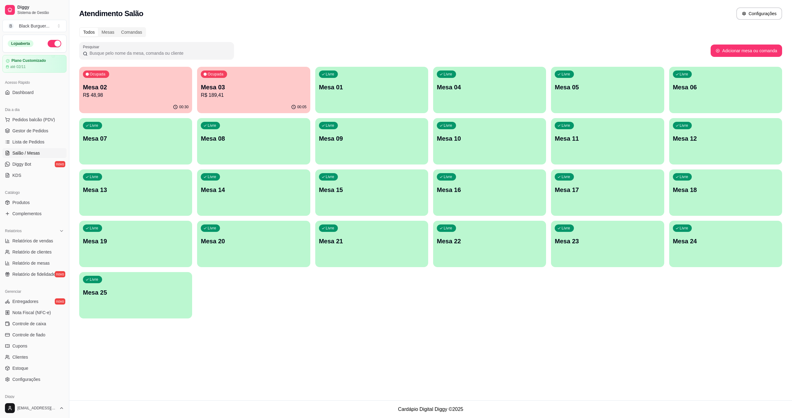
click at [150, 98] on p "R$ 48,98" at bounding box center [135, 95] width 105 height 7
click at [40, 133] on span "Gestor de Pedidos" at bounding box center [30, 131] width 36 height 6
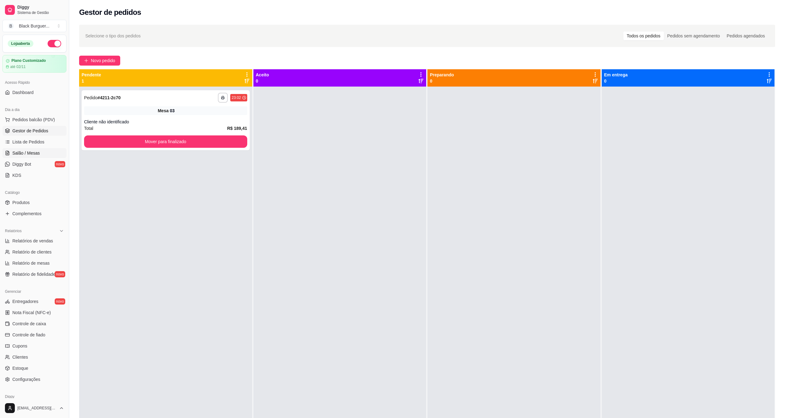
click at [31, 154] on span "Salão / Mesas" at bounding box center [26, 153] width 28 height 6
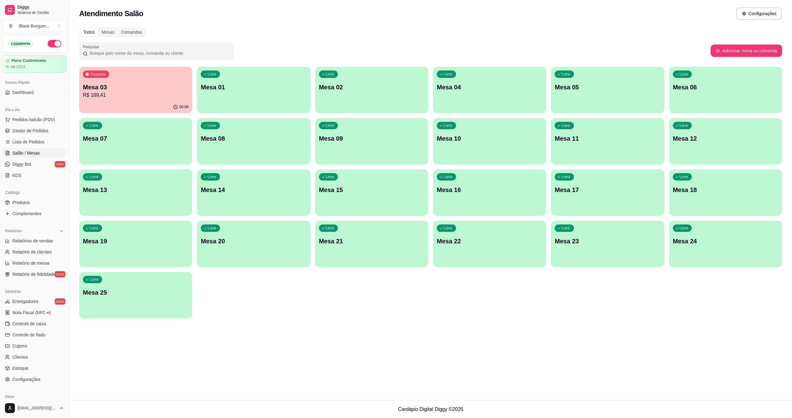
click at [122, 66] on div "Todos Mesas Comandas Pesquisar Adicionar mesa ou comanda Ocupada Mesa 03 R$ 189…" at bounding box center [430, 175] width 722 height 302
click at [127, 82] on div "Ocupada Mesa 03 R$ 189,41" at bounding box center [135, 83] width 109 height 33
click at [28, 128] on span "Gestor de Pedidos" at bounding box center [30, 131] width 36 height 6
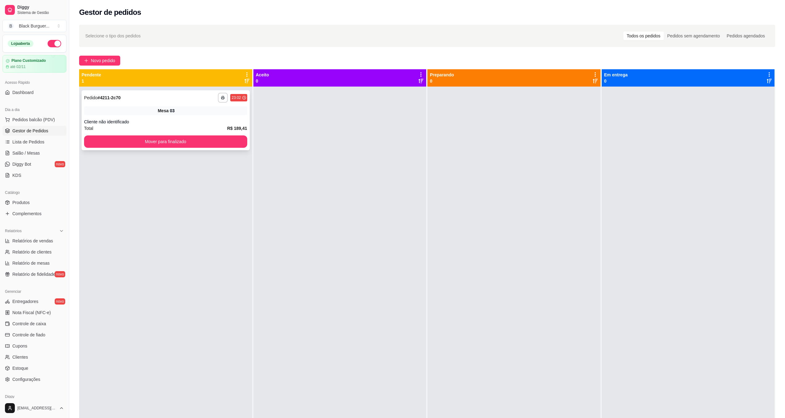
click at [193, 105] on div "**********" at bounding box center [166, 120] width 168 height 60
click at [106, 61] on span "Novo pedido" at bounding box center [103, 60] width 24 height 7
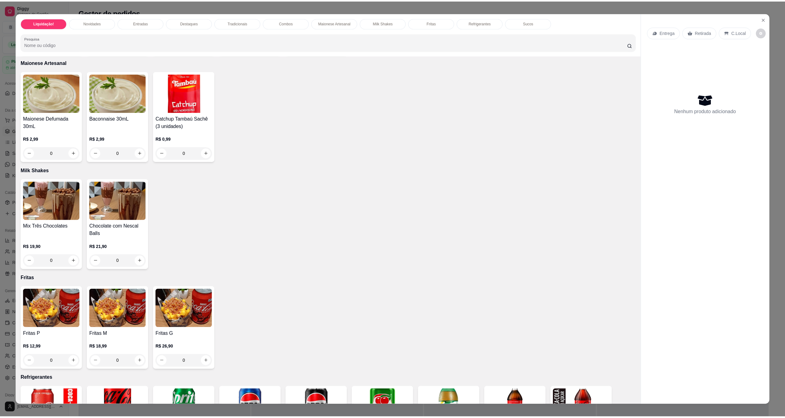
scroll to position [783, 0]
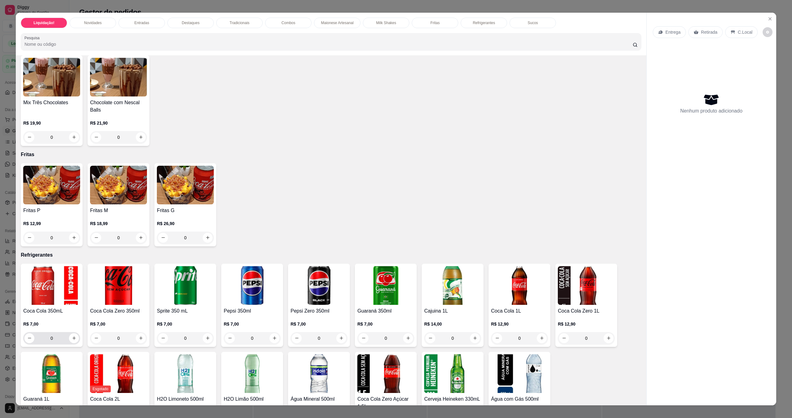
click at [75, 335] on div "0" at bounding box center [51, 338] width 54 height 12
click at [72, 340] on icon "increase-product-quantity" at bounding box center [74, 338] width 5 height 5
type input "1"
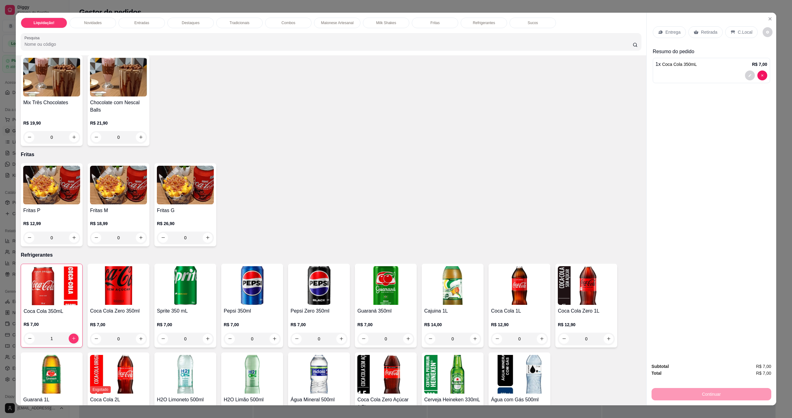
click at [397, 32] on p "Retirada" at bounding box center [709, 32] width 16 height 6
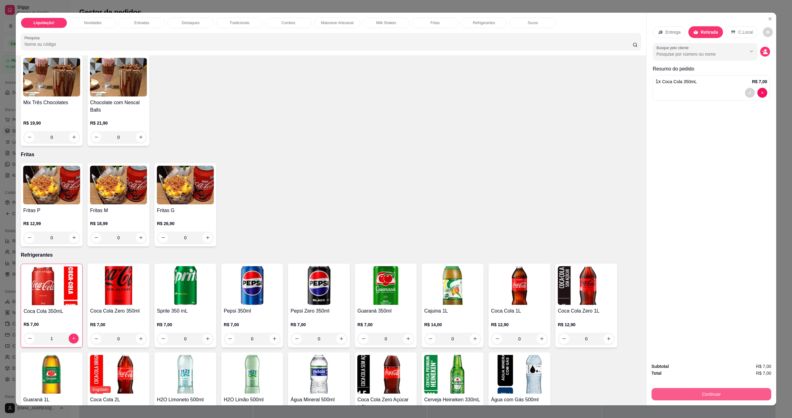
click at [397, 396] on button "Continuar" at bounding box center [711, 394] width 120 height 12
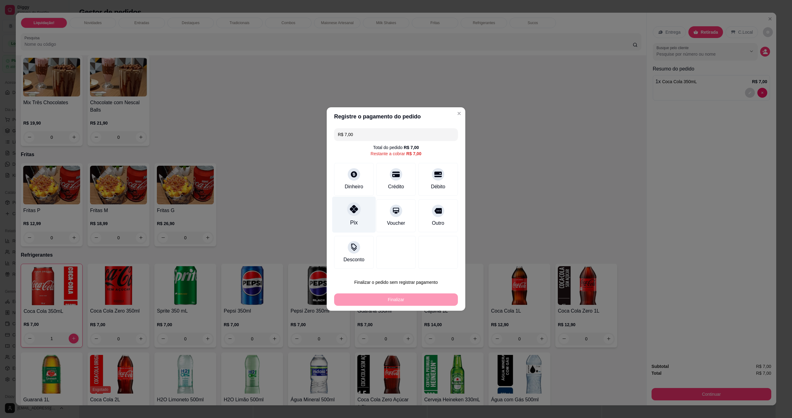
click at [348, 210] on div at bounding box center [354, 209] width 14 height 14
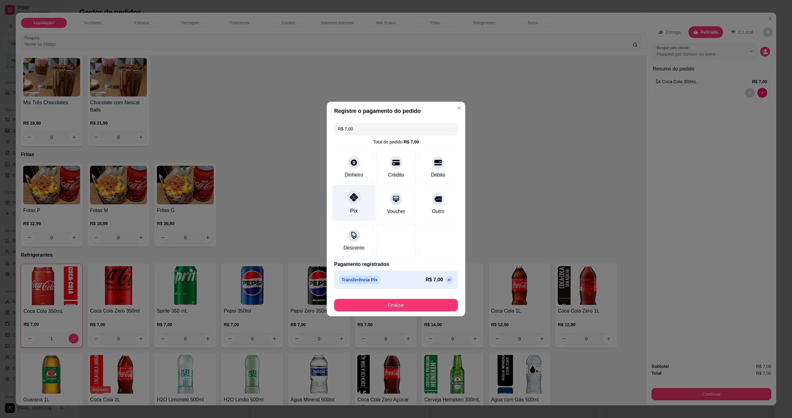
type input "R$ 0,00"
click at [390, 305] on button "Finalizar" at bounding box center [396, 305] width 120 height 12
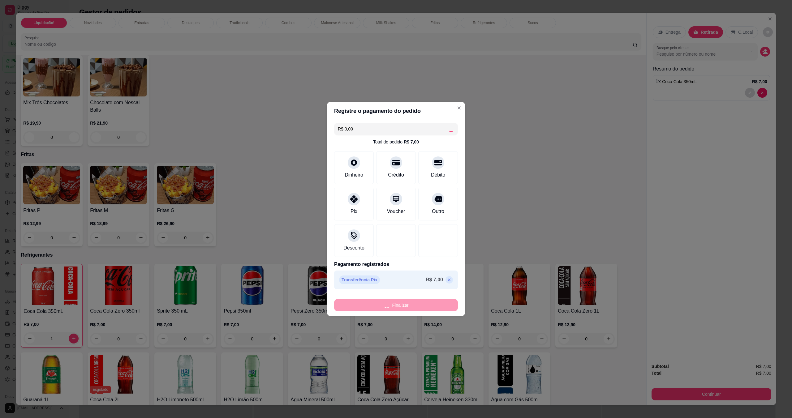
type input "0"
type input "-R$ 7,00"
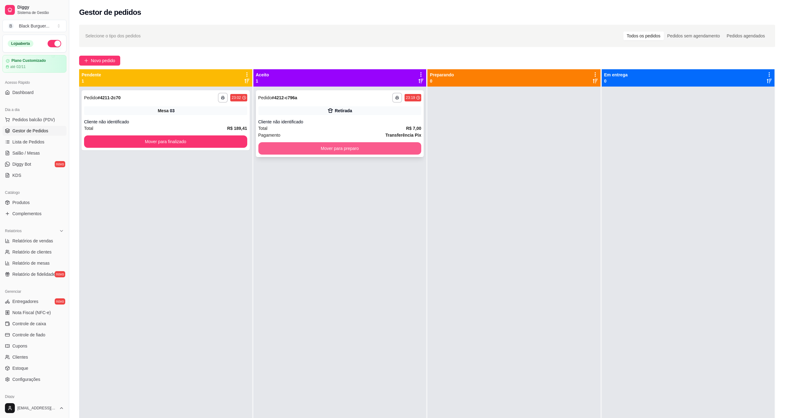
click at [392, 153] on button "Mover para preparo" at bounding box center [340, 148] width 163 height 12
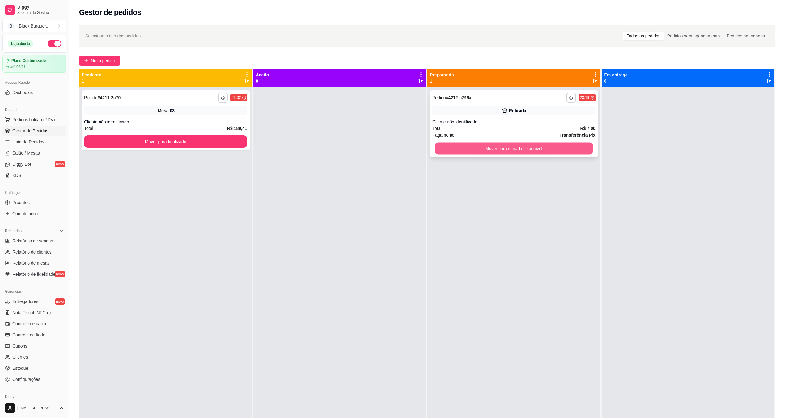
click at [397, 143] on button "Mover para retirada disponível" at bounding box center [514, 149] width 158 height 12
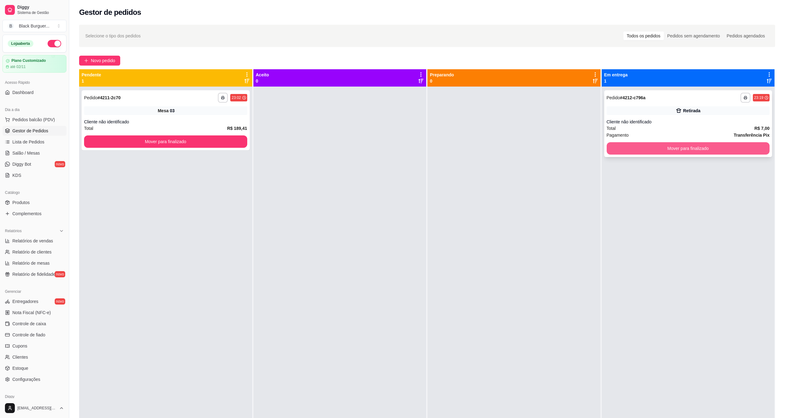
click at [397, 149] on button "Mover para finalizado" at bounding box center [688, 148] width 163 height 12
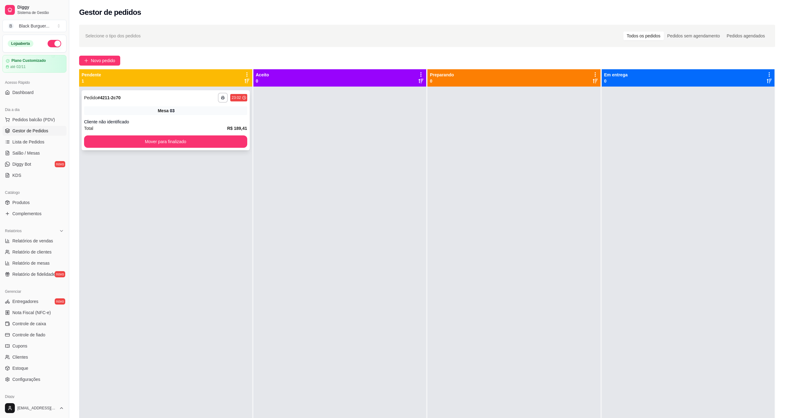
click at [125, 116] on div "**********" at bounding box center [166, 120] width 168 height 60
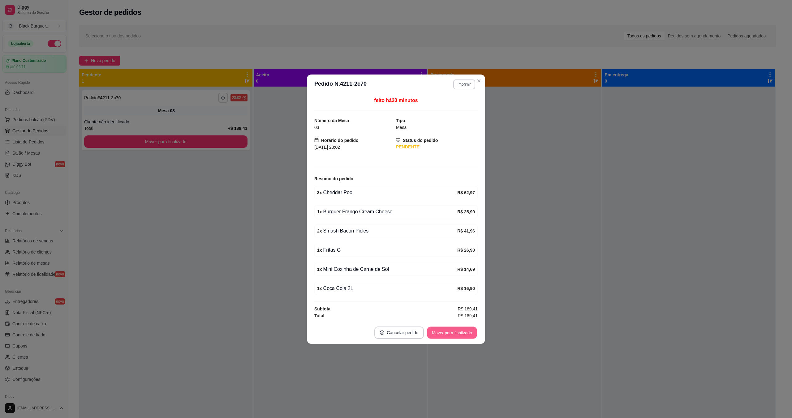
click at [397, 334] on button "Mover para finalizado" at bounding box center [452, 333] width 50 height 12
